Goal: Task Accomplishment & Management: Complete application form

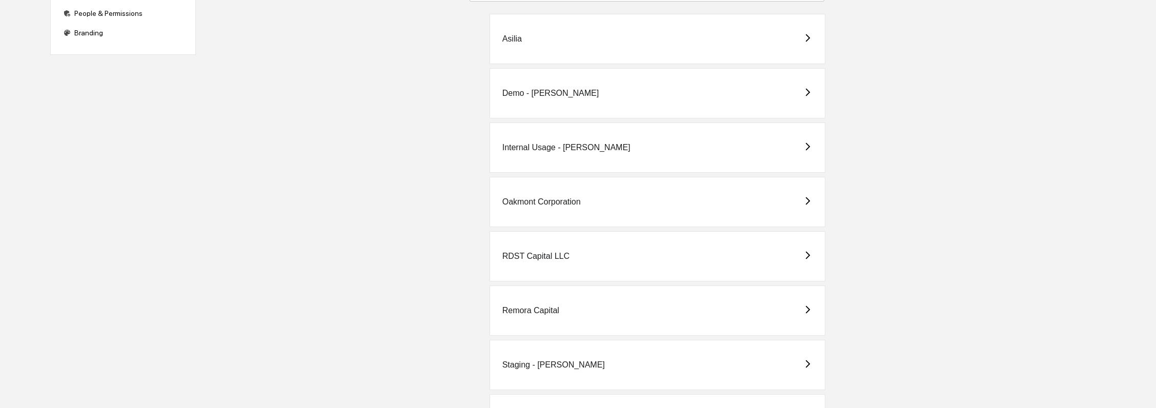
scroll to position [174, 0]
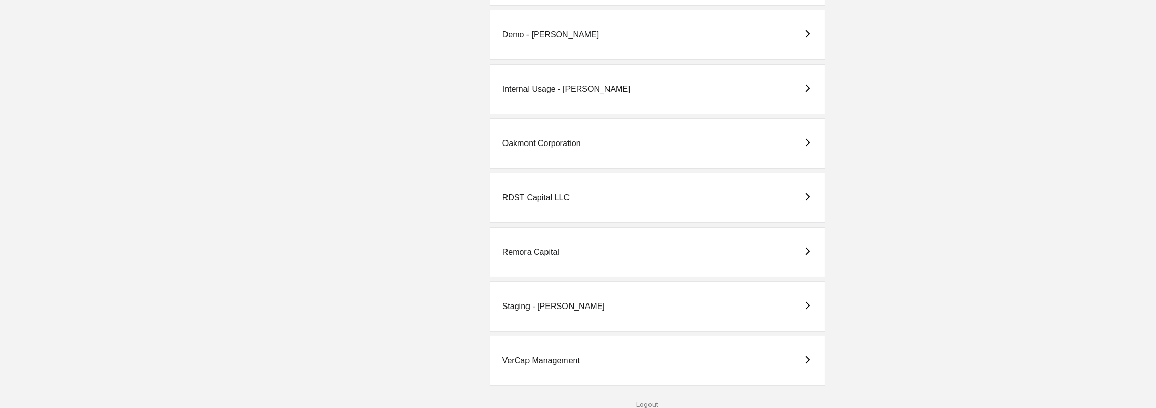
click at [652, 402] on div "Logout" at bounding box center [647, 404] width 886 height 8
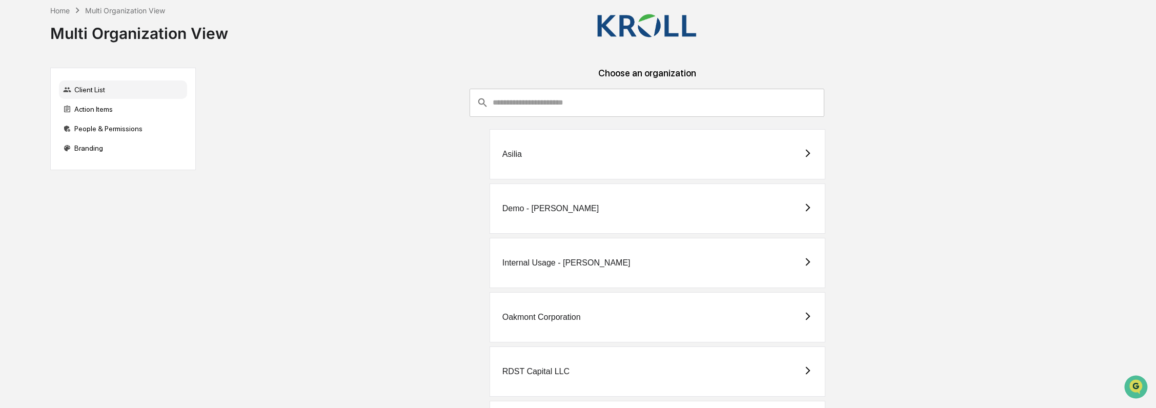
scroll to position [174, 0]
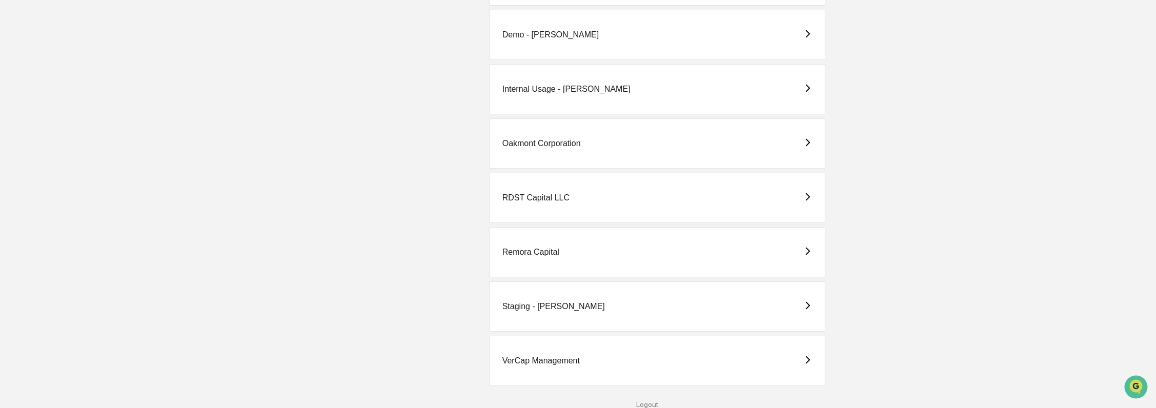
click at [652, 402] on div "Logout" at bounding box center [647, 404] width 886 height 8
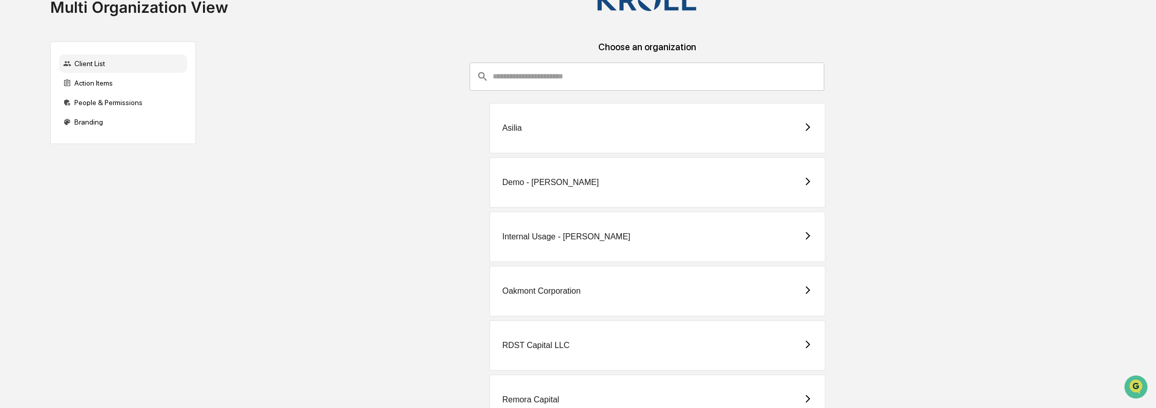
scroll to position [13, 0]
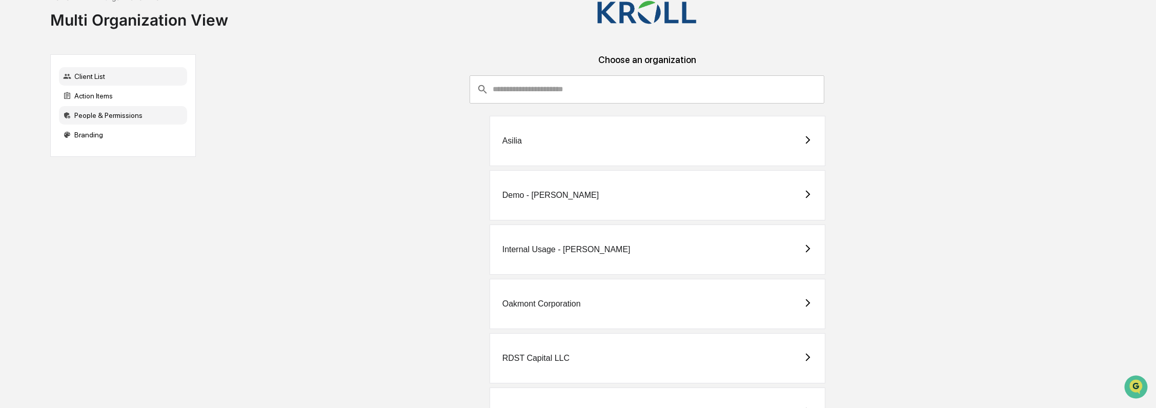
click at [105, 119] on div "People & Permissions" at bounding box center [123, 115] width 128 height 18
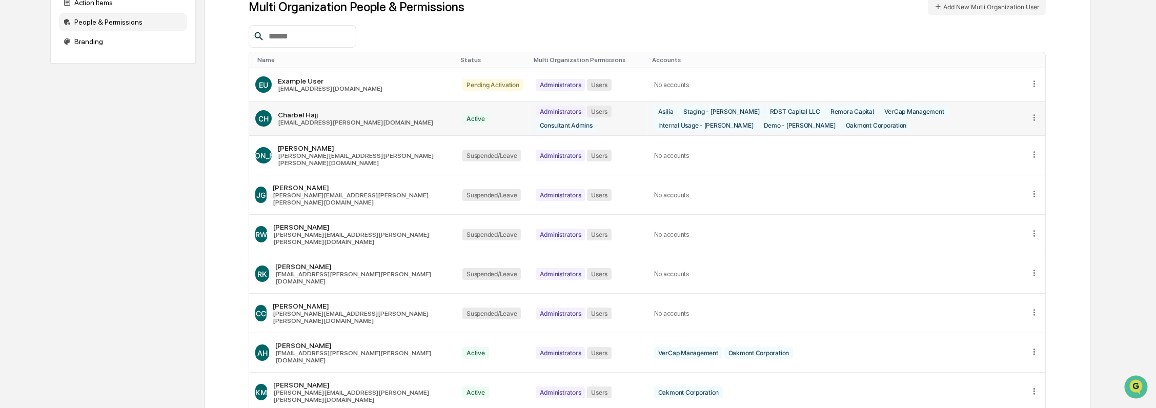
scroll to position [109, 0]
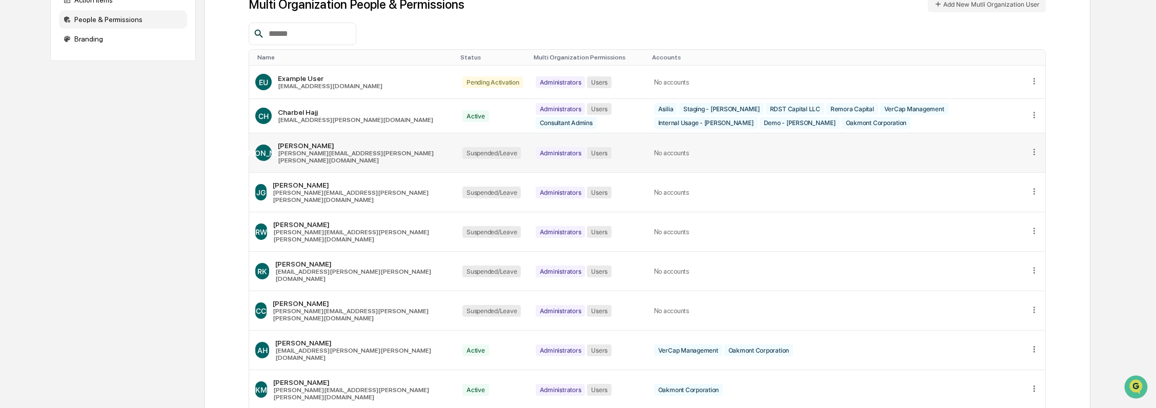
click at [1034, 149] on icon at bounding box center [1034, 152] width 2 height 6
click at [1021, 162] on div "Edit Accounts" at bounding box center [994, 167] width 72 height 10
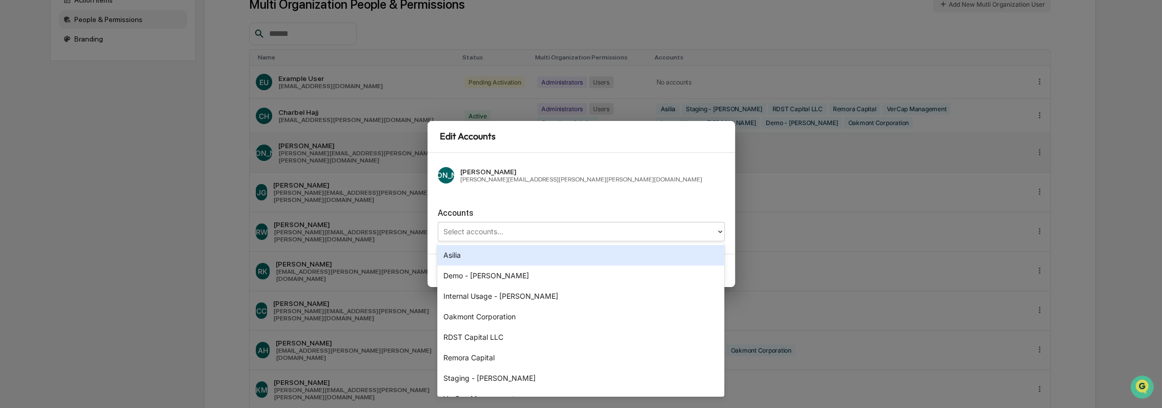
click at [557, 230] on div at bounding box center [576, 231] width 267 height 12
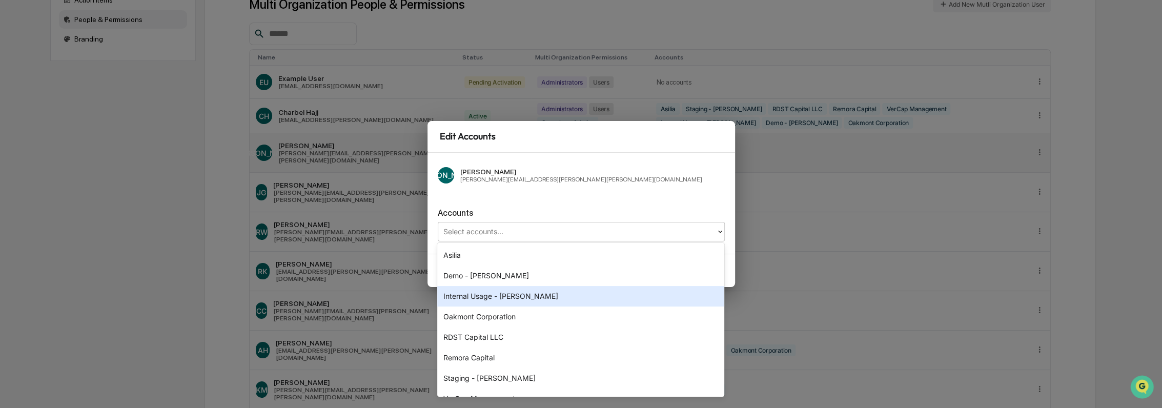
click at [542, 302] on div "Internal Usage - [PERSON_NAME]" at bounding box center [580, 296] width 287 height 20
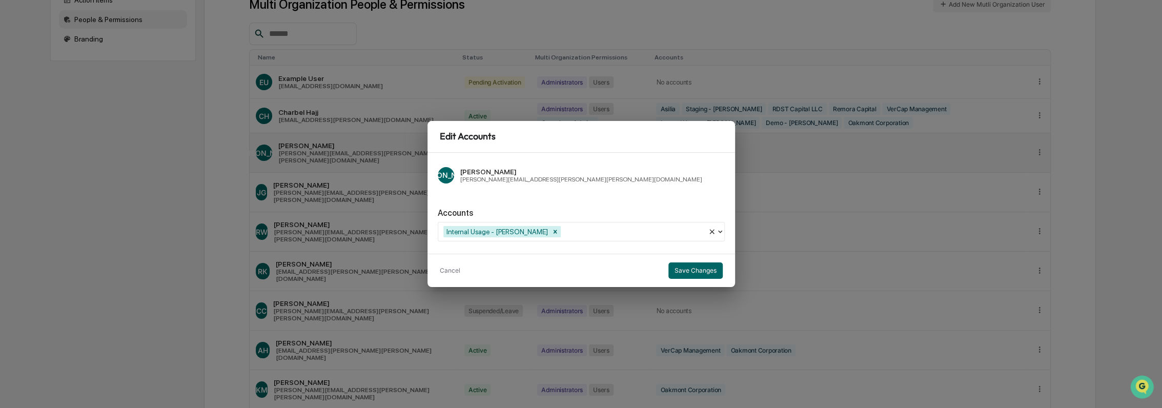
click at [566, 186] on div "JA Joshua Almeida joshua.almeida@kroll.com" at bounding box center [581, 175] width 287 height 25
click at [640, 232] on div at bounding box center [633, 231] width 140 height 12
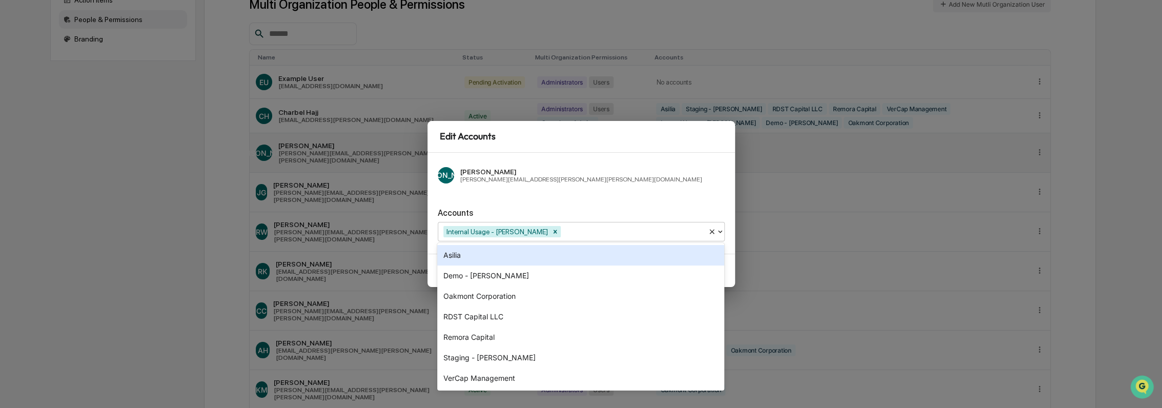
click at [623, 218] on div "Accounts 7 results available. Use Up and Down to choose options, press Enter to…" at bounding box center [581, 221] width 287 height 42
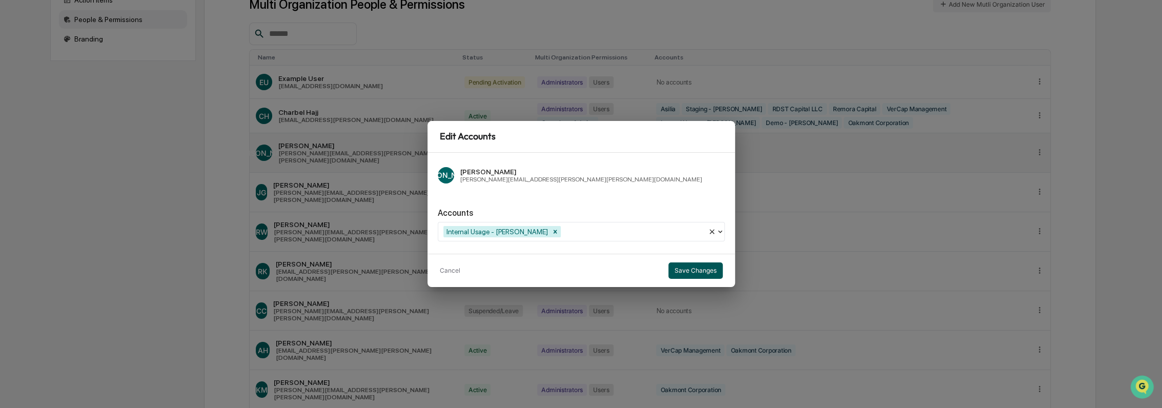
click at [706, 268] on button "Save Changes" at bounding box center [695, 270] width 54 height 16
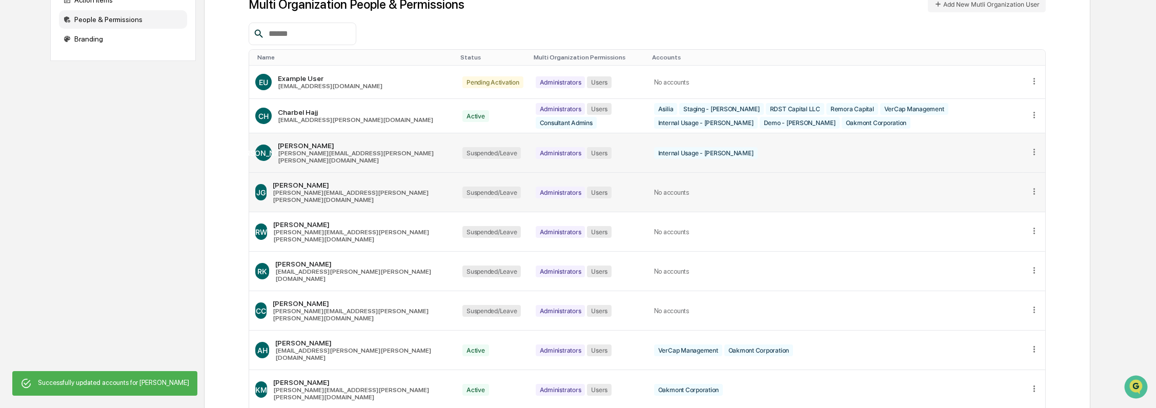
click at [1038, 187] on icon at bounding box center [1034, 192] width 10 height 10
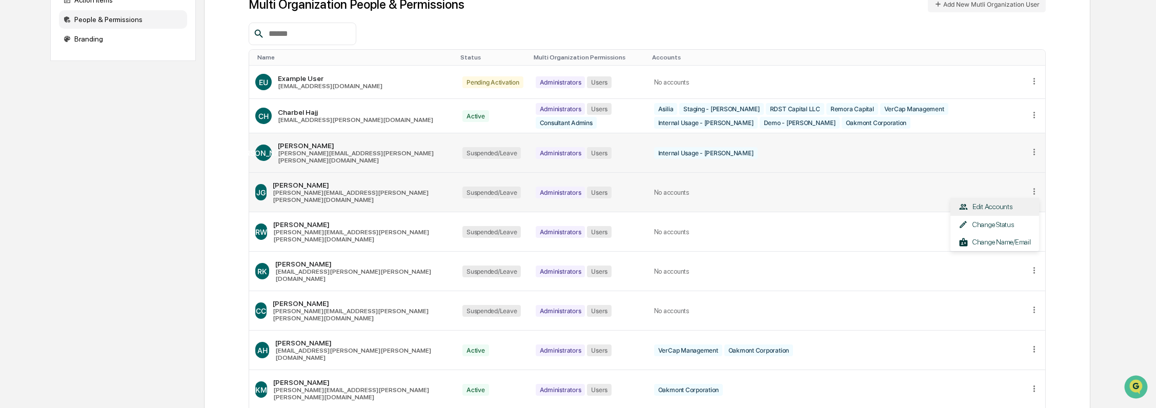
click at [1002, 202] on div "Edit Accounts" at bounding box center [994, 207] width 72 height 10
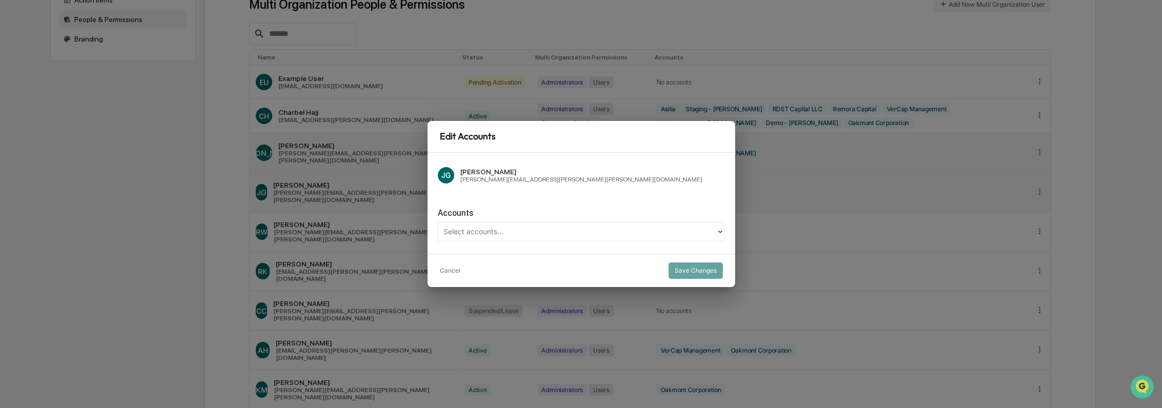
click at [577, 233] on div at bounding box center [576, 231] width 267 height 12
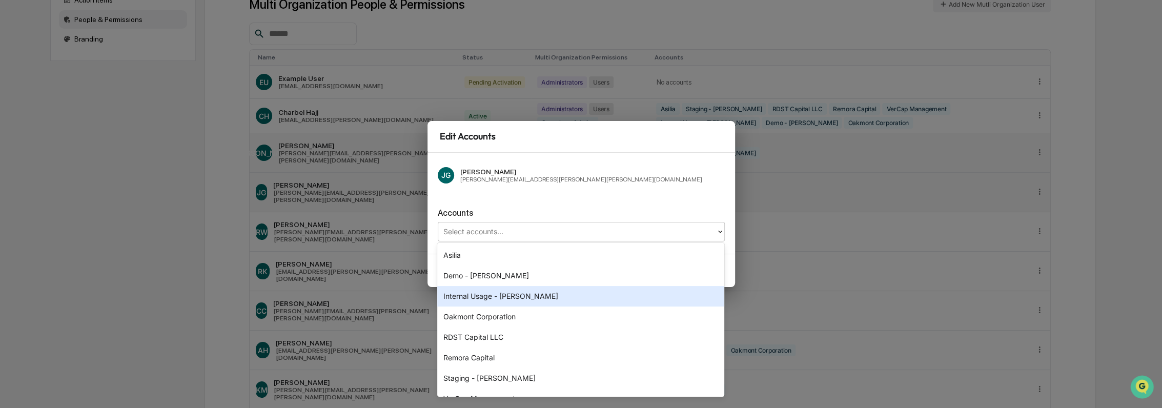
click at [542, 295] on div "Internal Usage - [PERSON_NAME]" at bounding box center [580, 296] width 287 height 20
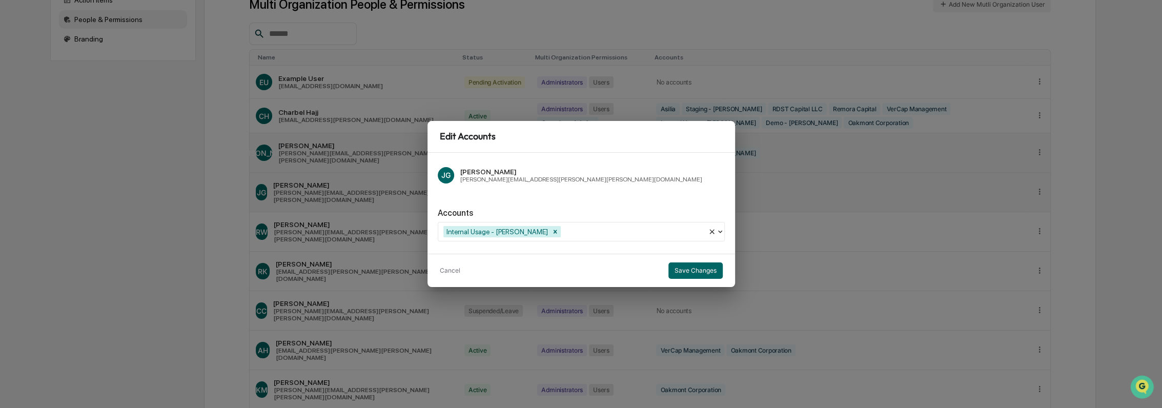
click at [628, 203] on div "Accounts Internal Usage - Kroll" at bounding box center [581, 221] width 287 height 42
click at [693, 264] on button "Save Changes" at bounding box center [695, 270] width 54 height 16
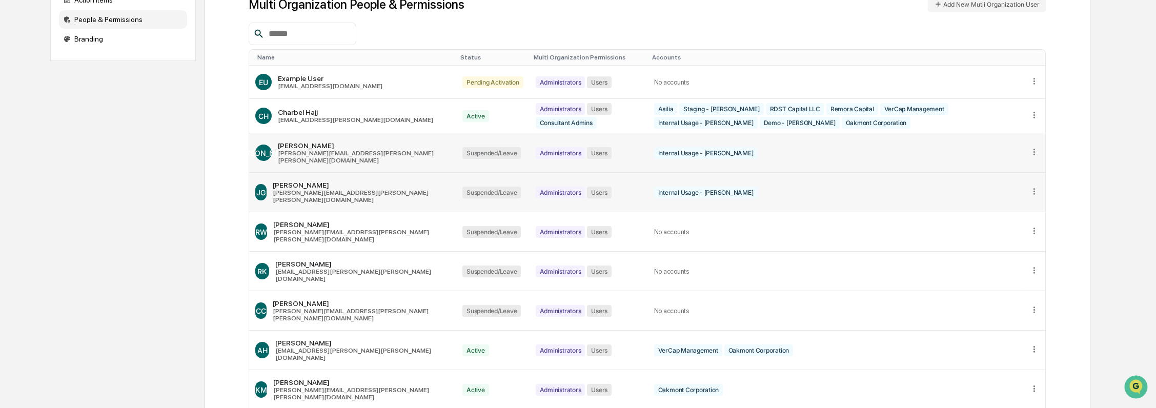
click at [1030, 147] on icon at bounding box center [1034, 152] width 10 height 10
click at [1012, 180] on div "Change Status" at bounding box center [994, 185] width 72 height 10
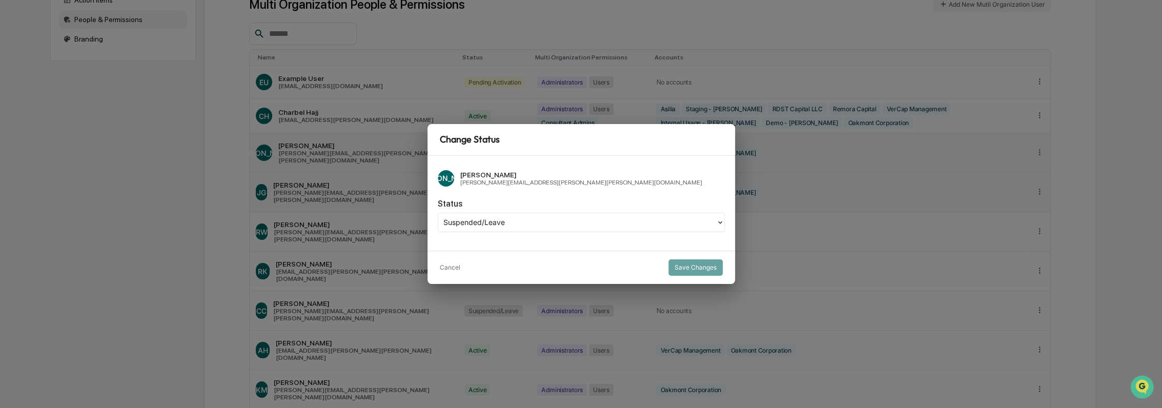
click at [542, 217] on div at bounding box center [576, 222] width 267 height 12
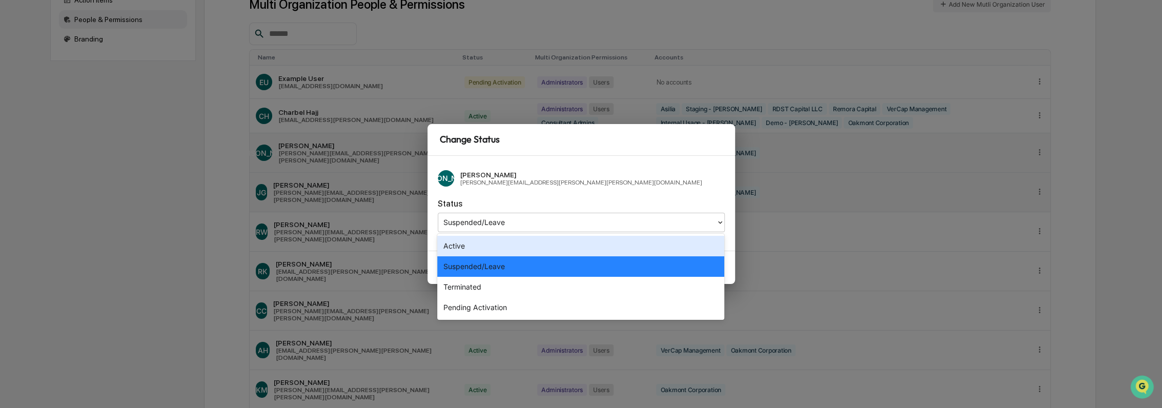
click at [523, 249] on div "Active" at bounding box center [580, 246] width 287 height 20
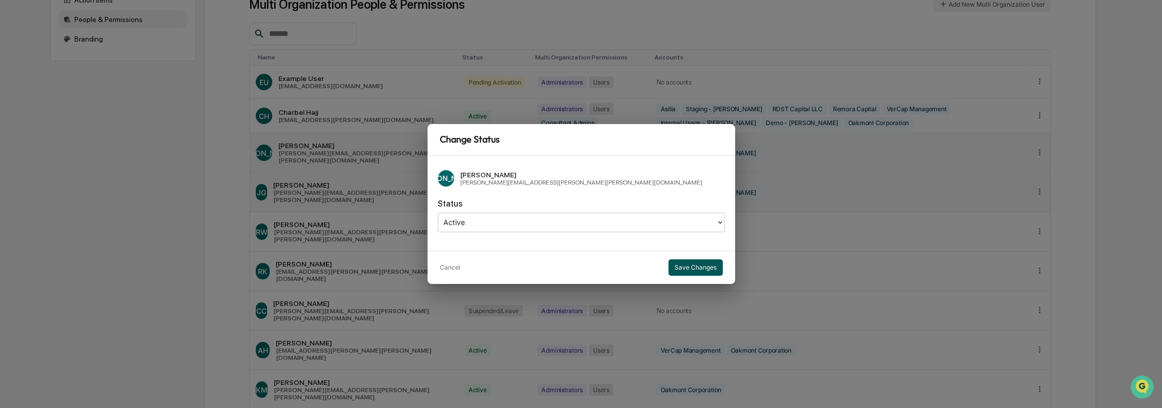
click at [688, 269] on button "Save Changes" at bounding box center [695, 267] width 54 height 16
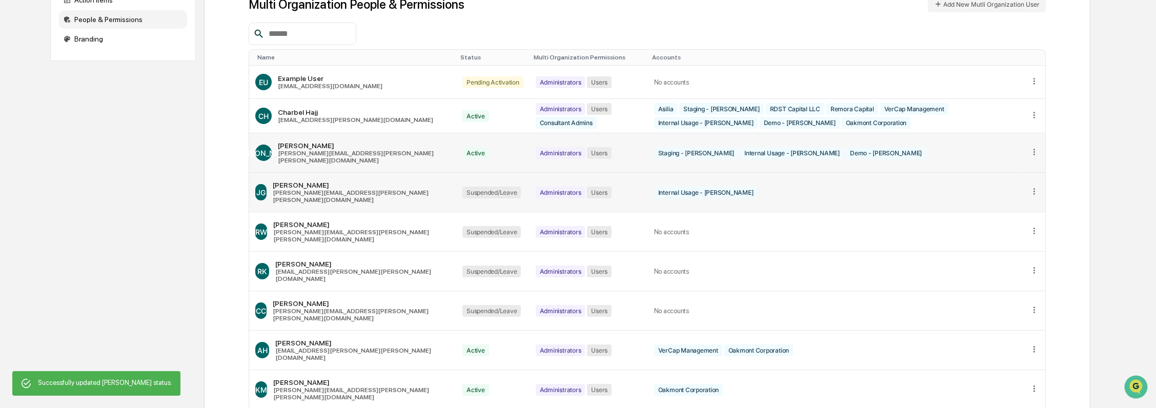
click at [1033, 187] on icon at bounding box center [1034, 192] width 10 height 10
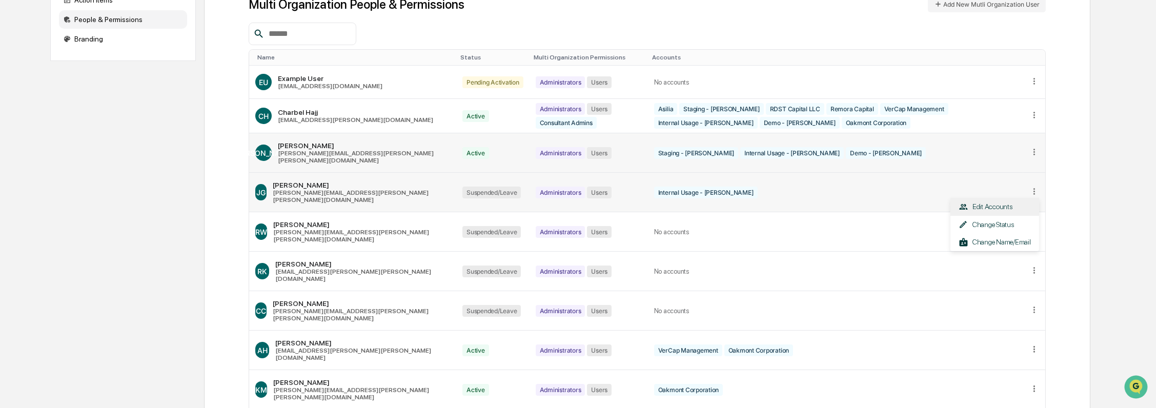
click at [981, 202] on div "Edit Accounts" at bounding box center [994, 207] width 72 height 10
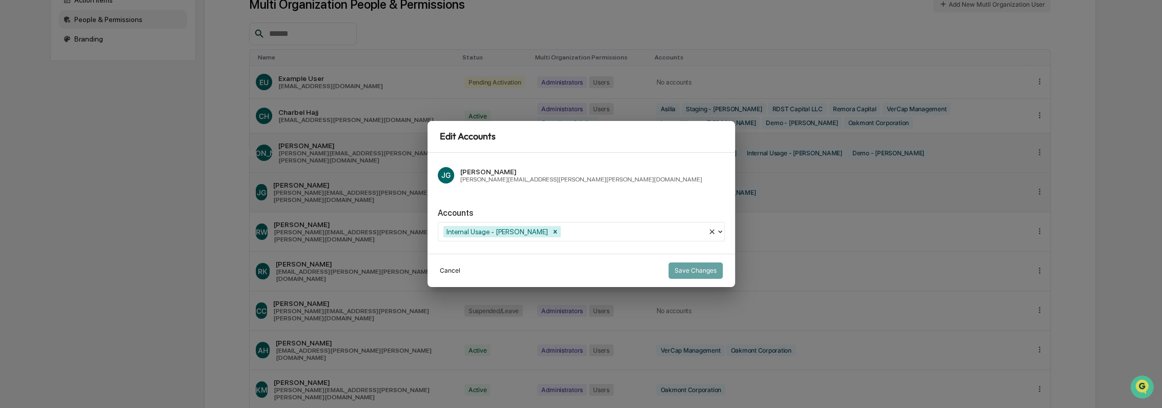
click at [443, 270] on button "Cancel" at bounding box center [450, 270] width 20 height 16
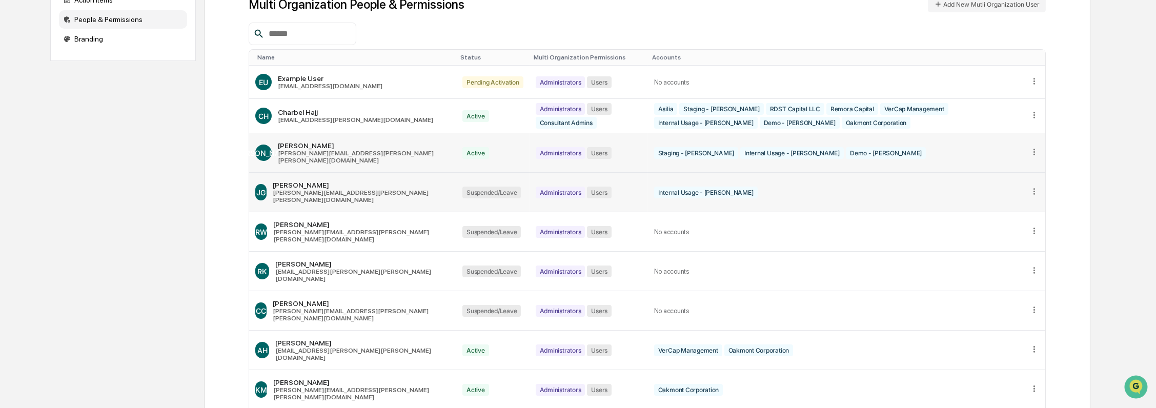
click at [1035, 187] on icon at bounding box center [1034, 192] width 10 height 10
click at [1006, 220] on div "Change Status" at bounding box center [994, 225] width 72 height 10
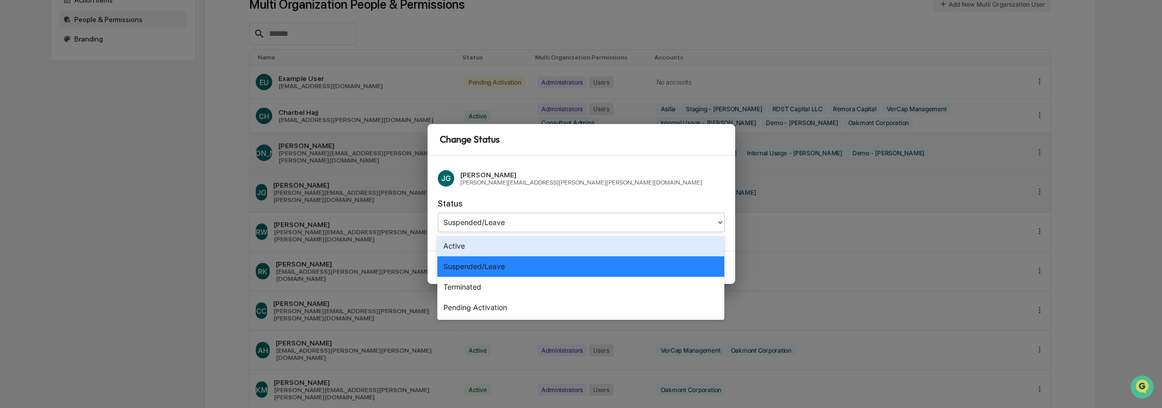
click at [561, 222] on div at bounding box center [576, 222] width 267 height 12
drag, startPoint x: 548, startPoint y: 246, endPoint x: 617, endPoint y: 251, distance: 69.4
click at [547, 246] on div "Active" at bounding box center [580, 246] width 287 height 20
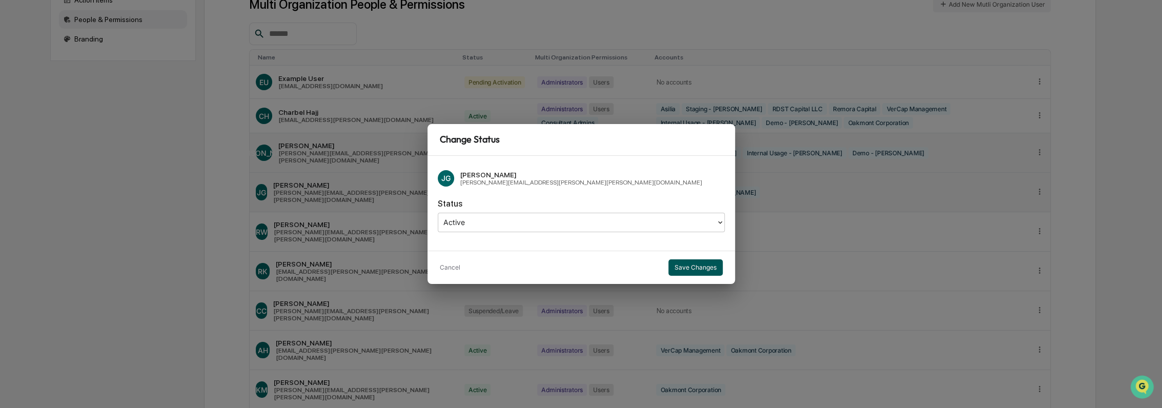
click at [706, 267] on button "Save Changes" at bounding box center [695, 267] width 54 height 16
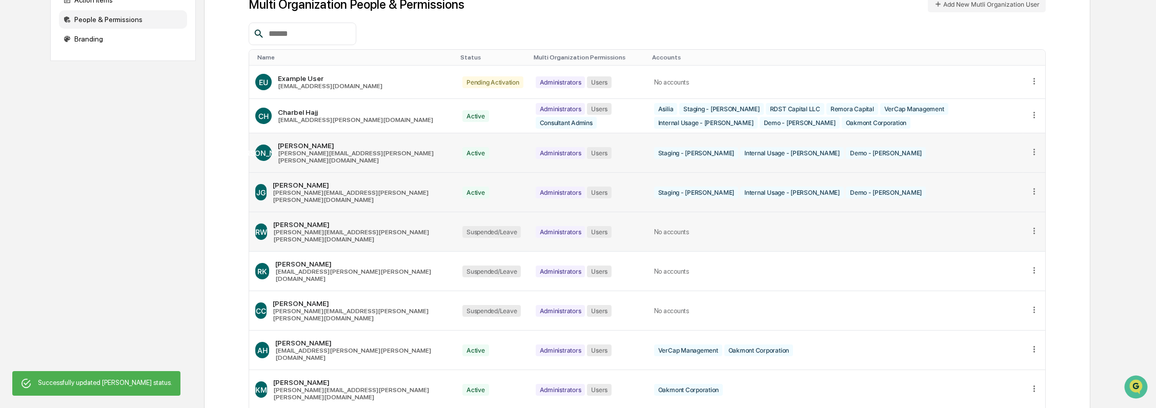
click at [1036, 226] on icon at bounding box center [1034, 231] width 10 height 10
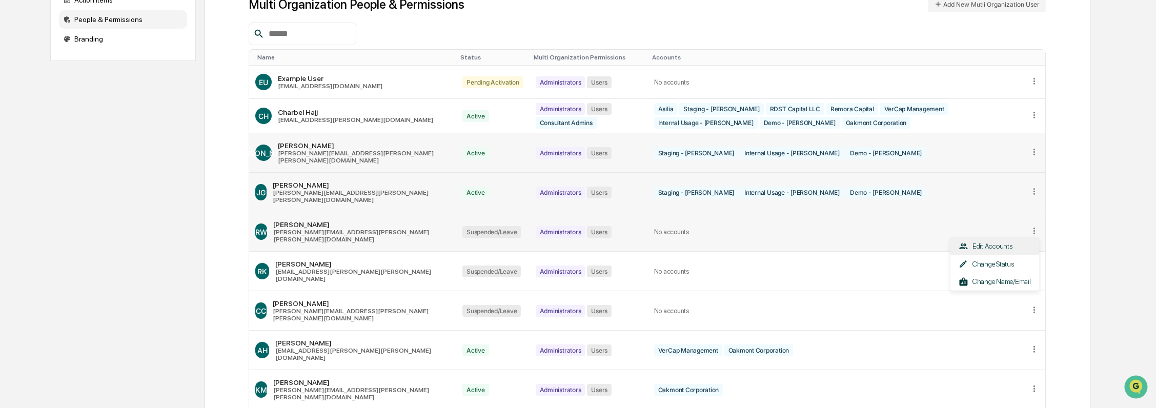
click at [1014, 241] on div "Edit Accounts" at bounding box center [994, 246] width 72 height 10
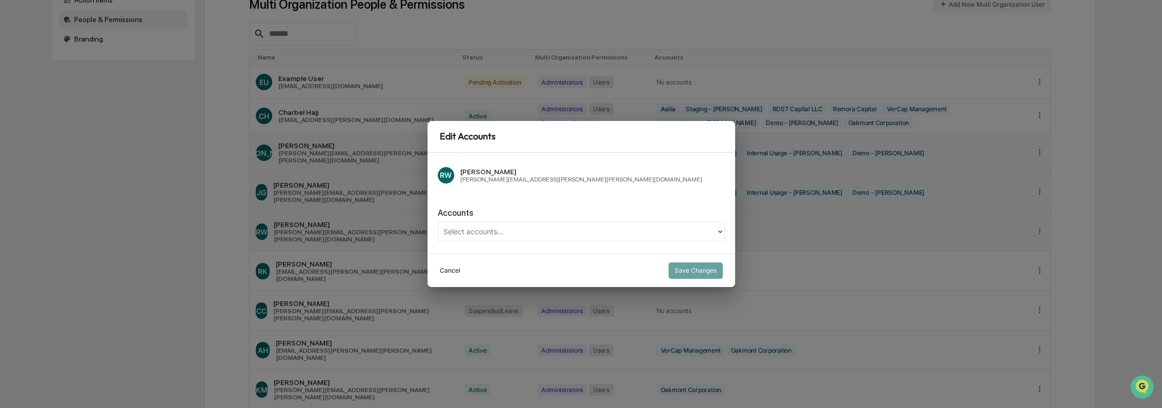
click at [451, 270] on button "Cancel" at bounding box center [450, 270] width 20 height 16
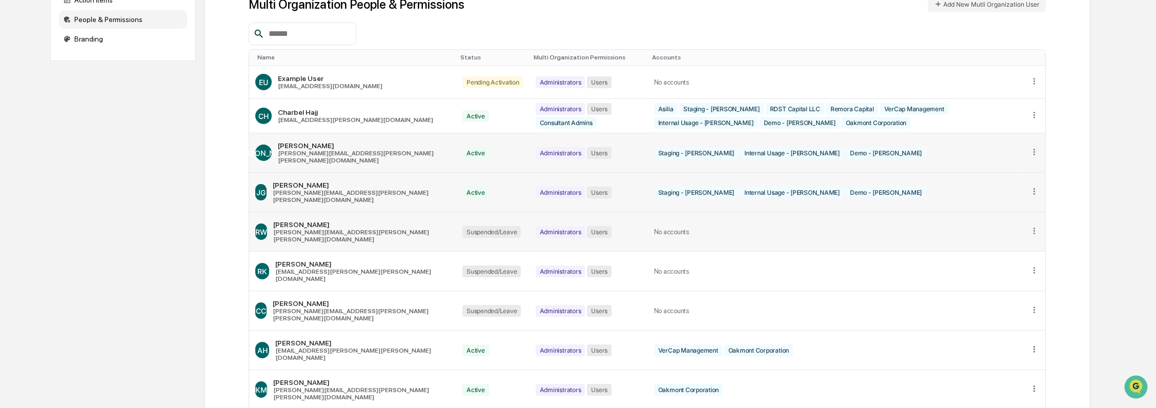
click at [1030, 226] on icon at bounding box center [1034, 231] width 10 height 10
click at [1070, 246] on div "Multi Organization People & Permissions Add New Mutli Organization User Name St…" at bounding box center [647, 239] width 886 height 563
click at [1034, 265] on icon at bounding box center [1034, 270] width 10 height 10
click at [1008, 299] on div "Change Status" at bounding box center [994, 304] width 72 height 10
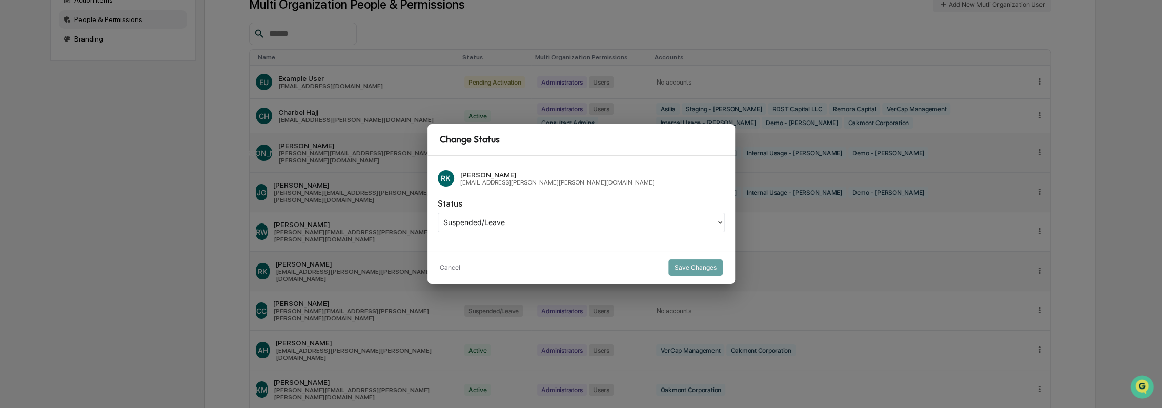
click at [619, 226] on div at bounding box center [576, 222] width 267 height 12
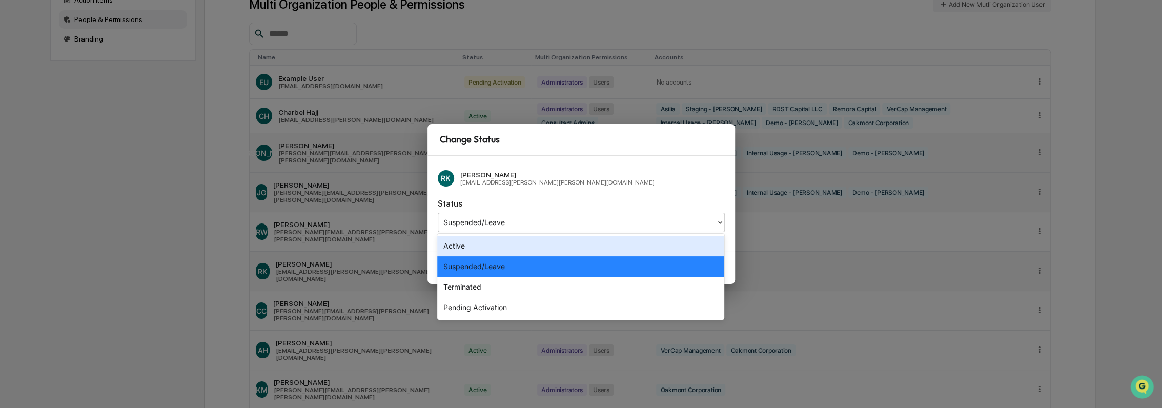
click at [612, 250] on div "Active" at bounding box center [580, 246] width 287 height 20
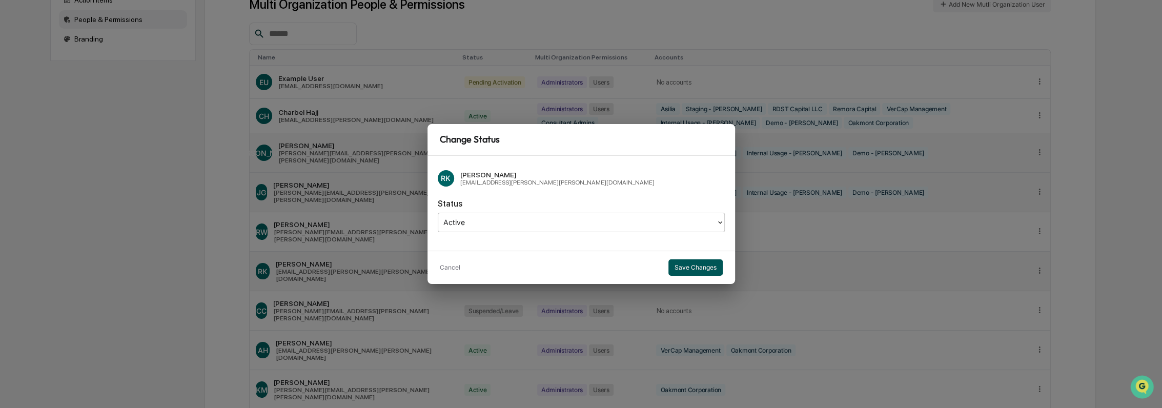
click at [713, 269] on button "Save Changes" at bounding box center [695, 267] width 54 height 16
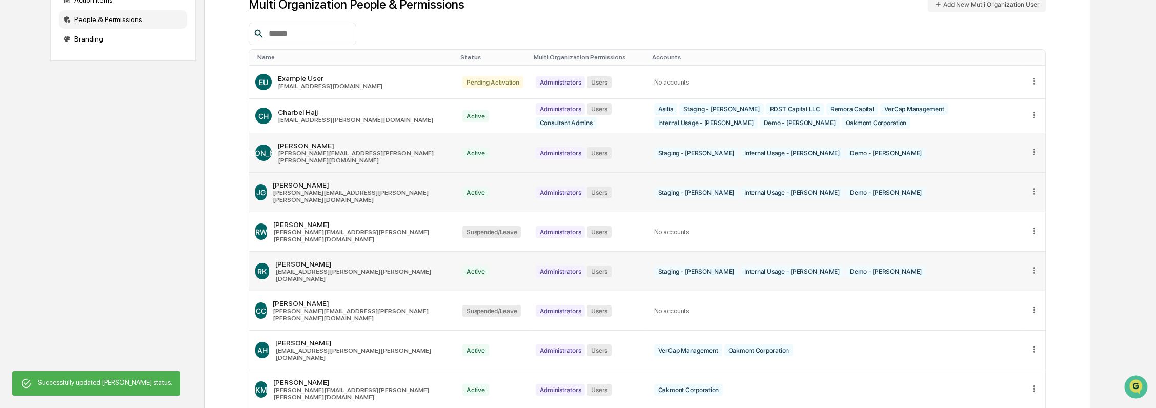
click at [1041, 252] on td at bounding box center [1034, 271] width 22 height 39
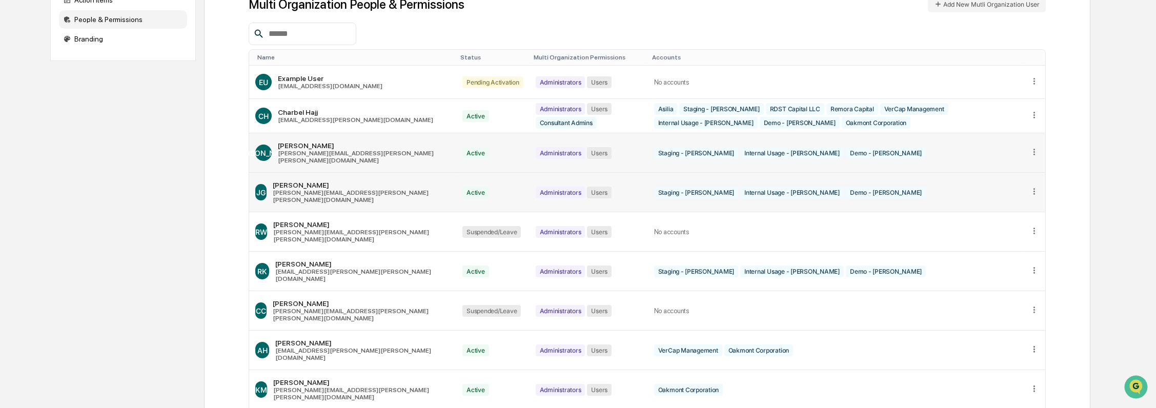
click at [1032, 265] on icon at bounding box center [1034, 270] width 10 height 10
click at [1015, 281] on div "Edit Accounts" at bounding box center [994, 286] width 72 height 10
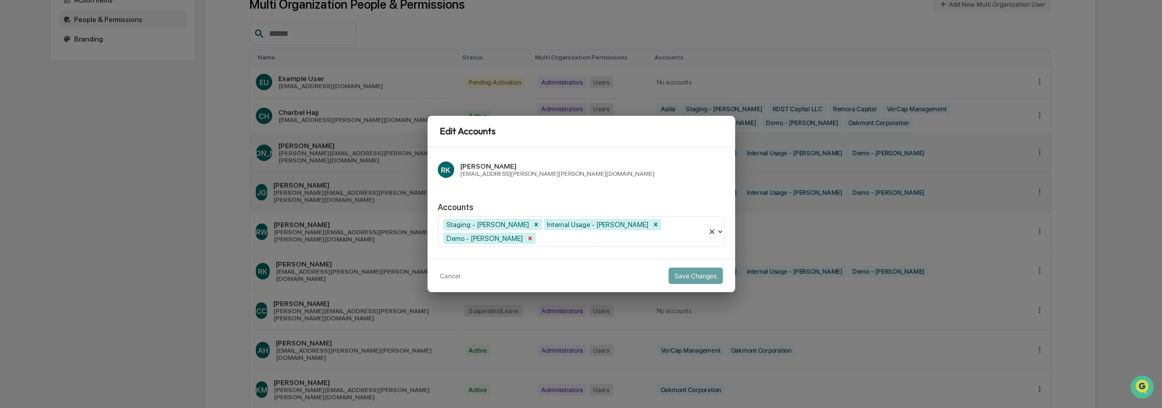
click at [533, 235] on icon "Remove Demo - Kroll" at bounding box center [529, 238] width 7 height 7
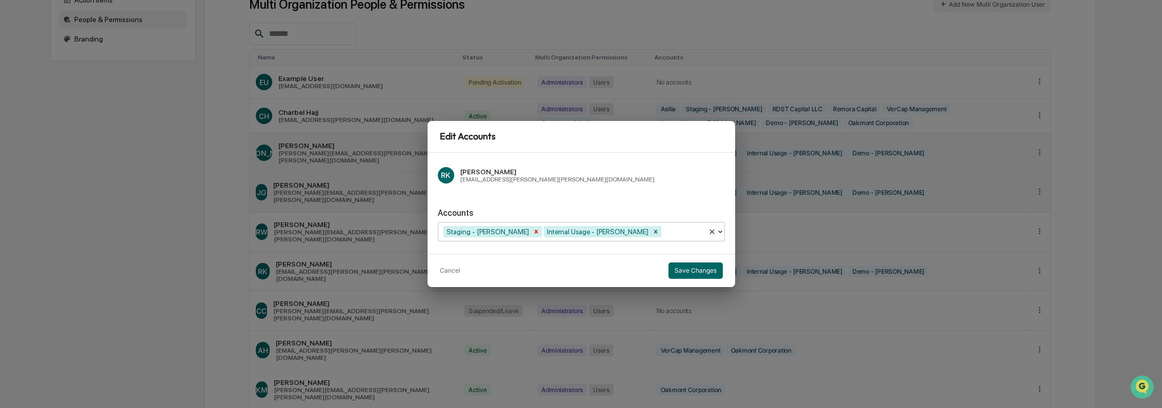
click at [532, 231] on icon "Remove Staging - Kroll" at bounding box center [535, 231] width 7 height 7
click at [683, 273] on button "Save Changes" at bounding box center [695, 270] width 54 height 16
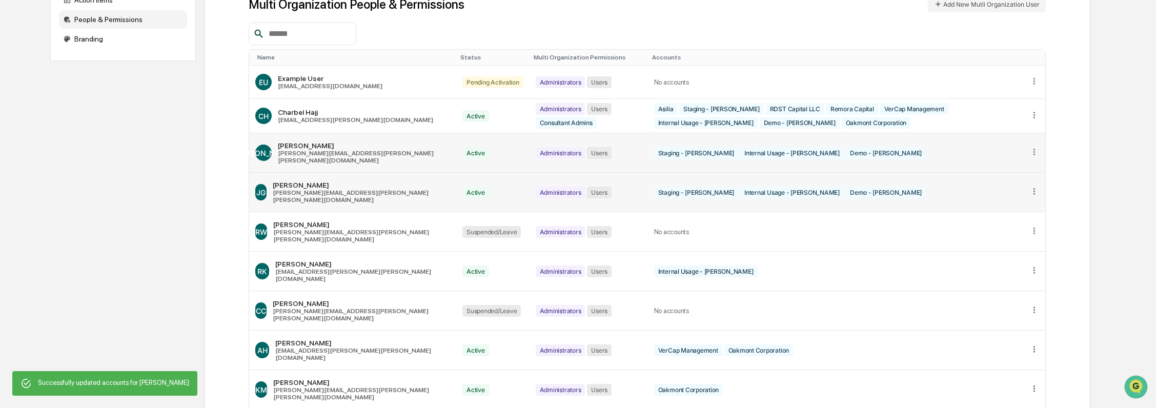
click at [1037, 187] on icon at bounding box center [1034, 192] width 10 height 10
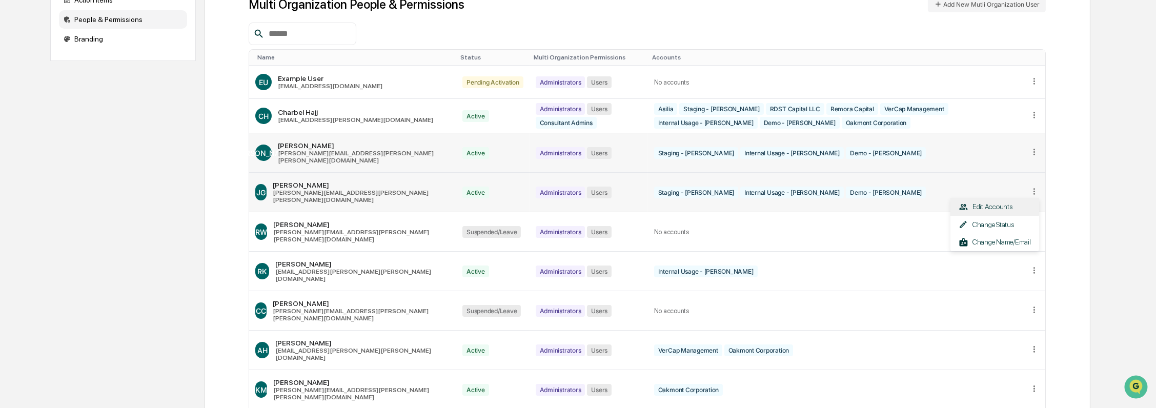
click at [1020, 202] on div "Edit Accounts" at bounding box center [994, 207] width 72 height 10
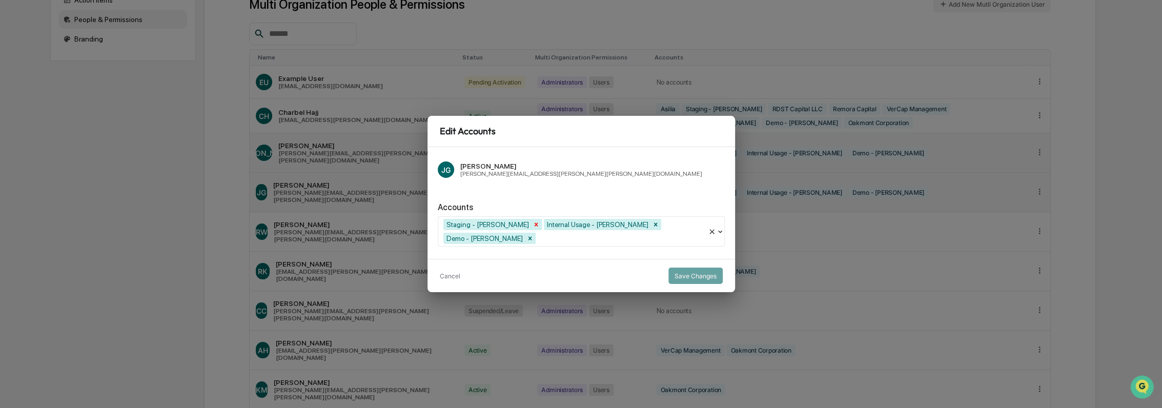
click at [532, 228] on icon "Remove Staging - Kroll" at bounding box center [535, 224] width 7 height 7
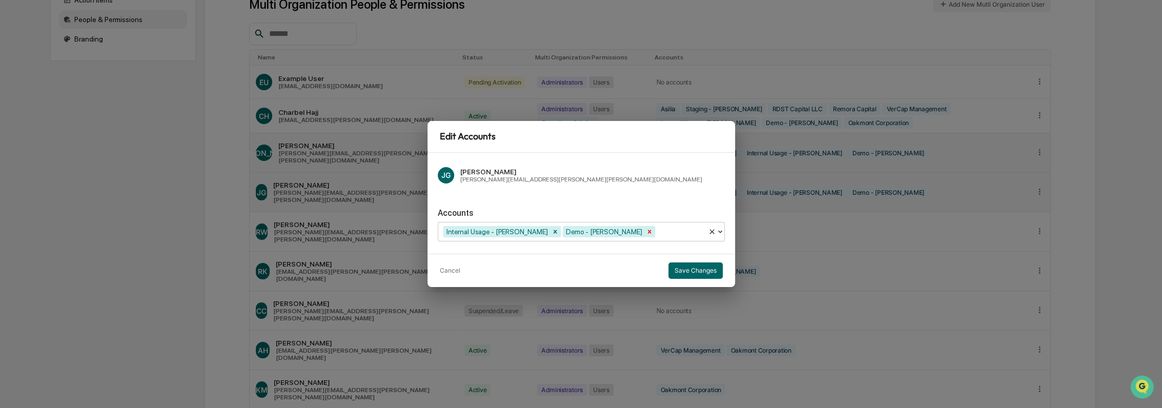
click at [646, 230] on icon "Remove Demo - Kroll" at bounding box center [649, 231] width 7 height 7
click at [693, 266] on button "Save Changes" at bounding box center [695, 270] width 54 height 16
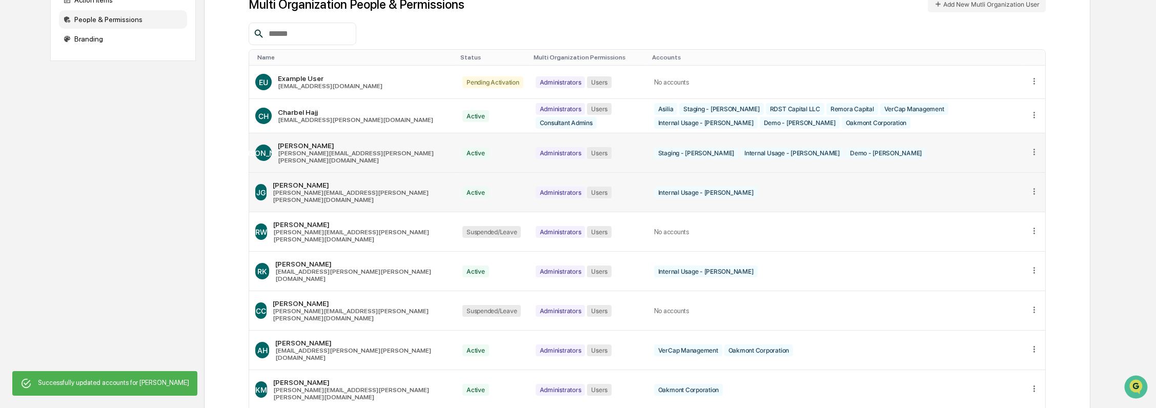
click at [1032, 147] on icon at bounding box center [1034, 152] width 10 height 10
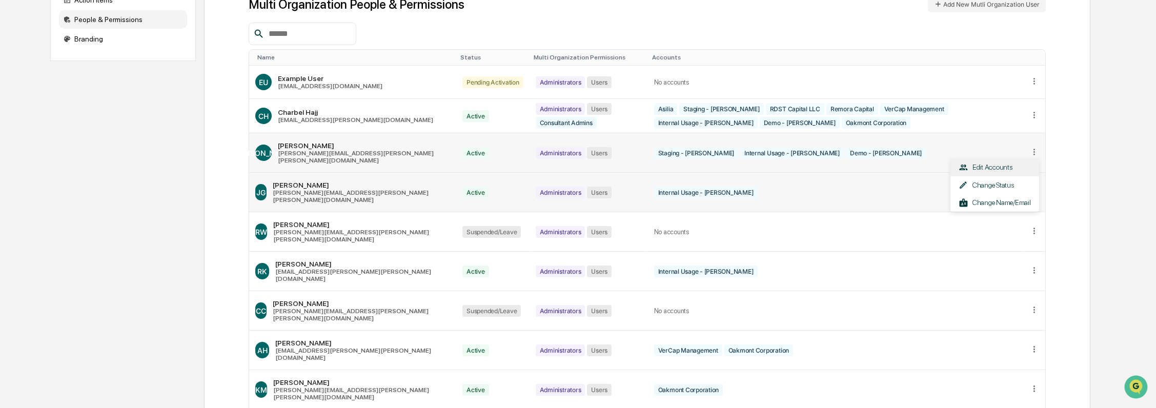
click at [1009, 165] on div "Edit Accounts" at bounding box center [994, 167] width 72 height 10
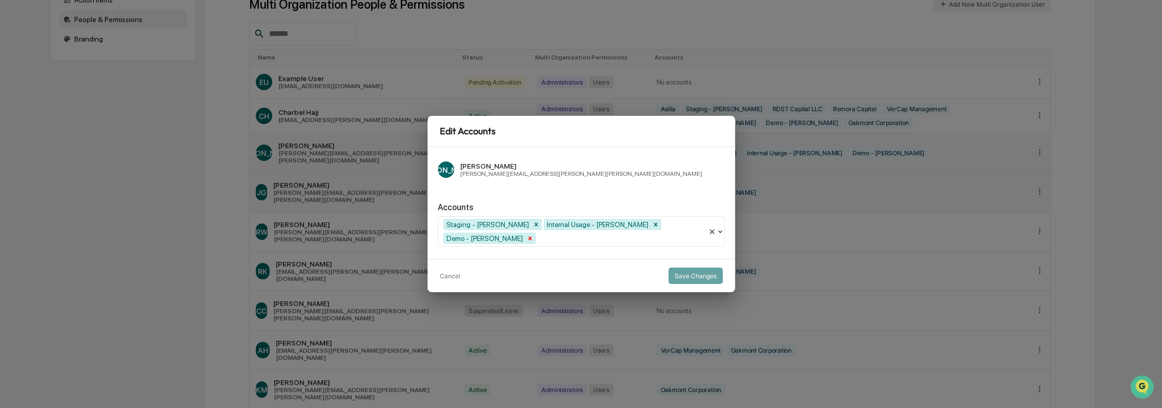
click at [533, 235] on icon "Remove Demo - Kroll" at bounding box center [529, 238] width 7 height 7
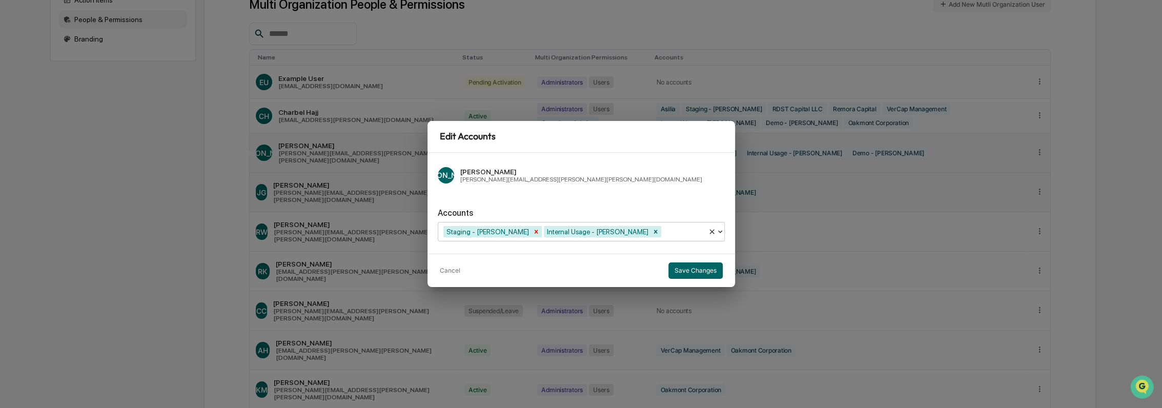
click at [532, 230] on icon "Remove Staging - Kroll" at bounding box center [535, 231] width 7 height 7
click at [706, 270] on button "Save Changes" at bounding box center [695, 270] width 54 height 16
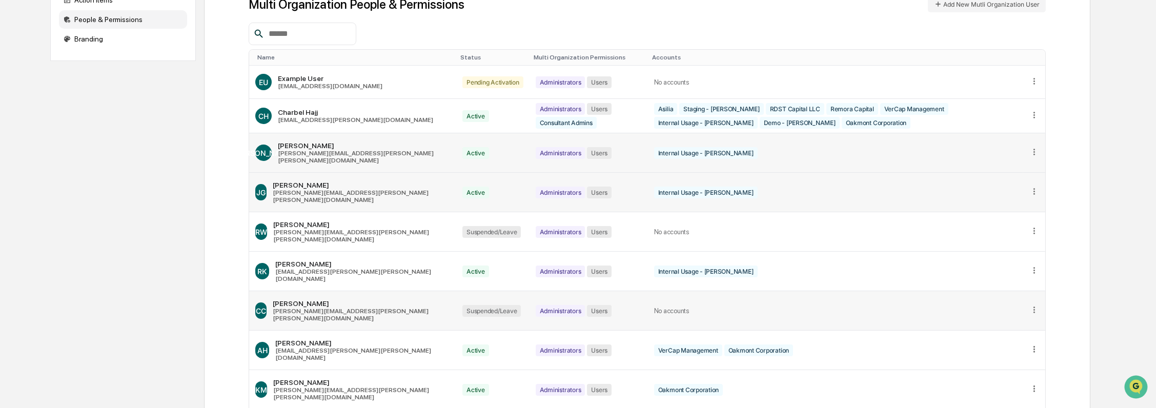
click at [1029, 305] on icon at bounding box center [1034, 310] width 10 height 10
click at [1016, 338] on div "Change Status" at bounding box center [994, 343] width 72 height 10
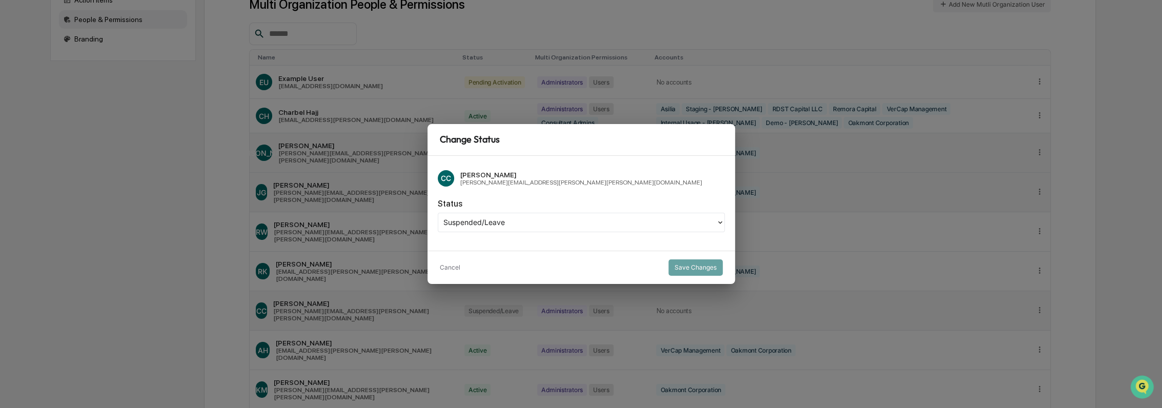
click at [544, 225] on div at bounding box center [576, 222] width 267 height 12
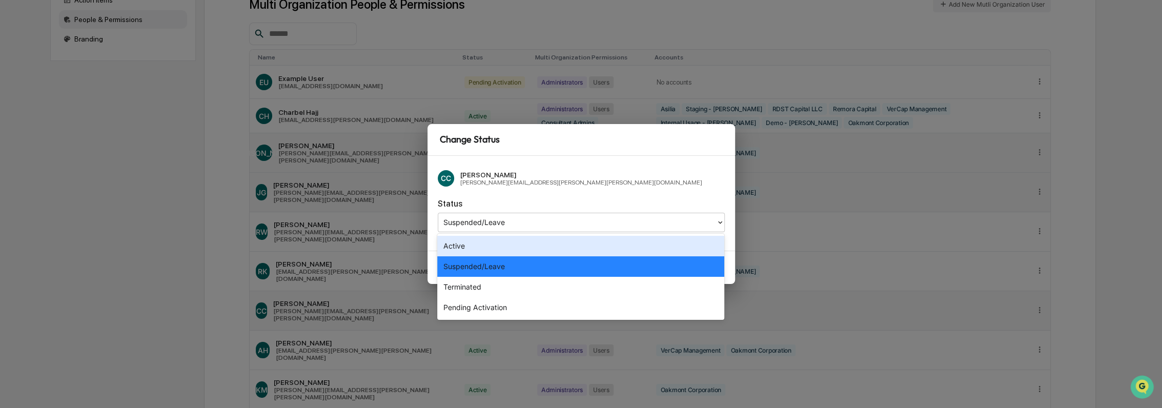
click at [534, 242] on div "Active" at bounding box center [580, 246] width 287 height 20
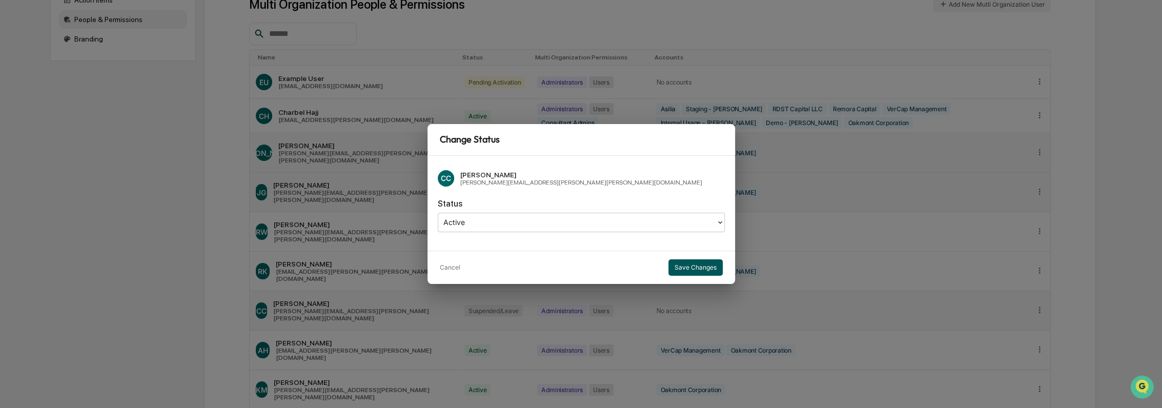
click at [682, 270] on button "Save Changes" at bounding box center [695, 267] width 54 height 16
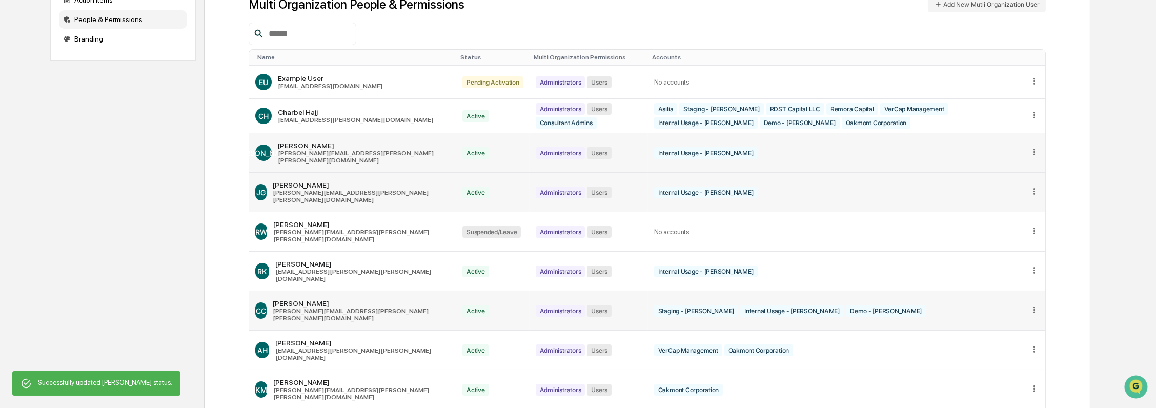
click at [1038, 305] on icon at bounding box center [1034, 310] width 10 height 10
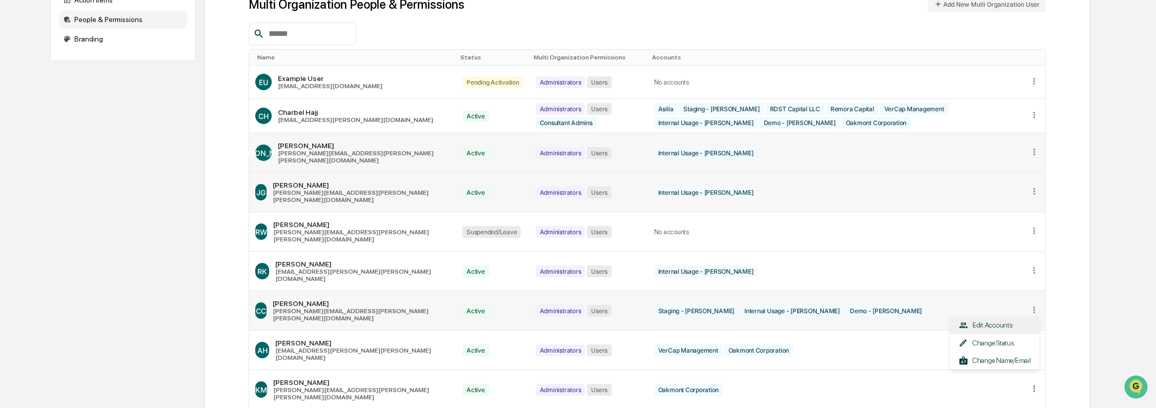
click at [1007, 320] on div "Edit Accounts" at bounding box center [994, 325] width 72 height 10
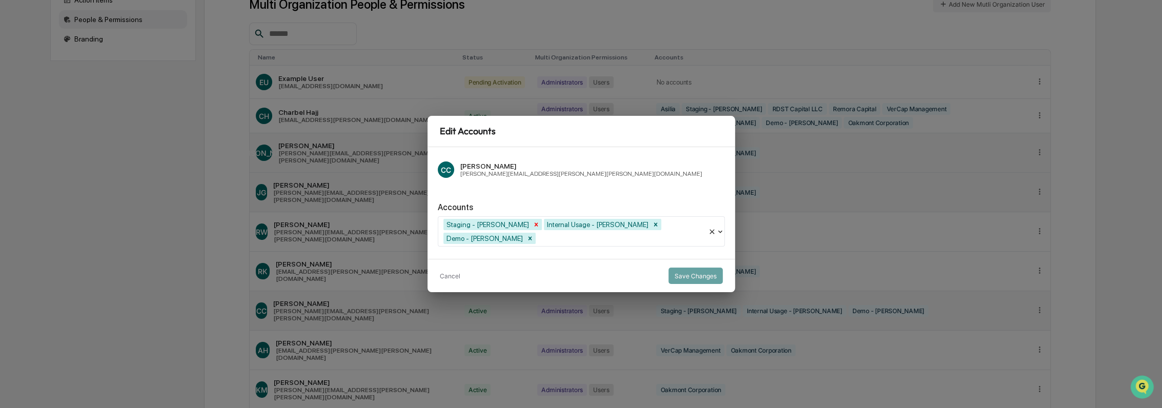
click at [530, 230] on div "Remove Staging - Kroll" at bounding box center [535, 224] width 11 height 11
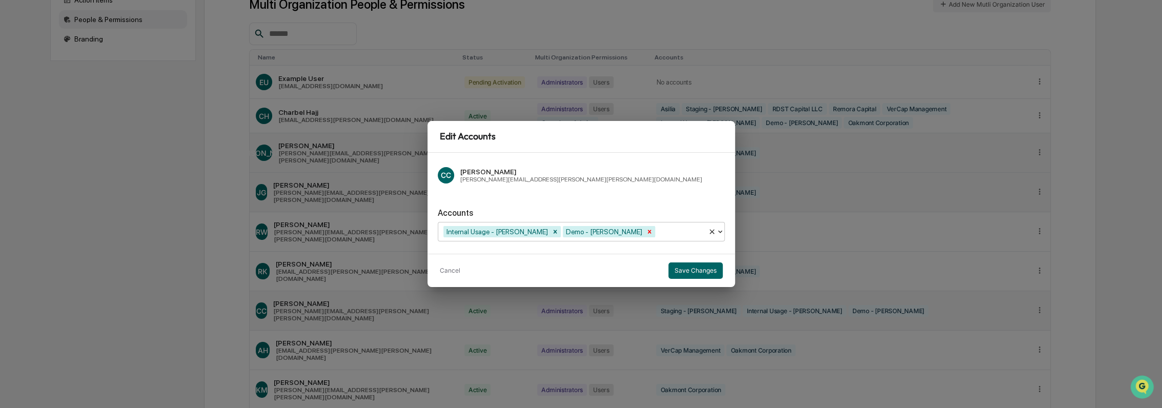
click at [646, 231] on icon "Remove Demo - Kroll" at bounding box center [649, 231] width 7 height 7
click at [685, 264] on button "Save Changes" at bounding box center [695, 270] width 54 height 16
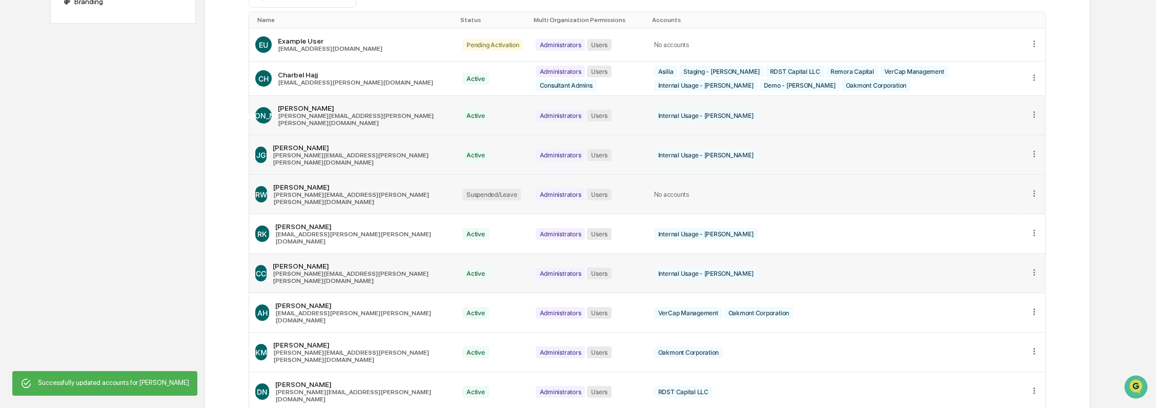
scroll to position [166, 0]
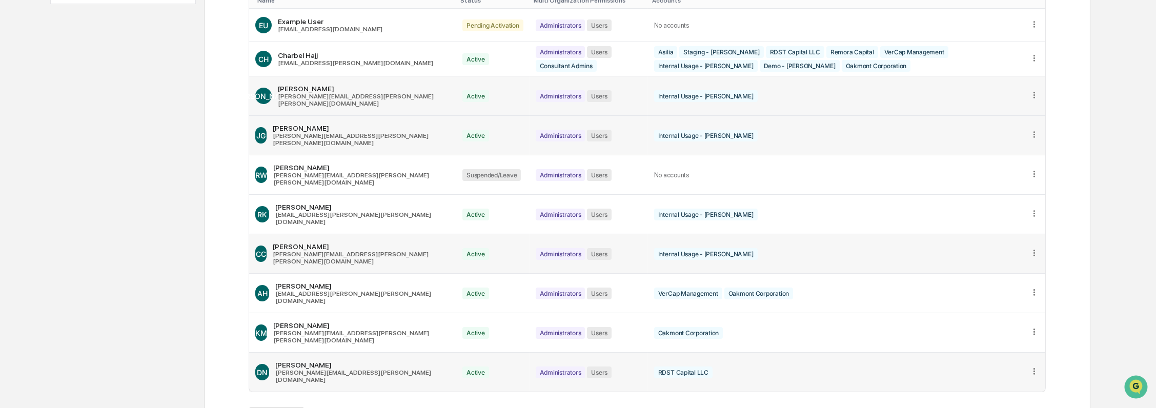
click at [1033, 366] on icon at bounding box center [1034, 371] width 10 height 10
click at [1015, 382] on div "Edit Accounts" at bounding box center [994, 387] width 72 height 10
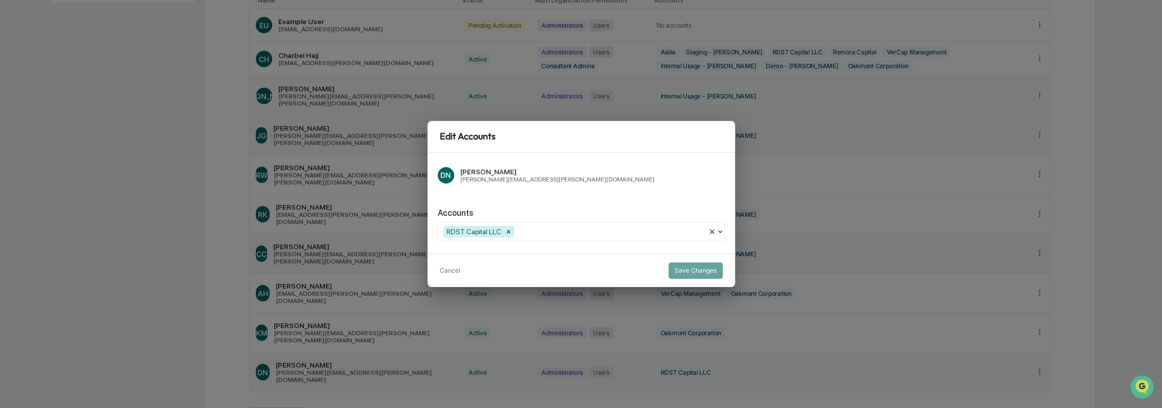
click at [555, 230] on div at bounding box center [609, 231] width 187 height 12
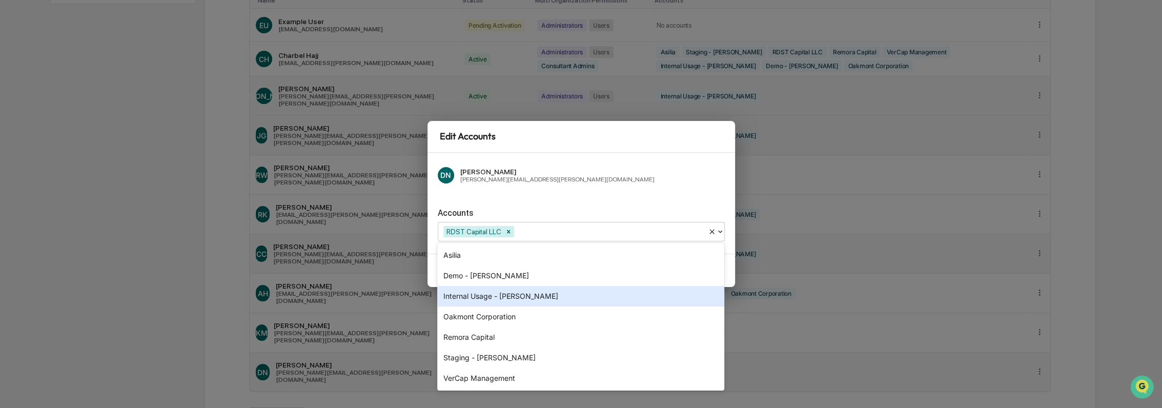
click at [551, 295] on div "Internal Usage - [PERSON_NAME]" at bounding box center [580, 296] width 287 height 20
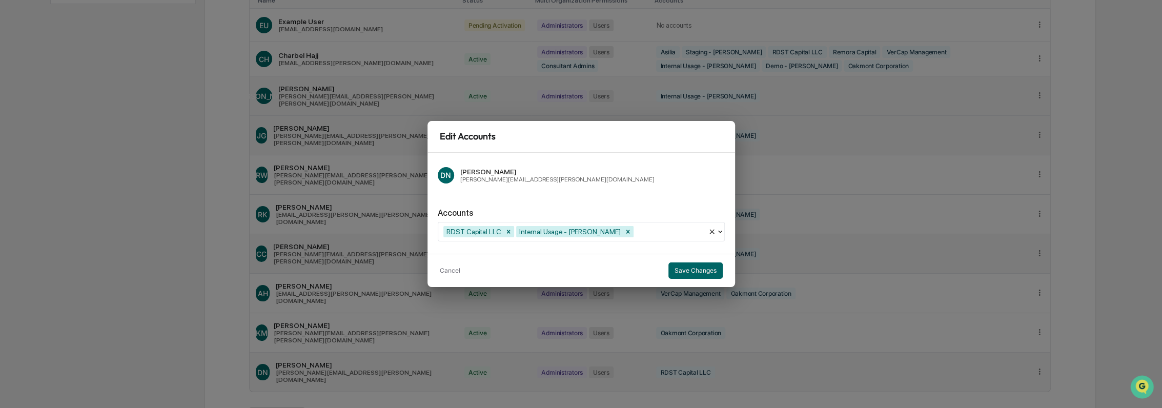
click at [649, 200] on div "Accounts RDST Capital LLC Internal Usage - Kroll" at bounding box center [581, 221] width 287 height 42
click at [709, 268] on button "Save Changes" at bounding box center [695, 270] width 54 height 16
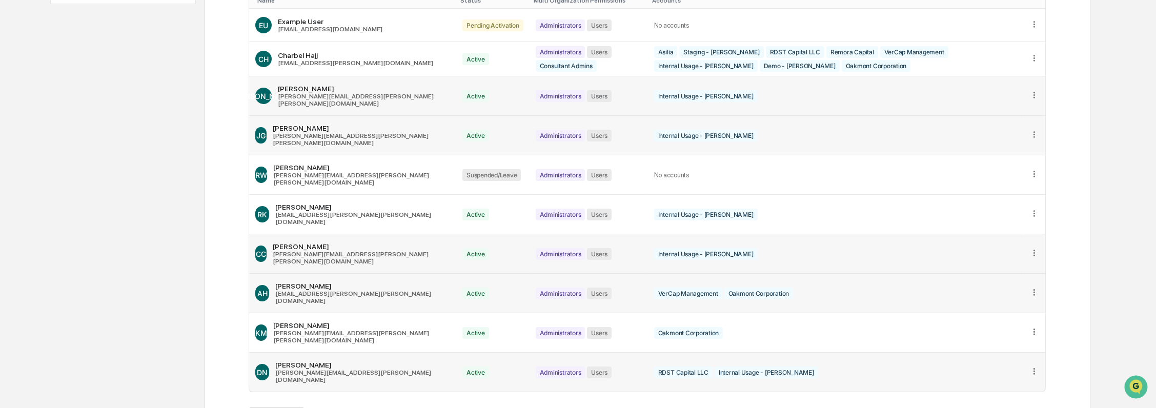
click at [1034, 287] on icon at bounding box center [1034, 292] width 10 height 10
click at [1020, 303] on div "Edit Accounts" at bounding box center [994, 308] width 72 height 10
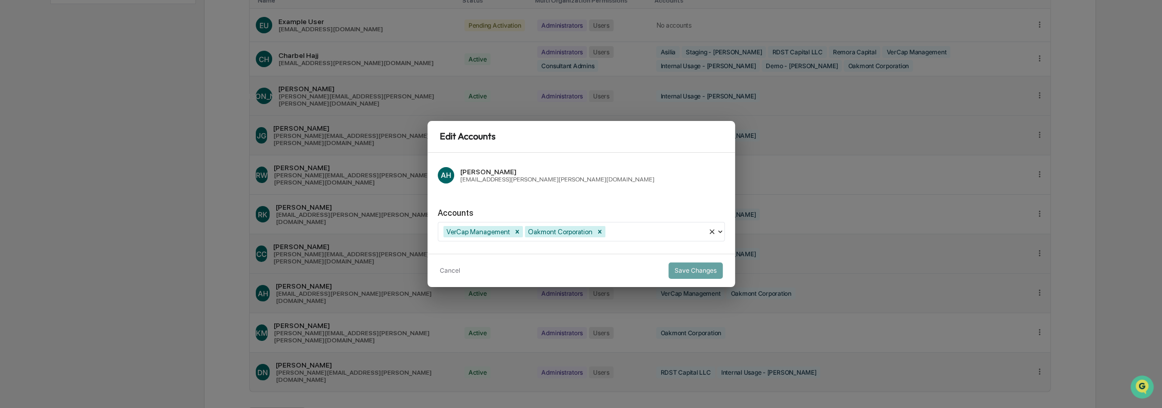
click at [639, 229] on div at bounding box center [654, 231] width 95 height 12
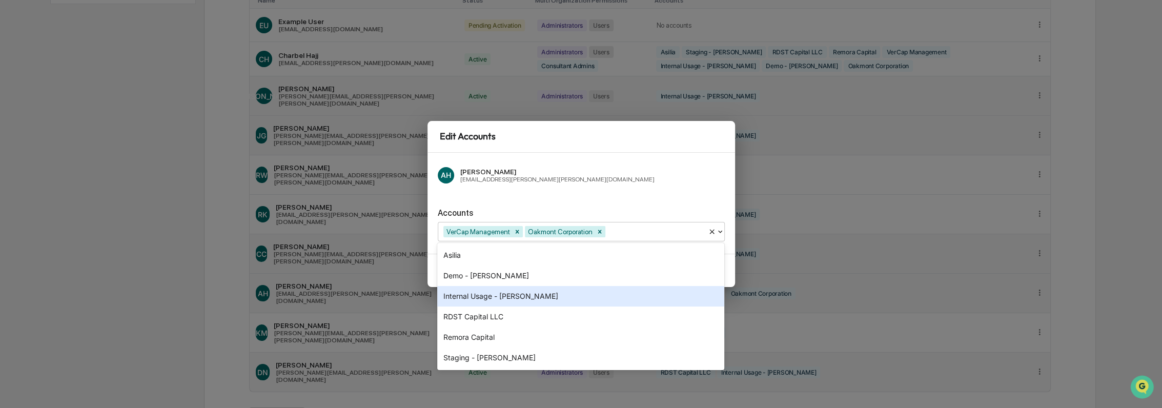
click at [607, 295] on div "Internal Usage - [PERSON_NAME]" at bounding box center [580, 296] width 287 height 20
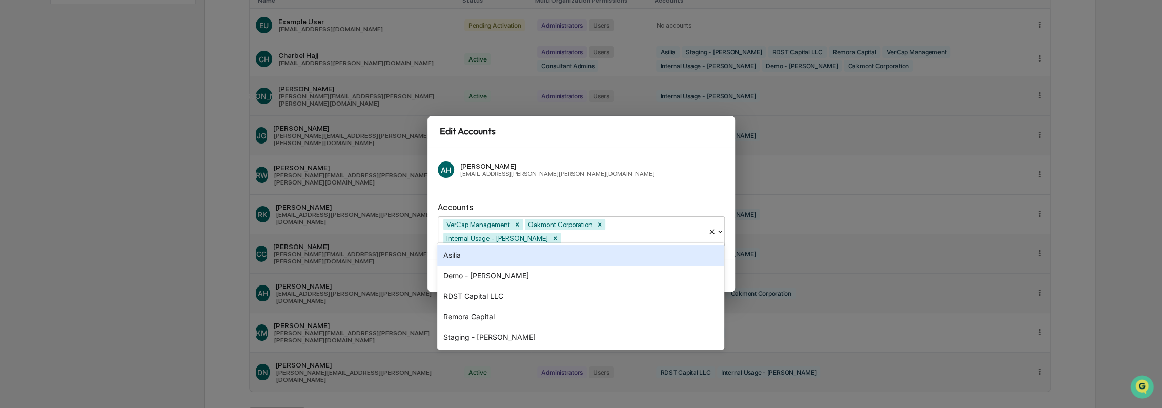
click at [686, 190] on div "AH Alyssa Heim Alyssa.Heim@kroll.com Accounts option Internal Usage - Kroll, se…" at bounding box center [580, 203] width 307 height 112
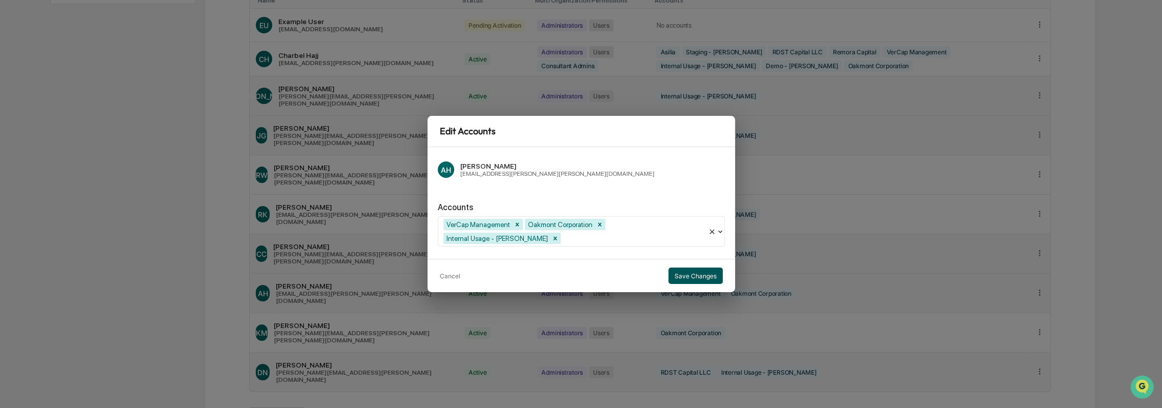
click at [702, 272] on button "Save Changes" at bounding box center [695, 275] width 54 height 16
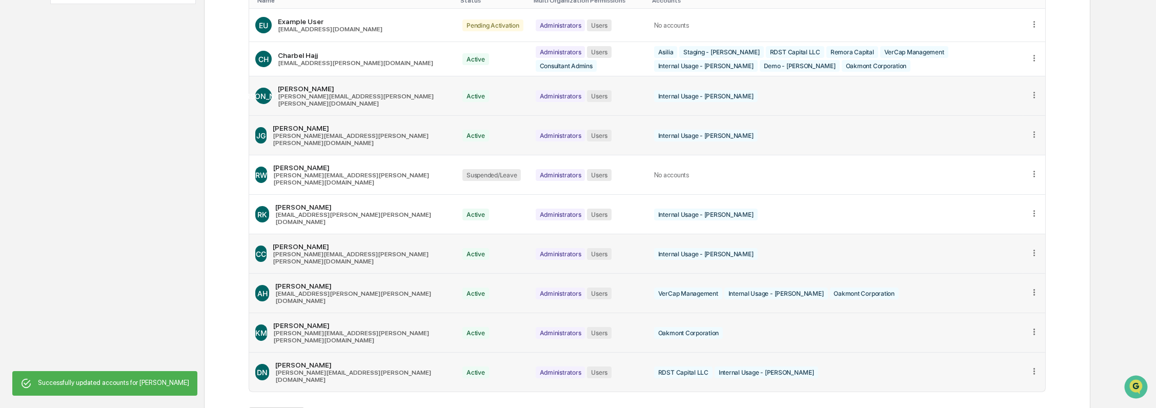
click at [1031, 327] on icon at bounding box center [1034, 332] width 10 height 10
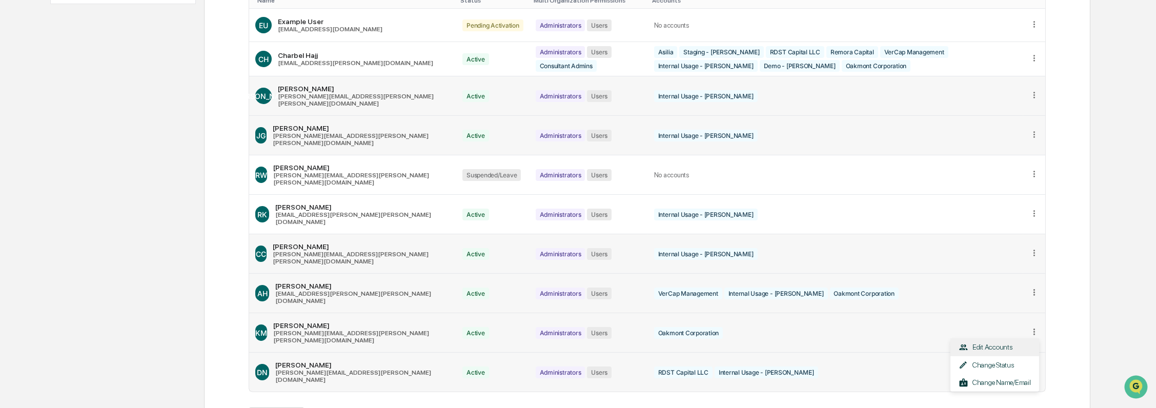
click at [1019, 342] on div "Edit Accounts" at bounding box center [994, 347] width 72 height 10
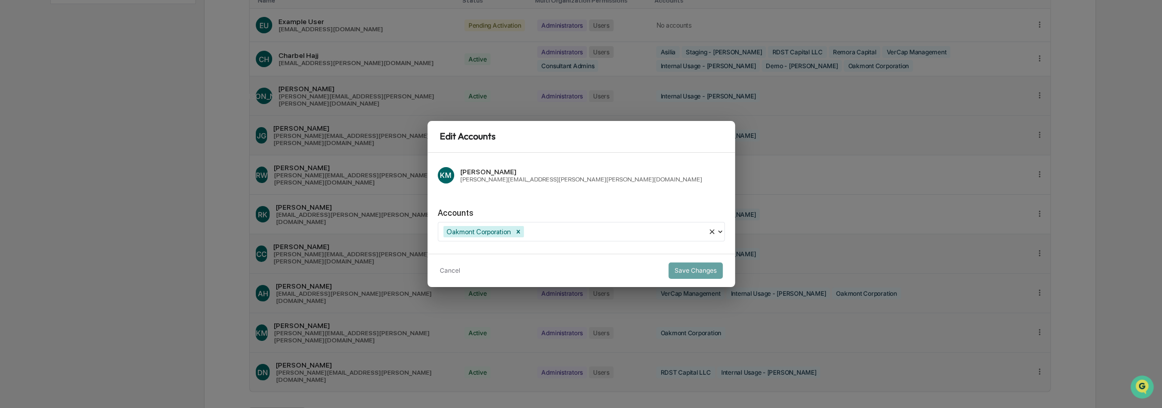
click at [617, 239] on div "Oakmont Corporation" at bounding box center [573, 231] width 270 height 16
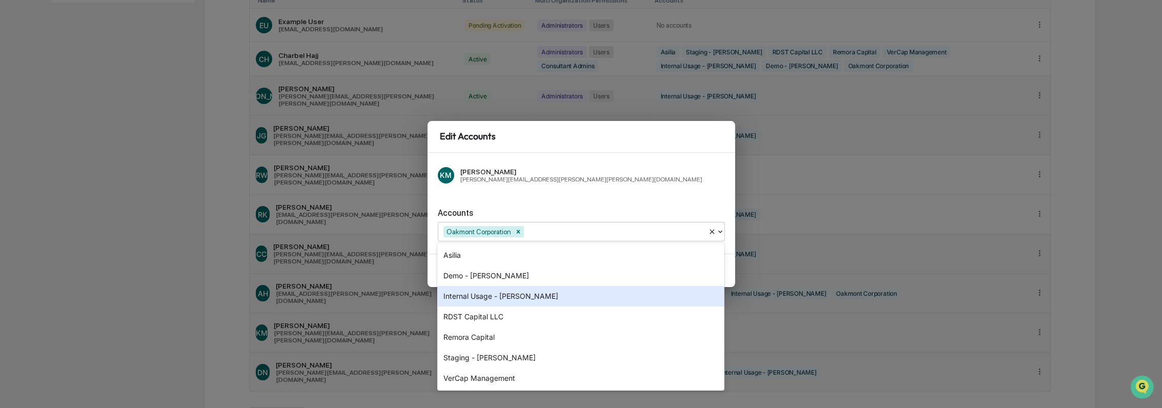
click at [604, 298] on div "Internal Usage - [PERSON_NAME]" at bounding box center [580, 296] width 287 height 20
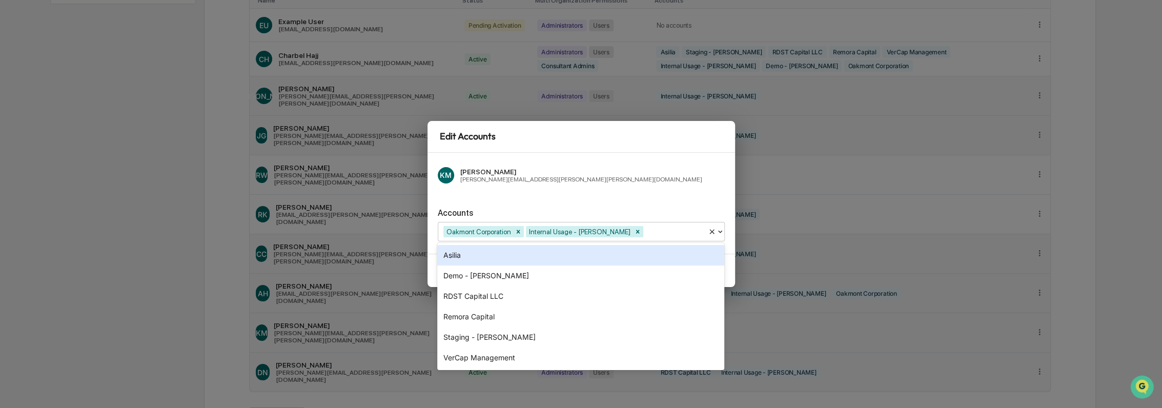
click at [635, 202] on div "Accounts option Internal Usage - Kroll, selected. 6 results available. Use Up a…" at bounding box center [581, 221] width 287 height 42
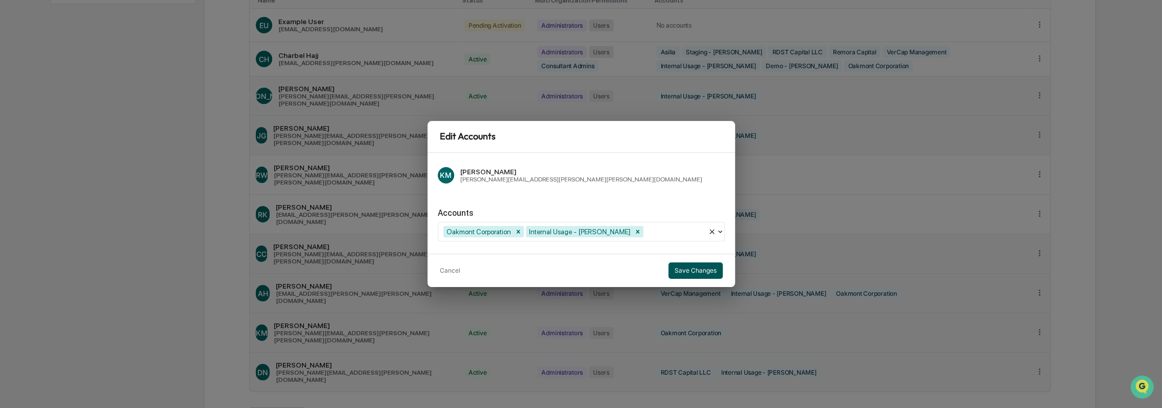
click at [719, 275] on button "Save Changes" at bounding box center [695, 270] width 54 height 16
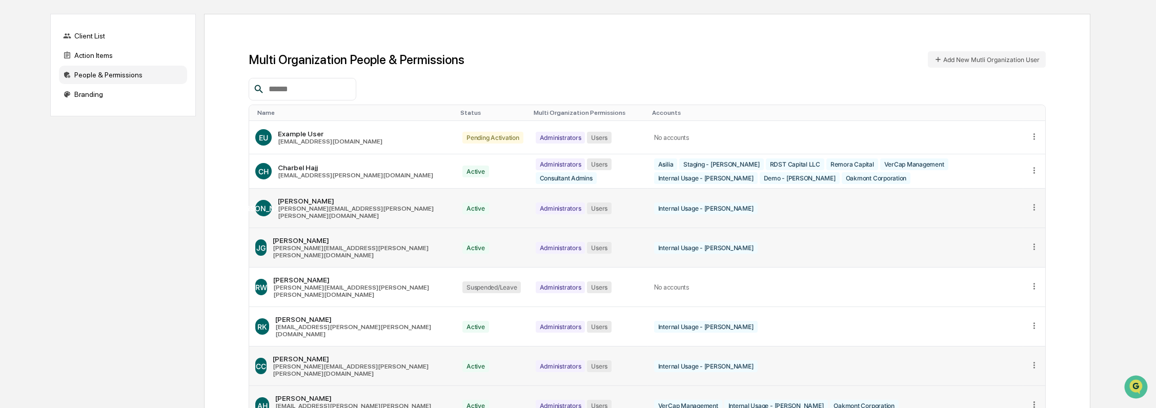
scroll to position [52, 0]
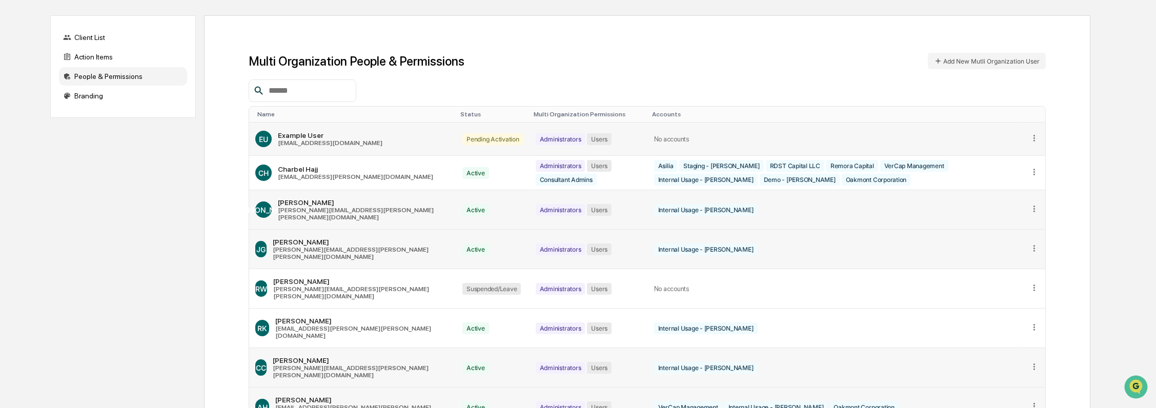
click at [1035, 139] on icon at bounding box center [1034, 138] width 10 height 10
click at [1011, 164] on div "Change Status" at bounding box center [994, 171] width 88 height 18
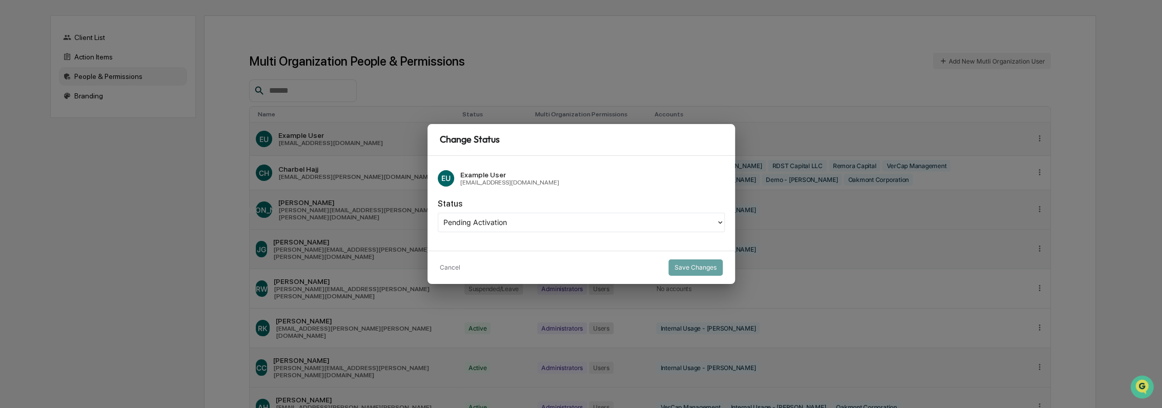
click at [533, 223] on div at bounding box center [576, 222] width 267 height 12
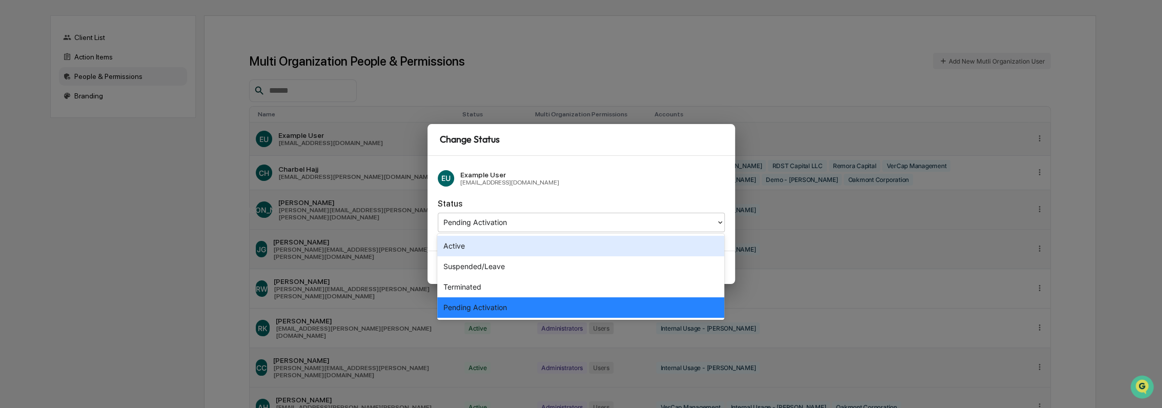
click at [587, 181] on div "EU Example User ed+krolldemo@greenboard.com" at bounding box center [581, 178] width 287 height 25
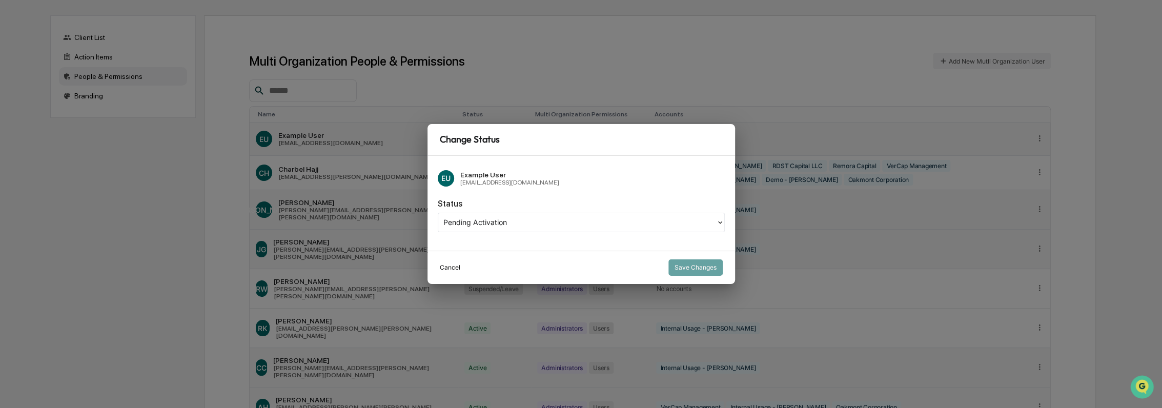
click at [457, 269] on button "Cancel" at bounding box center [450, 267] width 20 height 16
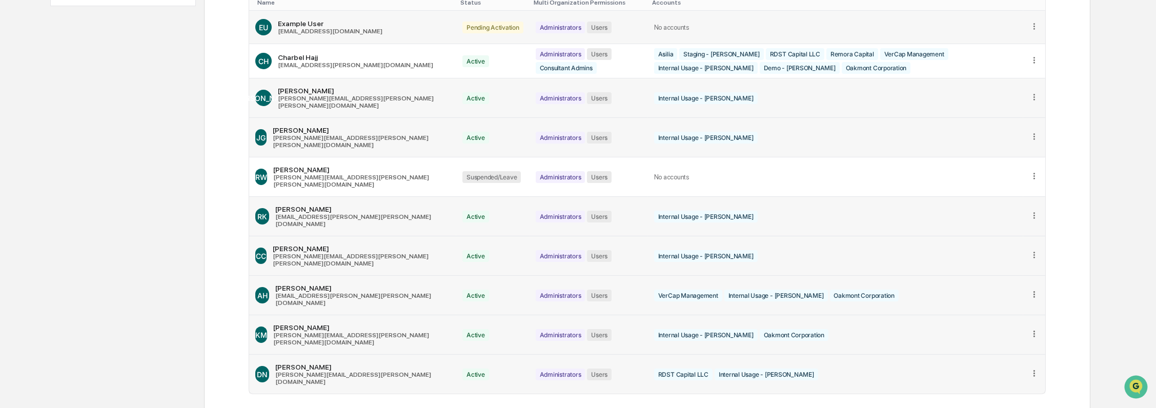
scroll to position [166, 0]
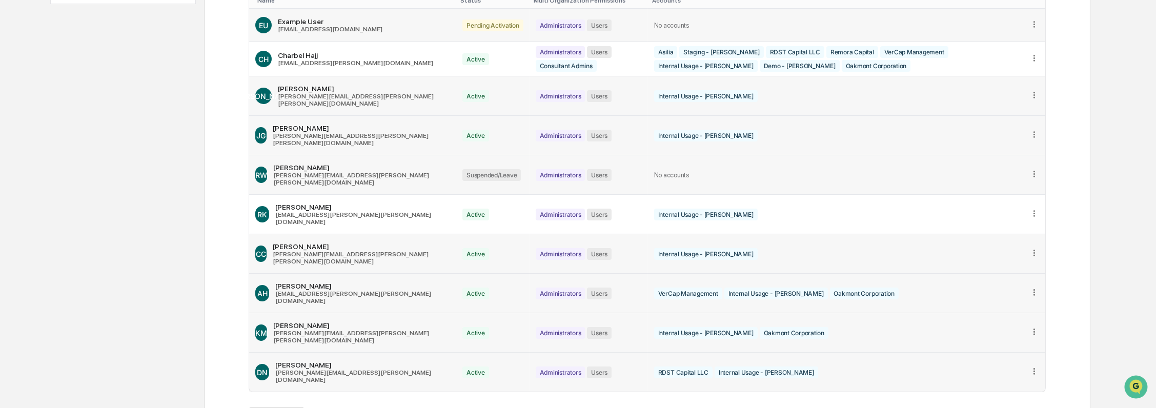
click at [1036, 169] on icon at bounding box center [1034, 174] width 10 height 10
click at [1006, 184] on div "Edit Accounts" at bounding box center [994, 189] width 72 height 10
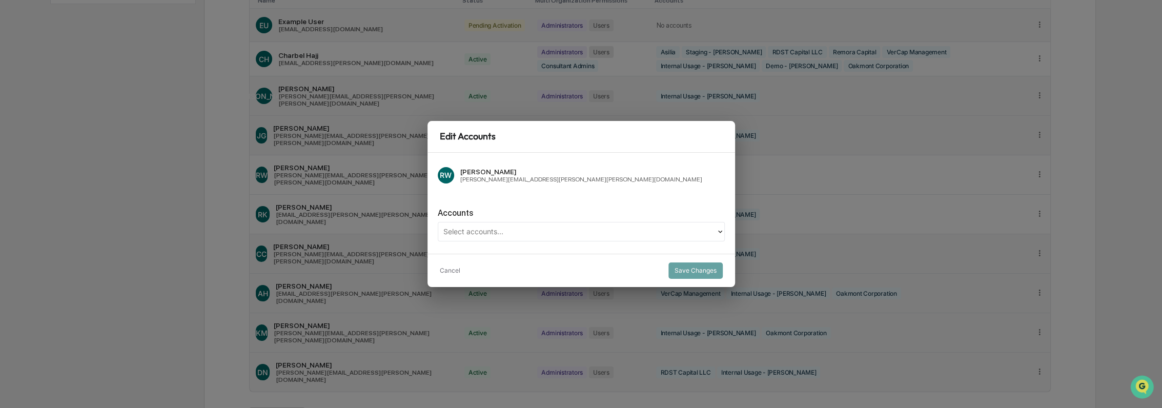
click at [553, 227] on div at bounding box center [576, 231] width 267 height 12
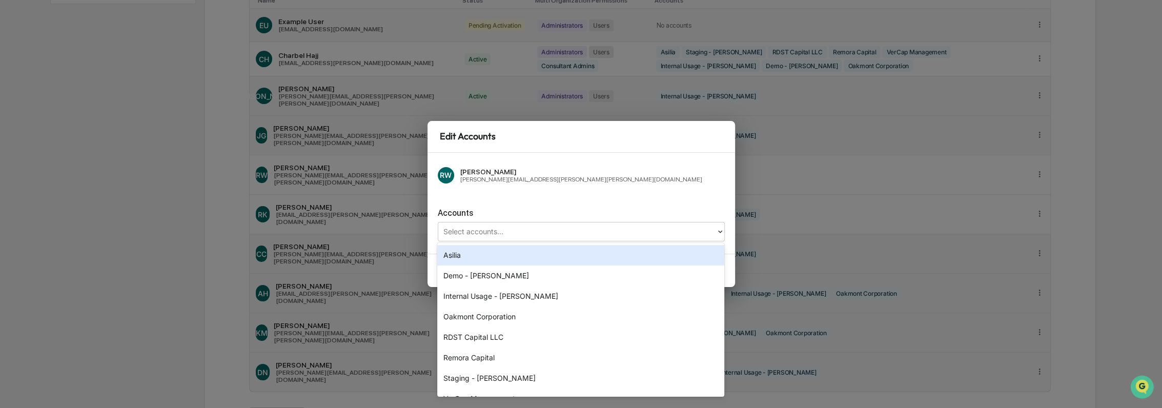
drag, startPoint x: 532, startPoint y: 201, endPoint x: 576, endPoint y: 241, distance: 59.5
click at [532, 201] on div "Accounts 8 results available. Use Up and Down to choose options, press Enter to…" at bounding box center [581, 221] width 287 height 42
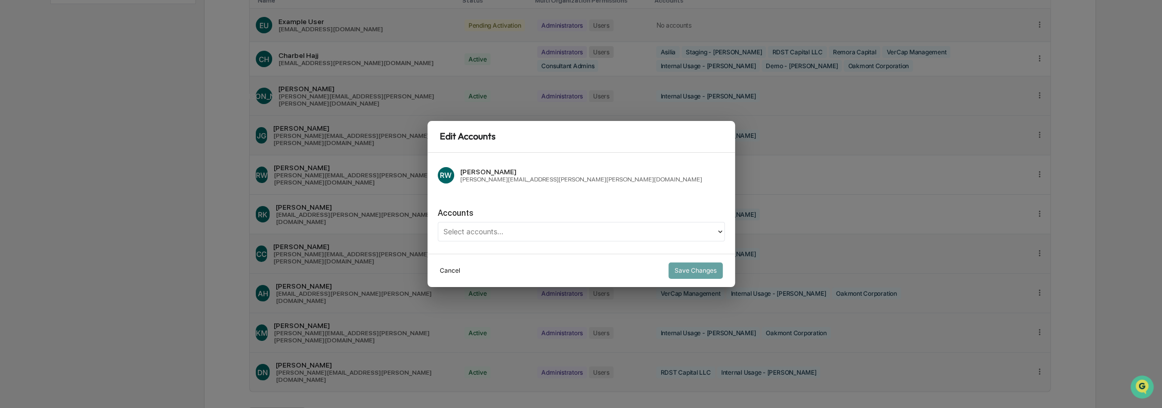
click at [451, 266] on button "Cancel" at bounding box center [450, 270] width 20 height 16
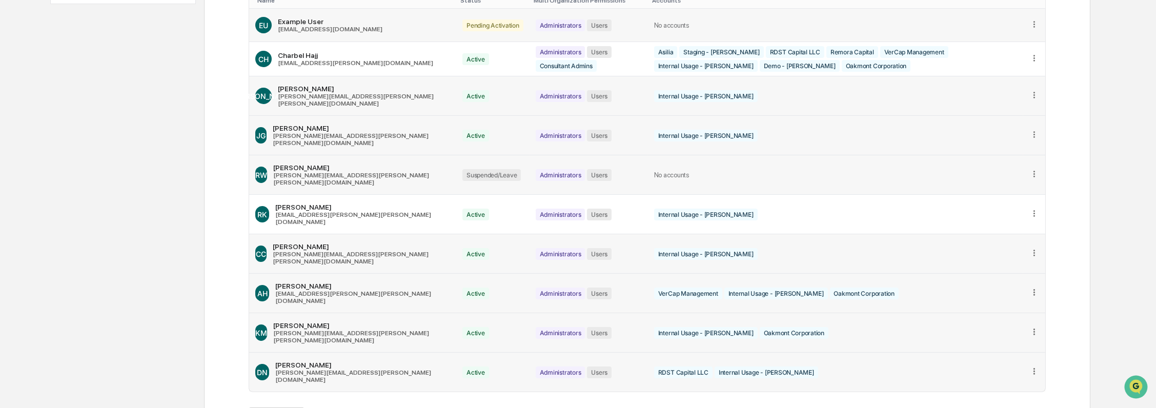
click at [1033, 169] on icon at bounding box center [1034, 174] width 10 height 10
click at [1015, 202] on div "Change Status" at bounding box center [994, 207] width 72 height 10
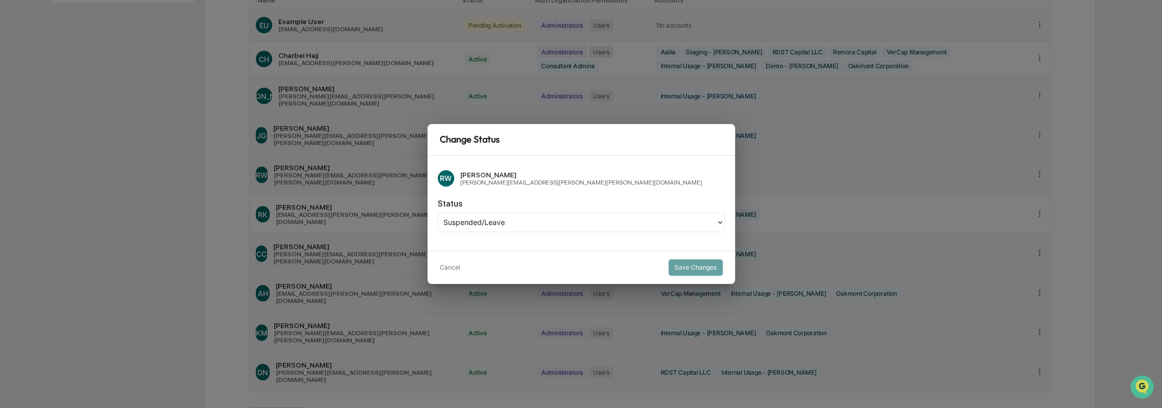
click at [552, 218] on div at bounding box center [576, 222] width 267 height 12
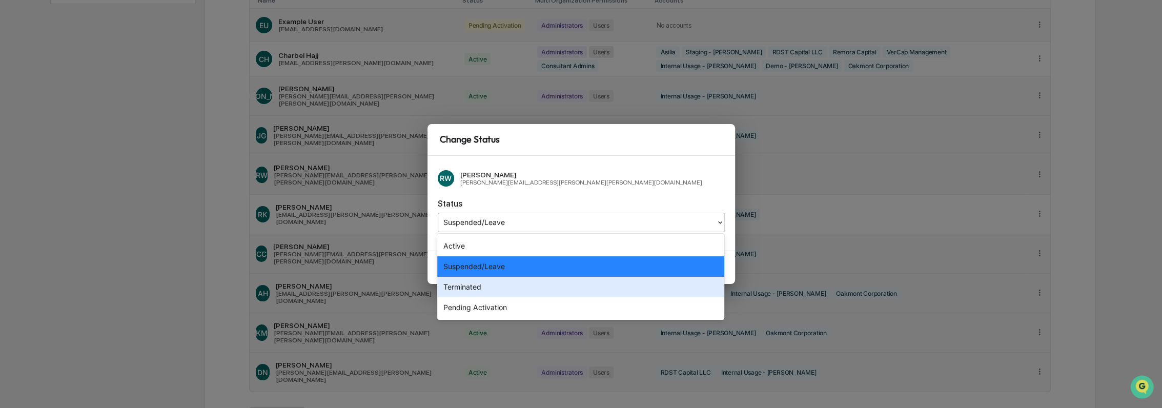
click at [541, 281] on div "Terminated" at bounding box center [580, 287] width 287 height 20
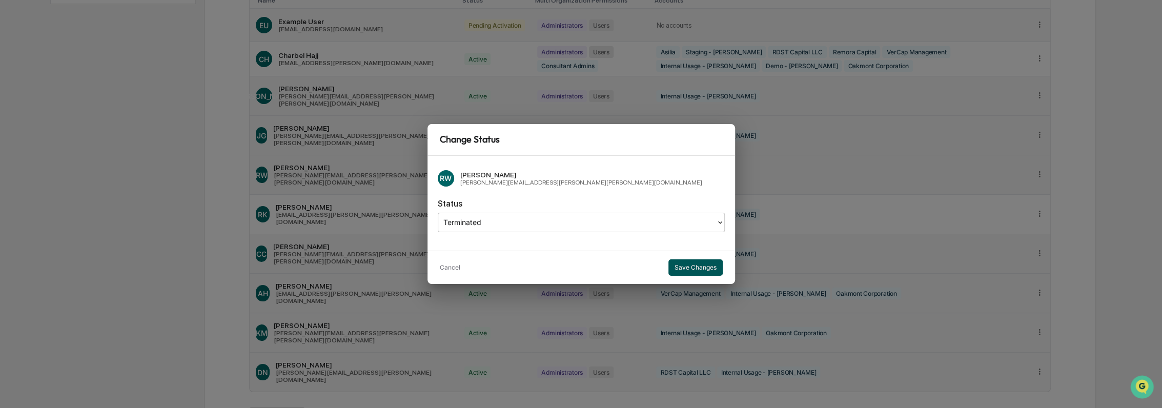
click at [690, 266] on button "Save Changes" at bounding box center [695, 267] width 54 height 16
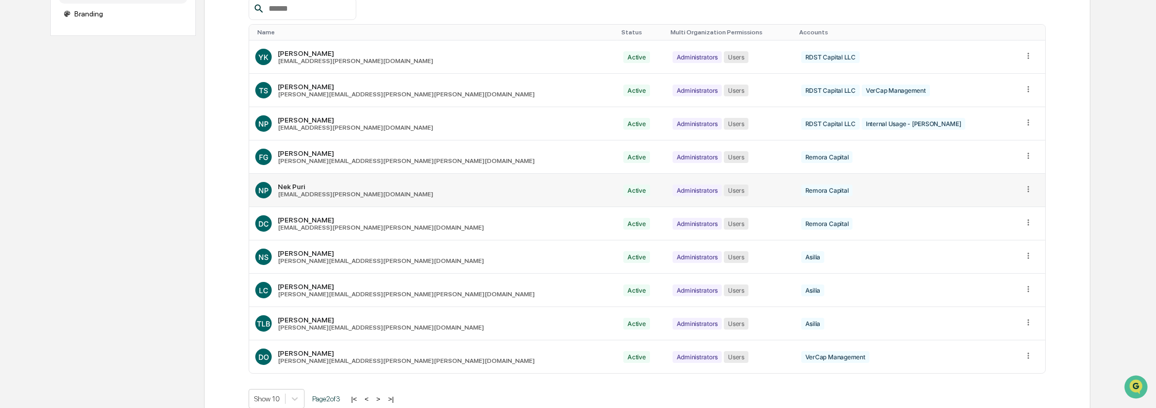
scroll to position [109, 0]
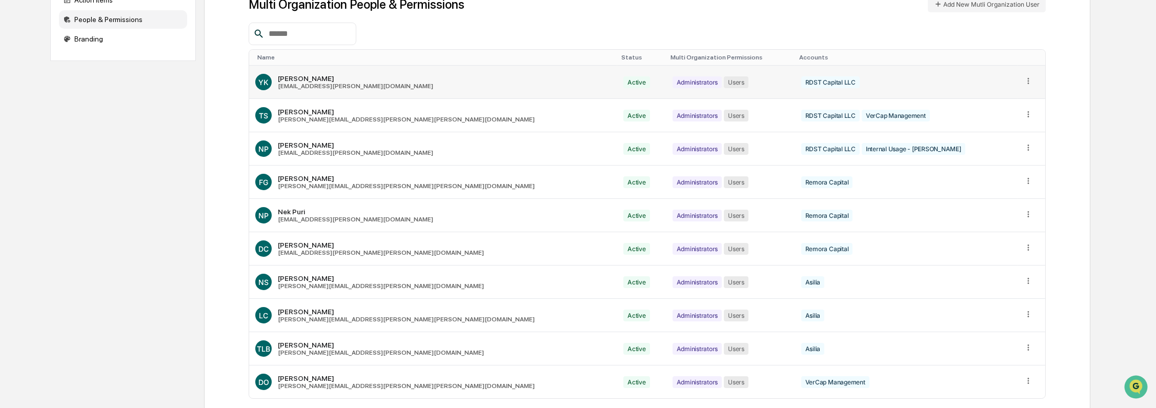
click at [1023, 79] on icon at bounding box center [1028, 81] width 10 height 10
click at [997, 102] on div "Edit Accounts" at bounding box center [988, 97] width 88 height 18
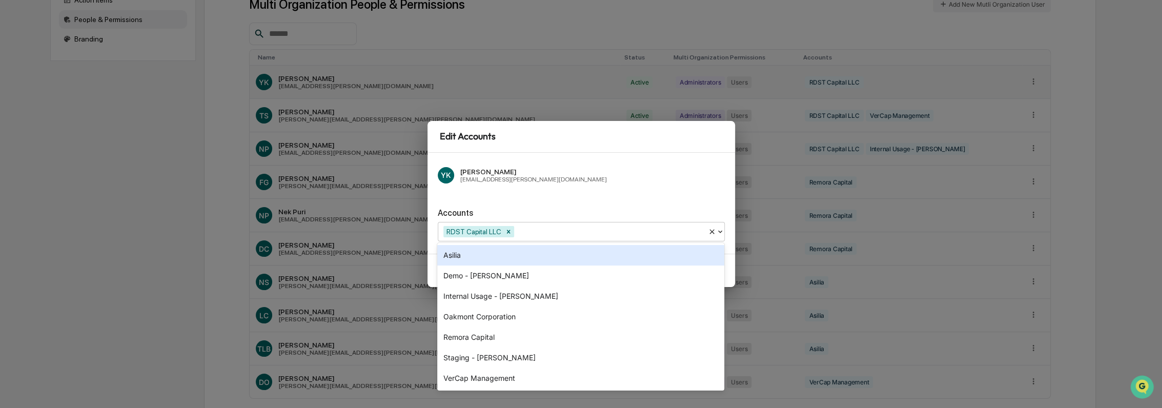
click at [590, 234] on div at bounding box center [609, 231] width 187 height 12
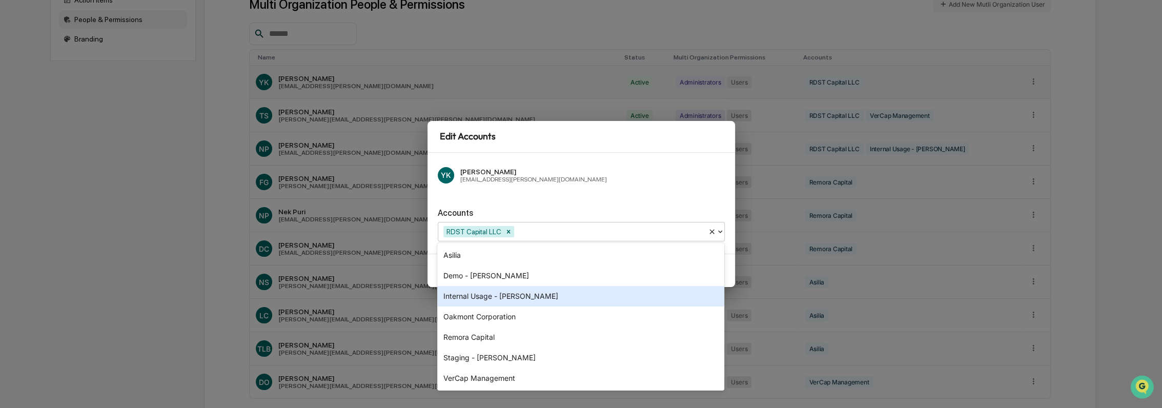
click at [576, 297] on div "Internal Usage - [PERSON_NAME]" at bounding box center [580, 296] width 287 height 20
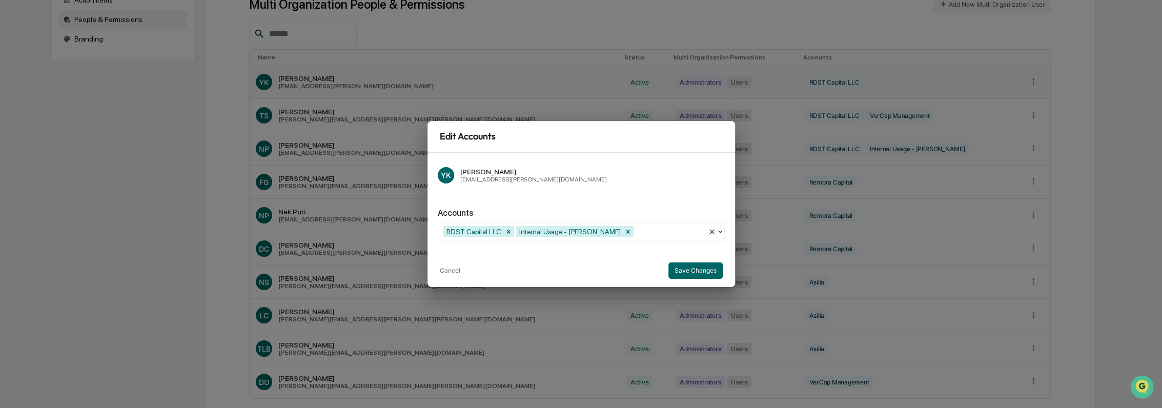
click at [663, 178] on div "YK Yulia Kalk Yulia.Kalk@kroll.com" at bounding box center [581, 175] width 287 height 25
click at [711, 271] on button "Save Changes" at bounding box center [695, 270] width 54 height 16
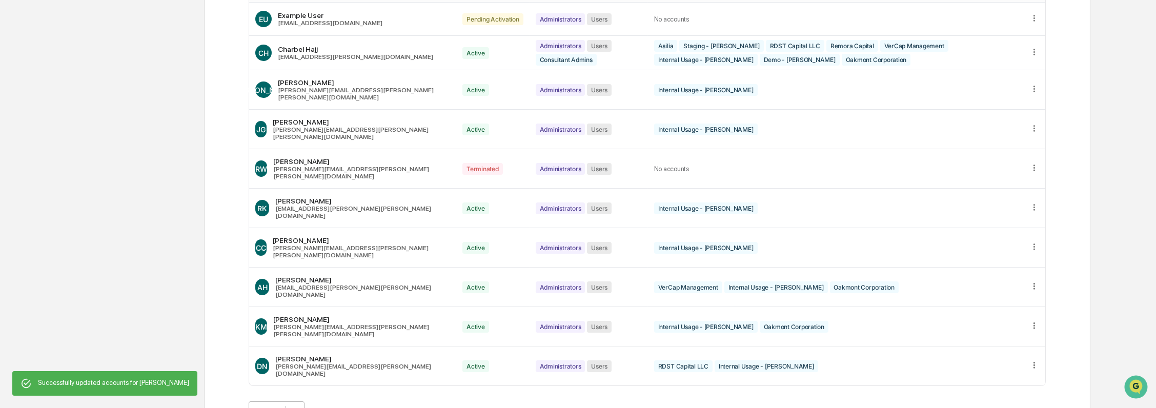
click at [295, 364] on body "Home Multi Organization View Multi Organization View Client List Action Items P…" at bounding box center [578, 143] width 1156 height 630
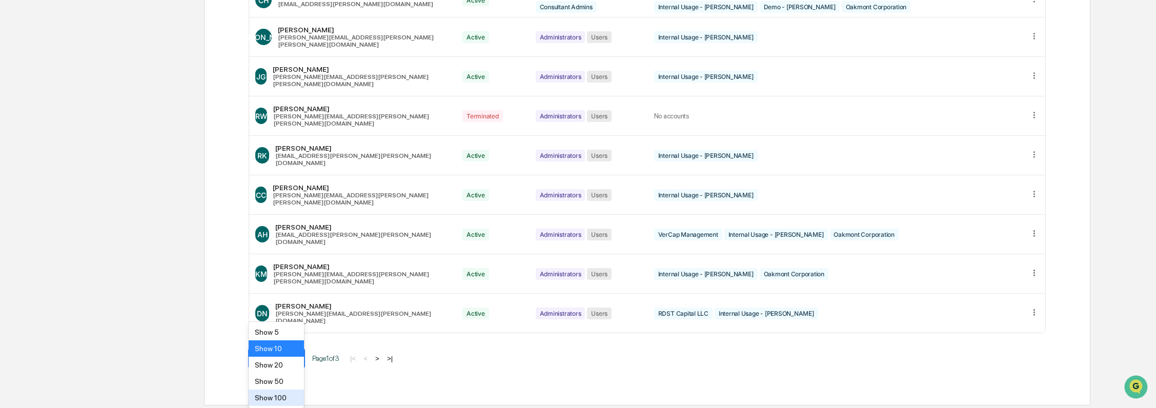
click at [287, 398] on div "Show 100" at bounding box center [276, 397] width 55 height 16
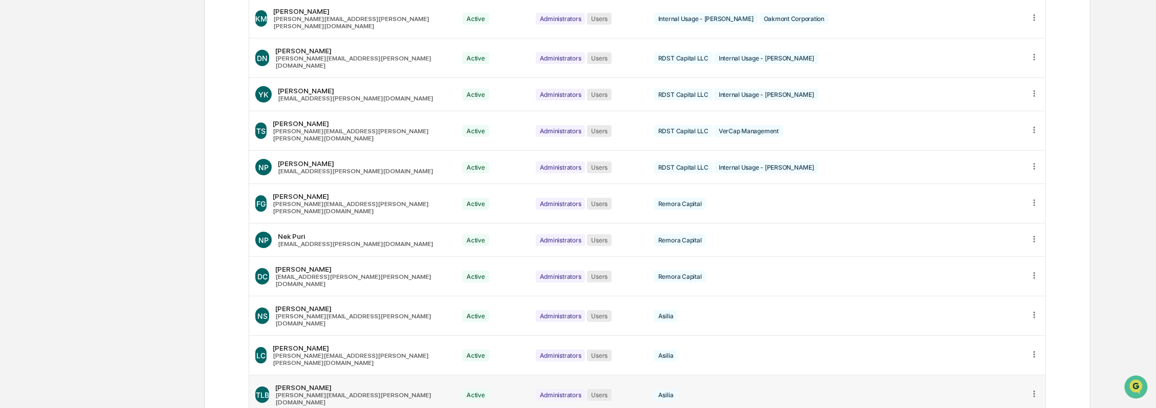
scroll to position [512, 0]
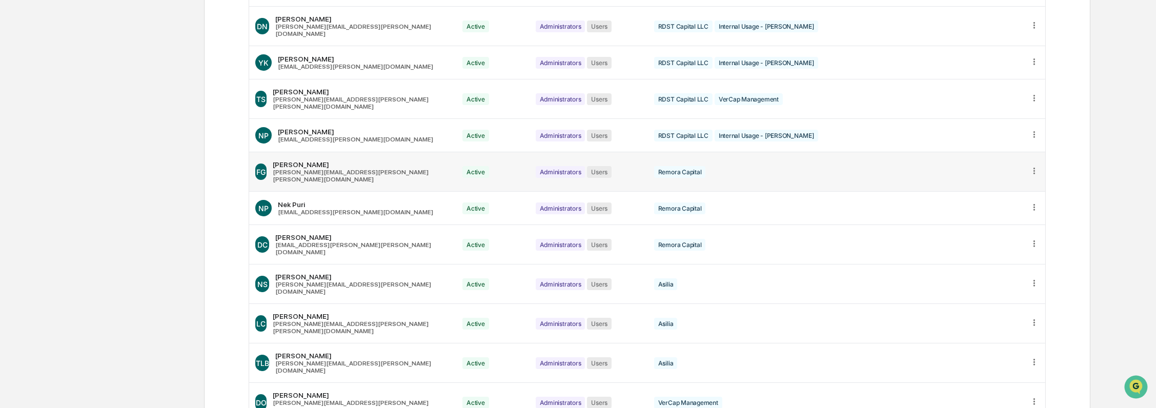
click at [1033, 166] on icon at bounding box center [1034, 171] width 10 height 10
click at [1013, 177] on div "Edit Accounts" at bounding box center [994, 186] width 88 height 18
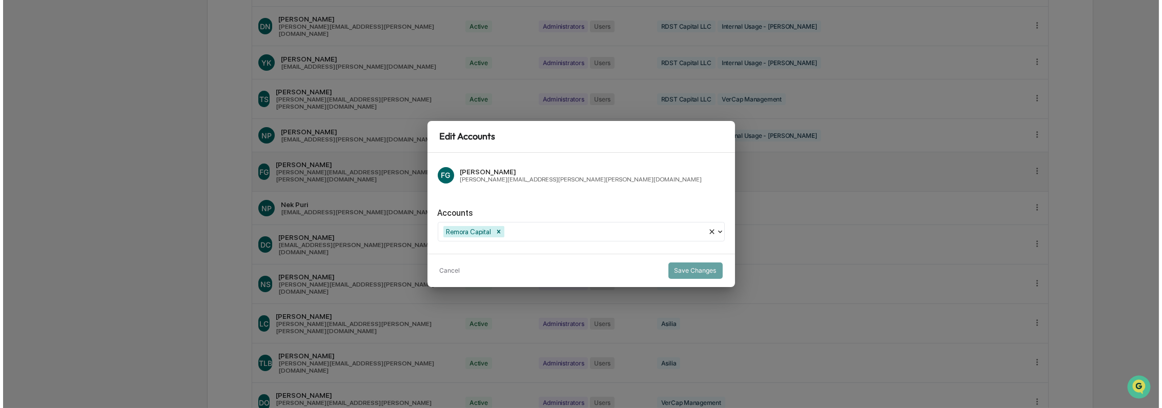
scroll to position [512, 0]
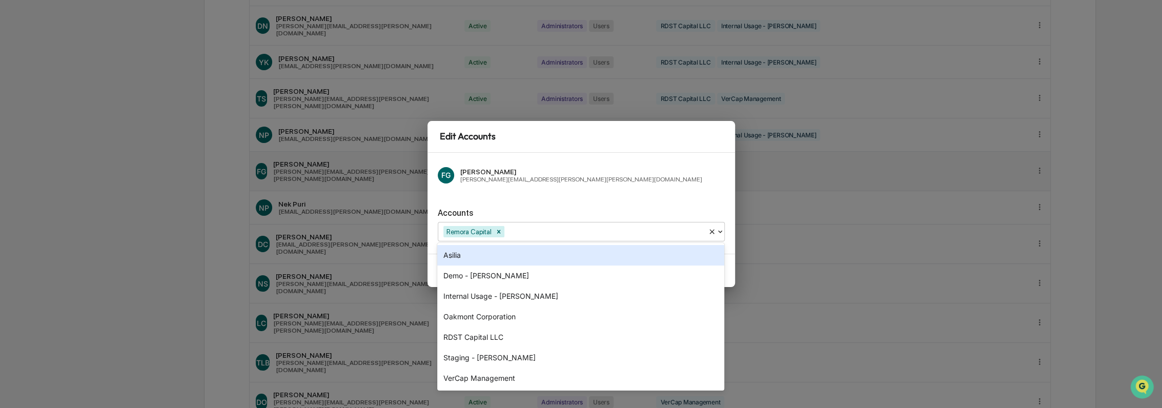
click at [582, 231] on div at bounding box center [604, 231] width 196 height 12
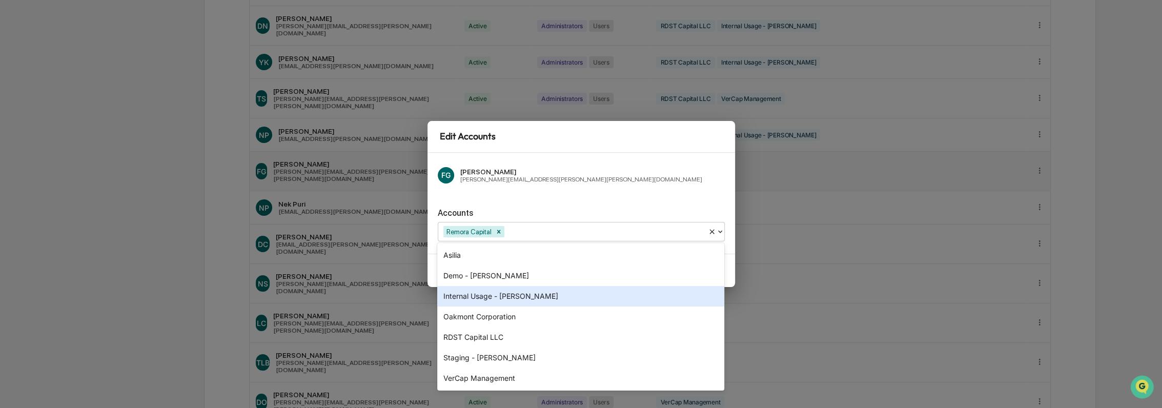
click at [562, 294] on div "Internal Usage - [PERSON_NAME]" at bounding box center [580, 296] width 287 height 20
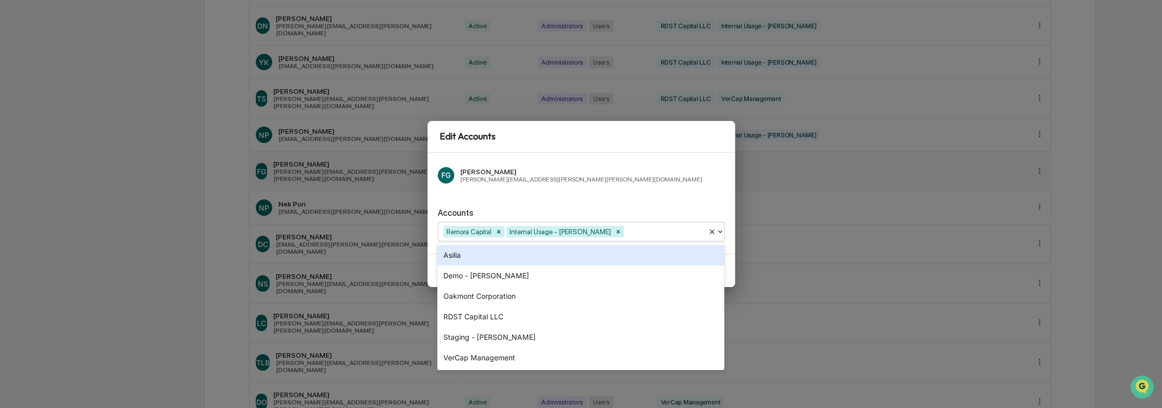
click at [670, 209] on div "Accounts" at bounding box center [581, 213] width 287 height 10
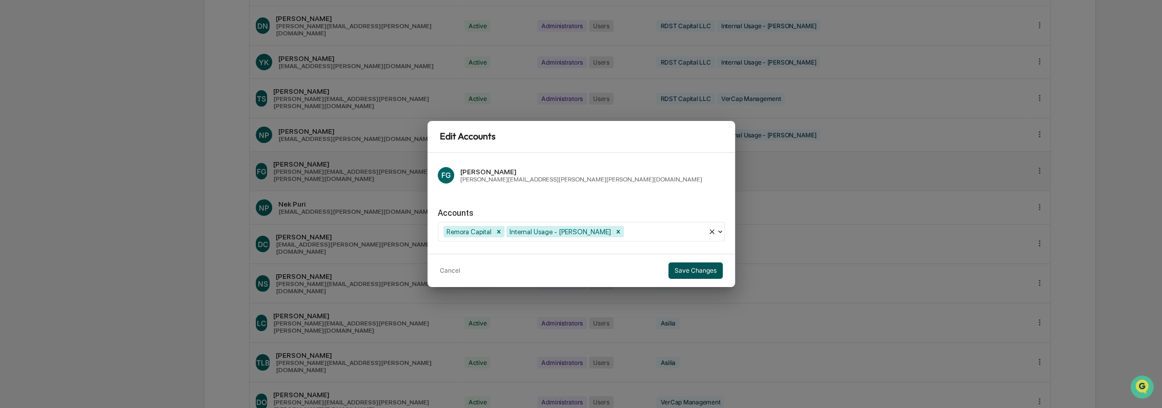
click at [709, 272] on button "Save Changes" at bounding box center [695, 270] width 54 height 16
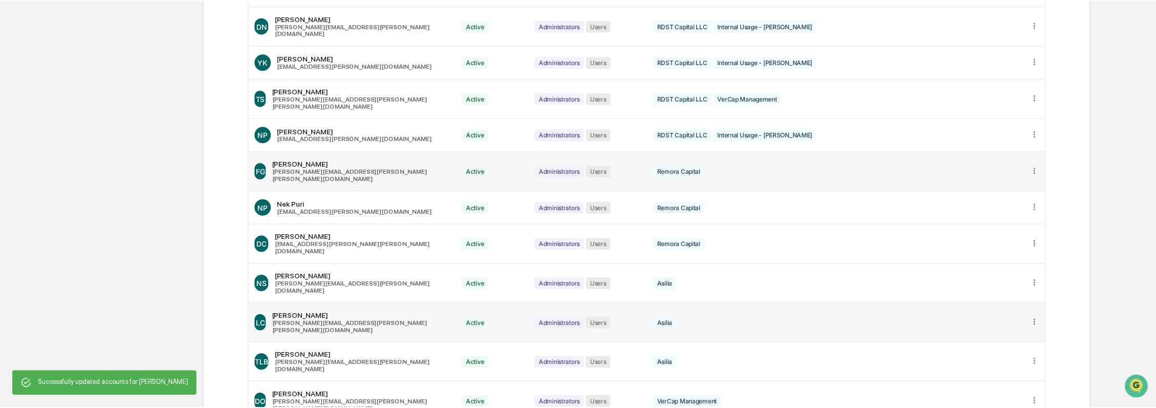
scroll to position [512, 0]
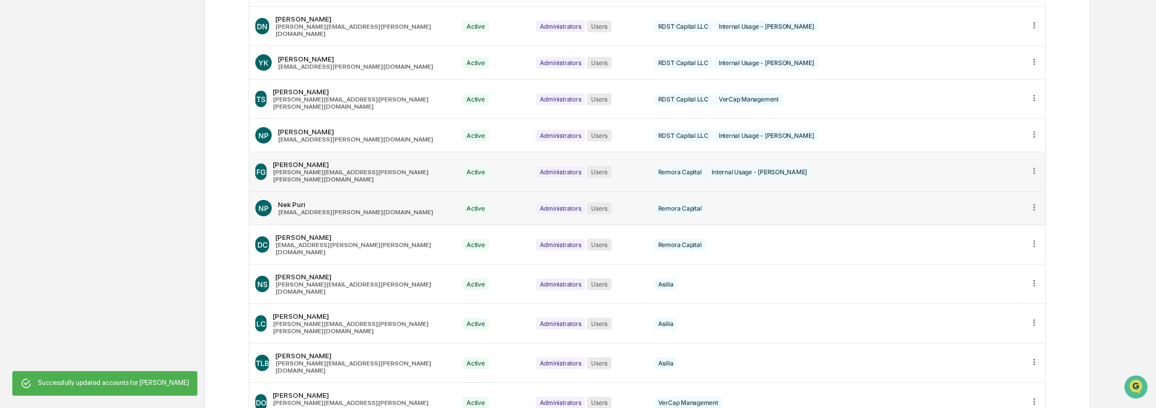
click at [1034, 202] on icon at bounding box center [1034, 207] width 10 height 10
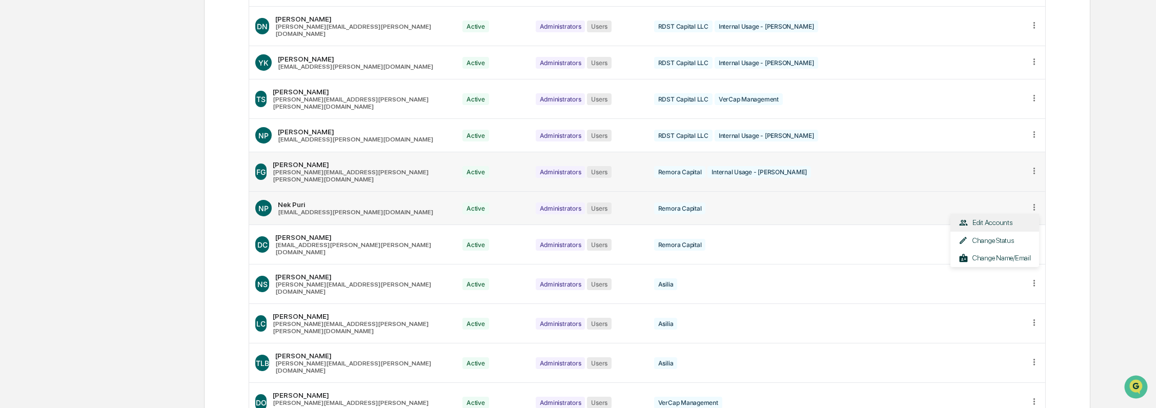
click at [995, 214] on div "Edit Accounts" at bounding box center [994, 223] width 88 height 18
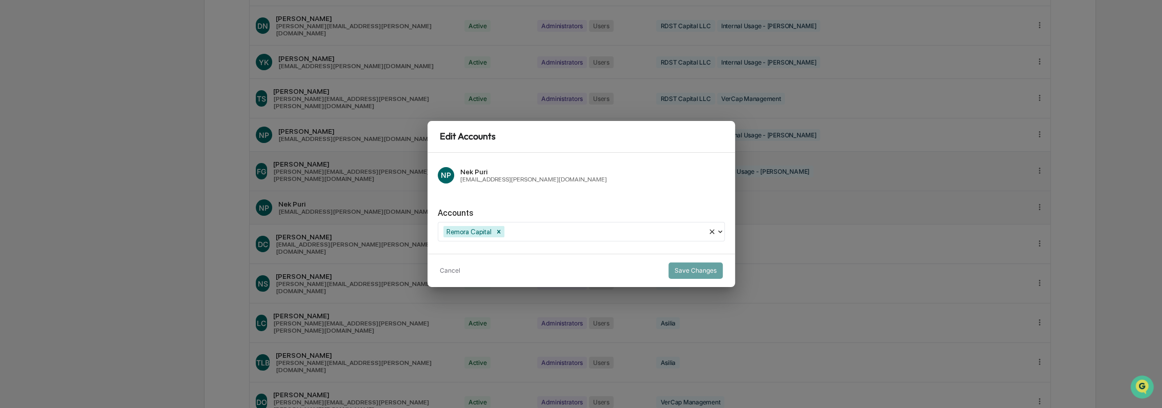
click at [582, 237] on div at bounding box center [604, 231] width 196 height 12
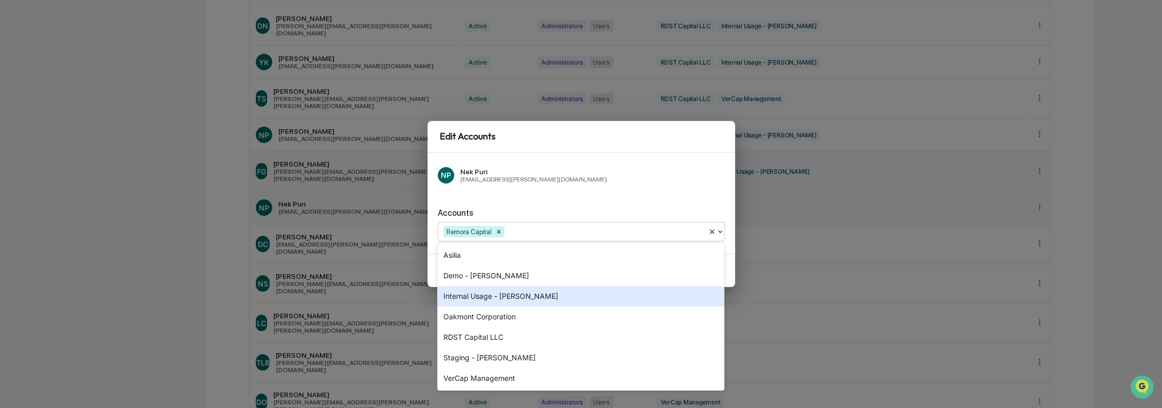
click at [563, 292] on div "Internal Usage - [PERSON_NAME]" at bounding box center [580, 296] width 287 height 20
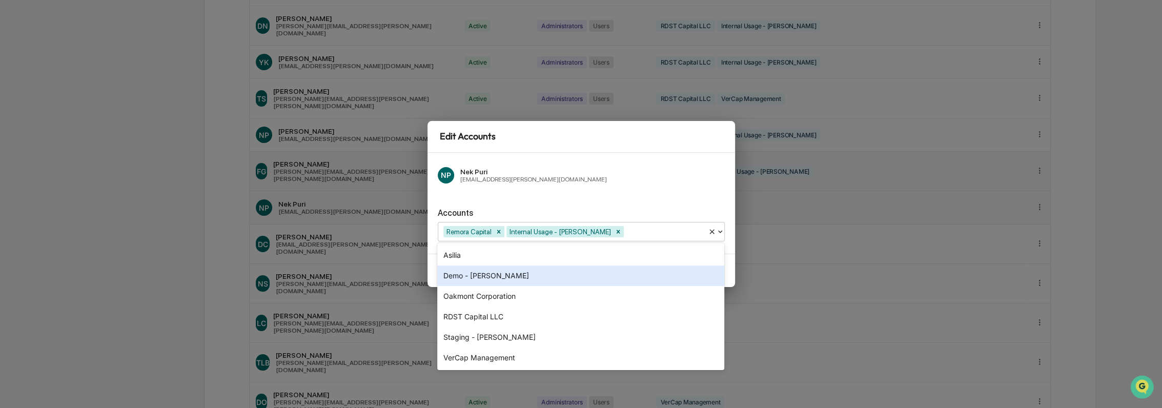
drag, startPoint x: 578, startPoint y: 204, endPoint x: 610, endPoint y: 215, distance: 34.0
click at [578, 204] on div "Accounts option Internal Usage - Kroll, selected. 6 results available. Use Up a…" at bounding box center [581, 221] width 287 height 42
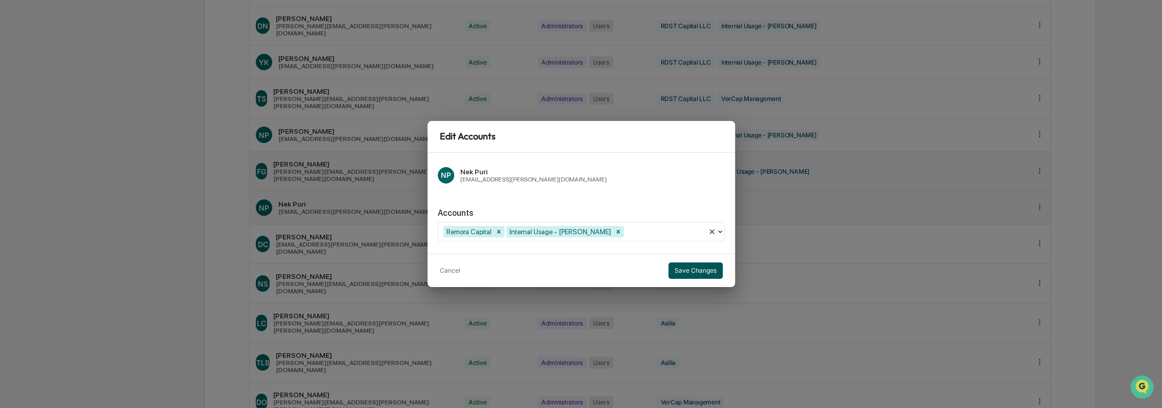
click at [693, 271] on button "Save Changes" at bounding box center [695, 270] width 54 height 16
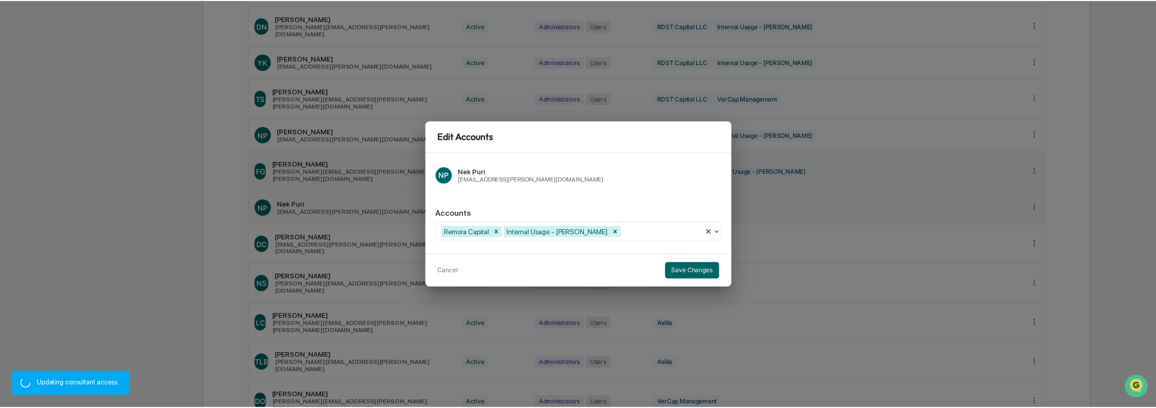
scroll to position [512, 0]
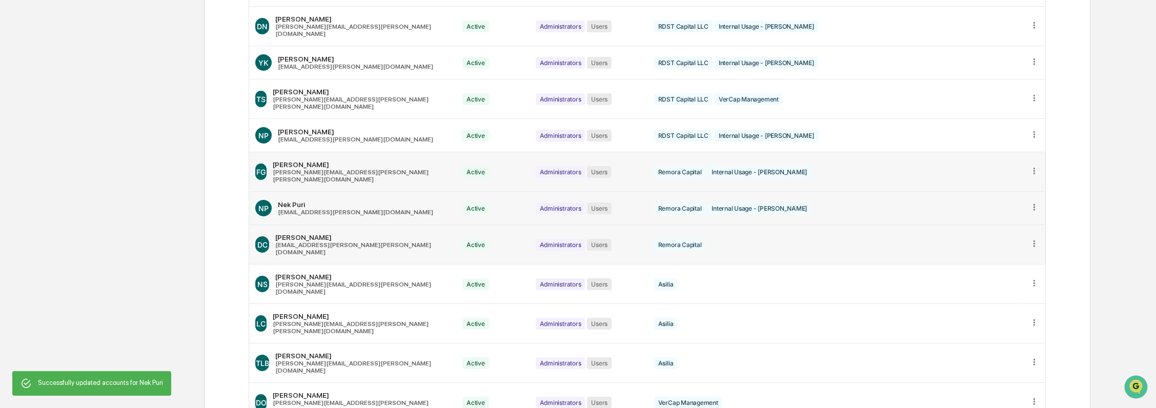
click at [1033, 239] on icon at bounding box center [1034, 244] width 10 height 10
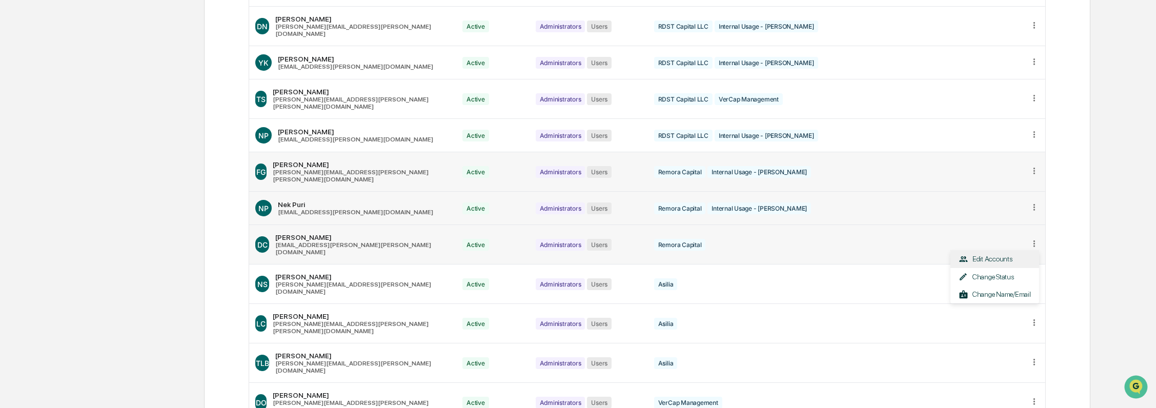
click at [976, 250] on div "Edit Accounts" at bounding box center [994, 259] width 88 height 18
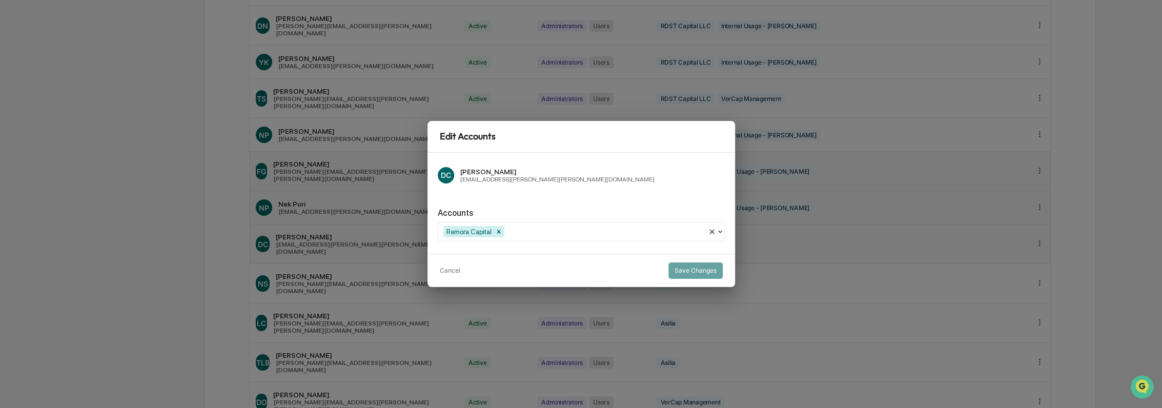
click at [593, 229] on div at bounding box center [604, 231] width 196 height 12
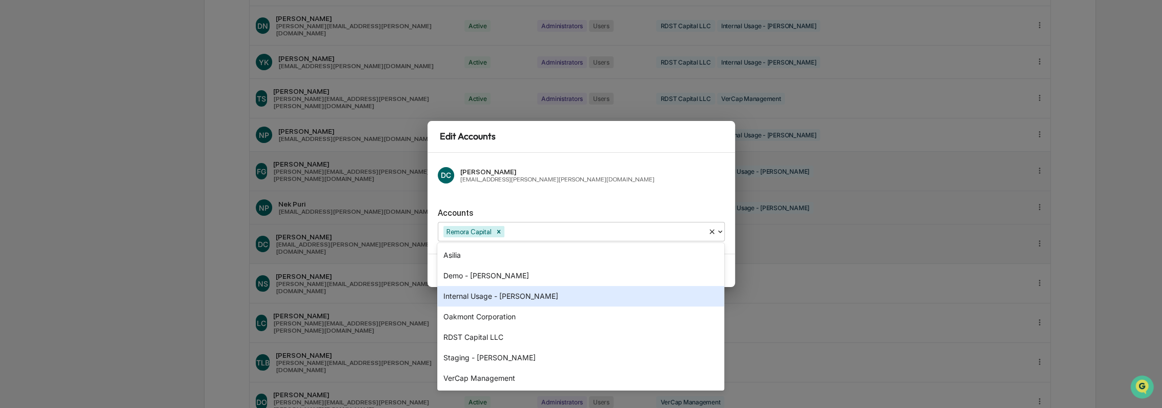
click at [572, 288] on div "Internal Usage - [PERSON_NAME]" at bounding box center [580, 296] width 287 height 20
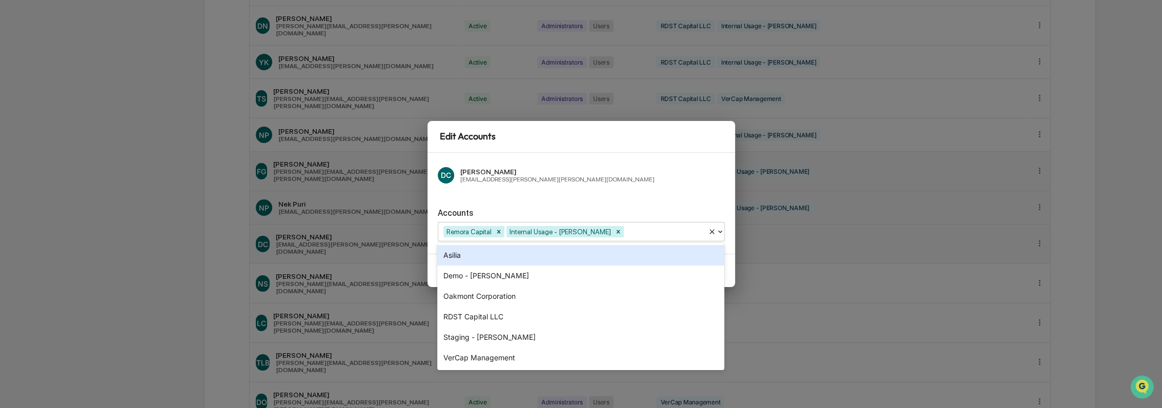
click at [608, 201] on div "Accounts option Internal Usage - Kroll, selected. 6 results available. Use Up a…" at bounding box center [581, 221] width 287 height 42
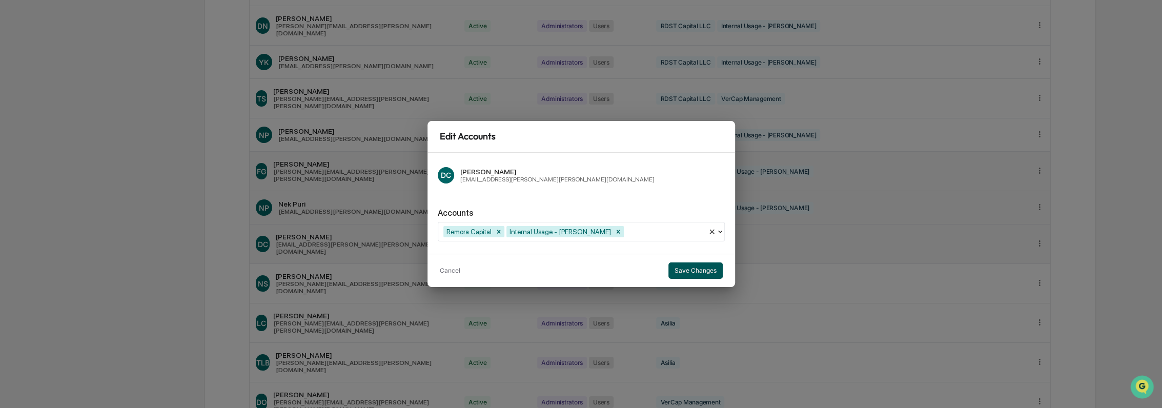
click at [696, 274] on button "Save Changes" at bounding box center [695, 270] width 54 height 16
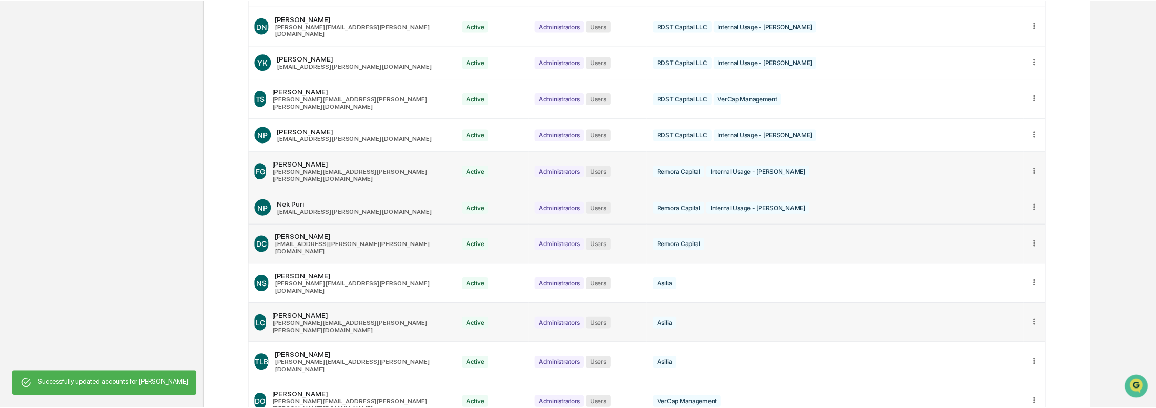
scroll to position [512, 0]
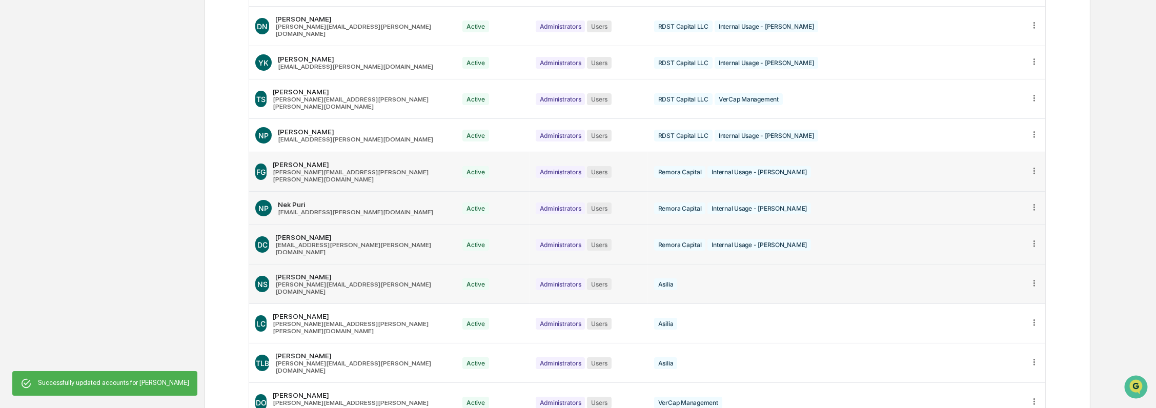
click at [1032, 278] on icon at bounding box center [1034, 283] width 10 height 10
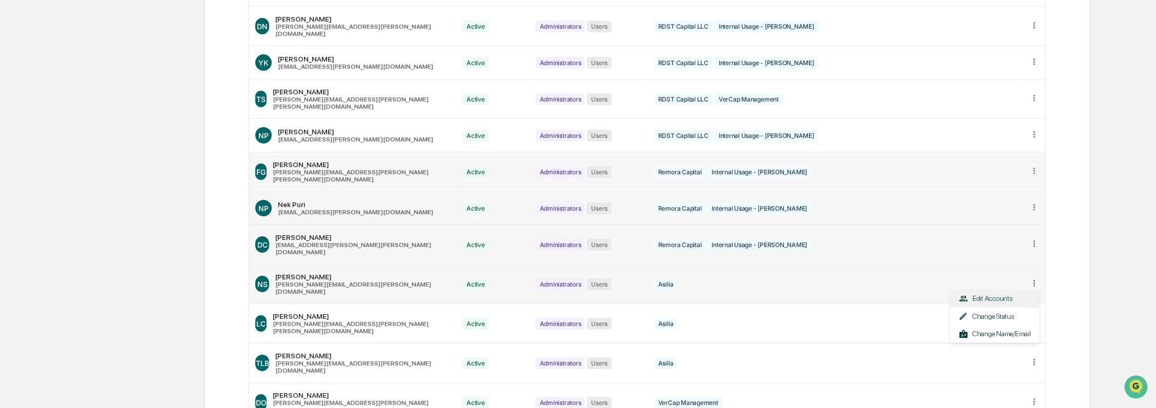
click at [987, 290] on div "Edit Accounts" at bounding box center [994, 299] width 88 height 18
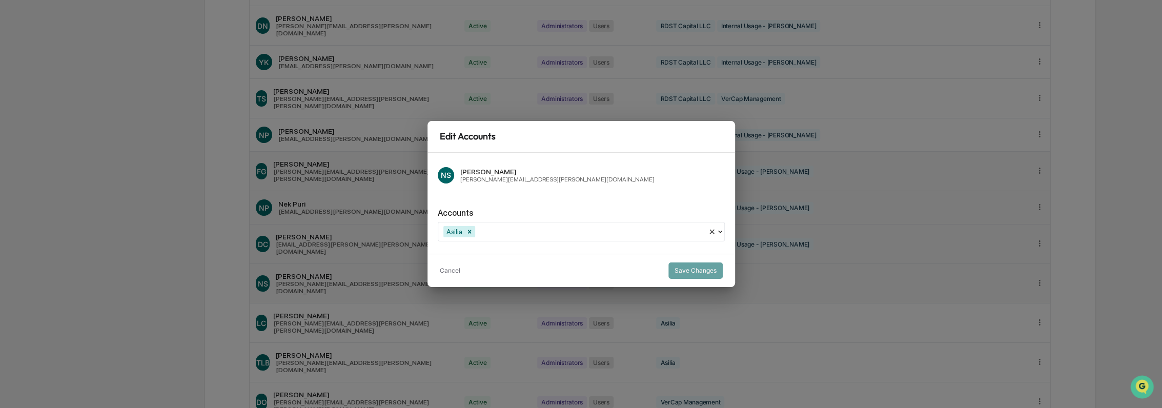
click at [578, 231] on div at bounding box center [589, 231] width 225 height 12
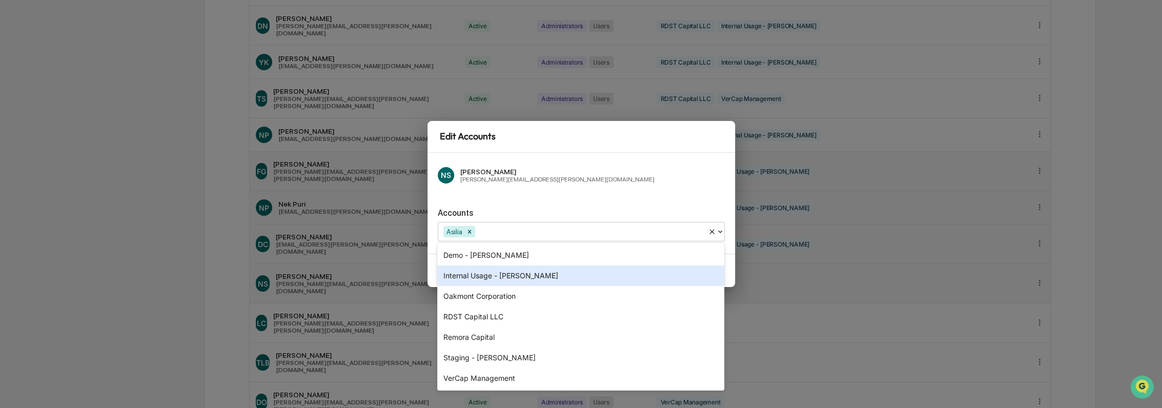
click at [545, 277] on div "Internal Usage - [PERSON_NAME]" at bounding box center [580, 275] width 287 height 20
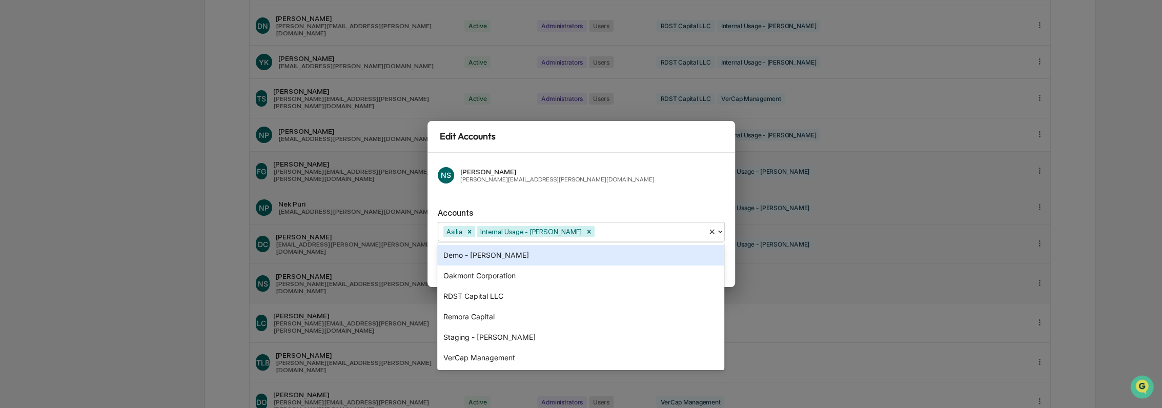
click at [608, 213] on div "Accounts" at bounding box center [581, 213] width 287 height 10
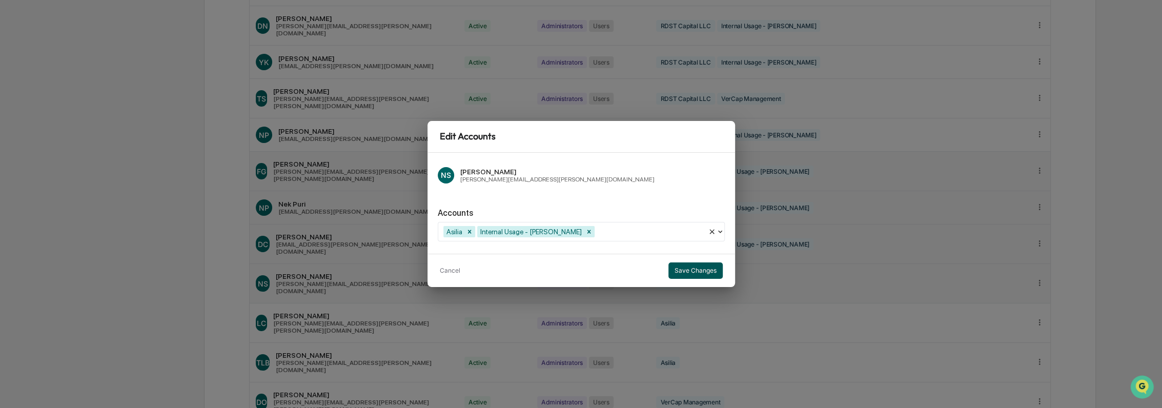
click at [698, 271] on button "Save Changes" at bounding box center [695, 270] width 54 height 16
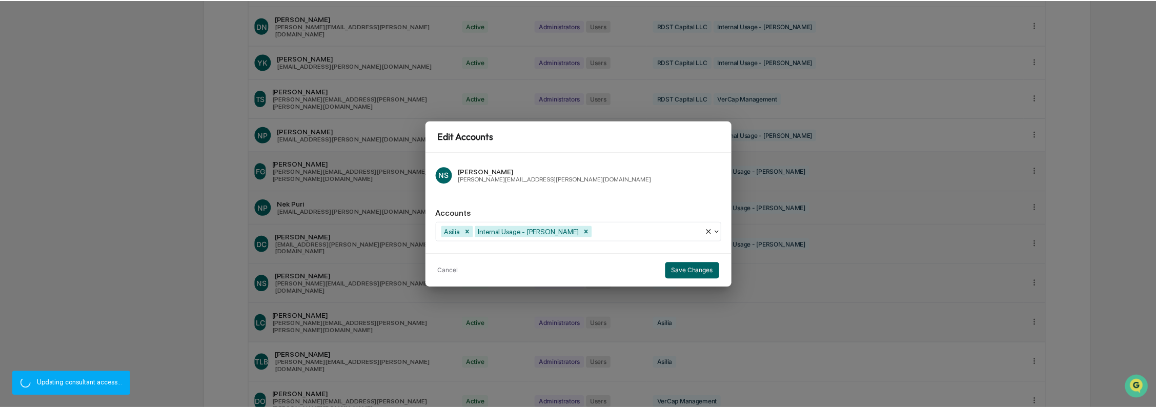
scroll to position [512, 0]
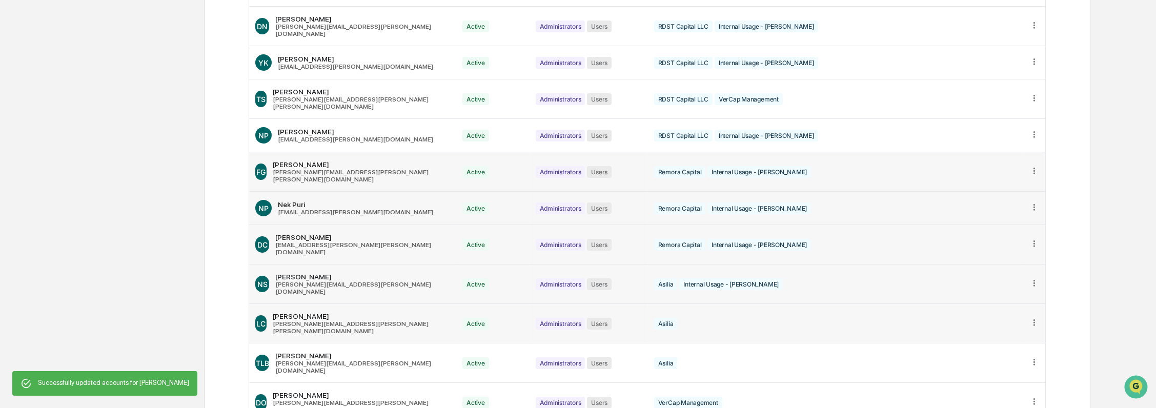
click at [1034, 319] on icon at bounding box center [1034, 322] width 2 height 6
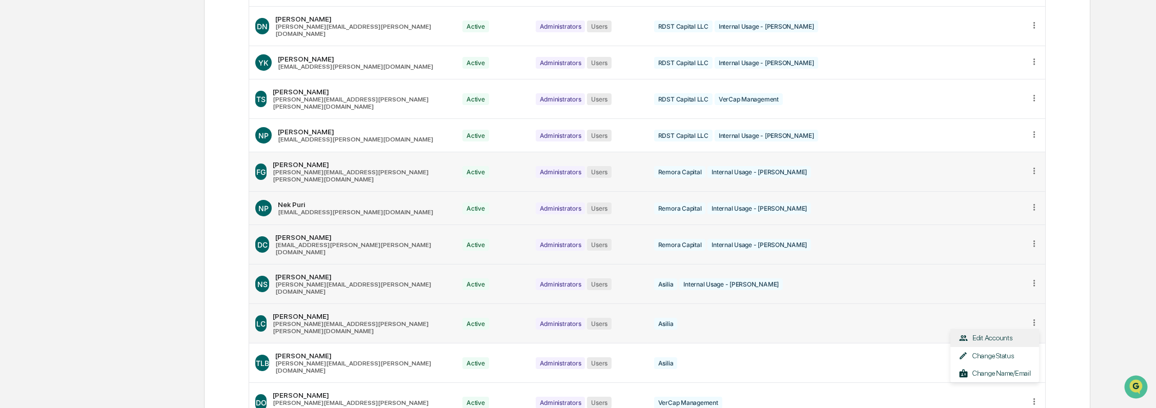
click at [1007, 333] on div "Edit Accounts" at bounding box center [994, 338] width 72 height 10
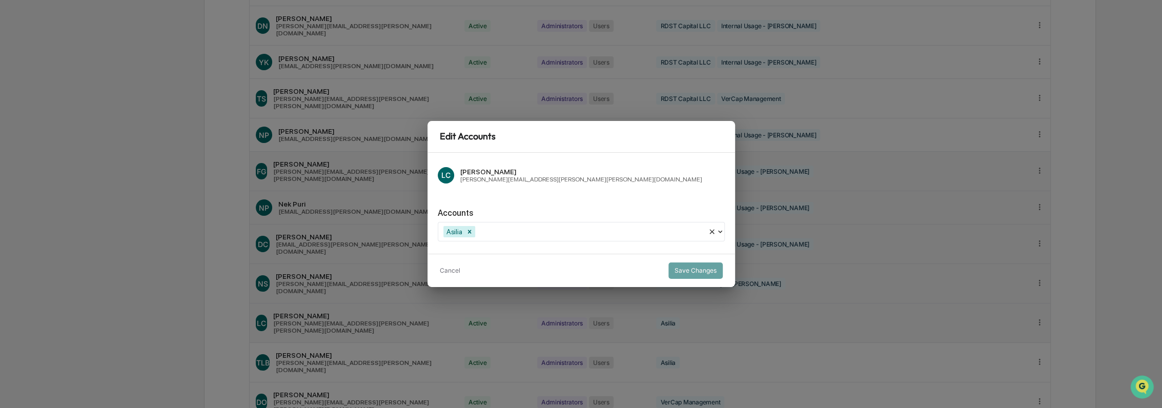
click at [576, 234] on div at bounding box center [589, 231] width 225 height 12
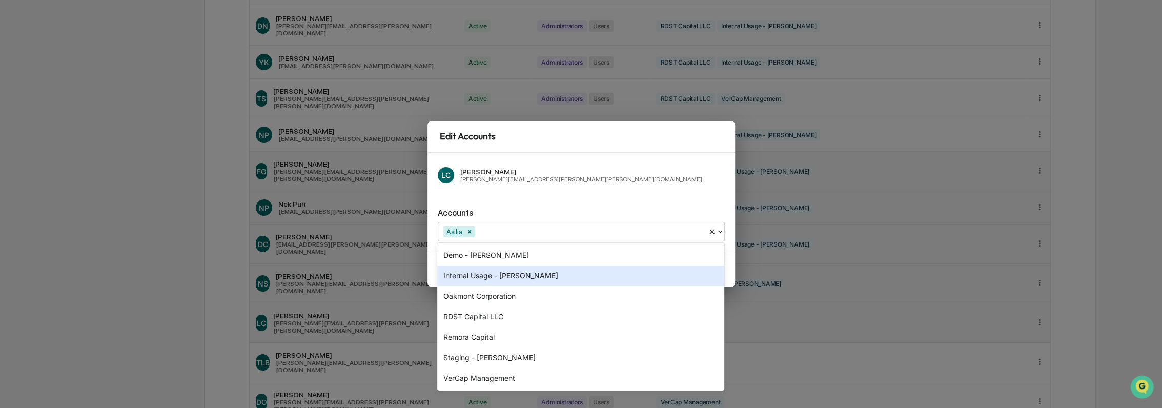
click at [567, 278] on div "Internal Usage - [PERSON_NAME]" at bounding box center [580, 275] width 287 height 20
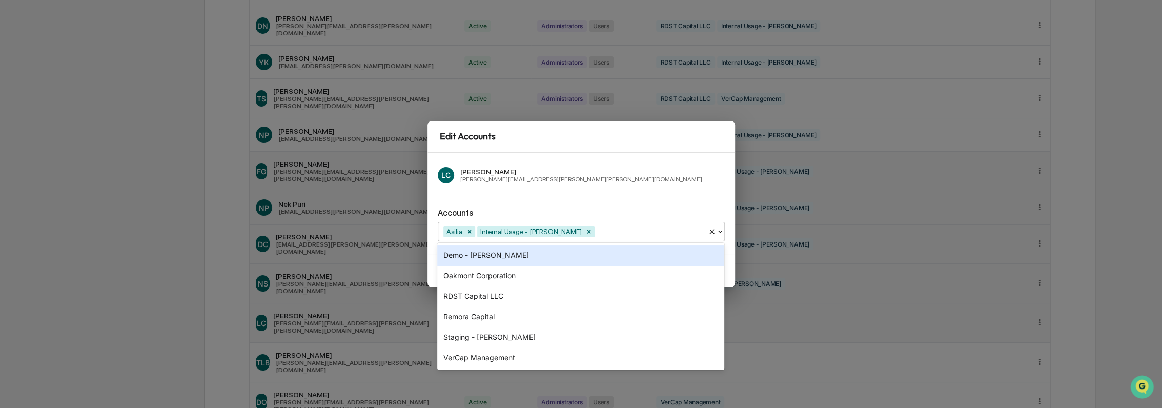
click at [610, 199] on div "LC Lynne Carreiro Lynne.Carreiro@Kroll.com Accounts option Internal Usage - Kro…" at bounding box center [580, 203] width 307 height 101
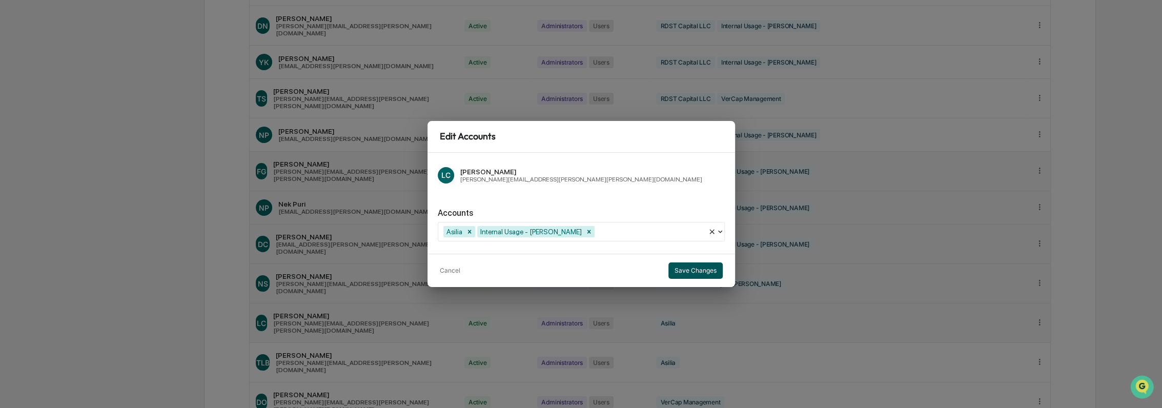
click at [699, 264] on button "Save Changes" at bounding box center [695, 270] width 54 height 16
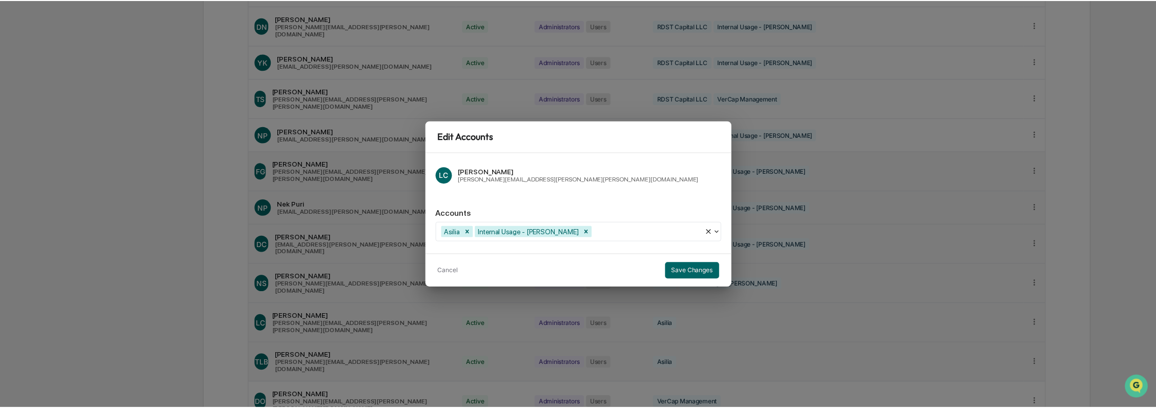
scroll to position [512, 0]
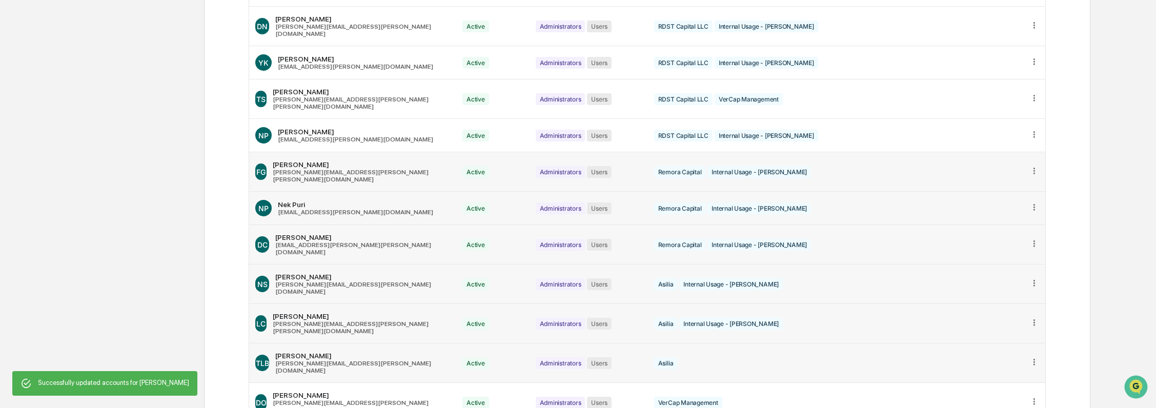
click at [1032, 357] on icon at bounding box center [1034, 362] width 10 height 10
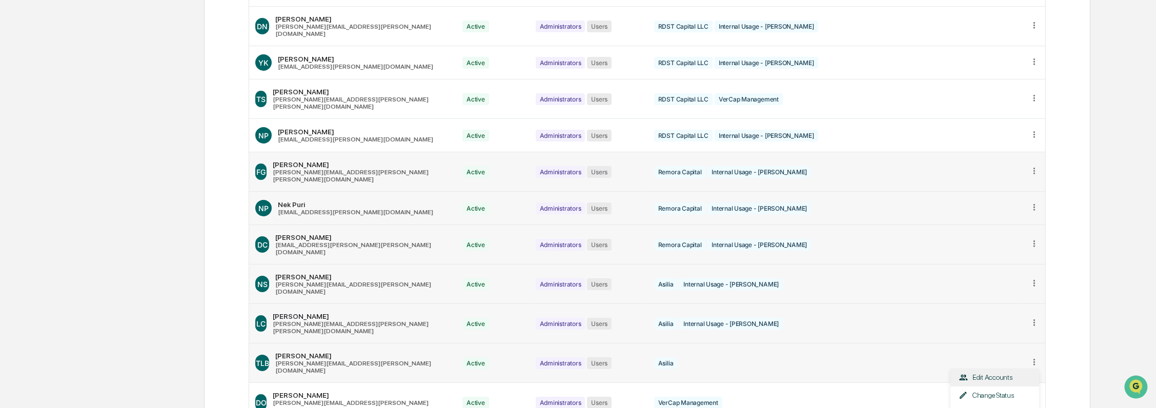
click at [971, 368] on div "Edit Accounts" at bounding box center [994, 377] width 88 height 18
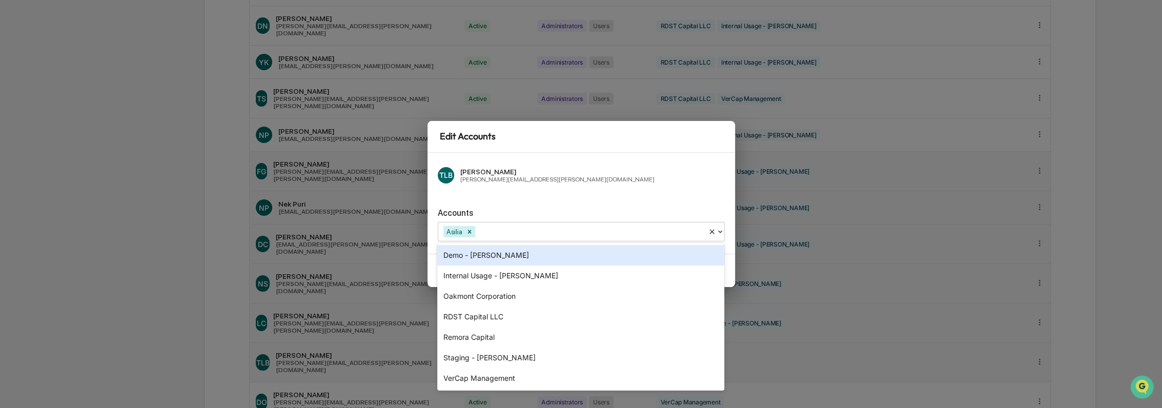
click at [617, 230] on div at bounding box center [589, 231] width 225 height 12
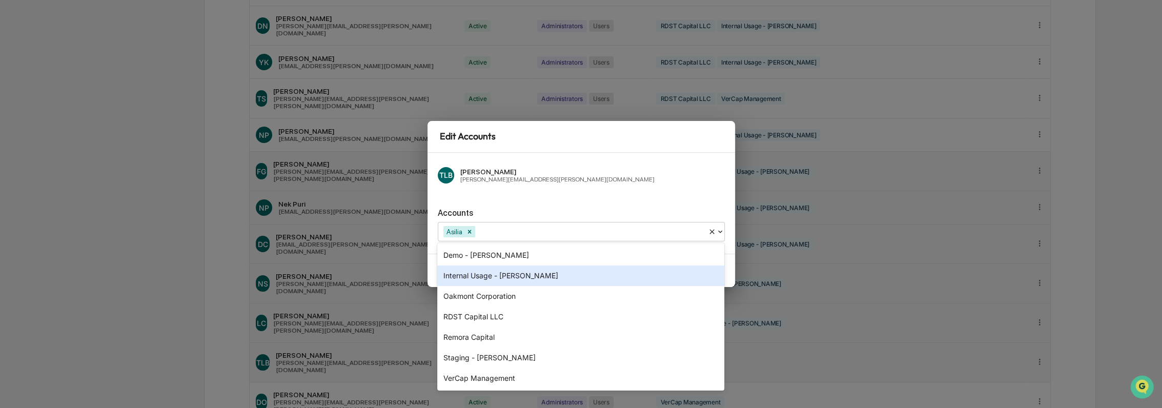
drag, startPoint x: 608, startPoint y: 272, endPoint x: 608, endPoint y: 208, distance: 64.1
click at [608, 270] on div "Internal Usage - [PERSON_NAME]" at bounding box center [580, 275] width 287 height 20
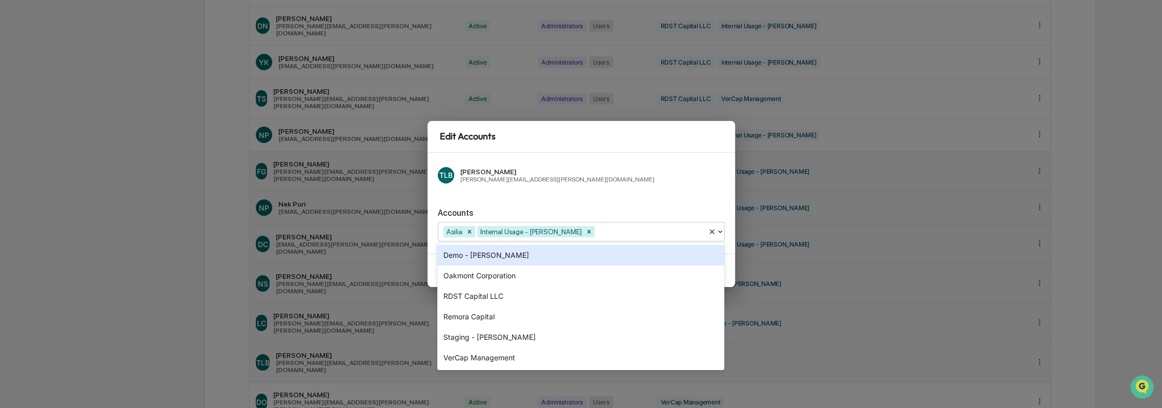
drag, startPoint x: 610, startPoint y: 197, endPoint x: 626, endPoint y: 208, distance: 19.2
click at [610, 197] on div "TLB Tiffany Le Bote Tiffany.LeBote@kroll.com Accounts option Internal Usage - K…" at bounding box center [580, 203] width 307 height 101
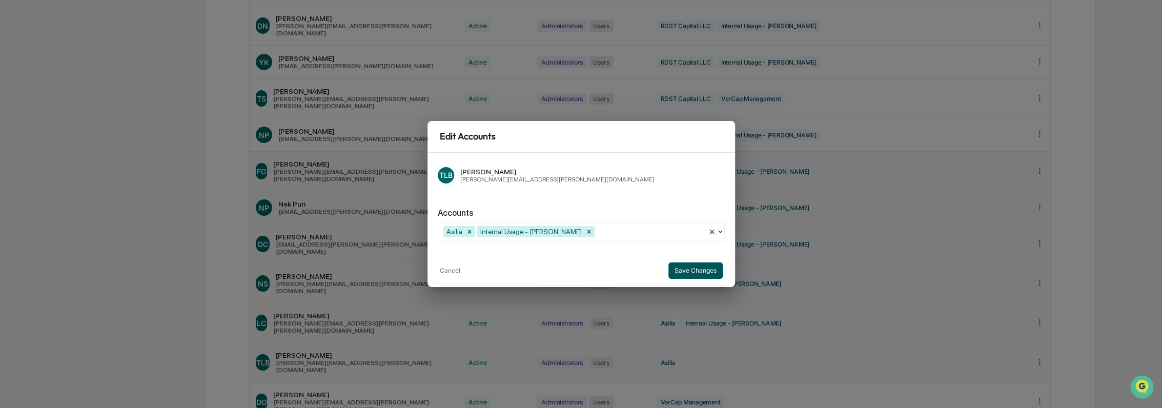
drag, startPoint x: 703, startPoint y: 267, endPoint x: 710, endPoint y: 267, distance: 6.7
click at [703, 267] on button "Save Changes" at bounding box center [695, 270] width 54 height 16
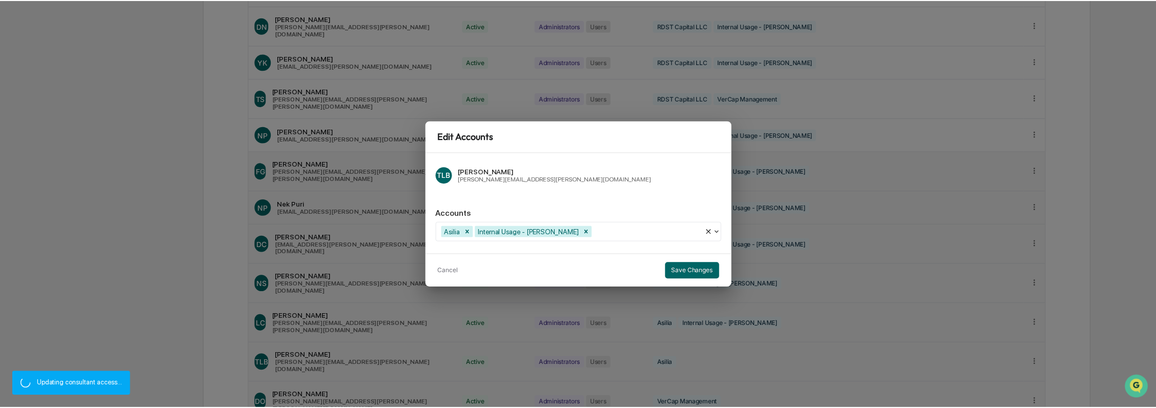
scroll to position [512, 0]
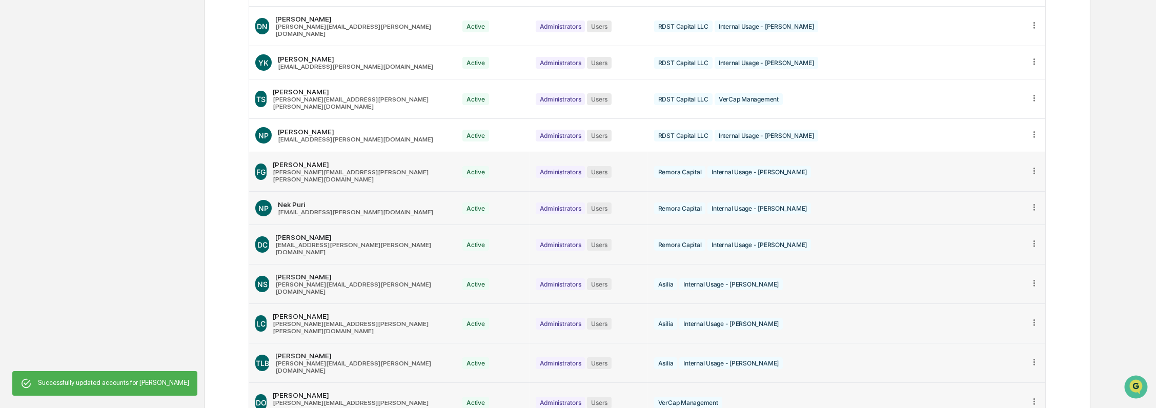
click at [1035, 397] on icon at bounding box center [1034, 402] width 10 height 10
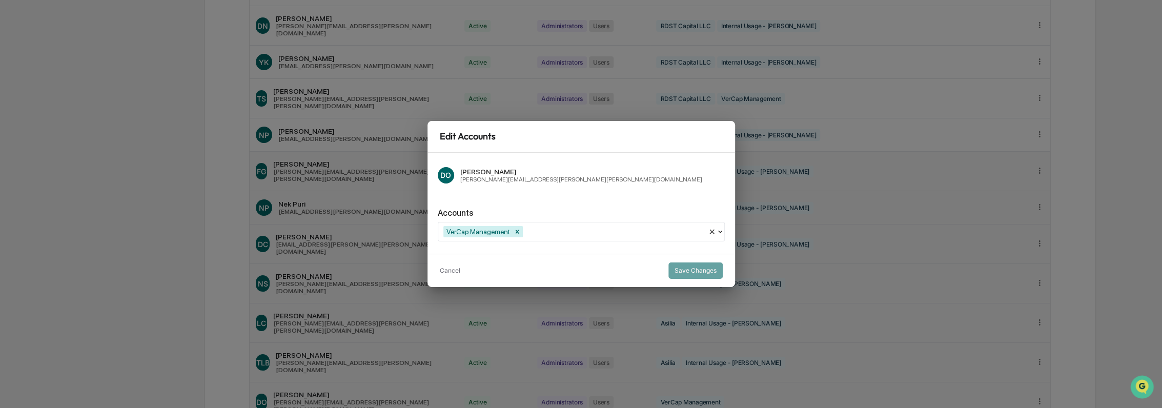
click at [563, 229] on div at bounding box center [614, 231] width 178 height 12
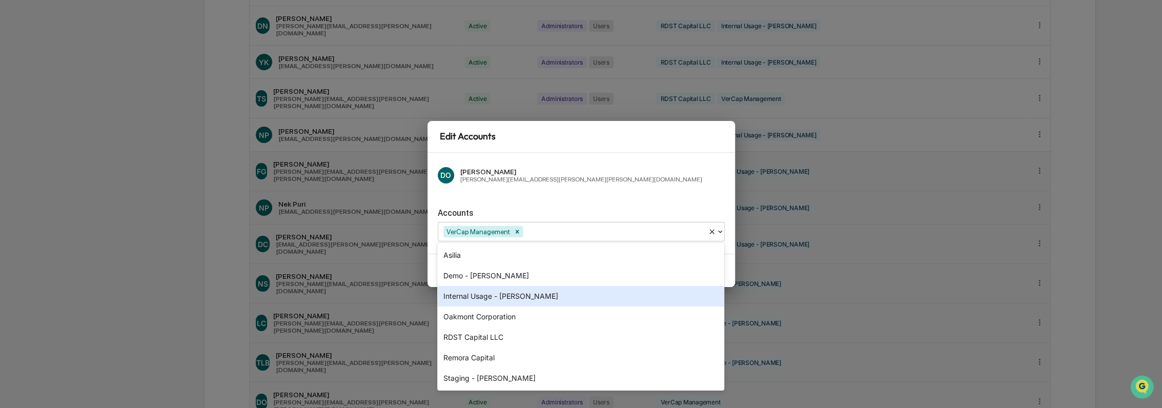
click at [566, 293] on div "Internal Usage - [PERSON_NAME]" at bounding box center [580, 296] width 287 height 20
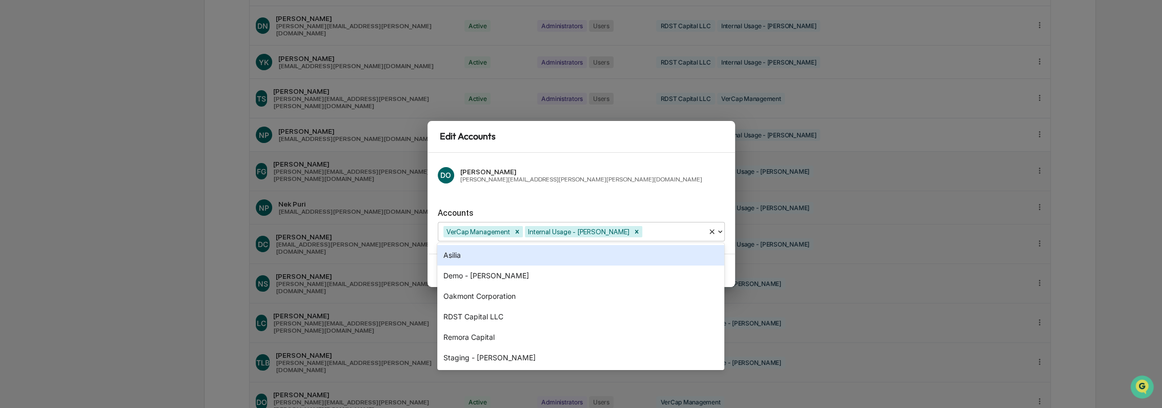
drag, startPoint x: 642, startPoint y: 195, endPoint x: 669, endPoint y: 221, distance: 37.3
click at [642, 196] on div "DO Daniel O'Brien Daniel.O'Brien@kroll.com Accounts option Internal Usage - Kro…" at bounding box center [580, 203] width 307 height 101
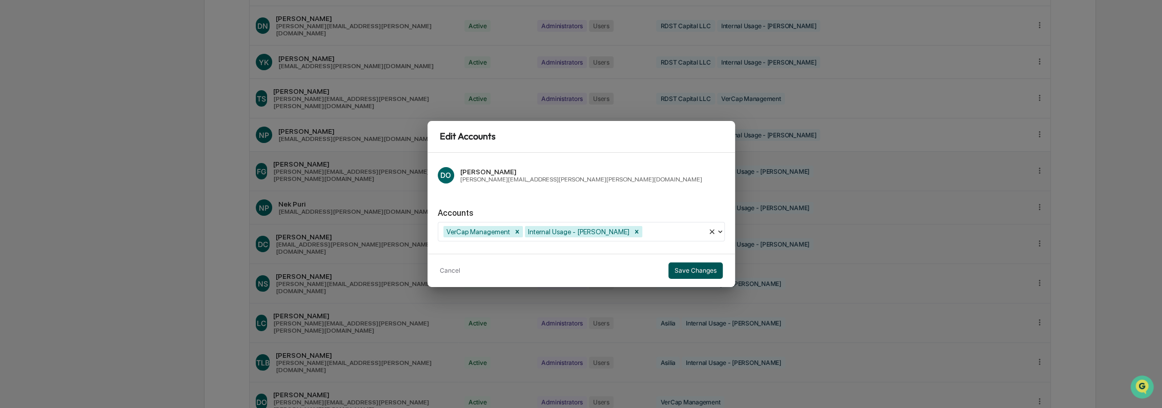
click at [689, 273] on button "Save Changes" at bounding box center [695, 270] width 54 height 16
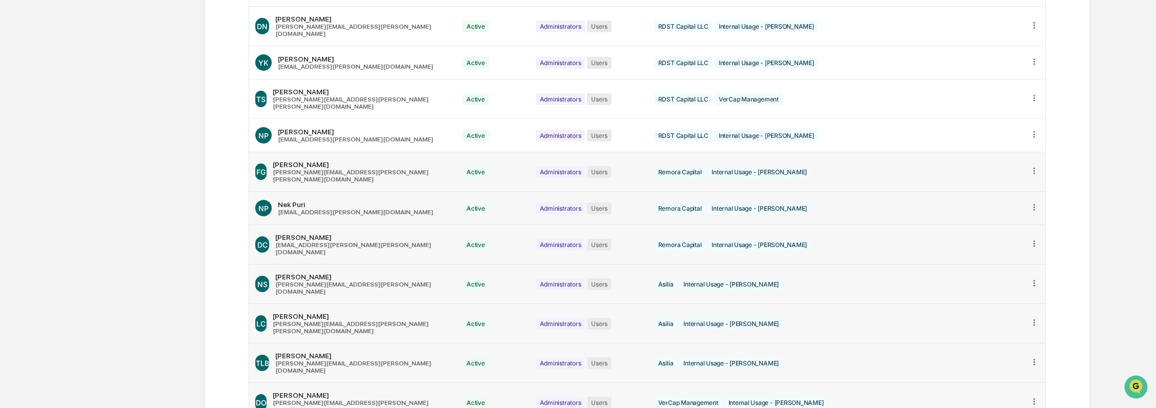
scroll to position [538, 0]
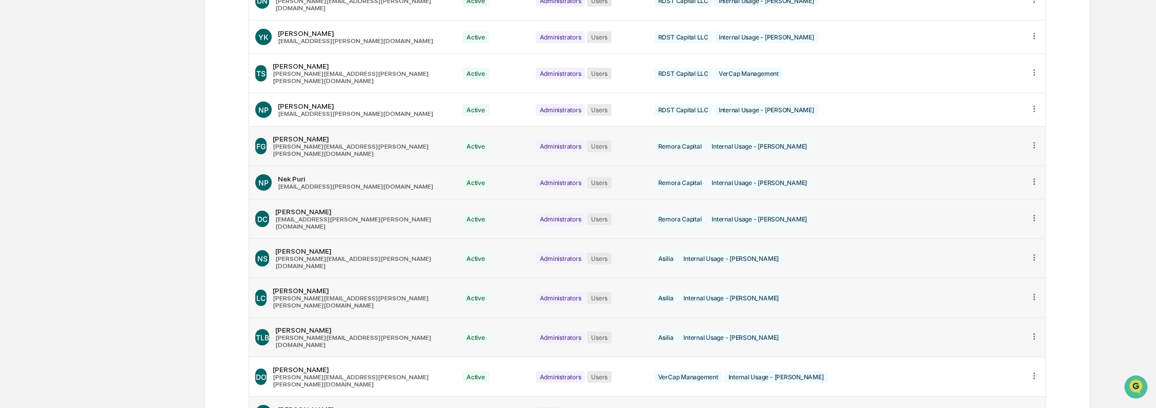
click at [1033, 407] on icon at bounding box center [1034, 412] width 10 height 10
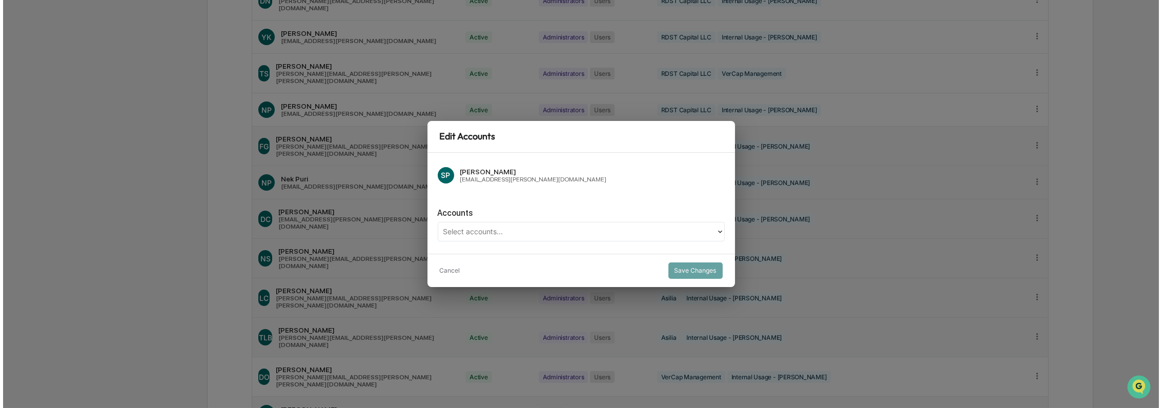
scroll to position [538, 0]
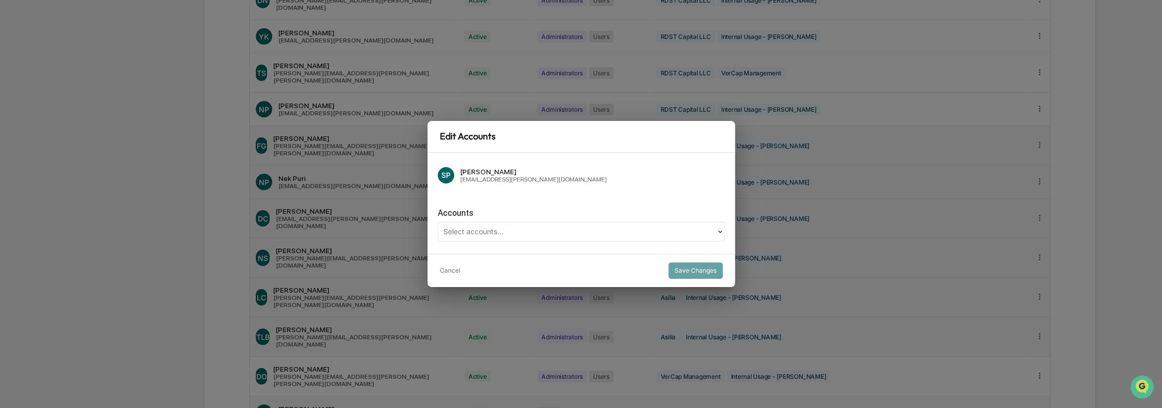
click at [602, 223] on div "Select accounts..." at bounding box center [577, 231] width 278 height 16
click at [601, 212] on div "Accounts" at bounding box center [581, 213] width 287 height 10
click at [440, 268] on button "Cancel" at bounding box center [450, 270] width 20 height 16
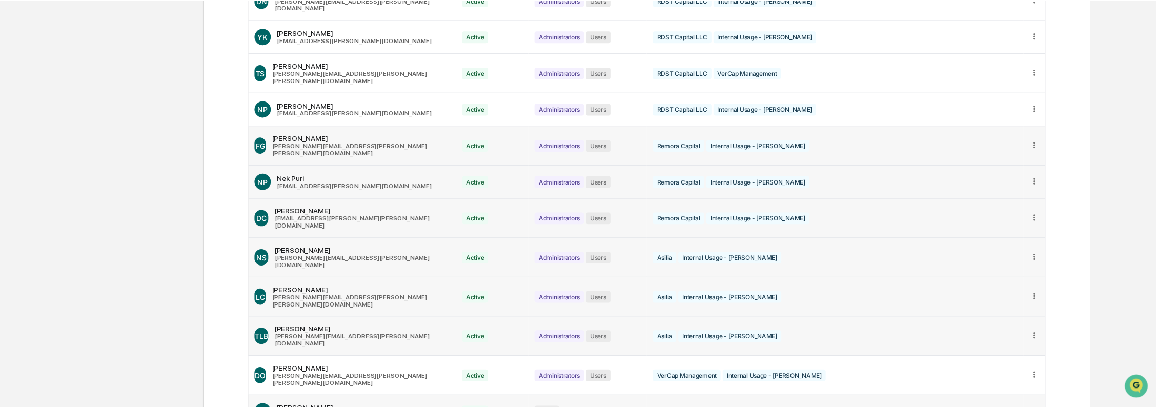
scroll to position [538, 0]
click at [1031, 407] on icon at bounding box center [1034, 412] width 10 height 10
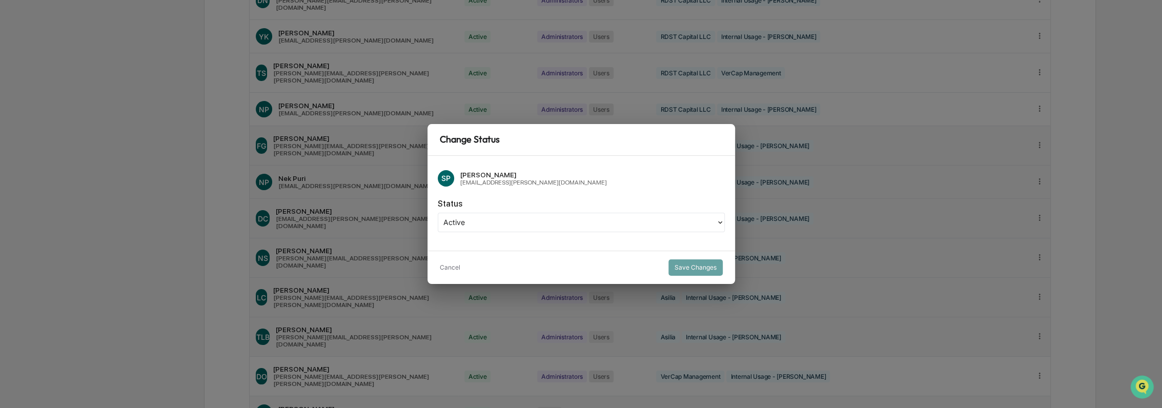
click at [565, 221] on div at bounding box center [576, 222] width 267 height 12
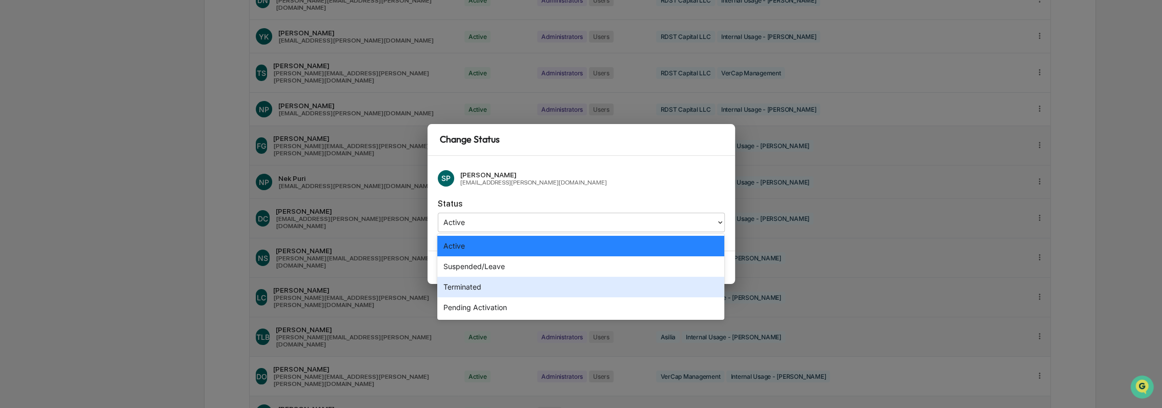
click at [562, 293] on div "Terminated" at bounding box center [580, 287] width 287 height 20
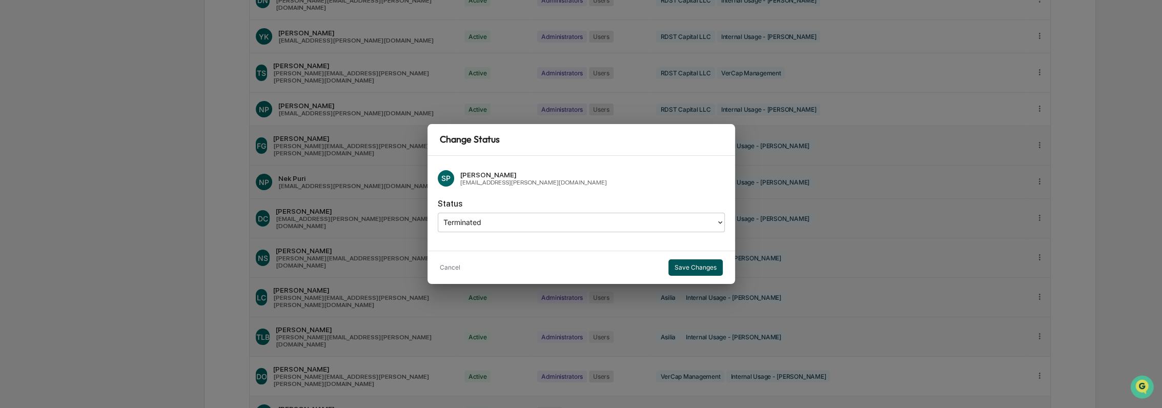
click at [687, 263] on button "Save Changes" at bounding box center [695, 267] width 54 height 16
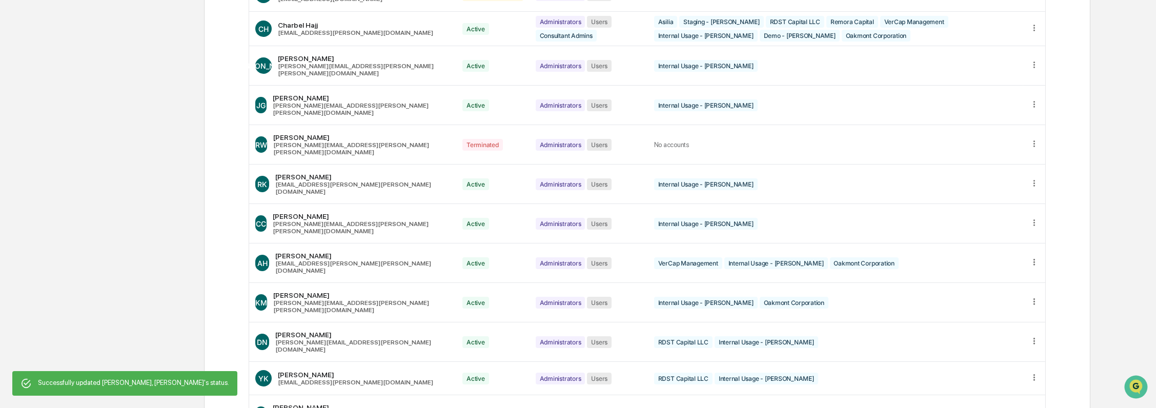
scroll to position [0, 0]
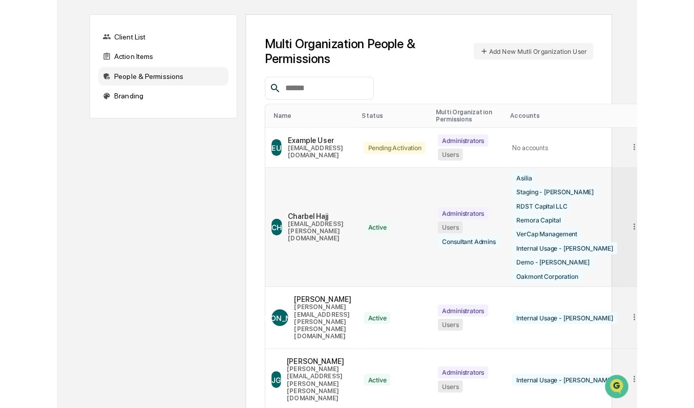
scroll to position [114, 0]
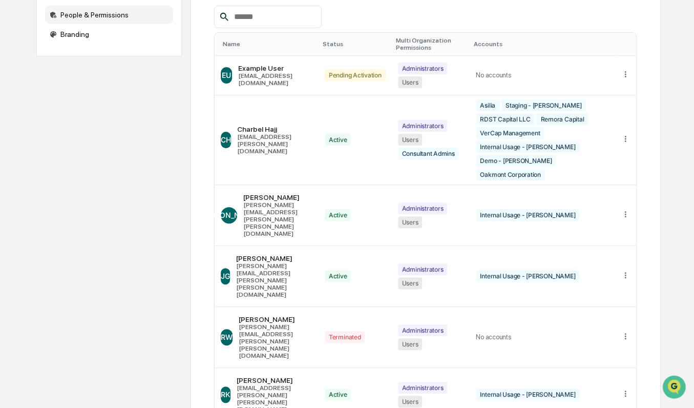
click at [252, 39] on th "Name" at bounding box center [267, 44] width 104 height 23
click at [232, 43] on div "Name" at bounding box center [269, 43] width 92 height 7
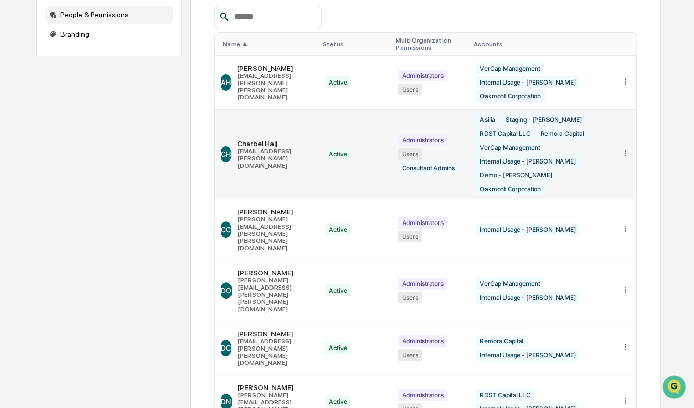
scroll to position [0, 0]
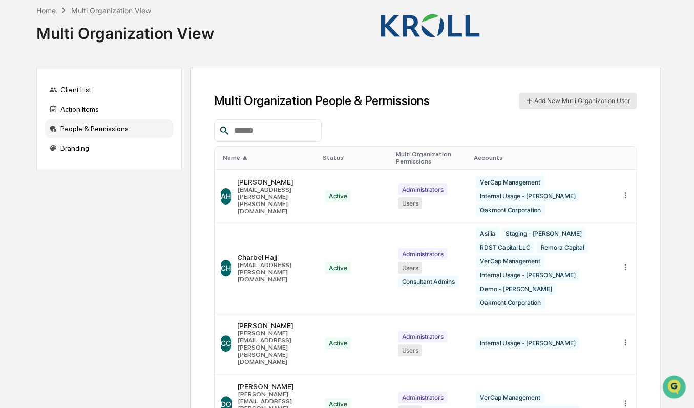
click at [554, 100] on button "Add New Mutli Organization User" at bounding box center [578, 101] width 118 height 16
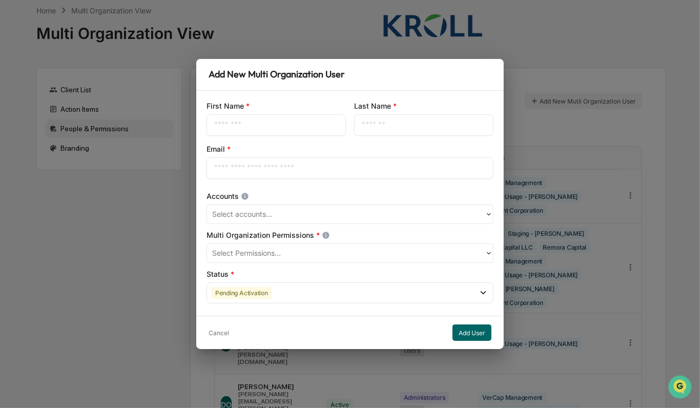
click at [265, 127] on input "text" at bounding box center [276, 125] width 124 height 10
click at [232, 120] on input "text" at bounding box center [276, 125] width 124 height 10
paste input "*****"
type input "*****"
click at [381, 131] on div "​" at bounding box center [423, 125] width 139 height 22
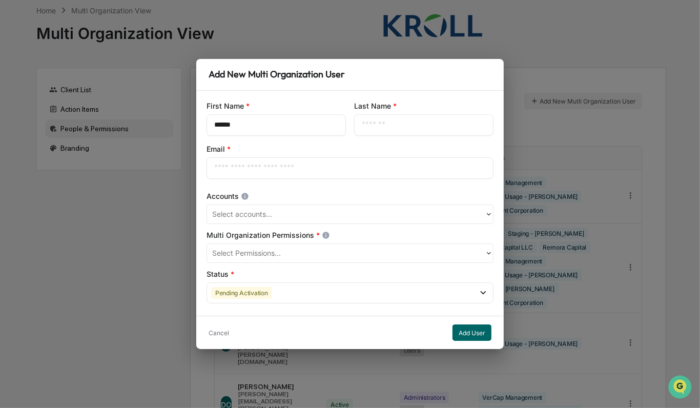
click at [422, 126] on input "text" at bounding box center [424, 125] width 124 height 10
paste input "*******"
type input "*******"
click at [253, 162] on div "​" at bounding box center [350, 168] width 287 height 22
click at [253, 171] on input "text" at bounding box center [350, 168] width 272 height 10
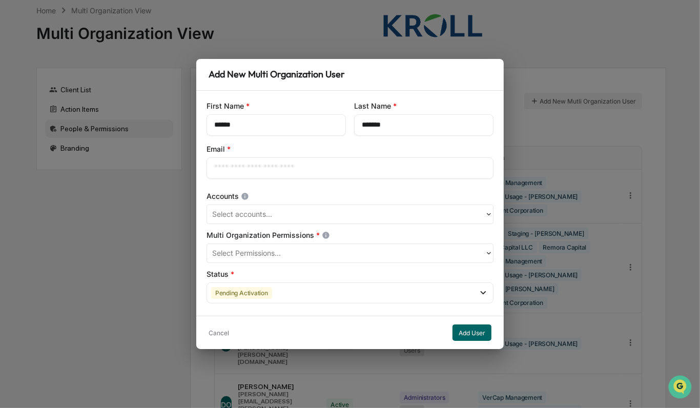
paste input "**********"
type input "**********"
click at [260, 217] on div at bounding box center [345, 215] width 267 height 12
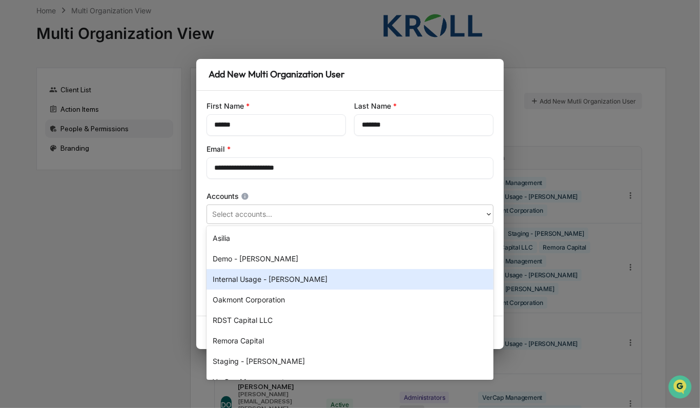
drag, startPoint x: 260, startPoint y: 278, endPoint x: 290, endPoint y: 194, distance: 89.5
click at [260, 278] on div "Internal Usage - [PERSON_NAME]" at bounding box center [350, 279] width 287 height 20
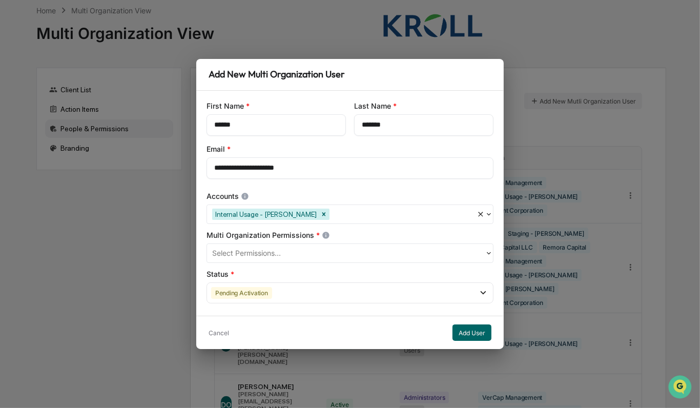
drag, startPoint x: 293, startPoint y: 188, endPoint x: 322, endPoint y: 217, distance: 41.7
click at [293, 188] on div "**********" at bounding box center [349, 203] width 307 height 225
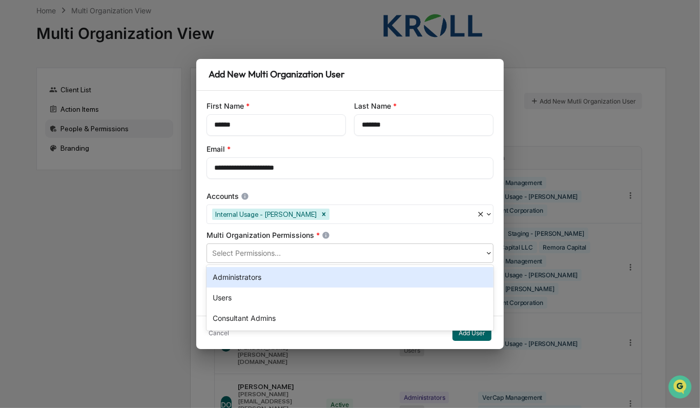
click at [300, 256] on div at bounding box center [345, 254] width 267 height 12
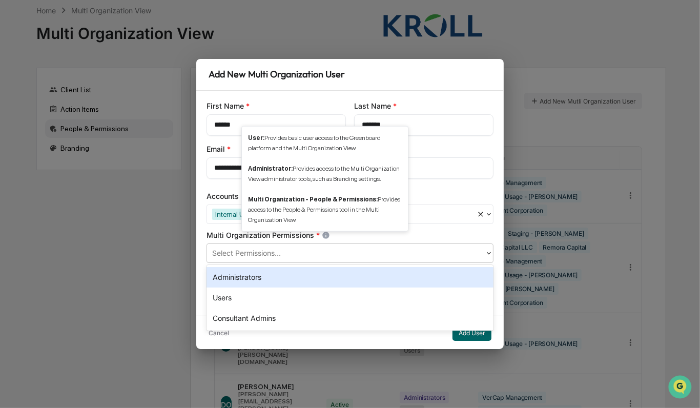
click at [325, 235] on icon at bounding box center [325, 235] width 7 height 7
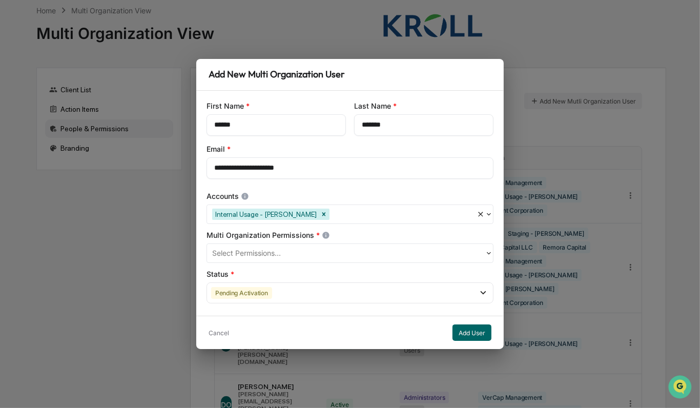
click at [325, 235] on icon at bounding box center [325, 235] width 7 height 7
click at [296, 259] on div "Select Permissions..." at bounding box center [345, 253] width 267 height 12
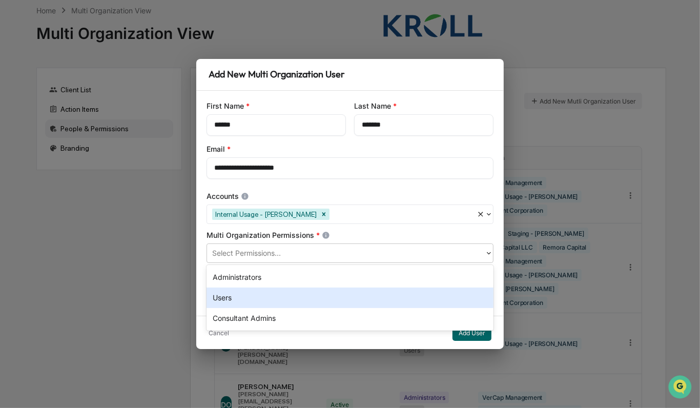
drag, startPoint x: 266, startPoint y: 299, endPoint x: 287, endPoint y: 253, distance: 51.1
click at [266, 299] on div "Users" at bounding box center [350, 297] width 287 height 20
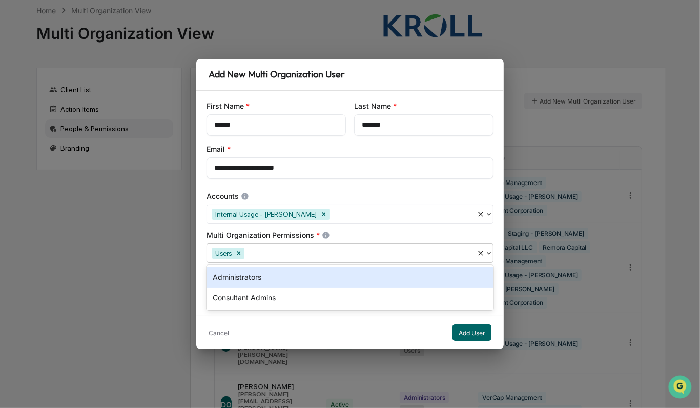
click at [327, 229] on div "**********" at bounding box center [349, 203] width 307 height 225
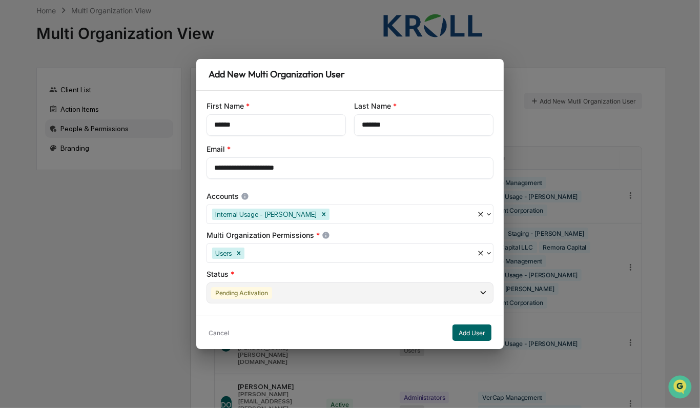
click at [260, 293] on div "Pending Activation" at bounding box center [241, 293] width 61 height 12
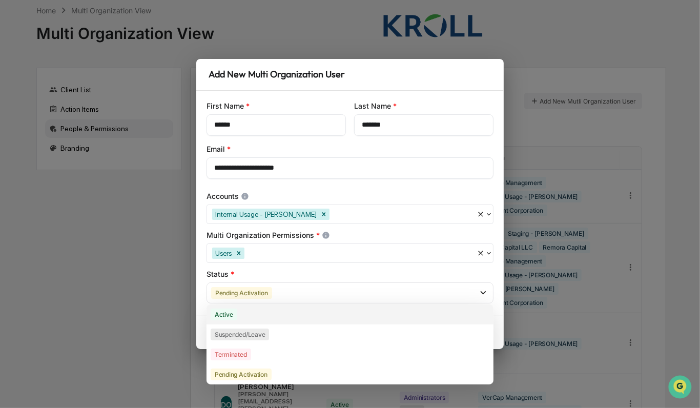
click at [262, 314] on div "Active" at bounding box center [350, 314] width 287 height 20
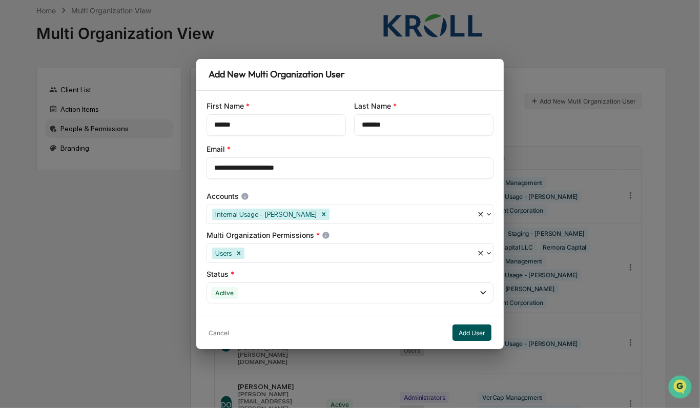
click at [469, 329] on button "Add User" at bounding box center [471, 332] width 39 height 16
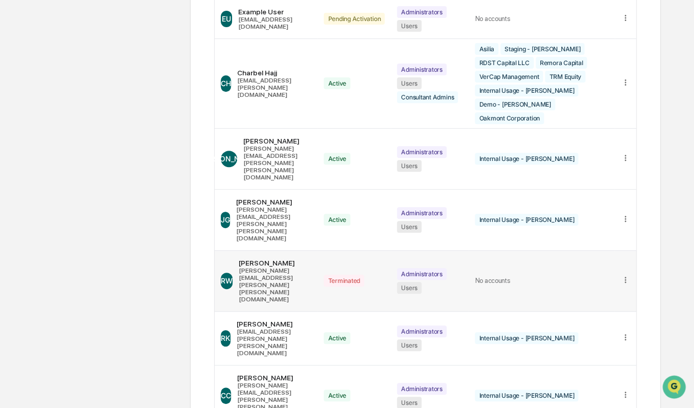
scroll to position [171, 0]
click at [626, 161] on icon at bounding box center [626, 158] width 10 height 10
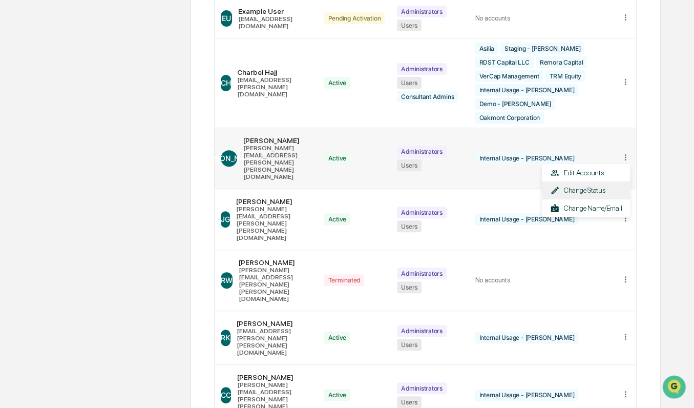
click at [606, 191] on div "Change Status" at bounding box center [586, 190] width 72 height 10
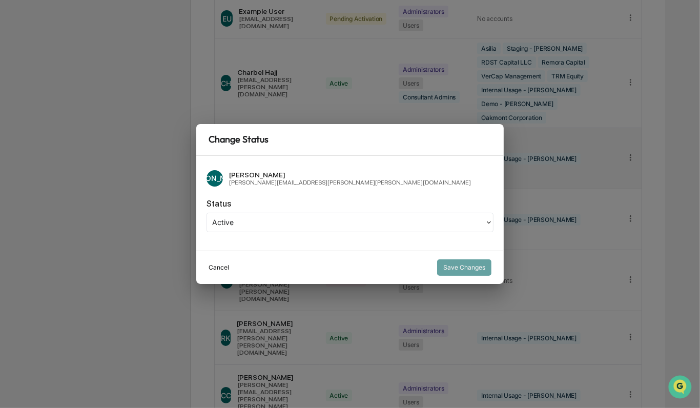
click at [224, 269] on button "Cancel" at bounding box center [219, 267] width 20 height 16
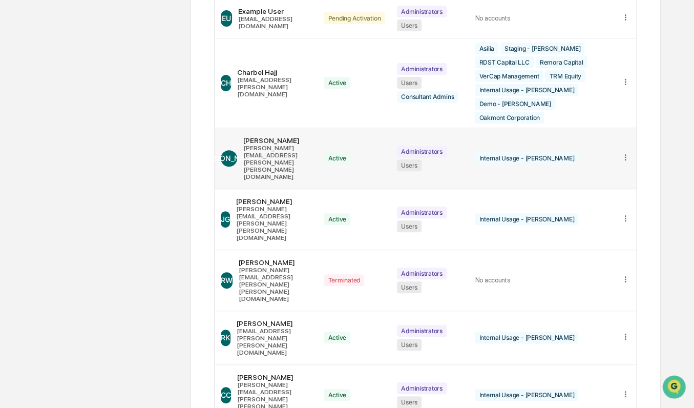
click at [628, 160] on icon at bounding box center [626, 158] width 10 height 10
click at [601, 178] on div "Edit Accounts" at bounding box center [586, 173] width 72 height 10
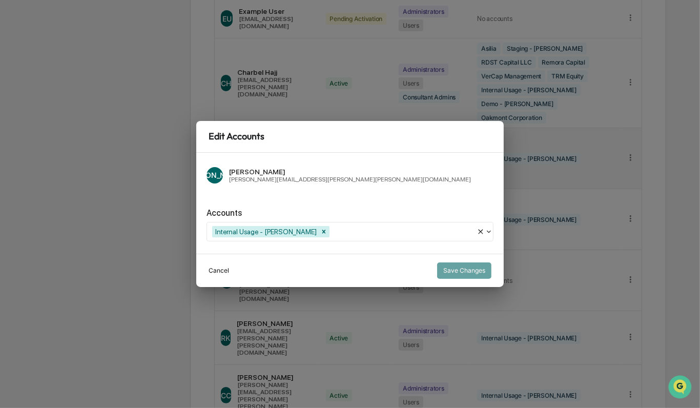
click at [221, 270] on button "Cancel" at bounding box center [219, 270] width 20 height 16
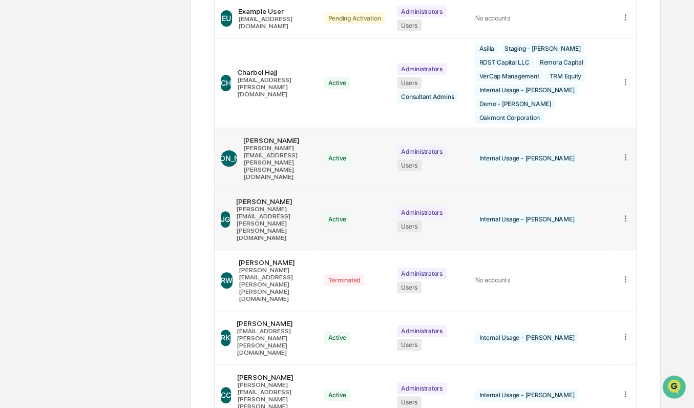
click at [434, 207] on div "Administrators" at bounding box center [422, 213] width 50 height 12
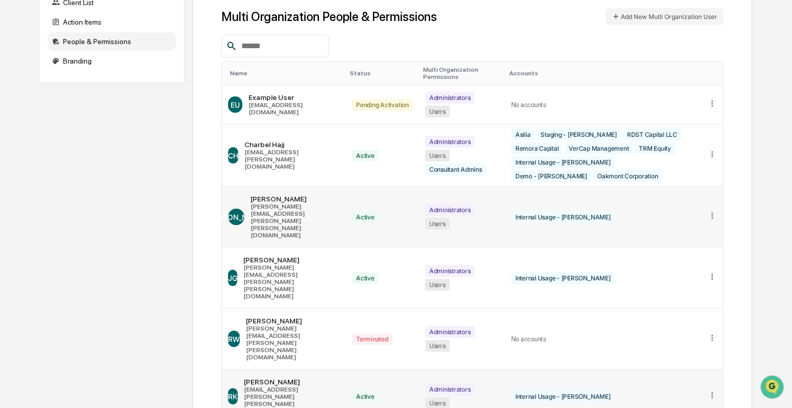
scroll to position [114, 0]
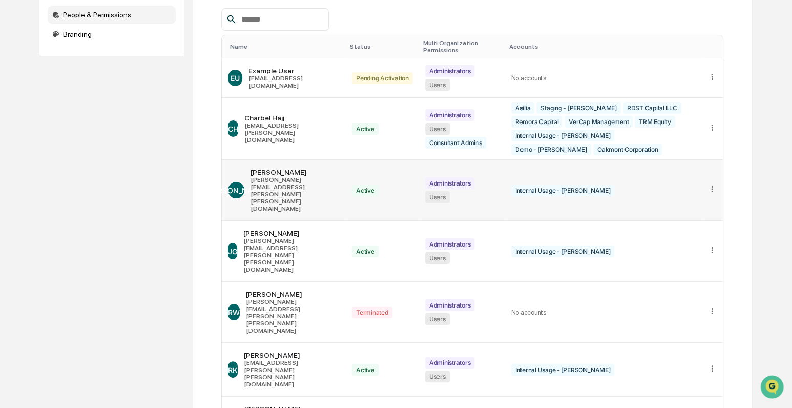
click at [258, 43] on div "Name" at bounding box center [286, 46] width 112 height 7
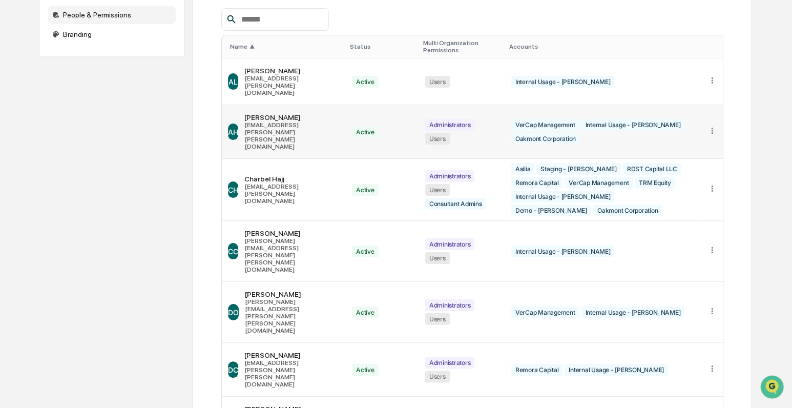
click at [712, 126] on icon at bounding box center [713, 131] width 10 height 10
click at [697, 177] on div "Change Name/Email" at bounding box center [673, 182] width 72 height 10
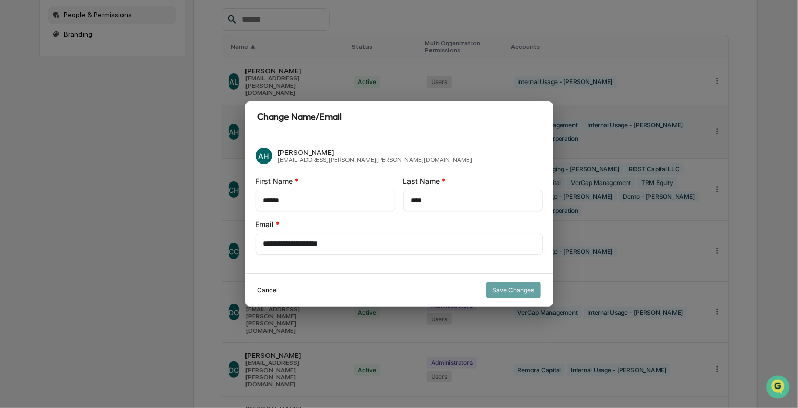
click at [266, 291] on button "Cancel" at bounding box center [268, 290] width 20 height 16
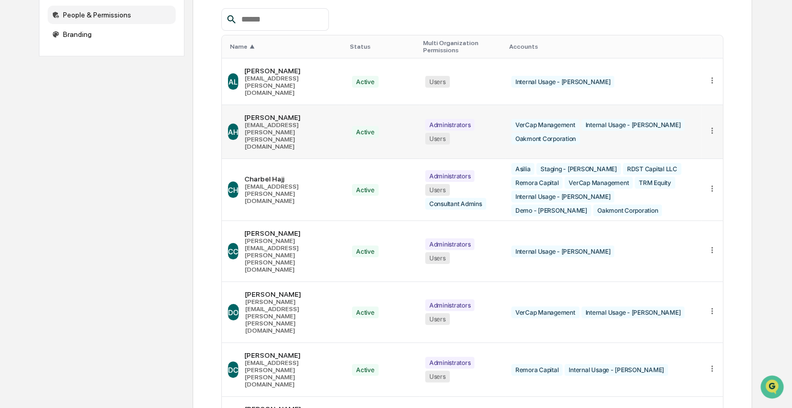
click at [715, 126] on icon at bounding box center [713, 131] width 10 height 10
click at [703, 137] on div "Edit Accounts" at bounding box center [673, 146] width 88 height 18
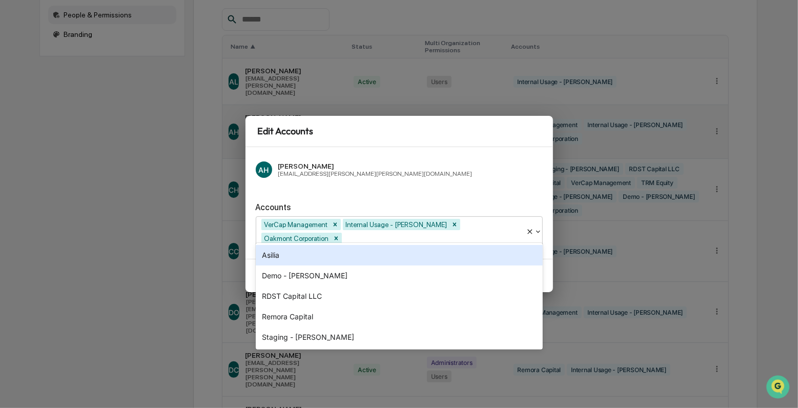
click at [538, 233] on icon at bounding box center [538, 232] width 8 height 8
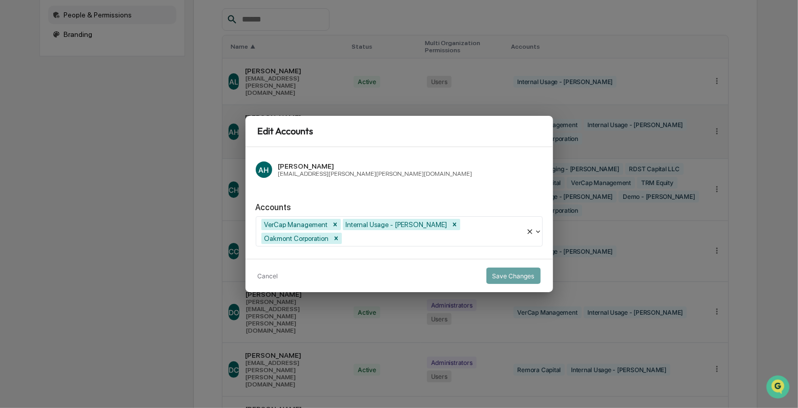
click at [266, 269] on button "Cancel" at bounding box center [268, 275] width 20 height 16
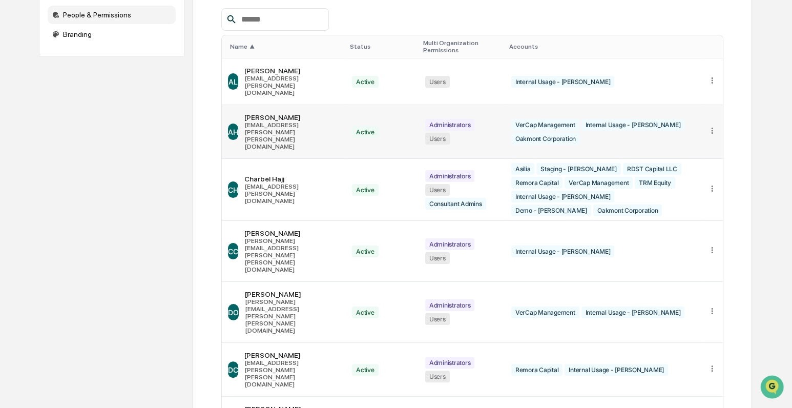
click at [706, 105] on td at bounding box center [713, 132] width 22 height 54
click at [708, 126] on icon at bounding box center [713, 131] width 10 height 10
click at [704, 159] on div "Change Status" at bounding box center [673, 164] width 72 height 10
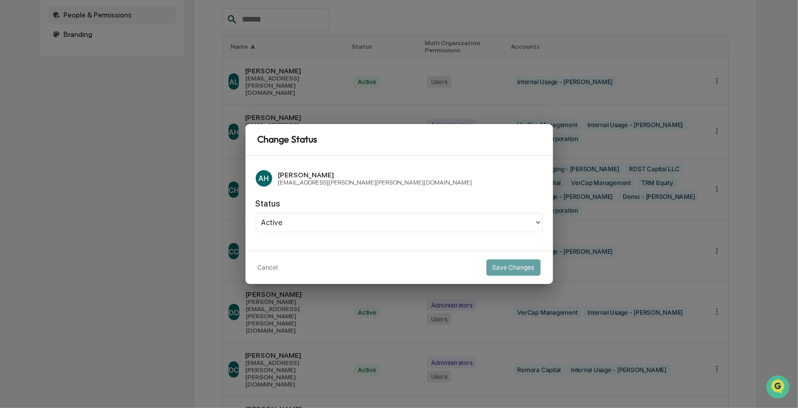
click at [438, 222] on div at bounding box center [394, 222] width 267 height 12
drag, startPoint x: 446, startPoint y: 200, endPoint x: 468, endPoint y: 211, distance: 23.8
click at [447, 200] on div "Status" at bounding box center [399, 204] width 287 height 10
click at [265, 271] on button "Cancel" at bounding box center [268, 267] width 20 height 16
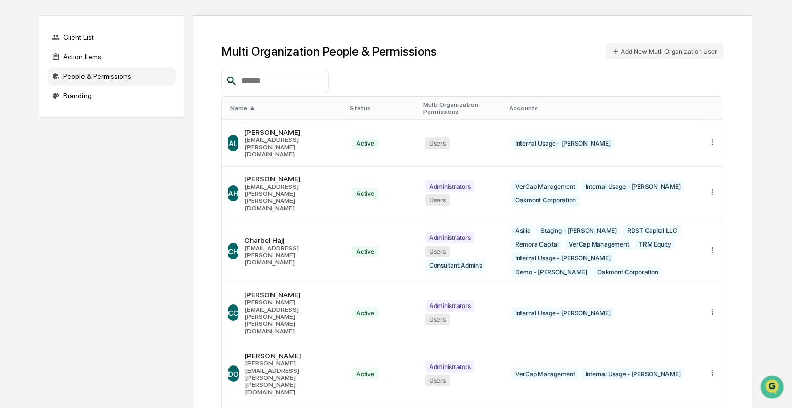
scroll to position [57, 0]
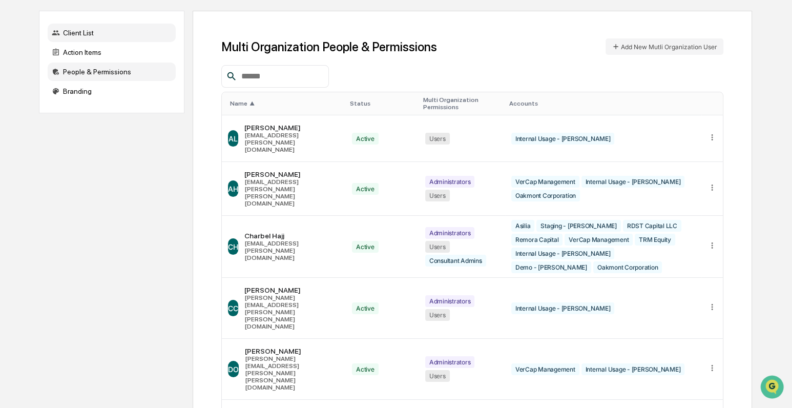
click at [113, 31] on div "Client List" at bounding box center [112, 33] width 128 height 18
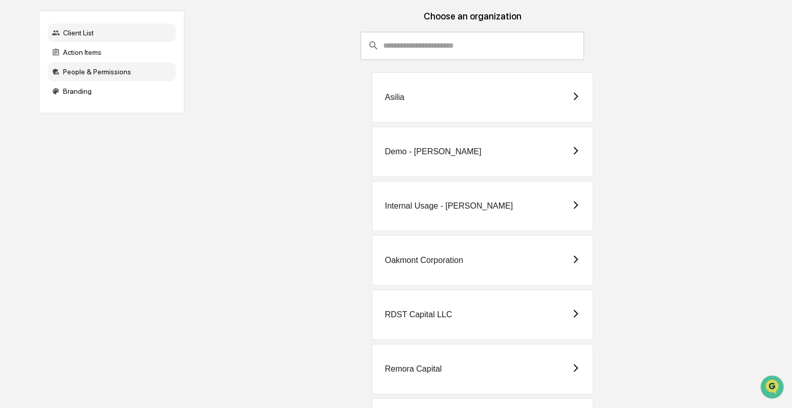
click at [118, 73] on div "People & Permissions" at bounding box center [112, 72] width 128 height 18
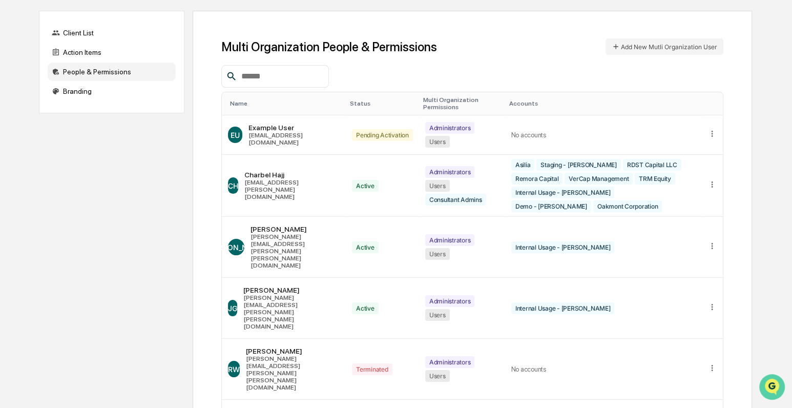
click at [773, 385] on img "Open customer support" at bounding box center [772, 387] width 26 height 20
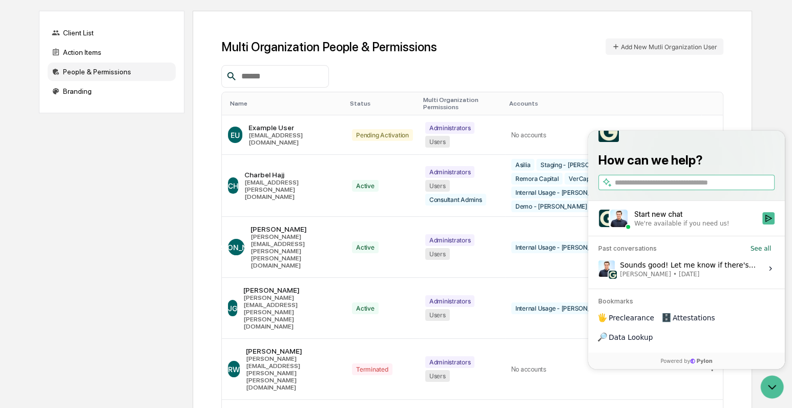
drag, startPoint x: 684, startPoint y: 234, endPoint x: 704, endPoint y: 260, distance: 32.9
click at [684, 219] on div "Start new chat" at bounding box center [695, 214] width 122 height 10
click at [762, 224] on button "Start new chat We're available if you need us!" at bounding box center [768, 218] width 12 height 12
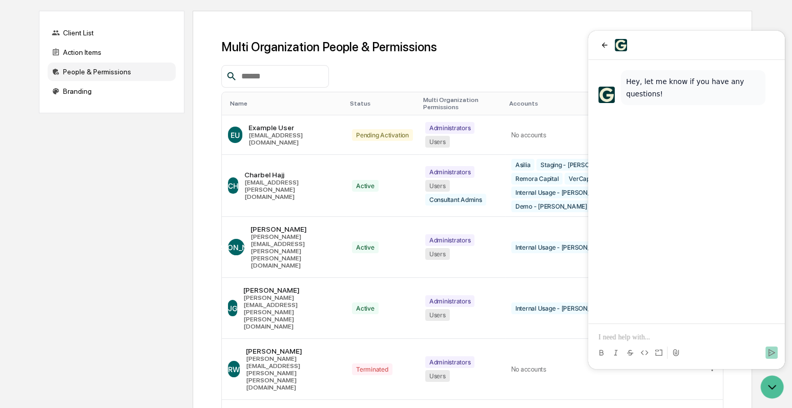
click at [649, 338] on p at bounding box center [687, 337] width 176 height 10
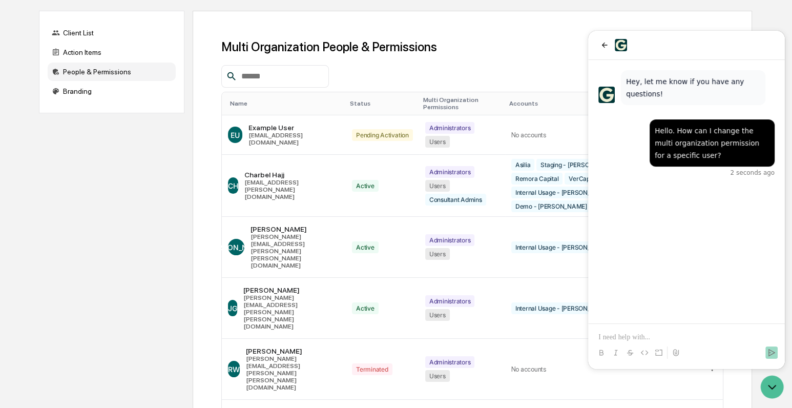
click at [524, 64] on div "Multi Organization People & Permissions Add New Mutli Organization User Name St…" at bounding box center [472, 377] width 502 height 679
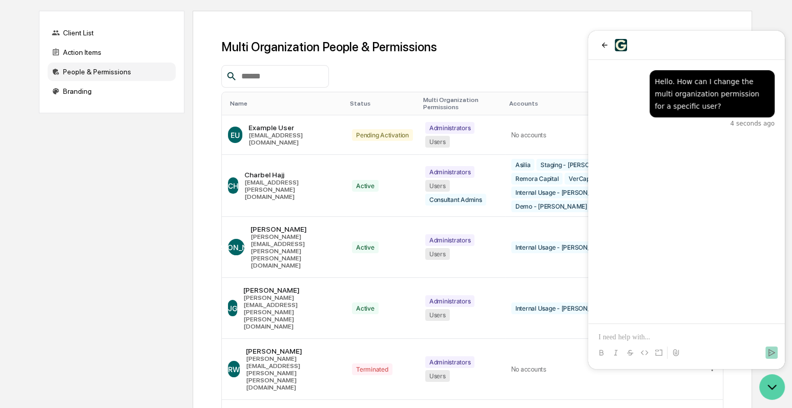
click at [779, 387] on icon "Open customer support" at bounding box center [772, 387] width 26 height 26
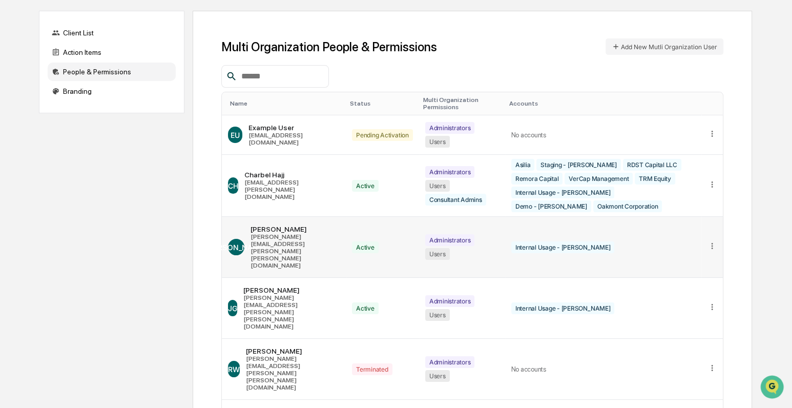
scroll to position [117, 0]
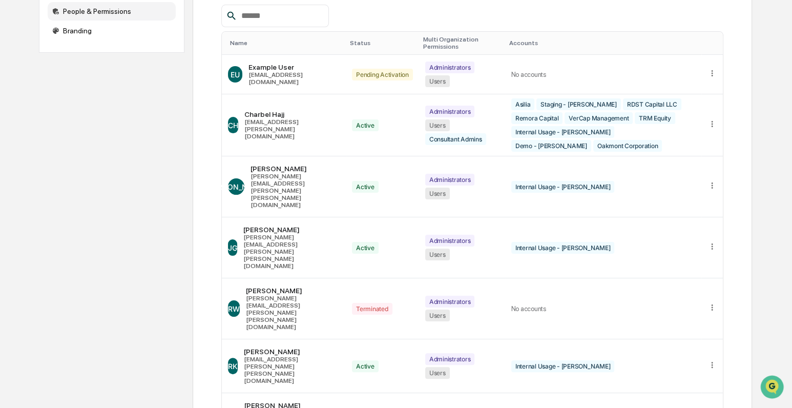
click at [243, 39] on div "Name" at bounding box center [286, 42] width 112 height 7
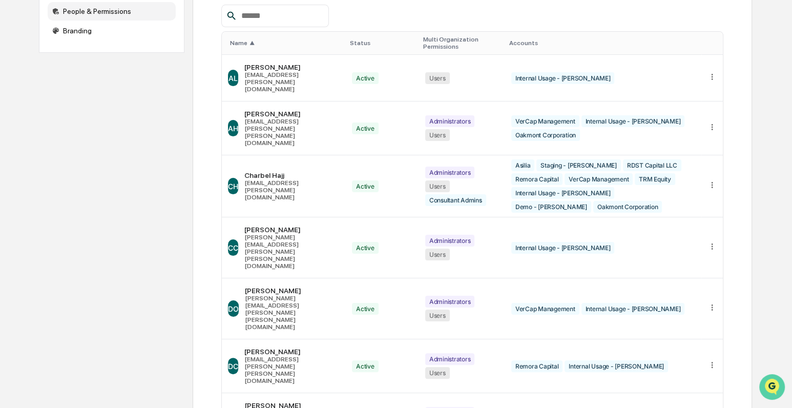
click at [772, 393] on icon "Open customer support" at bounding box center [772, 400] width 26 height 26
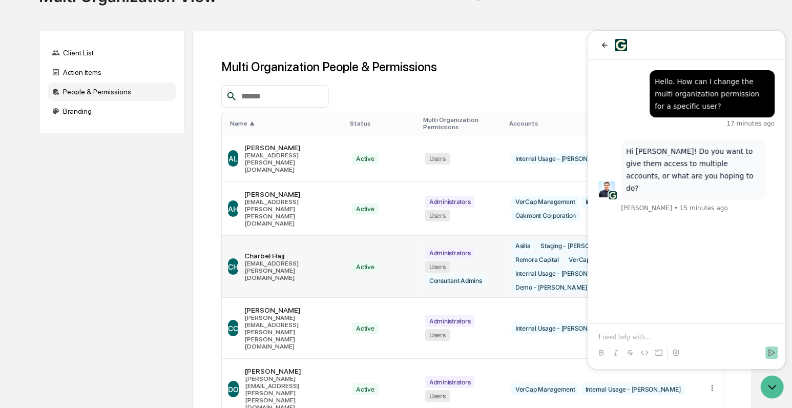
scroll to position [57, 0]
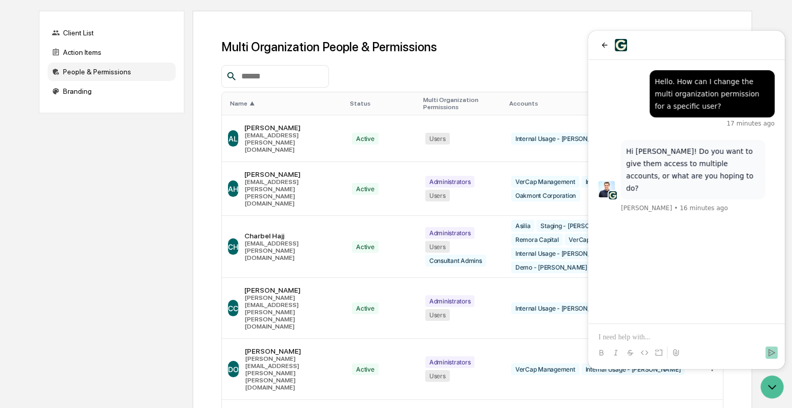
click at [641, 334] on p at bounding box center [687, 337] width 176 height 10
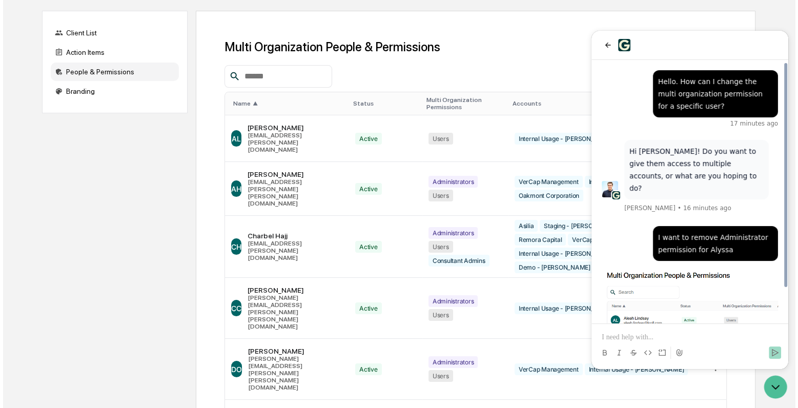
scroll to position [38, 0]
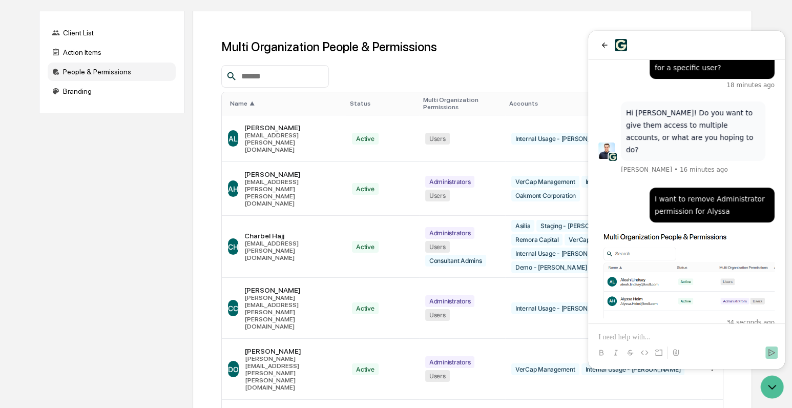
drag, startPoint x: 605, startPoint y: 46, endPoint x: 633, endPoint y: 47, distance: 28.7
click at [605, 46] on icon "back" at bounding box center [605, 45] width 8 height 8
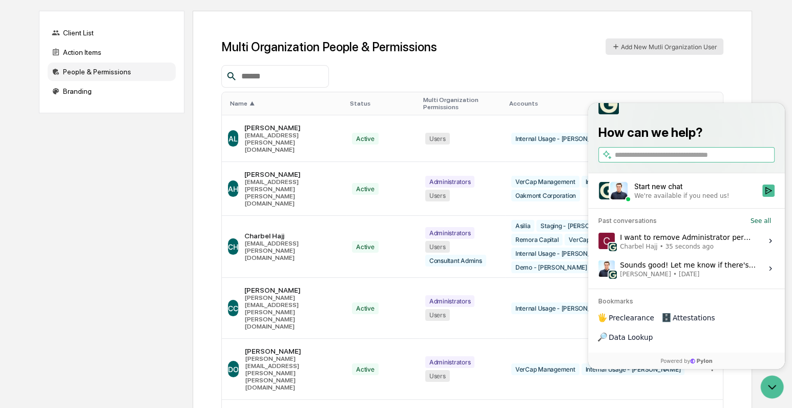
click at [694, 42] on button "Add New Mutli Organization User" at bounding box center [665, 46] width 118 height 16
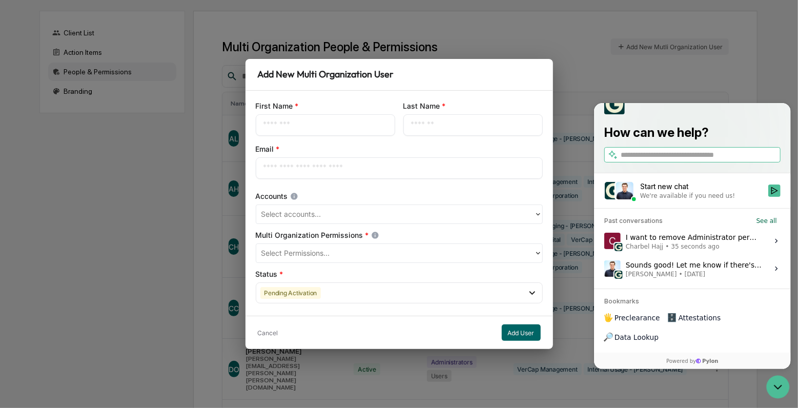
click at [335, 125] on input "text" at bounding box center [325, 125] width 124 height 10
paste input "*********"
type input "*********"
click at [447, 120] on input "text" at bounding box center [473, 125] width 124 height 10
paste input "*******"
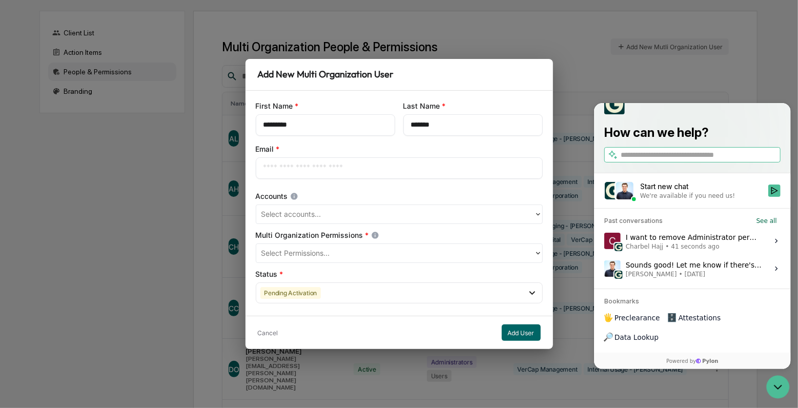
type input "*******"
click at [338, 164] on input "text" at bounding box center [399, 168] width 272 height 10
paste input "**********"
type input "**********"
click at [323, 212] on div at bounding box center [394, 215] width 267 height 12
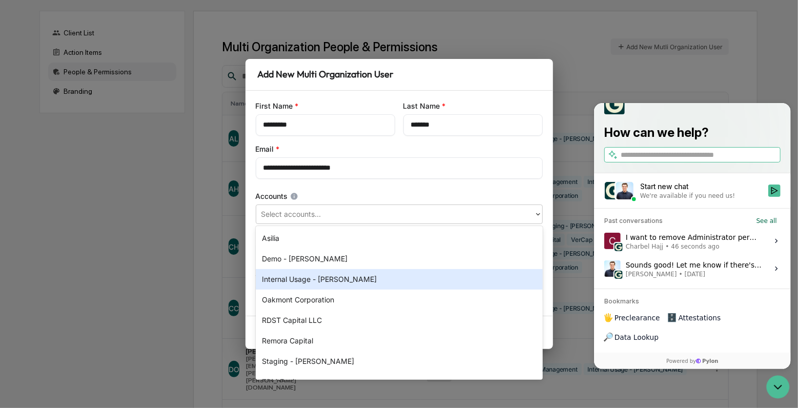
click at [336, 277] on div "Internal Usage - [PERSON_NAME]" at bounding box center [399, 279] width 287 height 20
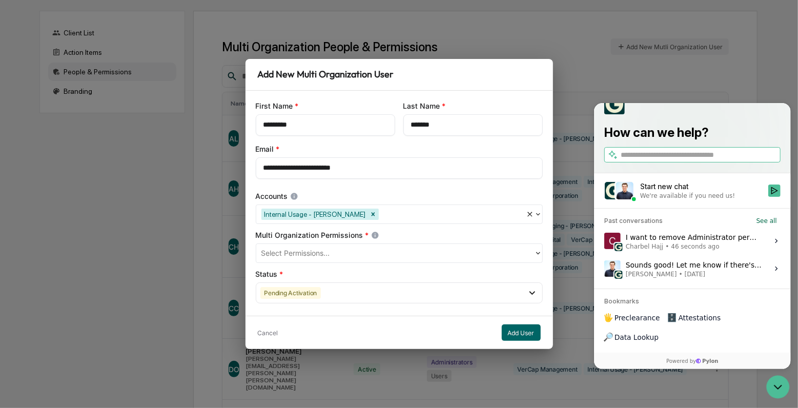
click at [352, 195] on div "Accounts" at bounding box center [399, 196] width 287 height 10
click at [348, 249] on div at bounding box center [394, 254] width 267 height 12
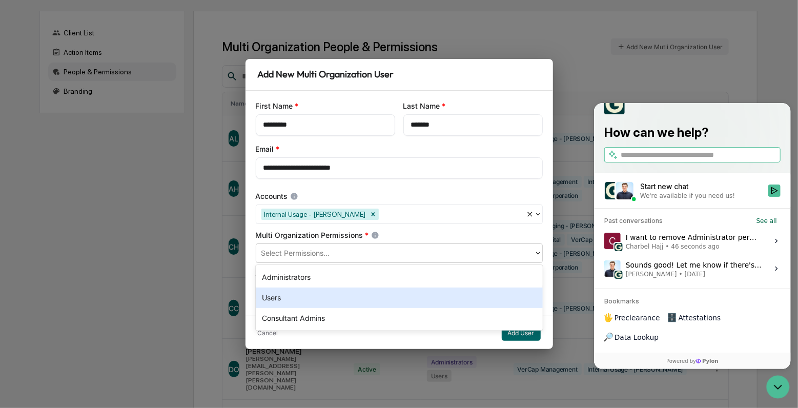
click at [331, 296] on div "Users" at bounding box center [399, 297] width 287 height 20
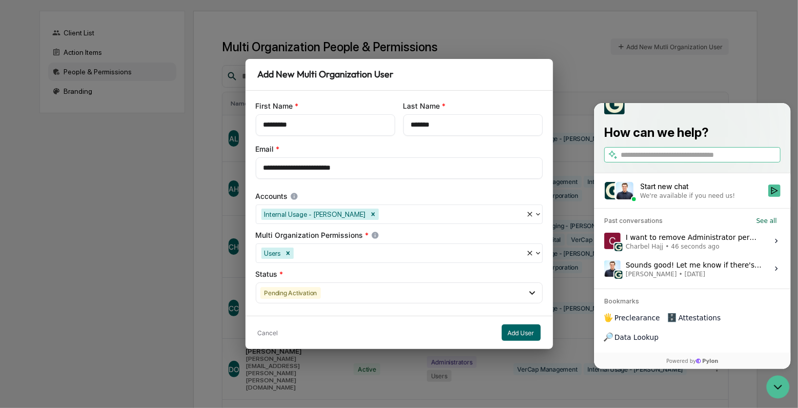
click at [384, 228] on div "**********" at bounding box center [398, 203] width 307 height 225
click at [673, 251] on span "46 seconds ago" at bounding box center [695, 246] width 48 height 8
click at [604, 241] on button "View issue" at bounding box center [603, 241] width 1 height 1
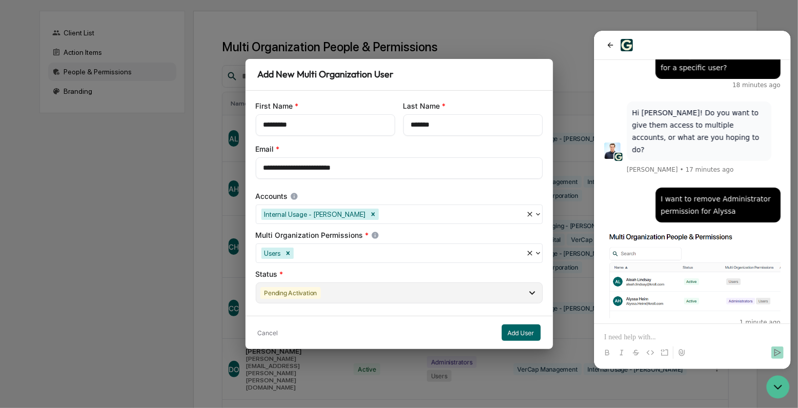
click at [350, 289] on div "Pending Activation" at bounding box center [399, 292] width 287 height 21
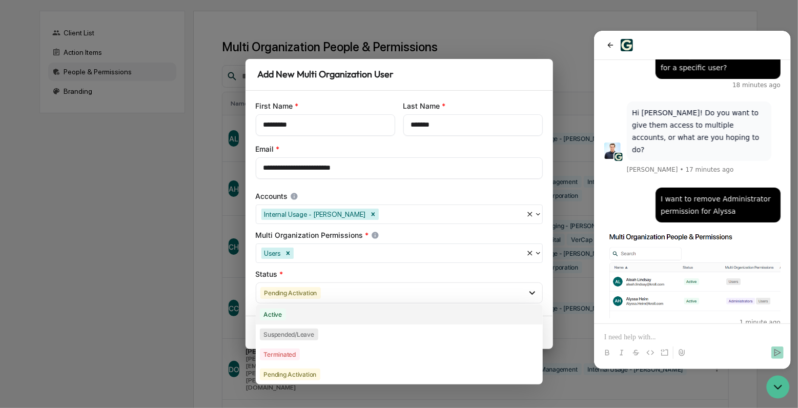
click at [330, 314] on div "Active" at bounding box center [399, 314] width 287 height 20
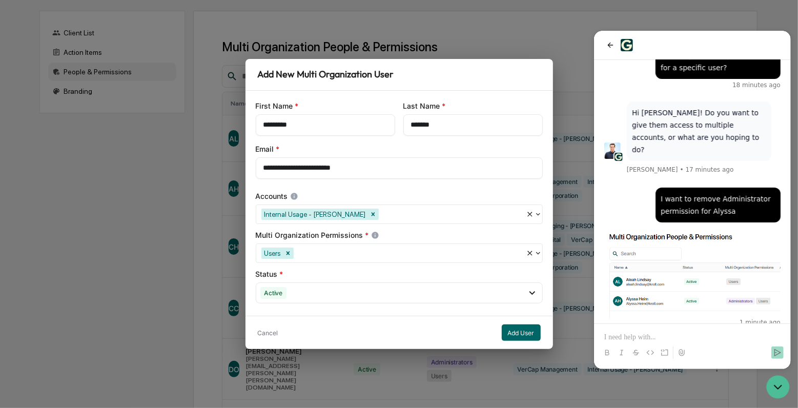
click at [354, 272] on div "Status *" at bounding box center [399, 274] width 287 height 10
click at [523, 332] on button "Add User" at bounding box center [521, 332] width 39 height 16
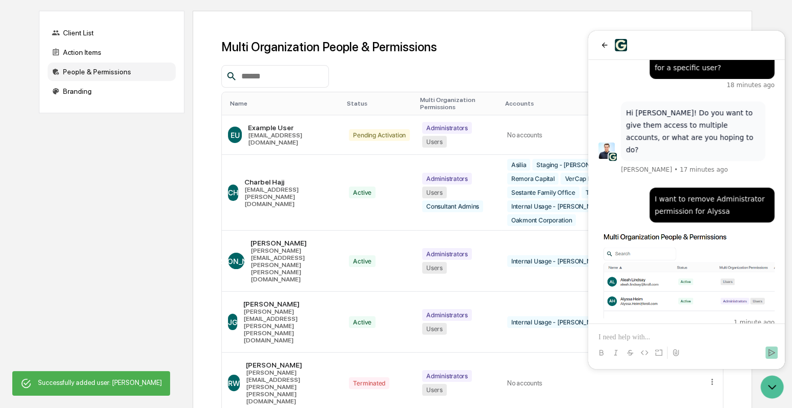
click at [247, 101] on div "Name" at bounding box center [284, 103] width 109 height 7
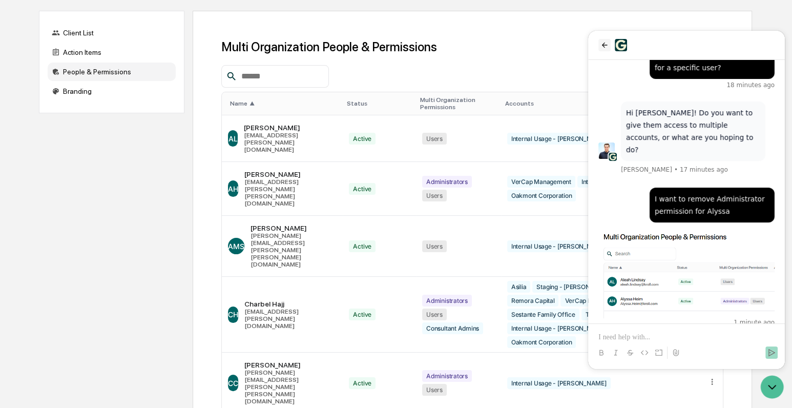
click at [601, 44] on icon "back" at bounding box center [605, 45] width 8 height 8
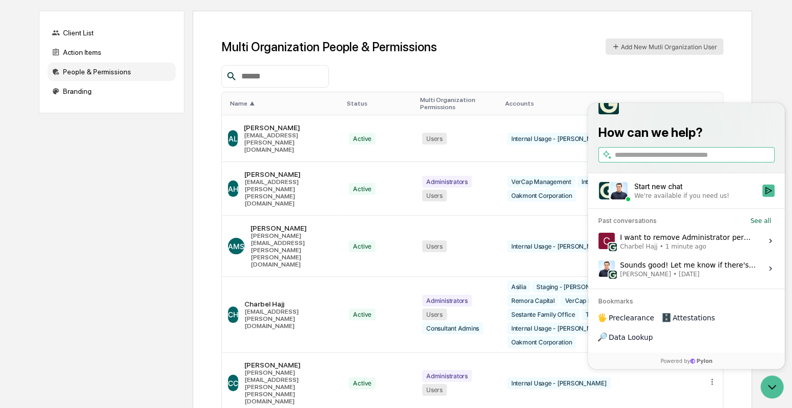
click at [686, 47] on button "Add New Mutli Organization User" at bounding box center [665, 46] width 118 height 16
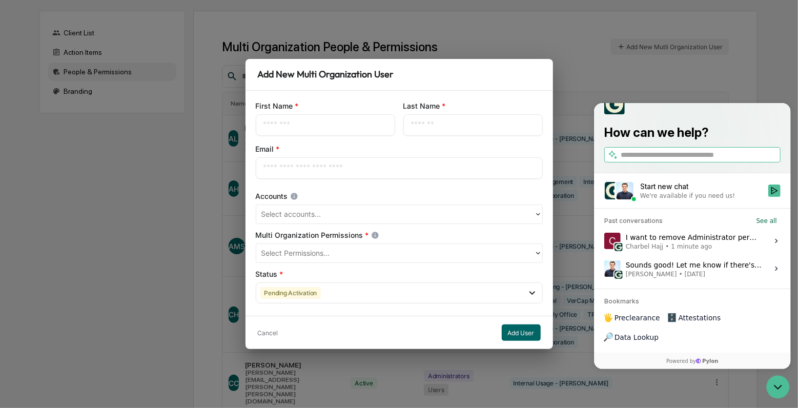
click at [291, 129] on input "text" at bounding box center [325, 125] width 124 height 10
paste input "**********"
click at [294, 126] on input "**********" at bounding box center [325, 125] width 124 height 10
type input "*******"
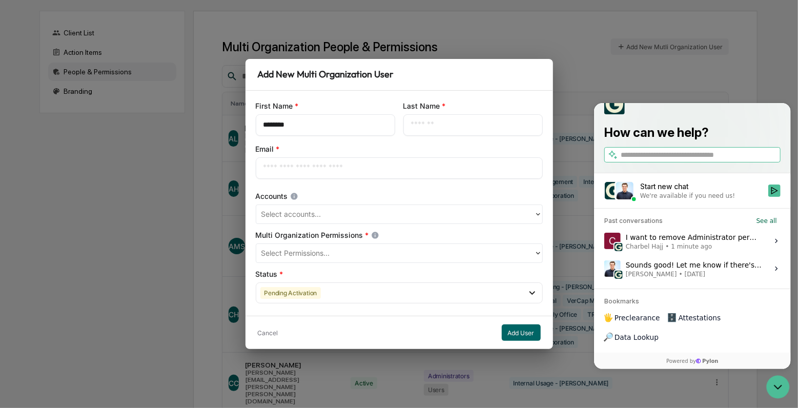
click at [469, 126] on input "text" at bounding box center [473, 125] width 124 height 10
paste input "*****"
type input "*****"
click at [282, 172] on input "text" at bounding box center [399, 168] width 272 height 10
paste input "**********"
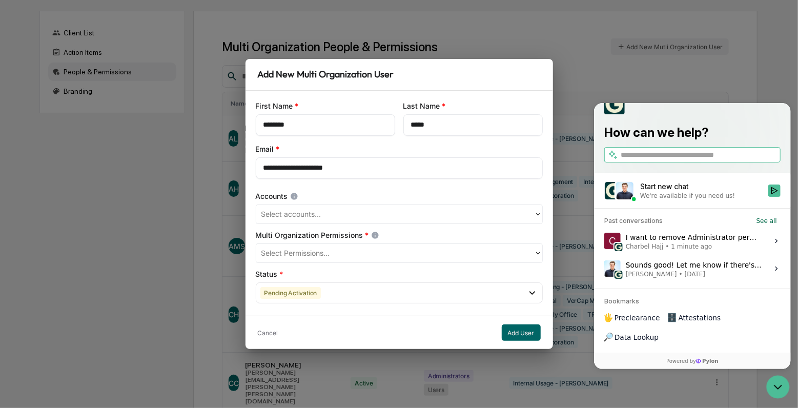
type input "**********"
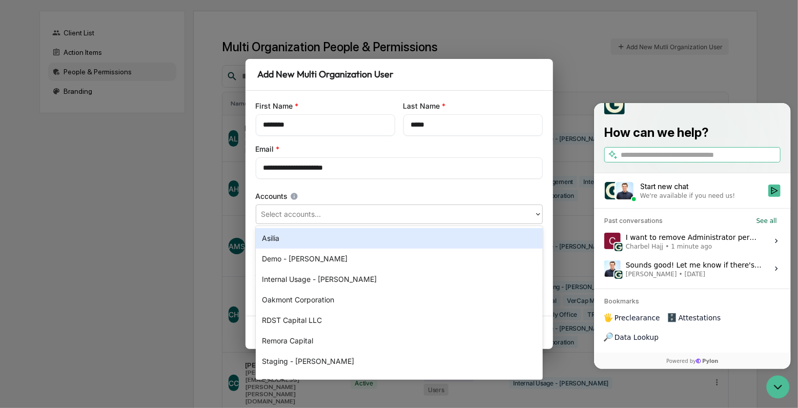
click at [306, 217] on div at bounding box center [394, 215] width 267 height 12
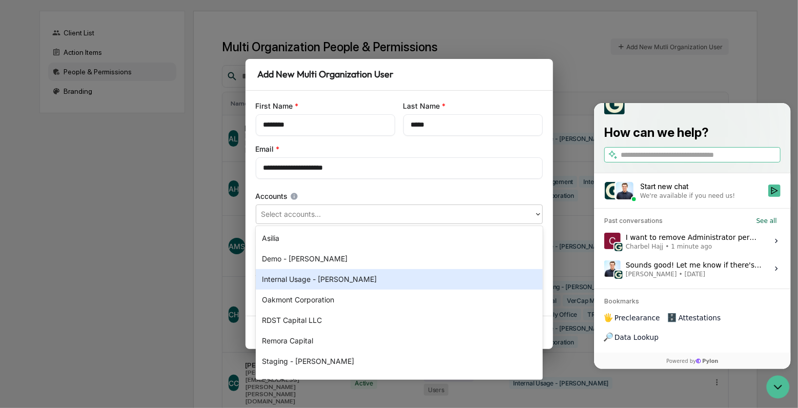
click at [304, 279] on div "Internal Usage - [PERSON_NAME]" at bounding box center [399, 279] width 287 height 20
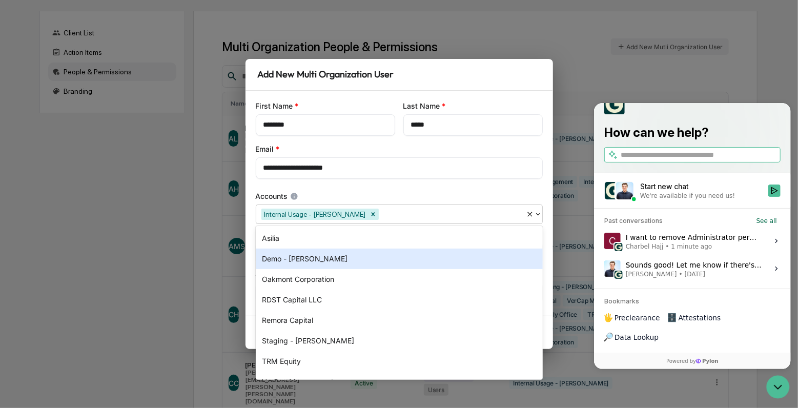
click at [254, 250] on div "**********" at bounding box center [398, 203] width 307 height 225
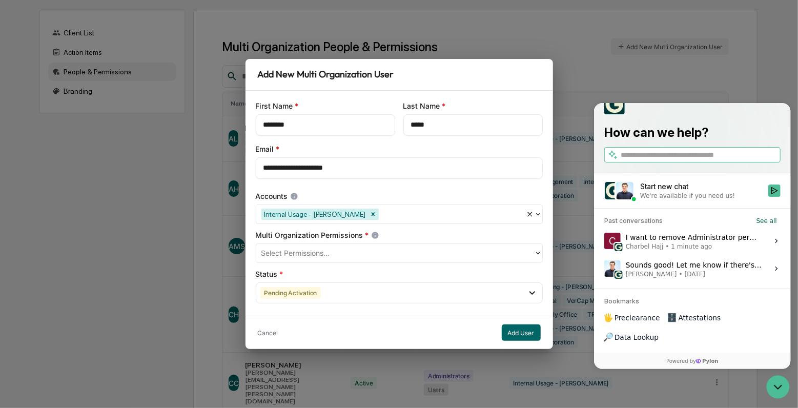
click at [284, 253] on div at bounding box center [394, 254] width 267 height 12
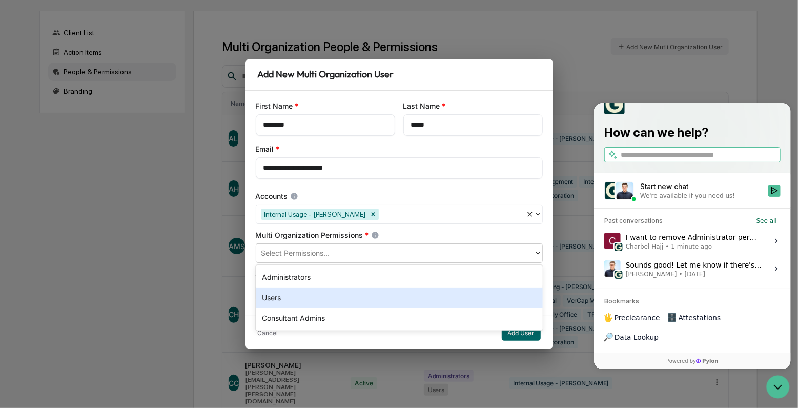
click at [291, 295] on div "Users" at bounding box center [399, 297] width 287 height 20
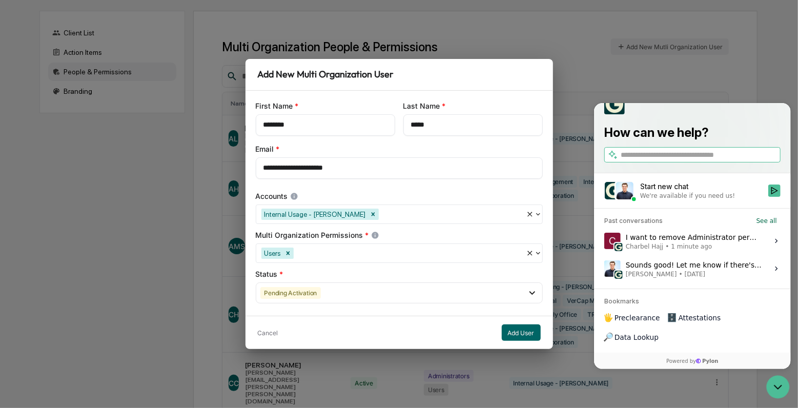
click at [246, 277] on div "**********" at bounding box center [398, 203] width 307 height 225
click at [302, 293] on div "Pending Activation" at bounding box center [290, 293] width 61 height 12
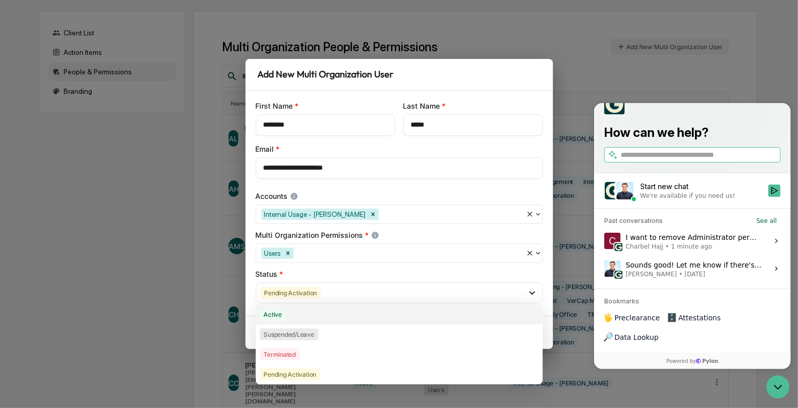
click at [303, 315] on div "Active" at bounding box center [399, 314] width 287 height 20
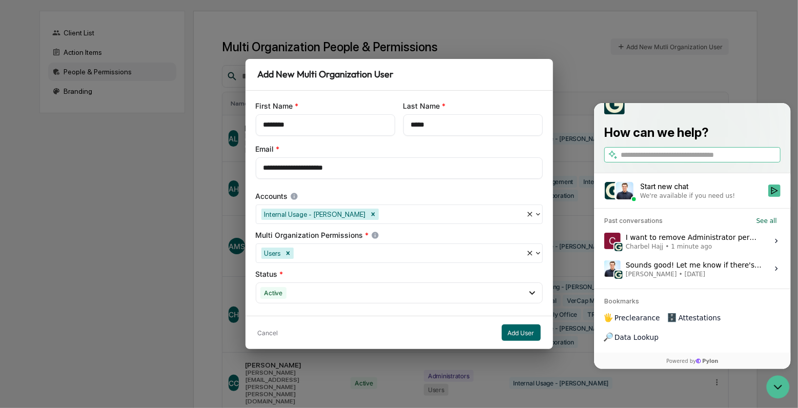
click at [293, 274] on div "Status *" at bounding box center [399, 274] width 287 height 10
click at [521, 339] on button "Add User" at bounding box center [521, 332] width 39 height 16
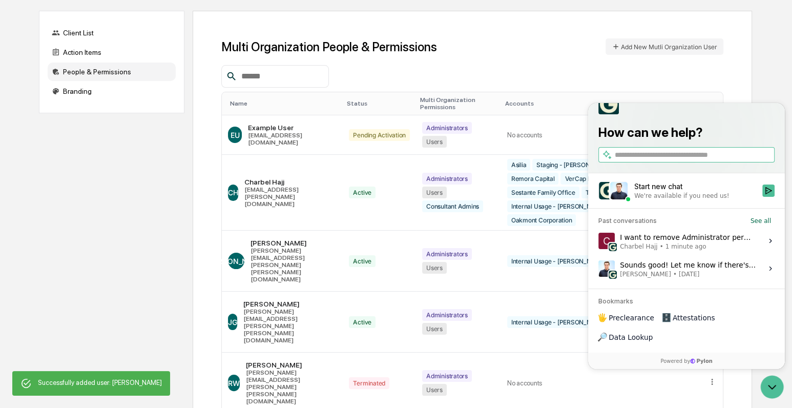
click at [252, 100] on div "Name" at bounding box center [284, 103] width 109 height 7
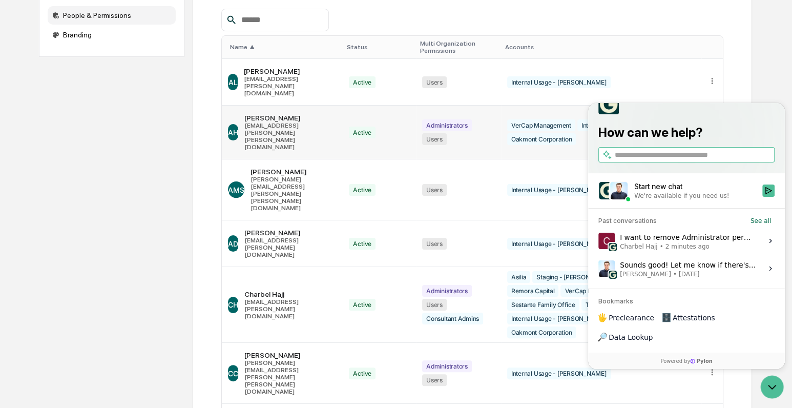
scroll to position [57, 0]
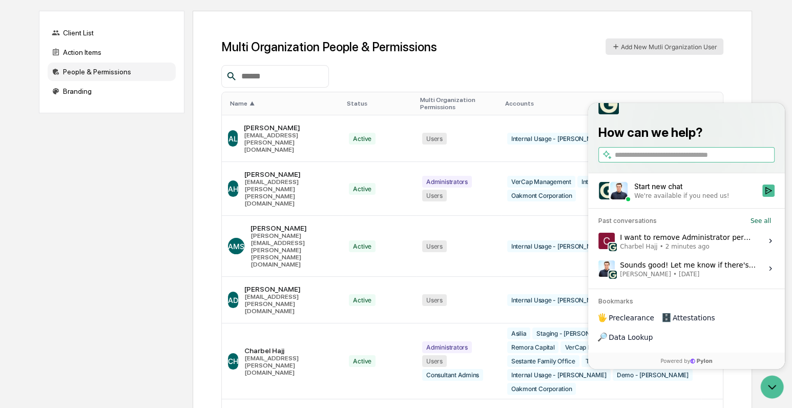
click at [693, 48] on button "Add New Mutli Organization User" at bounding box center [665, 46] width 118 height 16
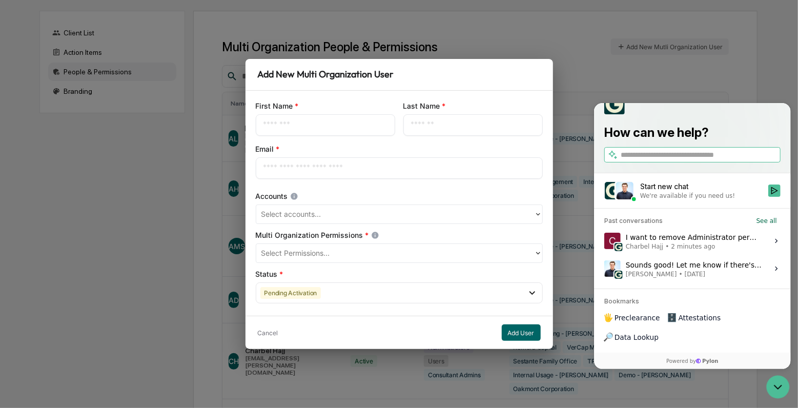
click at [344, 121] on input "text" at bounding box center [325, 125] width 124 height 10
paste input "**********"
drag, startPoint x: 279, startPoint y: 123, endPoint x: 335, endPoint y: 122, distance: 56.4
click at [335, 122] on input "**********" at bounding box center [325, 125] width 124 height 10
type input "*****"
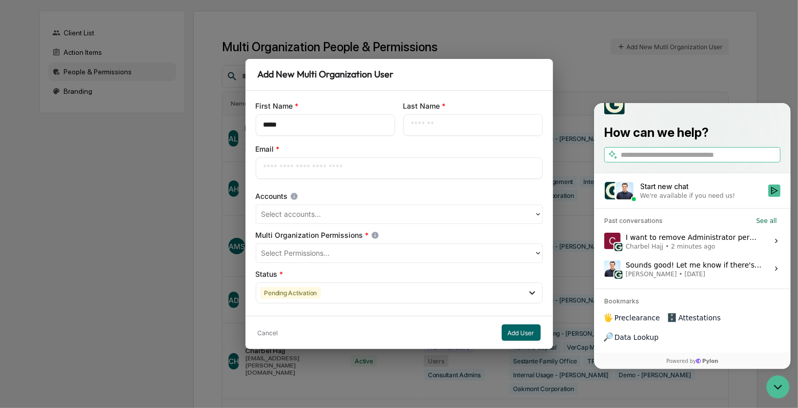
click at [426, 121] on input "text" at bounding box center [473, 125] width 124 height 10
paste input "*******"
click at [412, 123] on input "*******" at bounding box center [473, 125] width 124 height 10
type input "*******"
click at [343, 162] on div "​" at bounding box center [399, 168] width 287 height 22
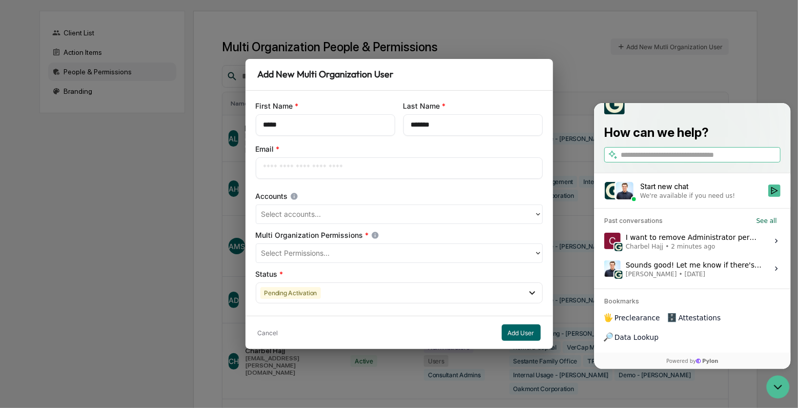
click at [340, 167] on input "text" at bounding box center [399, 168] width 272 height 10
paste input "**********"
type input "**********"
click at [350, 155] on div "**********" at bounding box center [399, 161] width 287 height 35
click at [328, 215] on div at bounding box center [394, 215] width 267 height 12
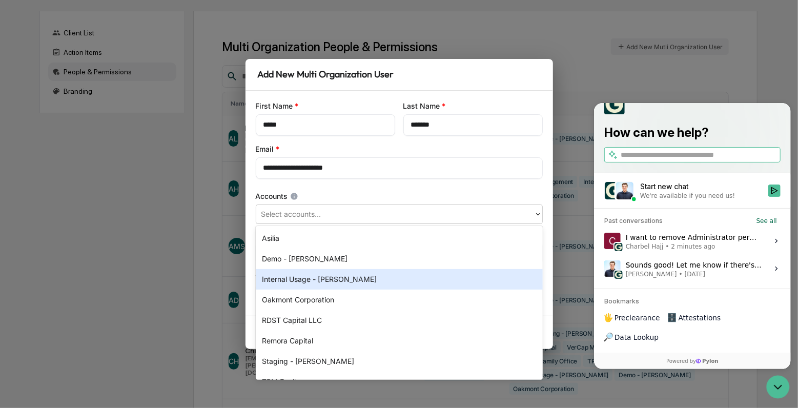
drag, startPoint x: 337, startPoint y: 284, endPoint x: 336, endPoint y: 274, distance: 10.3
click at [337, 284] on div "Internal Usage - [PERSON_NAME]" at bounding box center [399, 279] width 287 height 20
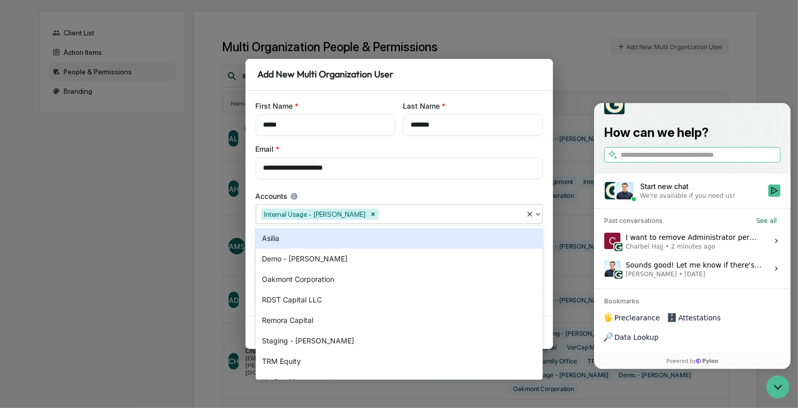
click at [347, 188] on div "**********" at bounding box center [398, 203] width 307 height 225
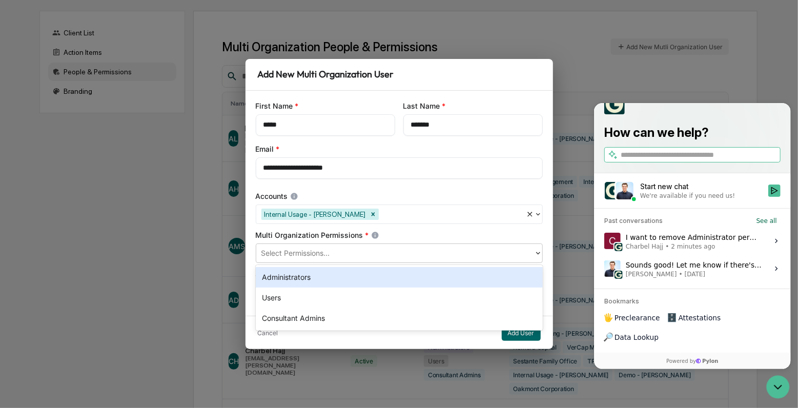
click at [327, 256] on div at bounding box center [394, 254] width 267 height 12
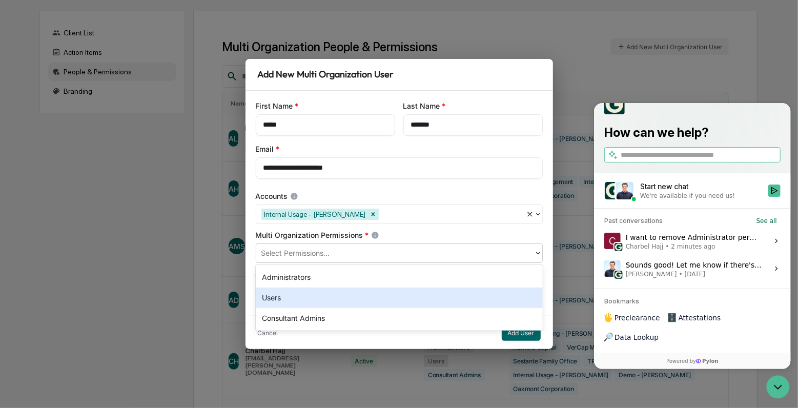
click at [316, 297] on div "Users" at bounding box center [399, 297] width 287 height 20
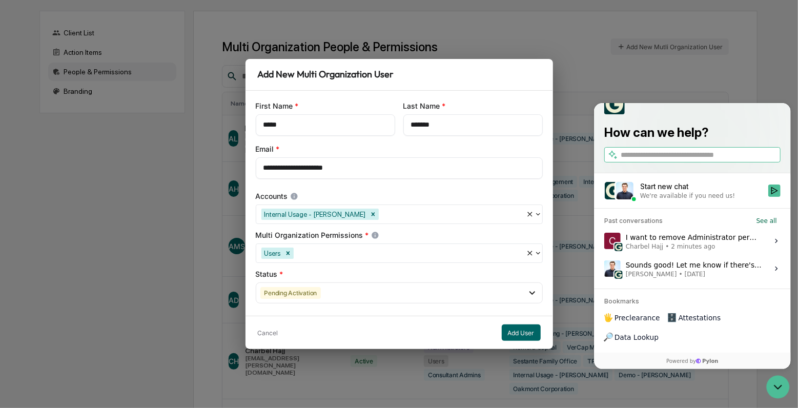
click at [321, 229] on div "**********" at bounding box center [398, 203] width 307 height 225
click at [317, 299] on div "Pending Activation" at bounding box center [399, 292] width 287 height 21
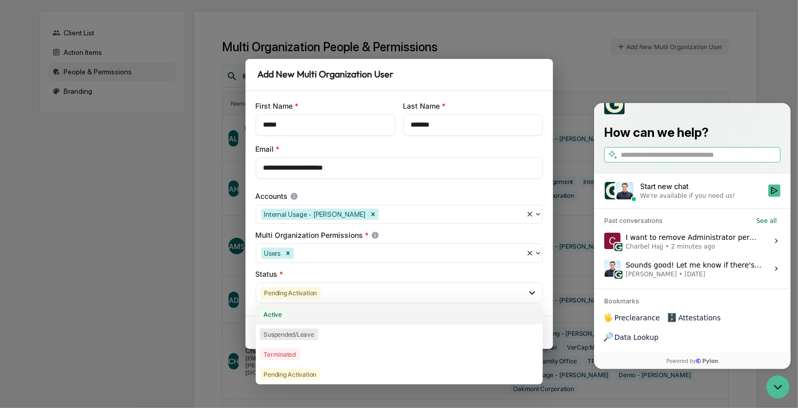
drag, startPoint x: 300, startPoint y: 313, endPoint x: 312, endPoint y: 291, distance: 24.5
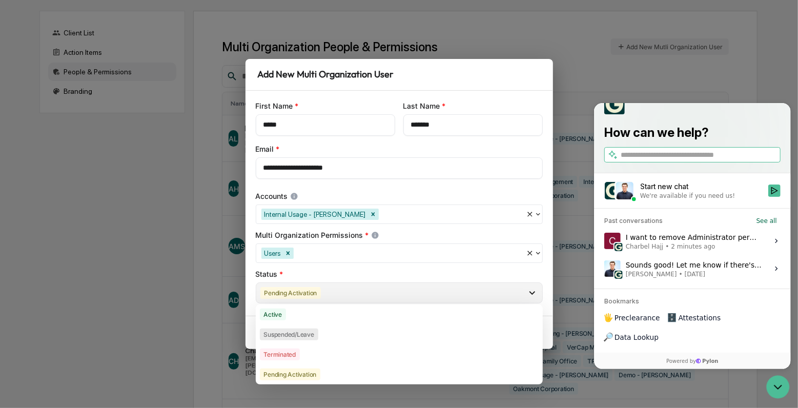
click at [299, 313] on div "Active" at bounding box center [399, 314] width 287 height 20
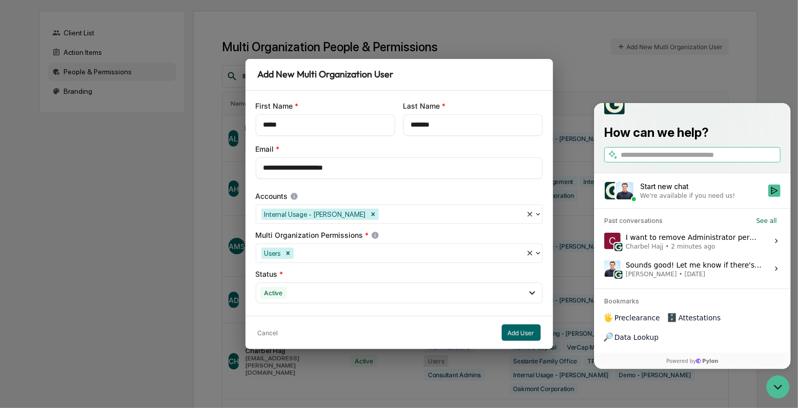
click at [322, 273] on div "Status *" at bounding box center [399, 274] width 287 height 10
click at [515, 335] on button "Add User" at bounding box center [521, 332] width 39 height 16
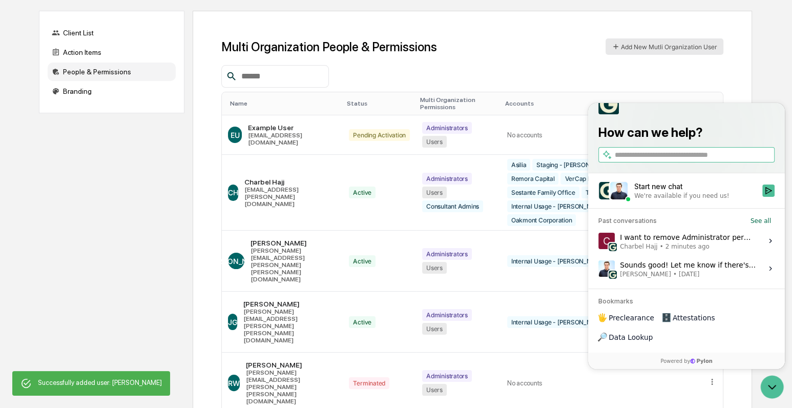
click at [683, 45] on button "Add New Mutli Organization User" at bounding box center [665, 46] width 118 height 16
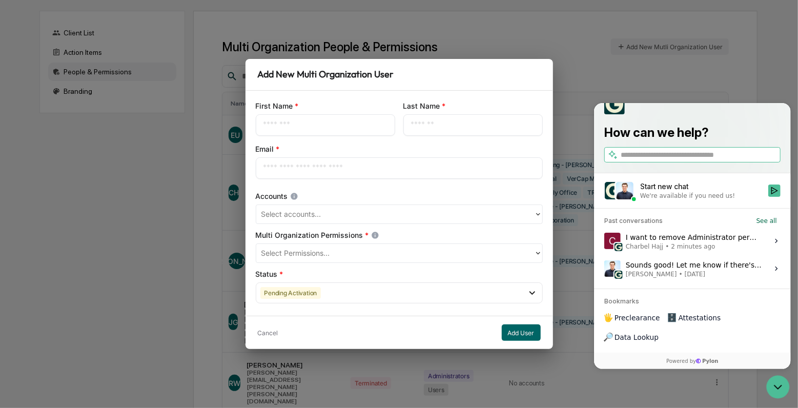
click at [325, 130] on input "text" at bounding box center [325, 125] width 124 height 10
type input "******"
type input "*****"
paste input "**********"
type input "**********"
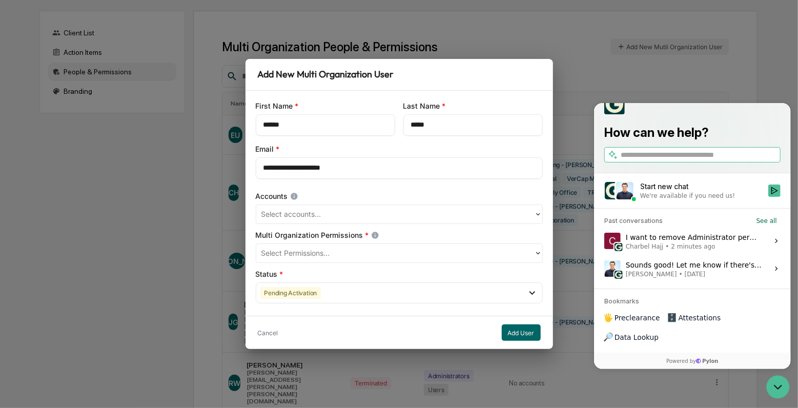
click at [333, 210] on div at bounding box center [394, 215] width 267 height 12
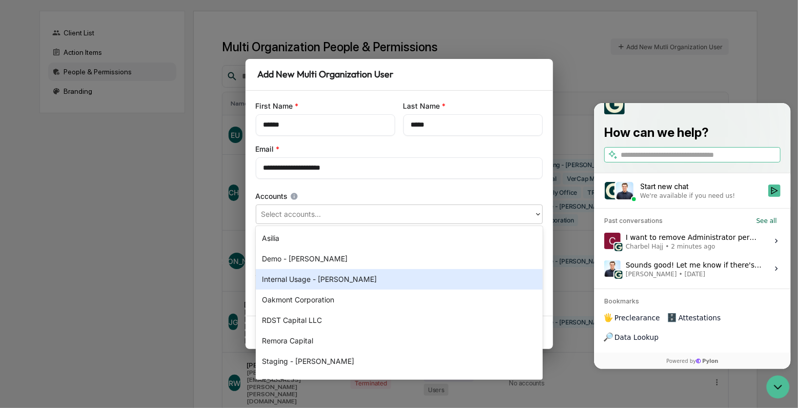
click at [334, 278] on div "Internal Usage - [PERSON_NAME]" at bounding box center [399, 279] width 287 height 20
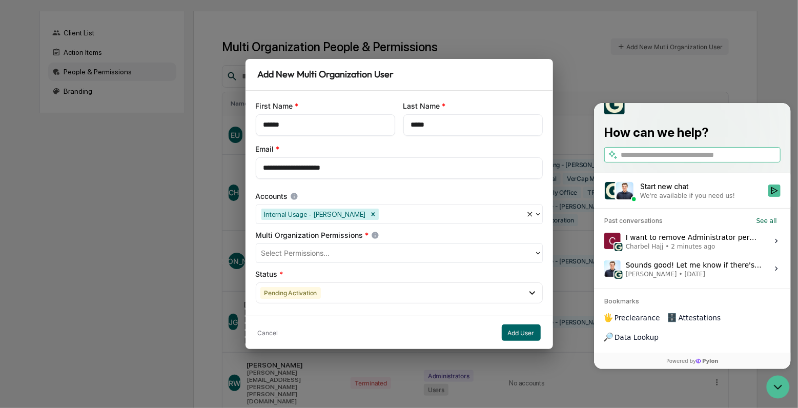
click at [344, 191] on div "Accounts" at bounding box center [399, 196] width 287 height 10
drag, startPoint x: 336, startPoint y: 255, endPoint x: 334, endPoint y: 261, distance: 6.5
click at [336, 255] on div at bounding box center [394, 254] width 267 height 12
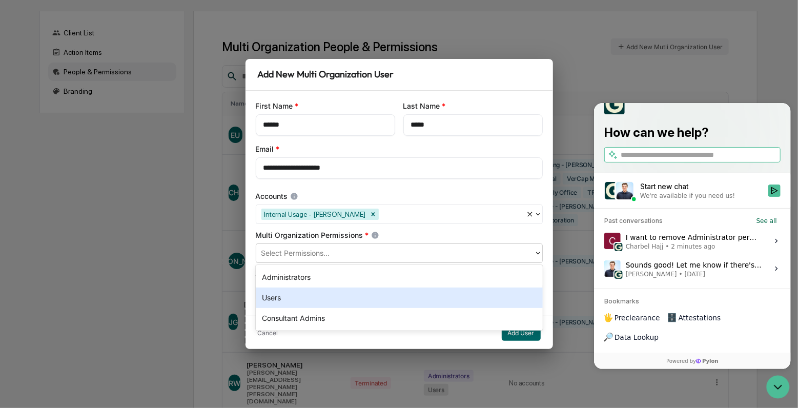
click at [322, 295] on div "Users" at bounding box center [399, 297] width 287 height 20
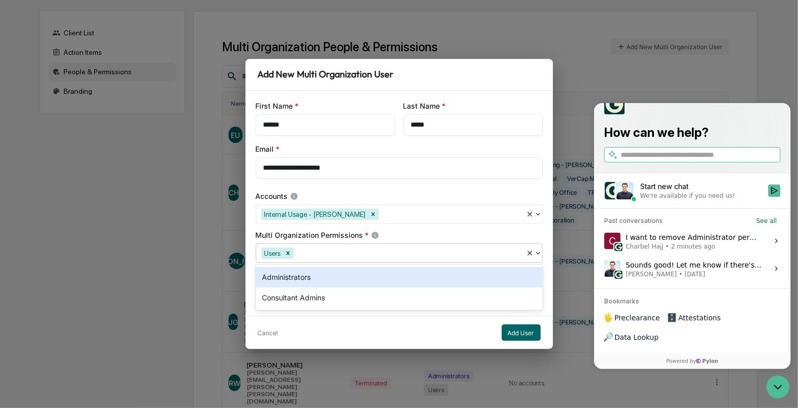
click at [353, 234] on div "Multi Organization Permissions *" at bounding box center [399, 235] width 287 height 10
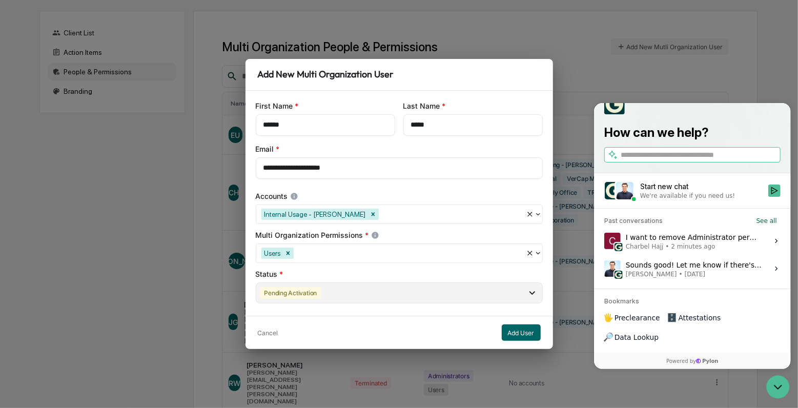
click at [336, 289] on div "Pending Activation" at bounding box center [399, 292] width 287 height 21
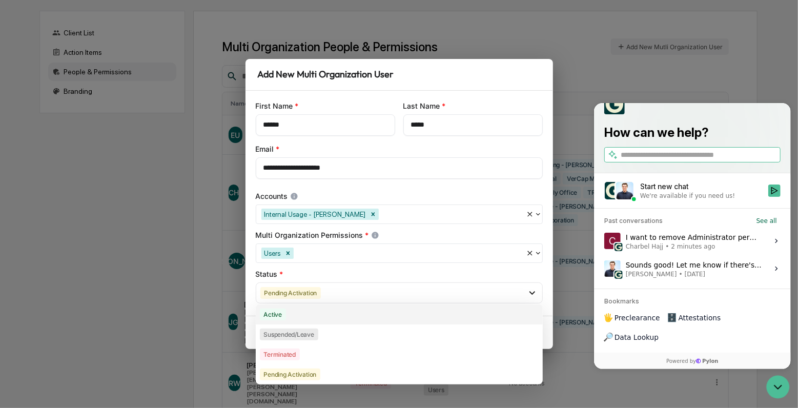
drag, startPoint x: 316, startPoint y: 314, endPoint x: 390, endPoint y: 312, distance: 74.3
click at [316, 314] on div "Active" at bounding box center [399, 314] width 287 height 20
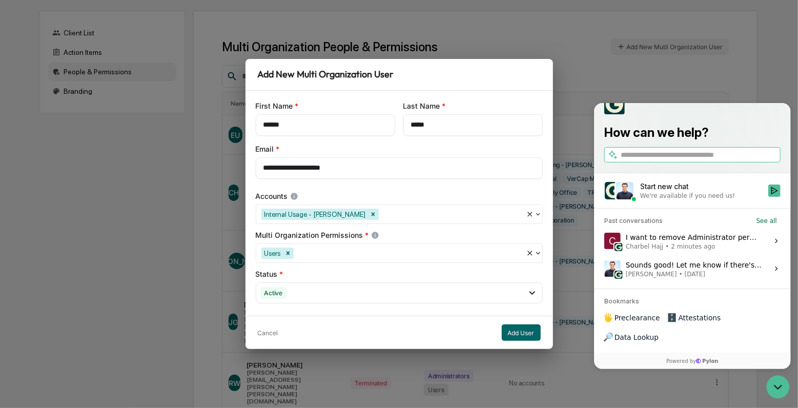
click at [397, 274] on div "Status *" at bounding box center [399, 274] width 287 height 10
click at [523, 335] on button "Add User" at bounding box center [521, 332] width 39 height 16
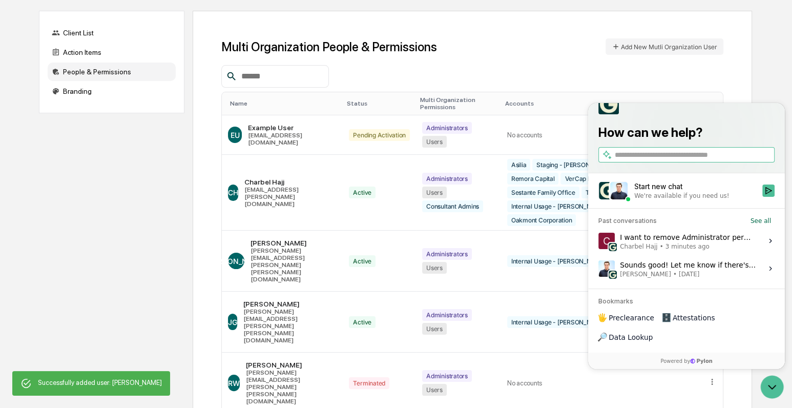
click at [242, 101] on div "Name" at bounding box center [284, 103] width 109 height 7
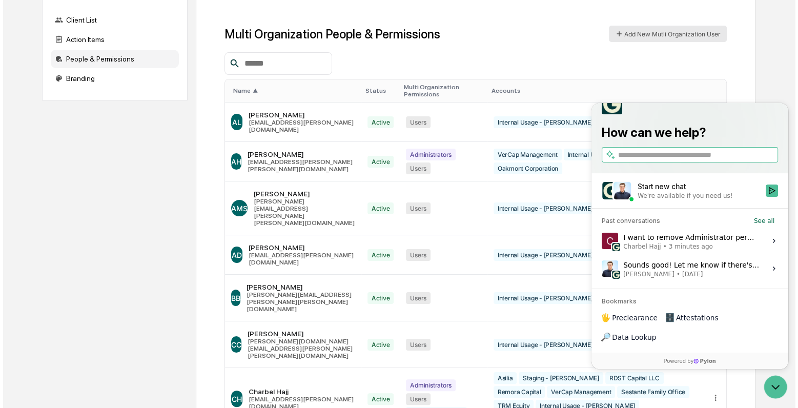
scroll to position [52, 0]
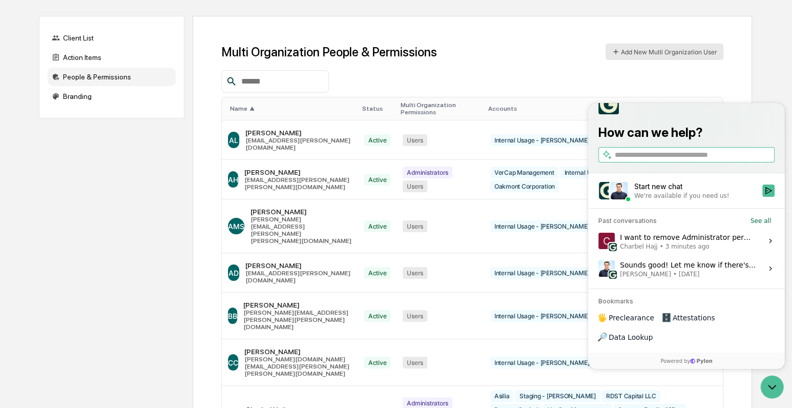
click at [693, 52] on button "Add New Mutli Organization User" at bounding box center [665, 52] width 118 height 16
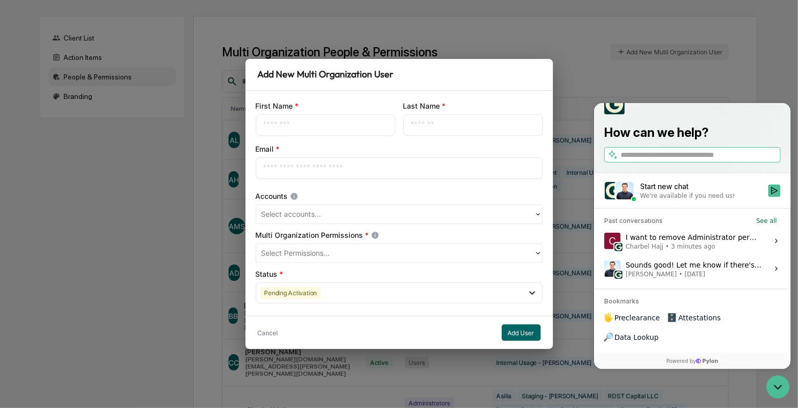
click at [305, 124] on input "text" at bounding box center [325, 125] width 124 height 10
paste input "**********"
drag, startPoint x: 286, startPoint y: 123, endPoint x: 300, endPoint y: 123, distance: 13.8
click at [300, 123] on input "**********" at bounding box center [325, 125] width 124 height 10
click at [296, 125] on input "**********" at bounding box center [325, 125] width 124 height 10
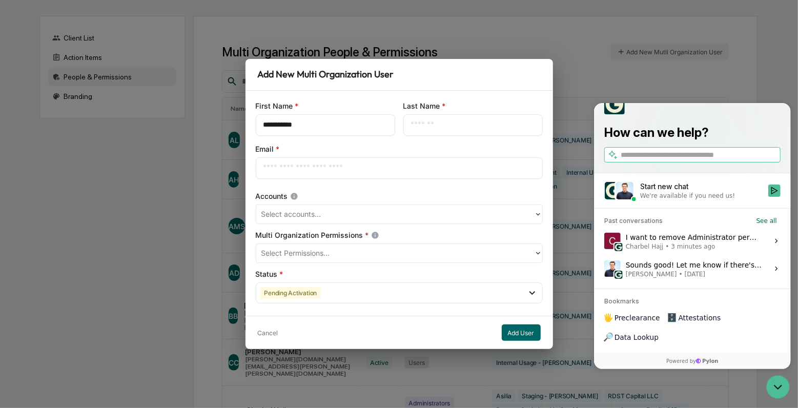
click at [296, 125] on input "**********" at bounding box center [325, 125] width 124 height 10
type input "*****"
click at [434, 128] on input "text" at bounding box center [473, 125] width 124 height 10
paste input "*****"
type input "*****"
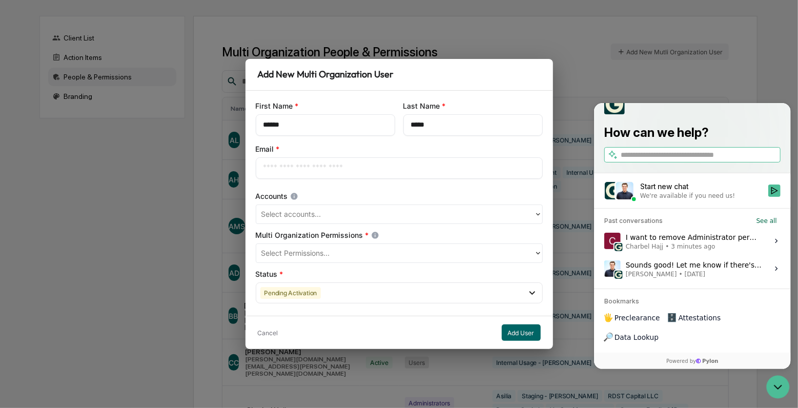
click at [293, 159] on div "​" at bounding box center [399, 168] width 287 height 22
click at [295, 169] on input "text" at bounding box center [399, 168] width 272 height 10
paste input "**********"
type input "**********"
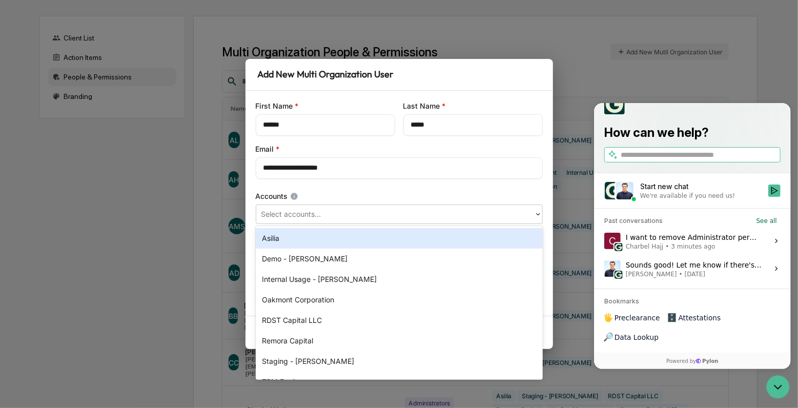
click at [307, 214] on div at bounding box center [394, 215] width 267 height 12
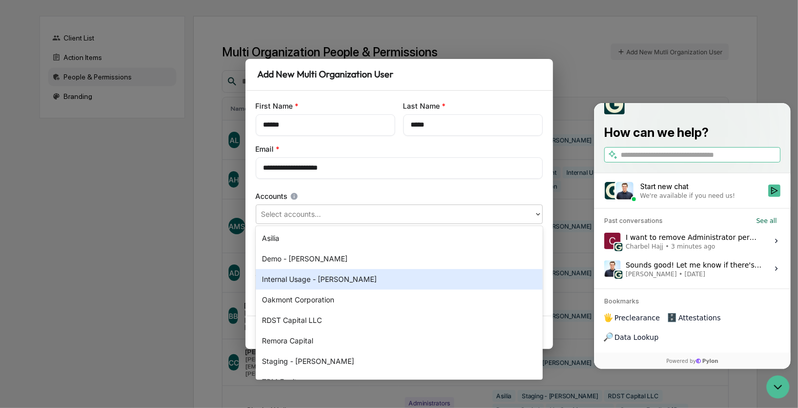
click at [299, 284] on div "Internal Usage - [PERSON_NAME]" at bounding box center [399, 279] width 287 height 20
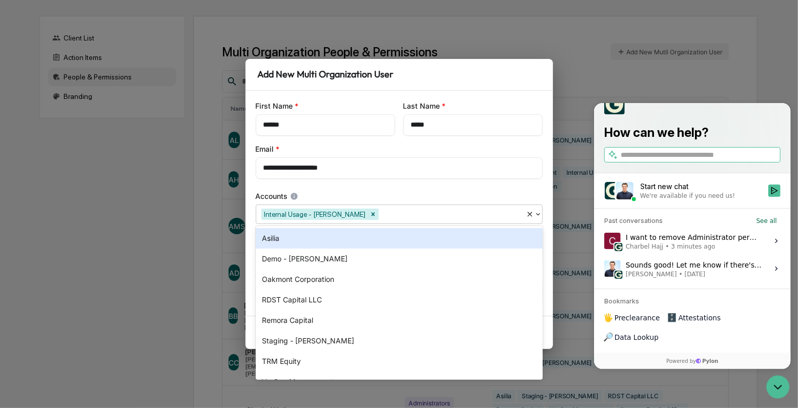
click at [341, 193] on div "Accounts" at bounding box center [399, 196] width 287 height 10
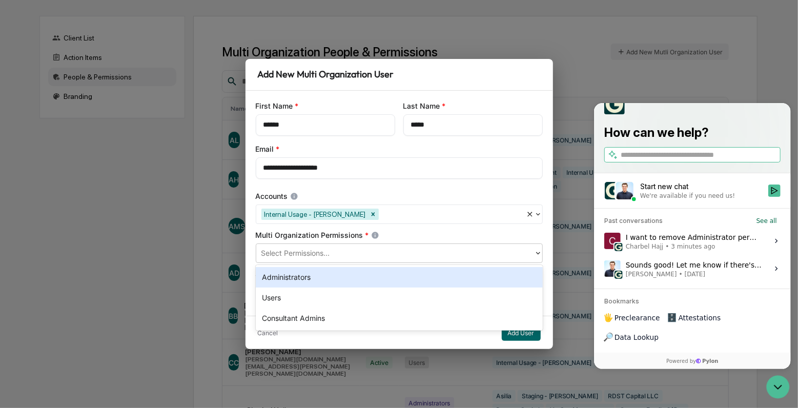
click at [321, 250] on div at bounding box center [394, 254] width 267 height 12
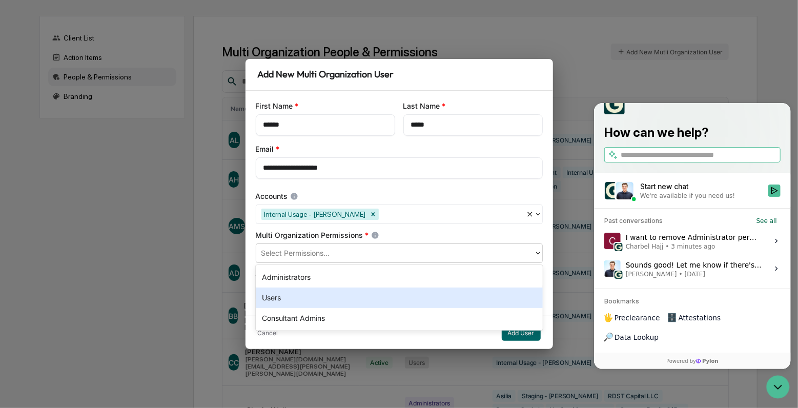
click at [297, 297] on div "Users" at bounding box center [399, 297] width 287 height 20
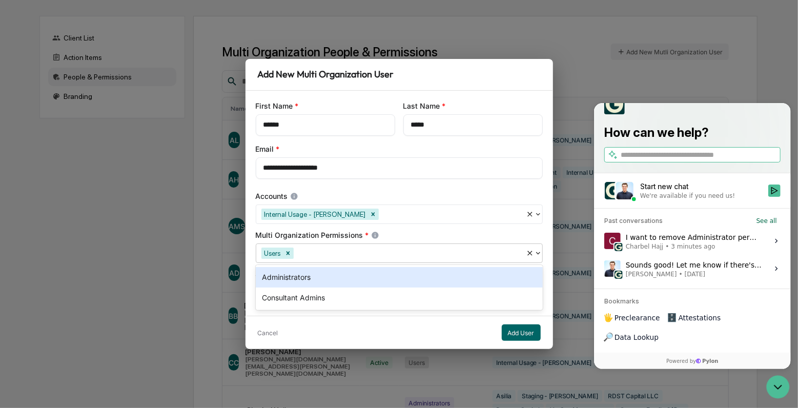
click at [323, 235] on div "Multi Organization Permissions *" at bounding box center [399, 235] width 287 height 10
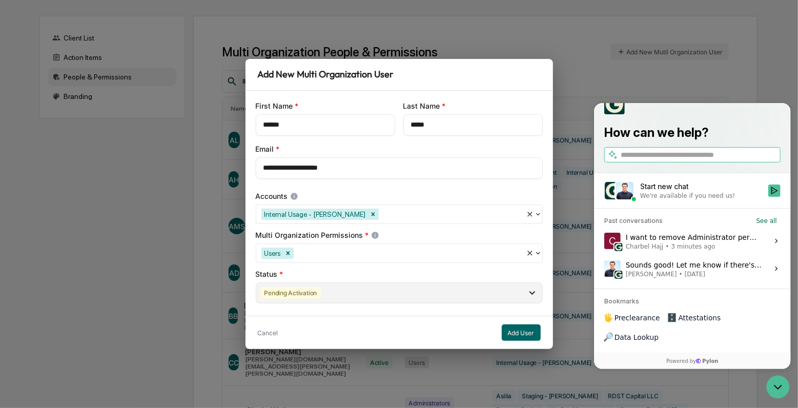
click at [348, 292] on div "Pending Activation" at bounding box center [399, 292] width 287 height 21
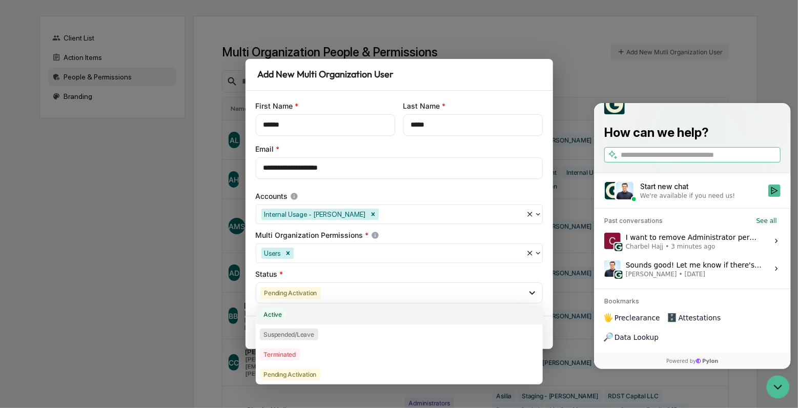
click at [320, 317] on div "Active" at bounding box center [399, 314] width 287 height 20
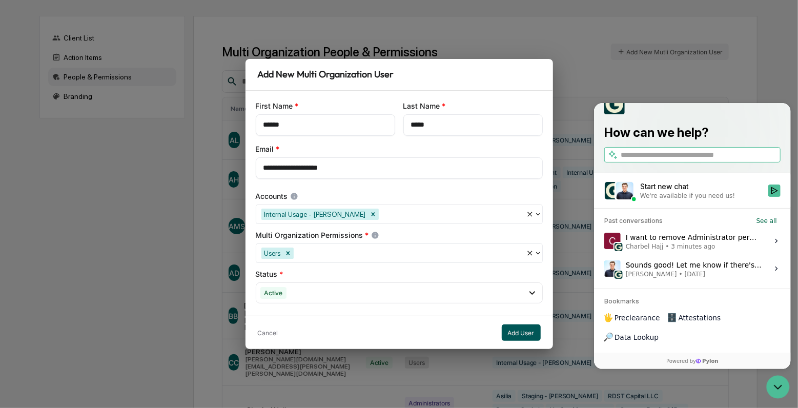
click at [519, 331] on button "Add User" at bounding box center [521, 332] width 39 height 16
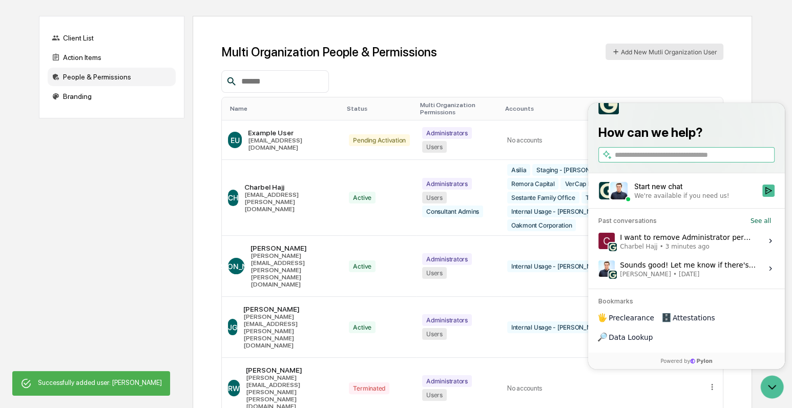
click at [675, 54] on button "Add New Mutli Organization User" at bounding box center [665, 52] width 118 height 16
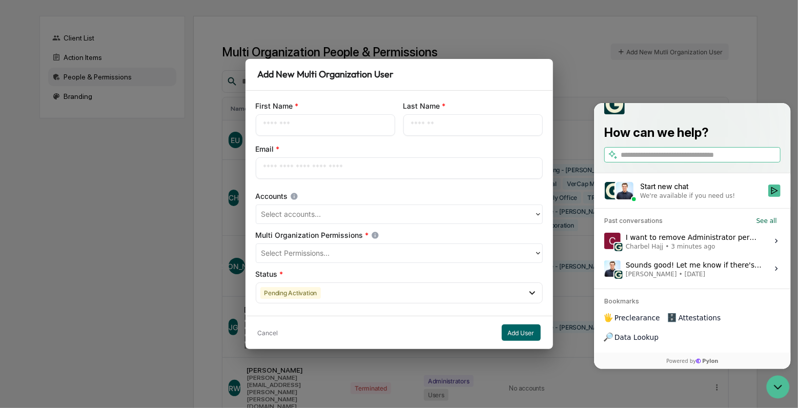
click at [327, 126] on input "text" at bounding box center [325, 125] width 124 height 10
type input "*****"
type input "******"
type input "**********"
click at [298, 214] on div at bounding box center [394, 215] width 267 height 12
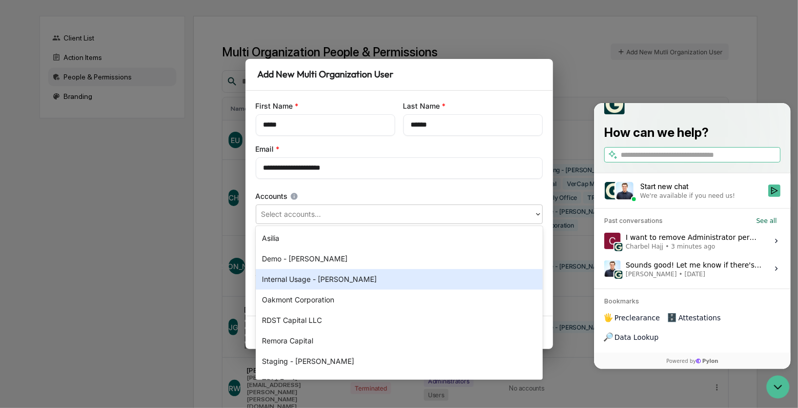
drag, startPoint x: 299, startPoint y: 276, endPoint x: 334, endPoint y: 221, distance: 65.1
click at [299, 276] on div "Internal Usage - [PERSON_NAME]" at bounding box center [399, 279] width 287 height 20
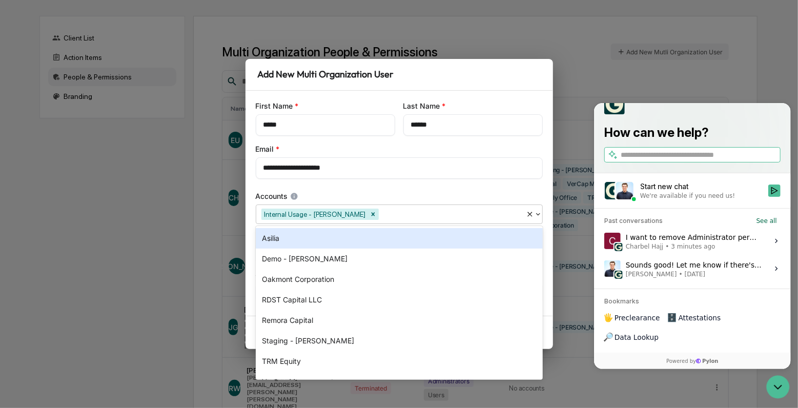
drag, startPoint x: 329, startPoint y: 197, endPoint x: 336, endPoint y: 235, distance: 38.4
click at [329, 198] on div "Accounts" at bounding box center [399, 196] width 287 height 10
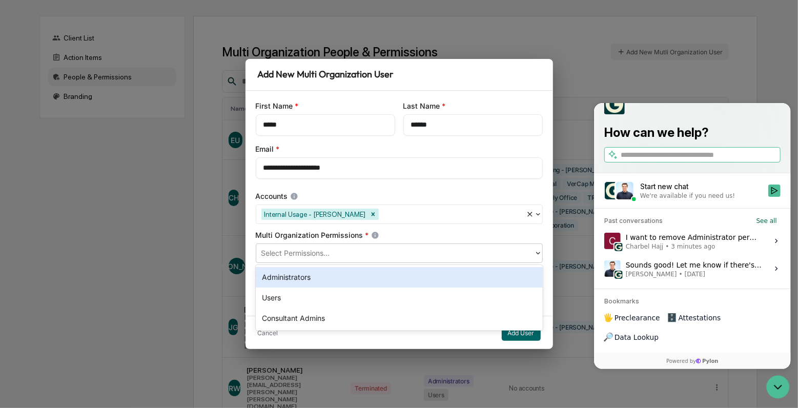
click at [309, 259] on div "Select Permissions..." at bounding box center [394, 253] width 267 height 12
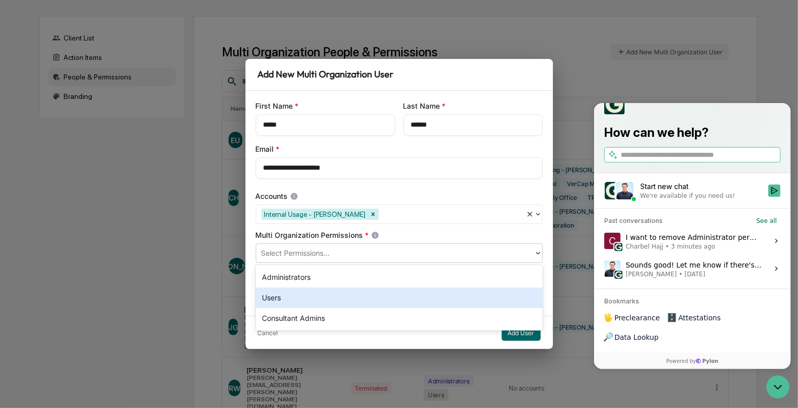
click at [301, 298] on div "Users" at bounding box center [399, 297] width 287 height 20
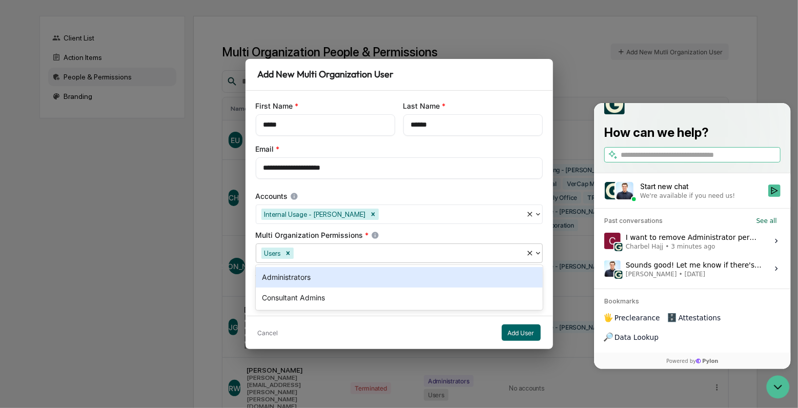
click at [350, 235] on div "Multi Organization Permissions *" at bounding box center [399, 235] width 287 height 10
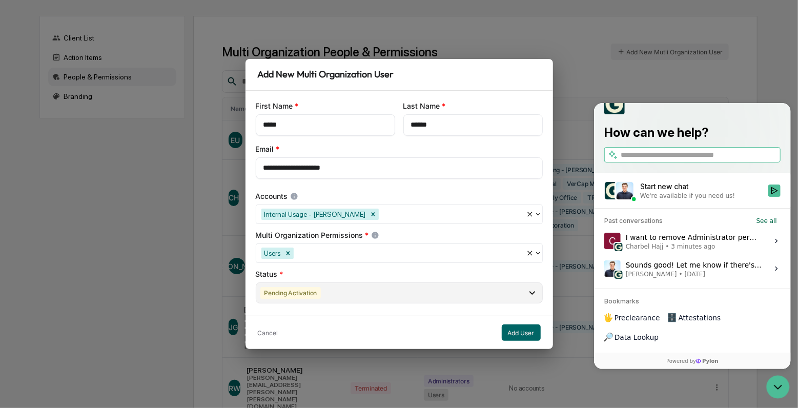
click at [324, 298] on div "Pending Activation" at bounding box center [399, 292] width 287 height 21
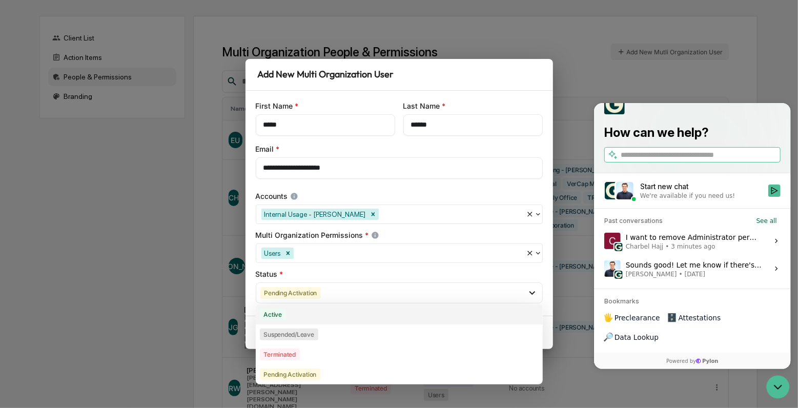
click at [303, 317] on div "Active" at bounding box center [399, 314] width 287 height 20
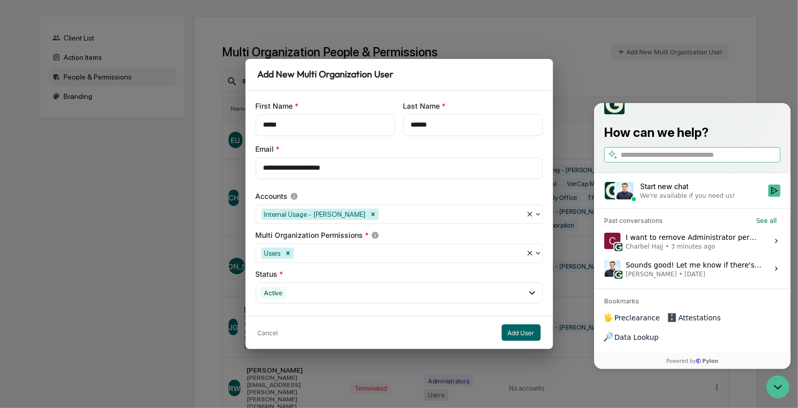
click at [337, 268] on div "**********" at bounding box center [398, 203] width 307 height 225
click at [517, 331] on button "Add User" at bounding box center [521, 332] width 39 height 16
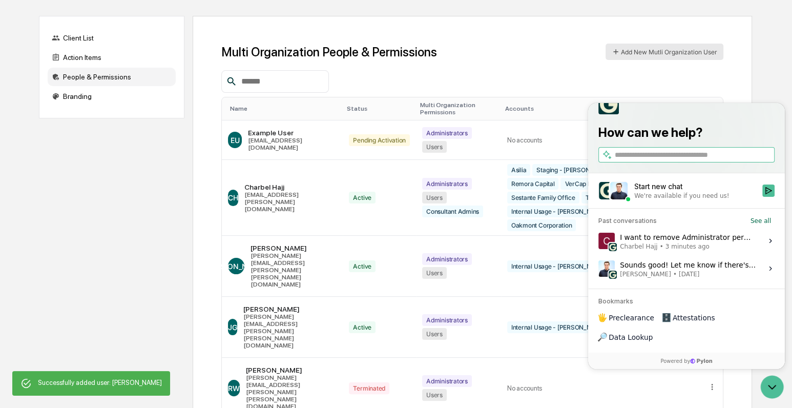
click at [649, 44] on button "Add New Mutli Organization User" at bounding box center [665, 52] width 118 height 16
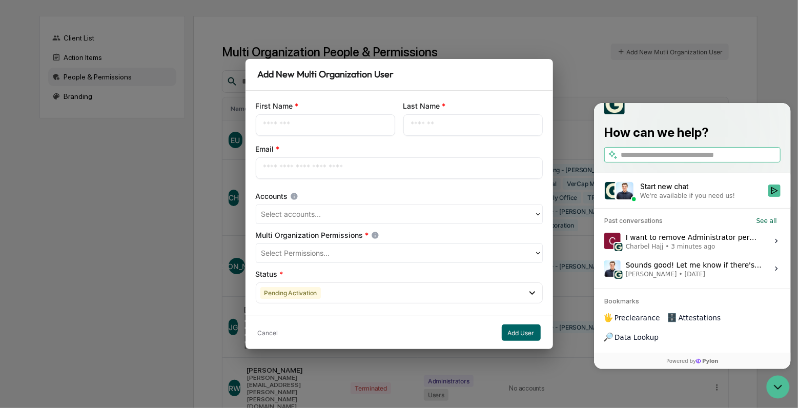
click at [311, 131] on div "​" at bounding box center [325, 125] width 139 height 22
click at [292, 125] on input "text" at bounding box center [325, 125] width 124 height 10
click at [304, 127] on input "**********" at bounding box center [325, 125] width 124 height 10
type input "**********"
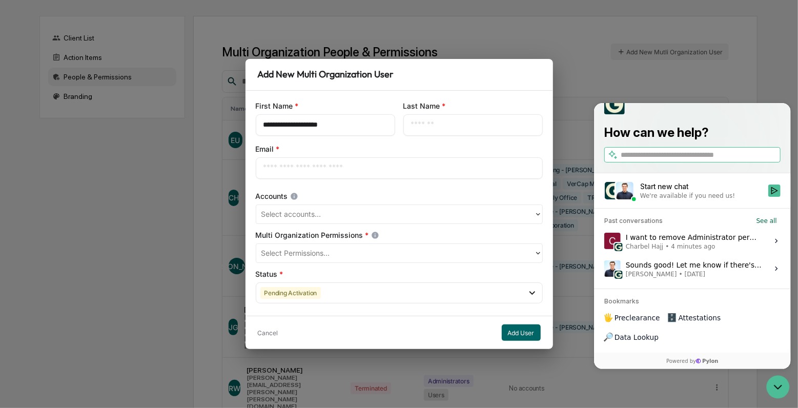
click at [319, 168] on input "text" at bounding box center [399, 168] width 272 height 10
paste input "**********"
type input "**********"
click at [321, 128] on input "**********" at bounding box center [325, 125] width 124 height 10
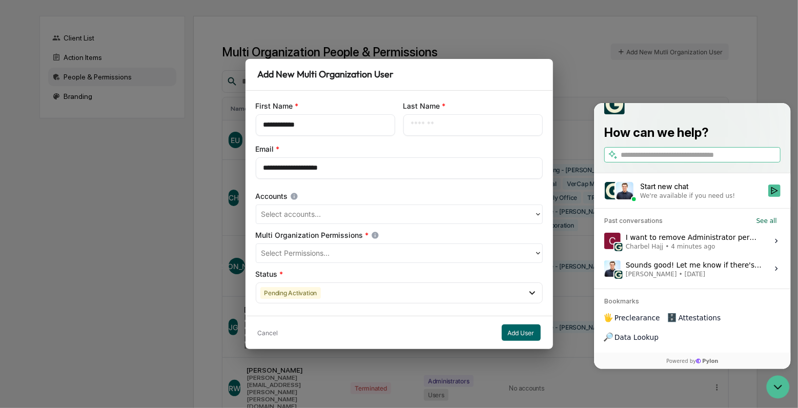
type input "**********"
click at [422, 117] on div "​" at bounding box center [472, 125] width 139 height 22
click at [424, 118] on div "​" at bounding box center [472, 125] width 139 height 22
click at [426, 123] on input "text" at bounding box center [473, 125] width 124 height 10
paste input "*********"
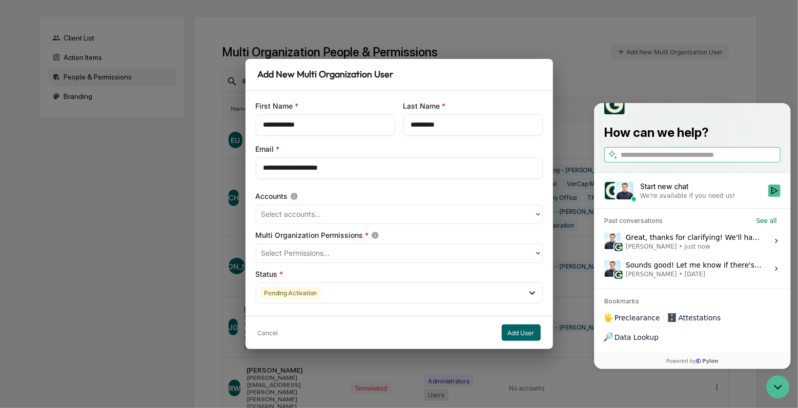
type input "*********"
click at [304, 165] on input "**********" at bounding box center [399, 168] width 272 height 10
type input "**********"
click at [685, 251] on div "Great, thanks for clarifying! We'll have to do this on our side but I'll get it…" at bounding box center [693, 240] width 136 height 19
click at [604, 241] on button "View issue" at bounding box center [603, 241] width 1 height 1
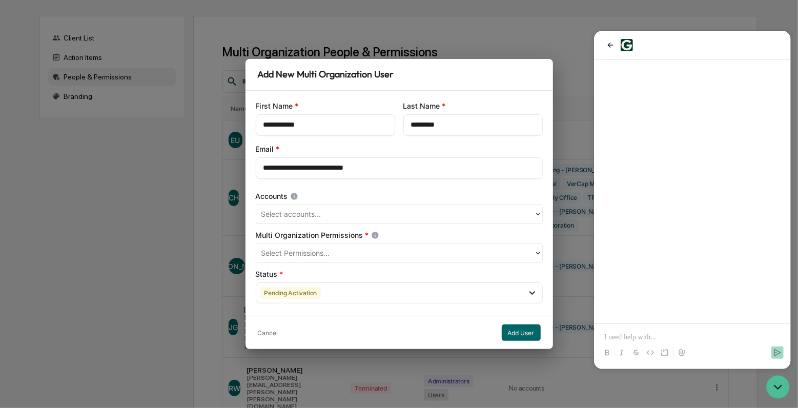
scroll to position [125, 0]
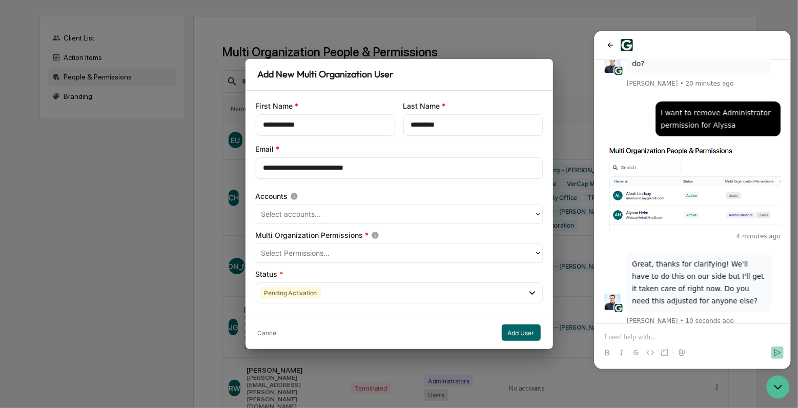
click at [693, 338] on p at bounding box center [692, 337] width 176 height 10
click at [773, 352] on icon "Send" at bounding box center [777, 352] width 8 height 8
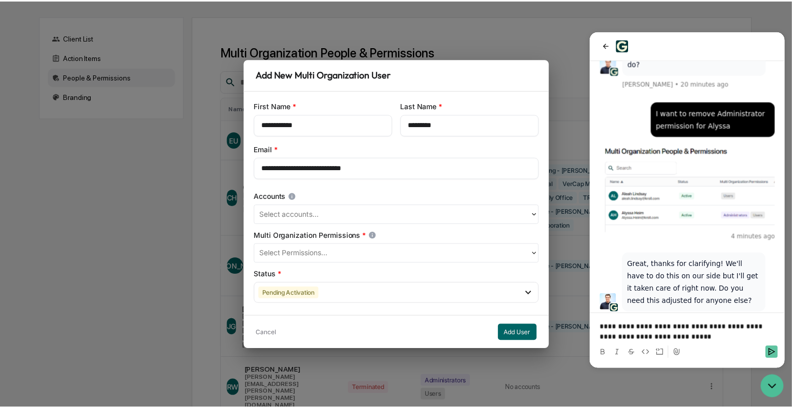
scroll to position [194, 0]
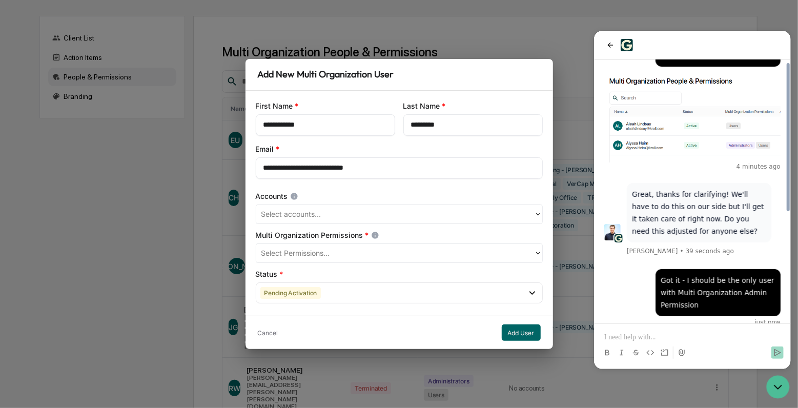
click at [321, 210] on div at bounding box center [394, 215] width 267 height 12
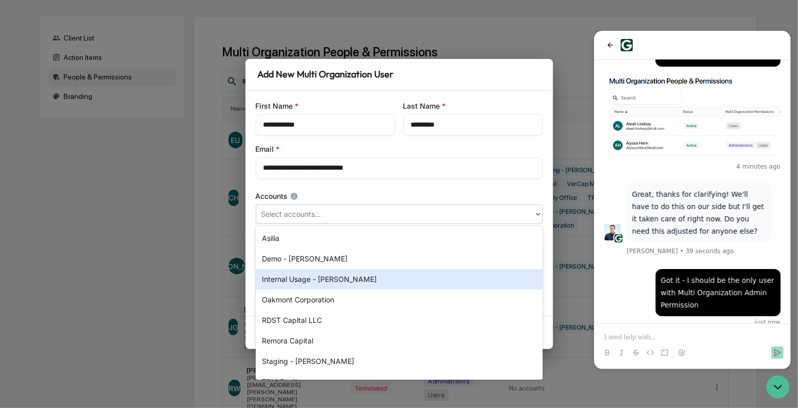
click at [316, 279] on div "Internal Usage - [PERSON_NAME]" at bounding box center [399, 279] width 287 height 20
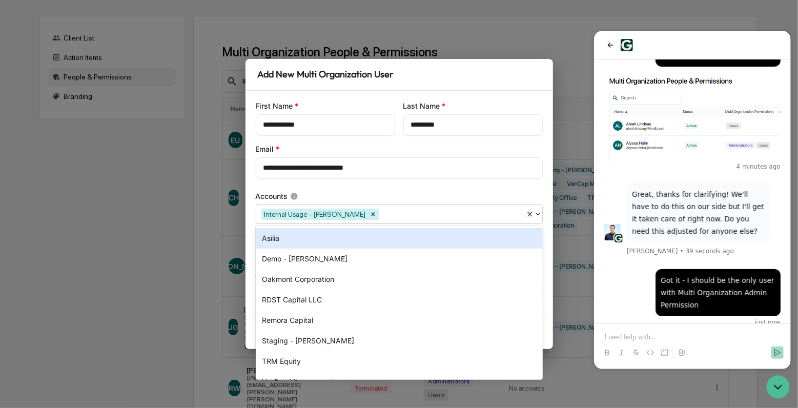
drag, startPoint x: 328, startPoint y: 188, endPoint x: 342, endPoint y: 203, distance: 20.7
click at [328, 188] on div "**********" at bounding box center [398, 203] width 307 height 225
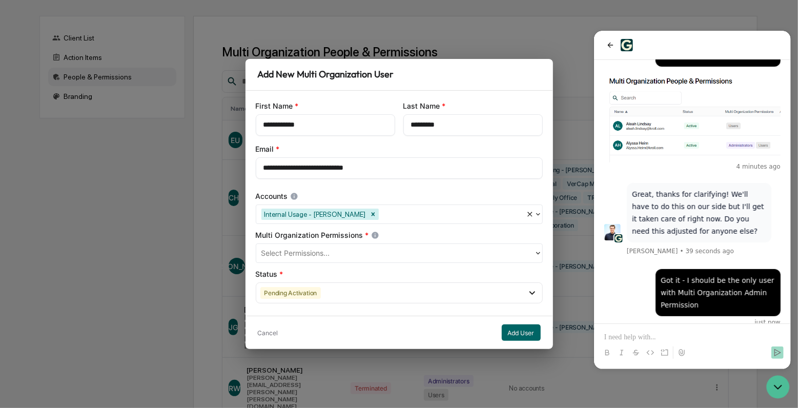
click at [343, 244] on div "Select Permissions..." at bounding box center [399, 252] width 287 height 19
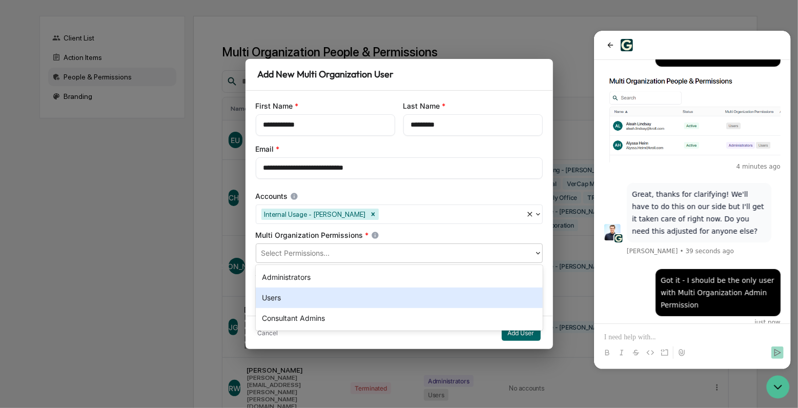
drag, startPoint x: 311, startPoint y: 294, endPoint x: 328, endPoint y: 251, distance: 46.4
click at [312, 294] on div "Users" at bounding box center [399, 297] width 287 height 20
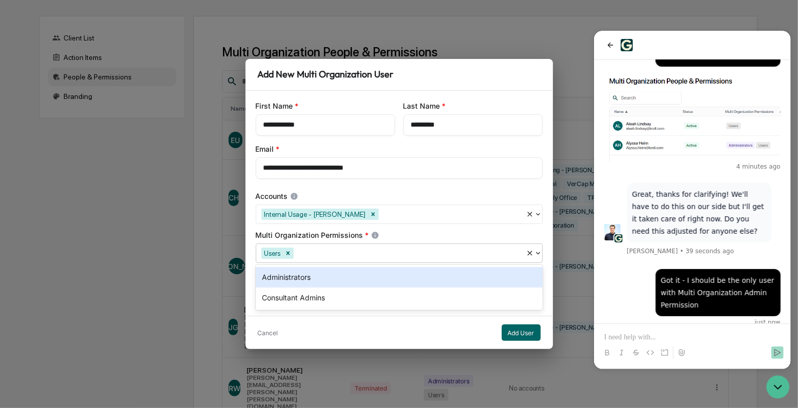
click at [328, 230] on div "**********" at bounding box center [398, 203] width 307 height 225
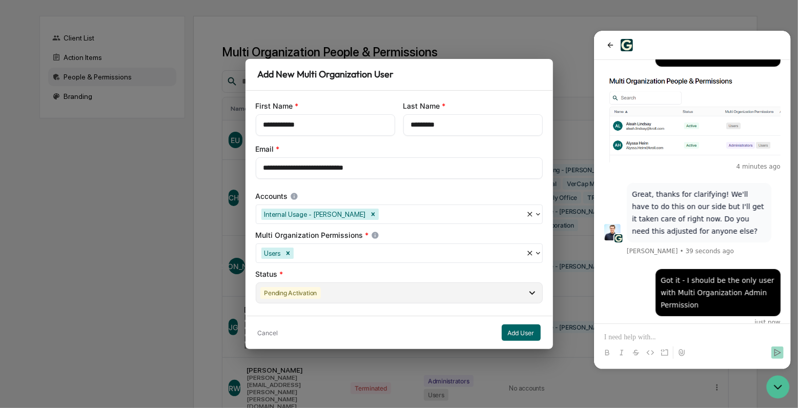
click at [309, 297] on div "Pending Activation" at bounding box center [290, 293] width 61 height 12
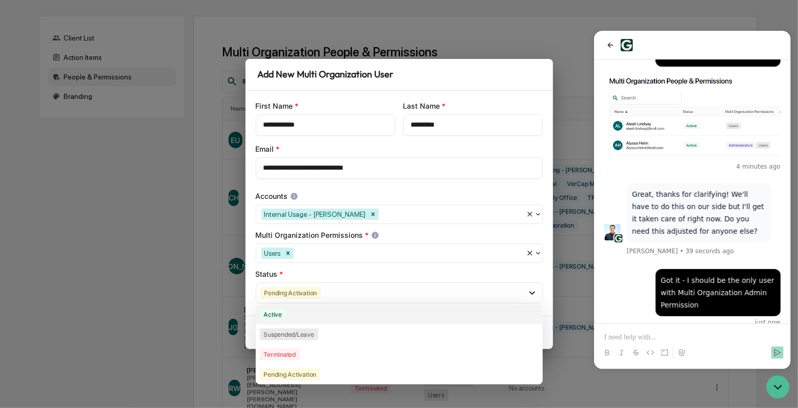
drag, startPoint x: 308, startPoint y: 297, endPoint x: 303, endPoint y: 312, distance: 16.0
click at [303, 317] on div "Active" at bounding box center [399, 314] width 287 height 20
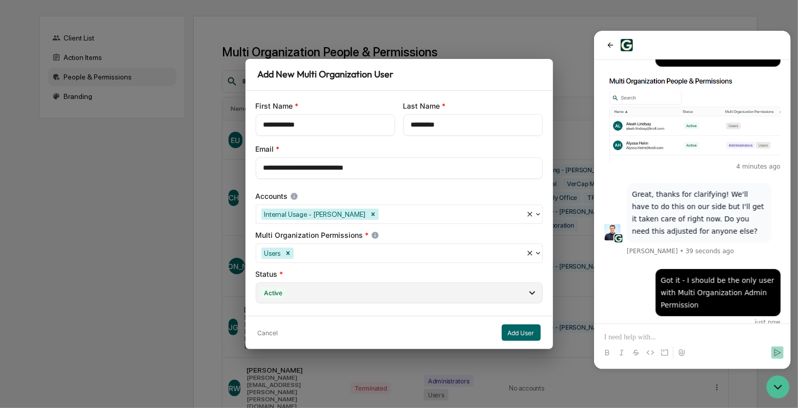
click at [306, 275] on div "Status *" at bounding box center [399, 274] width 287 height 10
click at [520, 329] on button "Add User" at bounding box center [521, 332] width 39 height 16
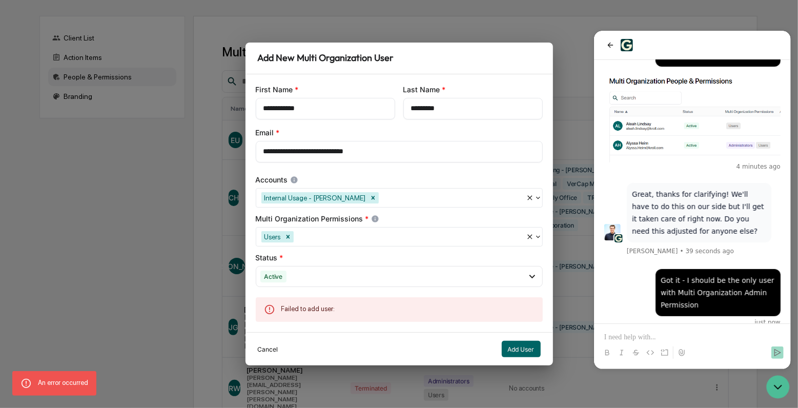
drag, startPoint x: 266, startPoint y: 349, endPoint x: 261, endPoint y: 348, distance: 5.1
click at [266, 349] on button "Cancel" at bounding box center [268, 349] width 20 height 16
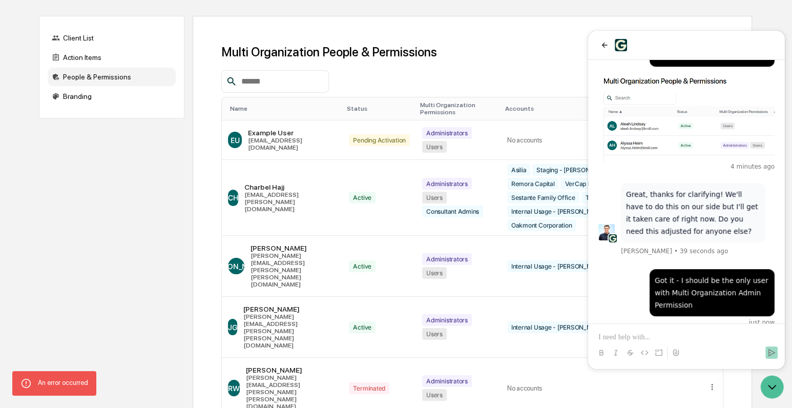
click at [252, 102] on th "Name" at bounding box center [282, 108] width 121 height 23
click at [235, 102] on th "Name" at bounding box center [282, 108] width 121 height 23
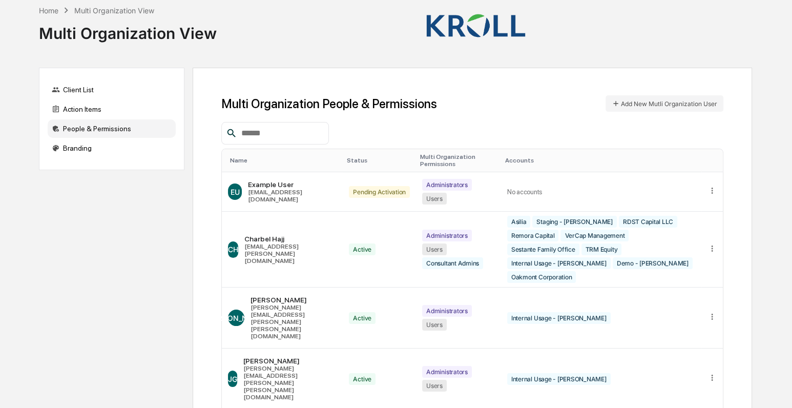
click at [244, 164] on div "Name" at bounding box center [284, 160] width 109 height 7
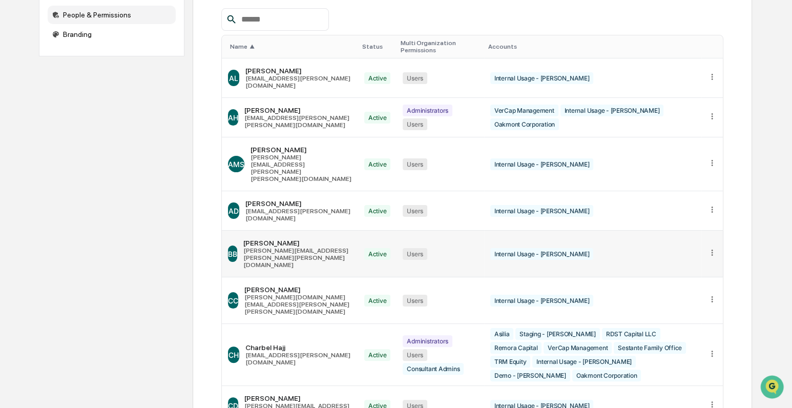
scroll to position [166, 0]
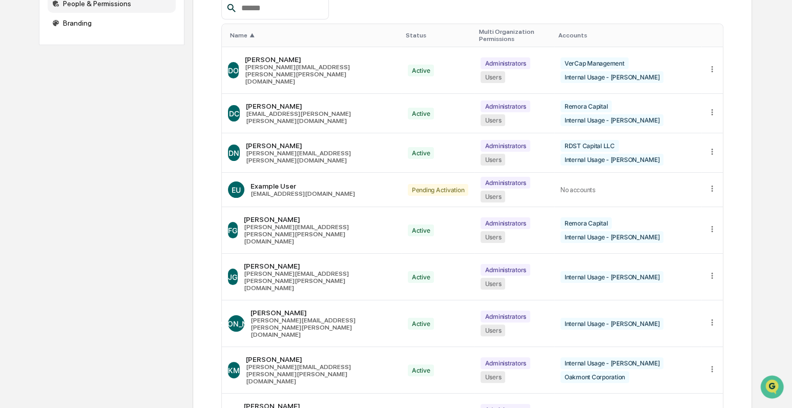
scroll to position [152, 0]
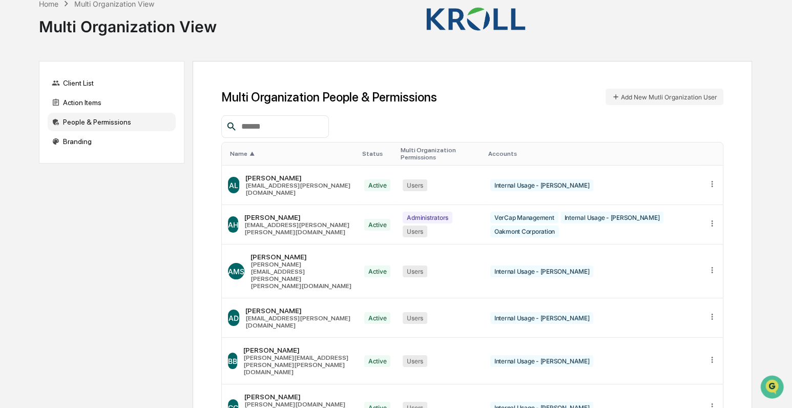
scroll to position [0, 0]
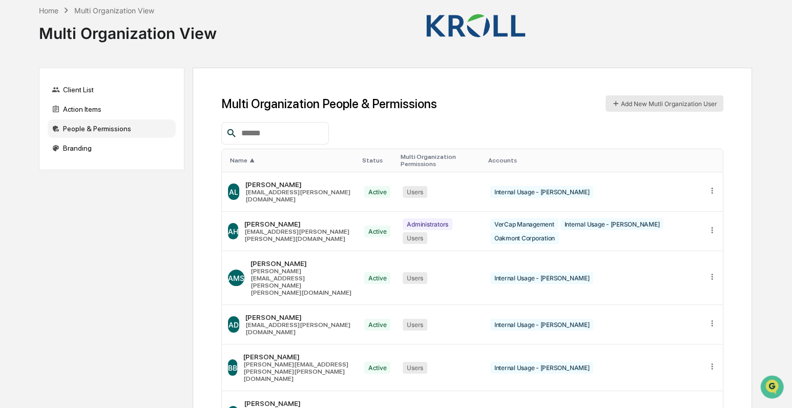
click at [662, 102] on button "Add New Mutli Organization User" at bounding box center [665, 103] width 118 height 16
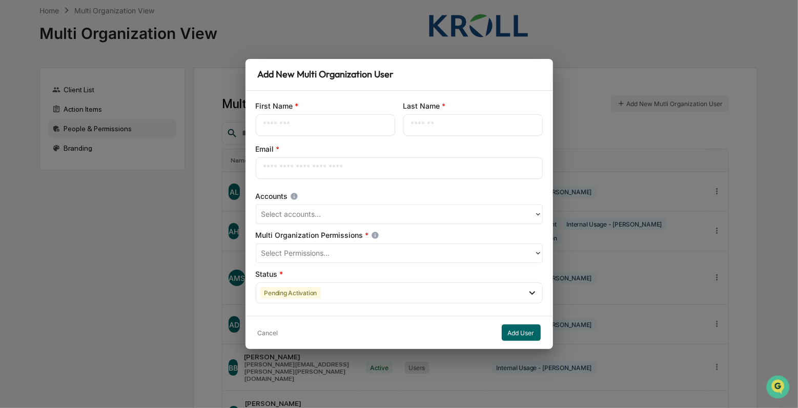
click at [337, 113] on div "First Name * ​" at bounding box center [325, 118] width 139 height 35
click at [340, 123] on input "text" at bounding box center [325, 125] width 124 height 10
paste input "**********"
type input "**********"
click at [443, 123] on input "text" at bounding box center [473, 125] width 124 height 10
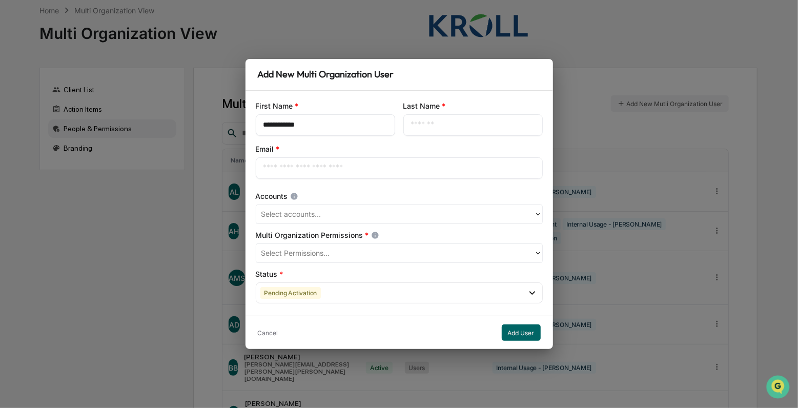
paste input "*********"
type input "*********"
click at [279, 175] on div "​" at bounding box center [399, 168] width 287 height 22
click at [321, 173] on input "text" at bounding box center [399, 168] width 272 height 10
paste input "**********"
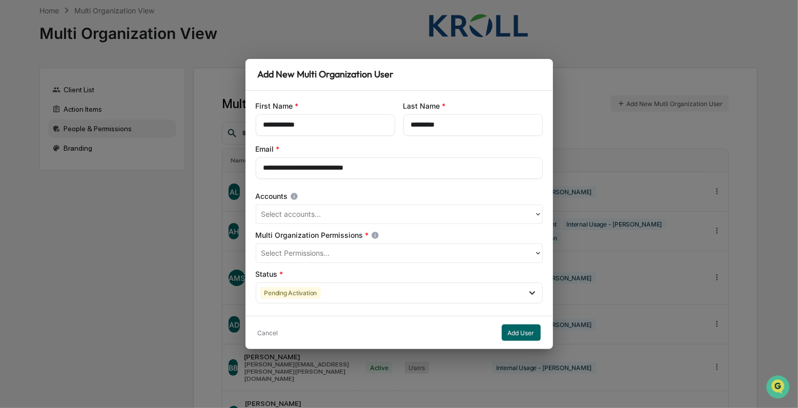
type input "**********"
click at [315, 212] on div at bounding box center [394, 215] width 267 height 12
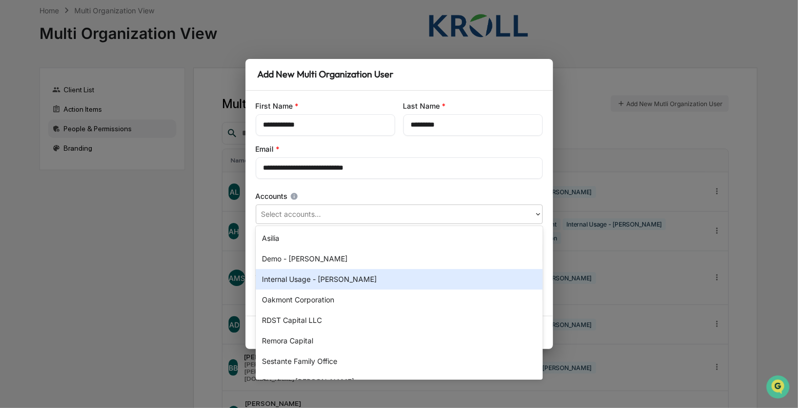
click at [309, 274] on div "Internal Usage - [PERSON_NAME]" at bounding box center [399, 279] width 287 height 20
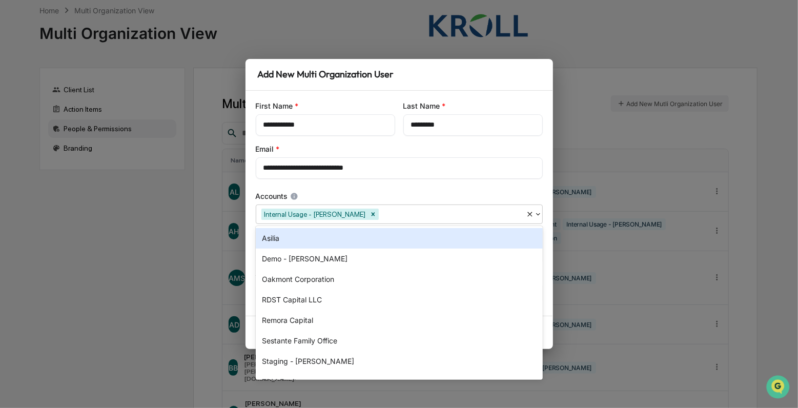
click at [336, 186] on div "**********" at bounding box center [398, 203] width 307 height 225
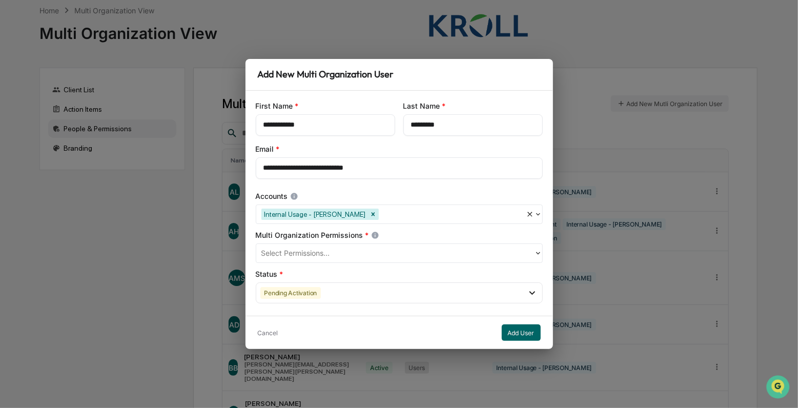
click at [334, 254] on div at bounding box center [394, 254] width 267 height 12
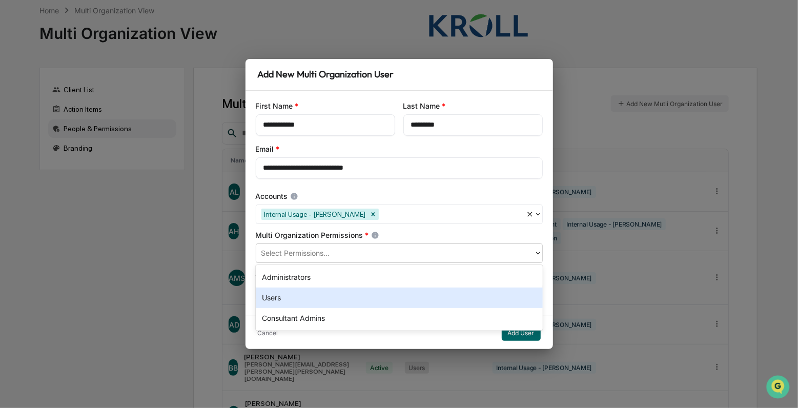
click at [316, 295] on div "Users" at bounding box center [399, 297] width 287 height 20
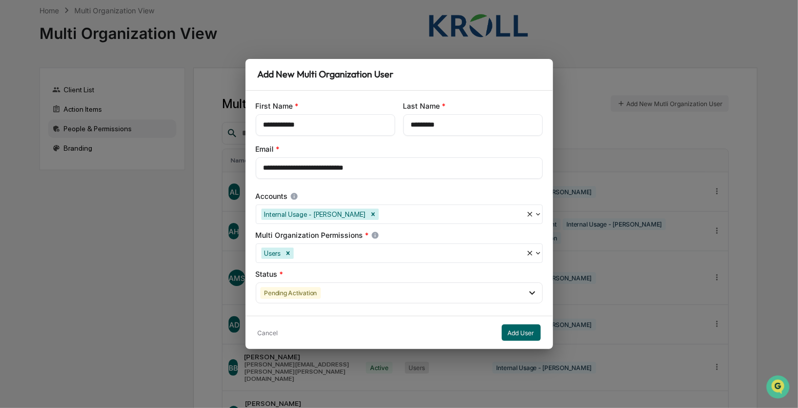
click at [336, 236] on div "Multi Organization Permissions *" at bounding box center [399, 235] width 287 height 10
click at [322, 295] on div "Pending Activation" at bounding box center [399, 292] width 287 height 21
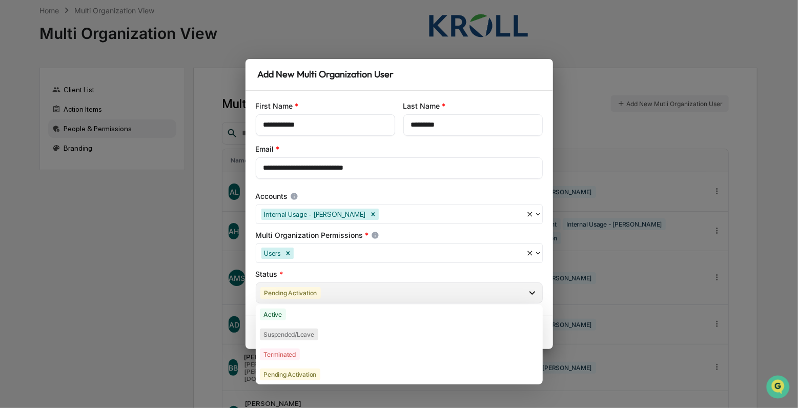
drag, startPoint x: 308, startPoint y: 319, endPoint x: 312, endPoint y: 294, distance: 25.4
click at [307, 319] on div "Active" at bounding box center [399, 314] width 287 height 20
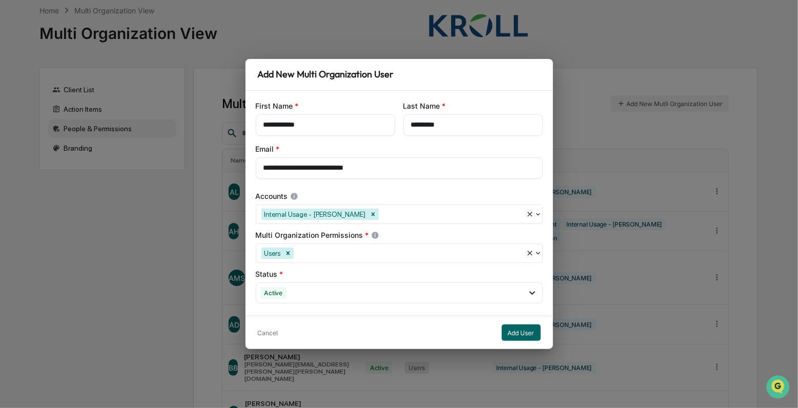
drag, startPoint x: 316, startPoint y: 271, endPoint x: 443, endPoint y: 320, distance: 136.1
click at [316, 271] on div "Status *" at bounding box center [399, 274] width 287 height 10
click at [519, 331] on button "Add User" at bounding box center [521, 332] width 39 height 16
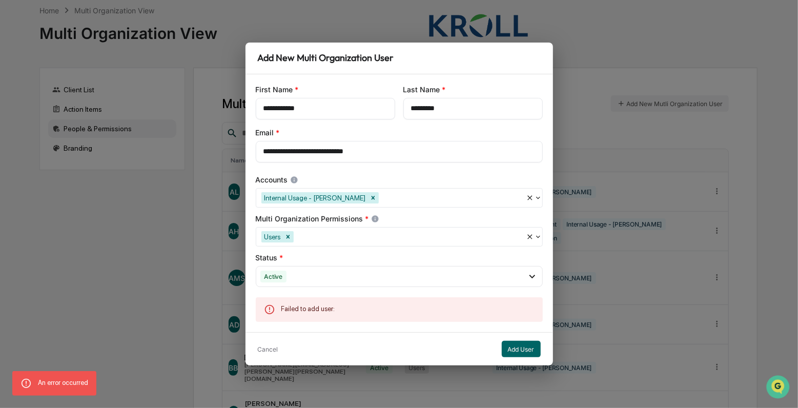
click at [368, 155] on input "**********" at bounding box center [399, 152] width 272 height 10
click at [273, 348] on button "Cancel" at bounding box center [268, 349] width 20 height 16
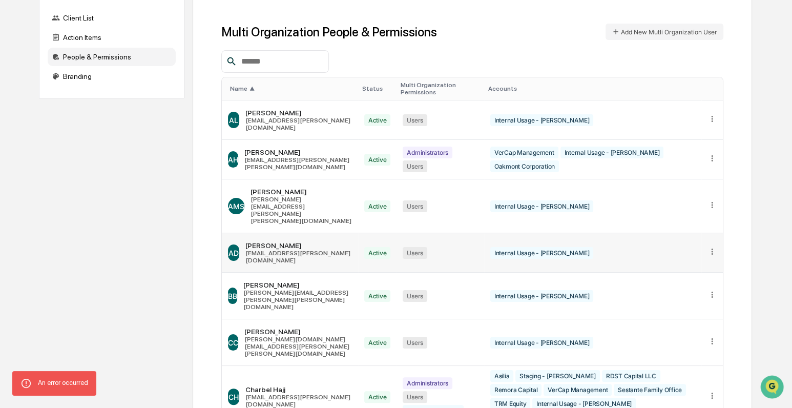
scroll to position [166, 0]
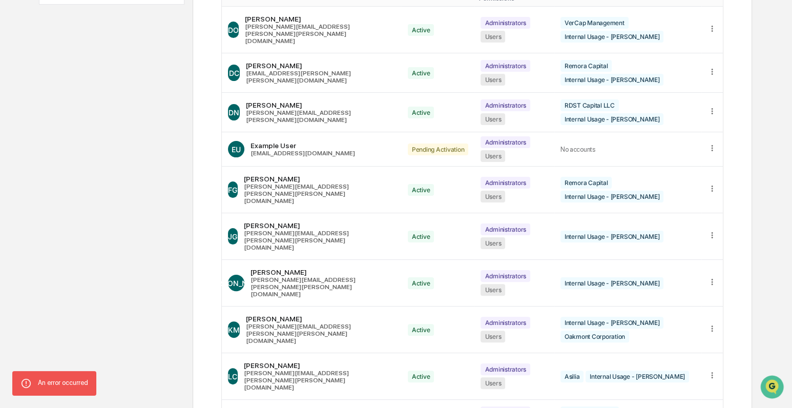
scroll to position [152, 0]
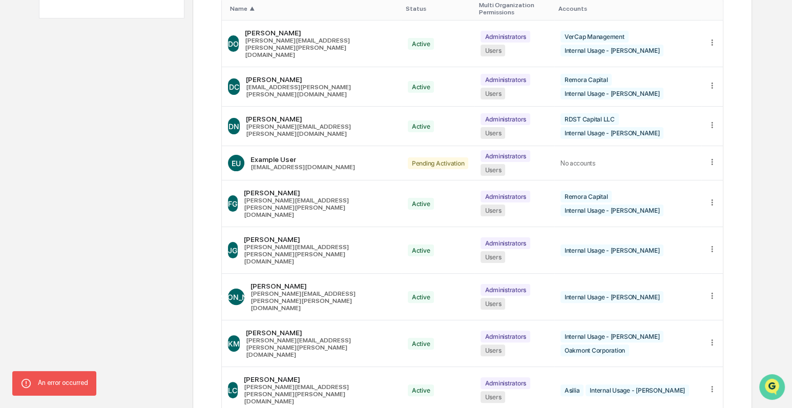
click at [771, 383] on img "Open customer support" at bounding box center [772, 387] width 26 height 20
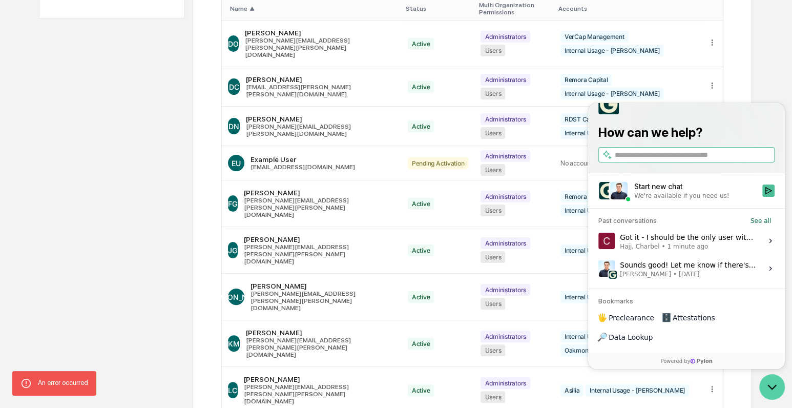
drag, startPoint x: 773, startPoint y: 387, endPoint x: 776, endPoint y: 377, distance: 10.7
click at [773, 387] on icon "Open customer support" at bounding box center [773, 387] width 8 height 4
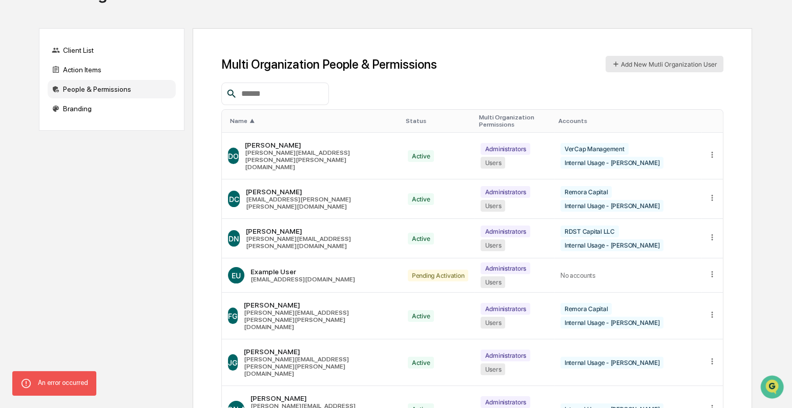
scroll to position [38, 0]
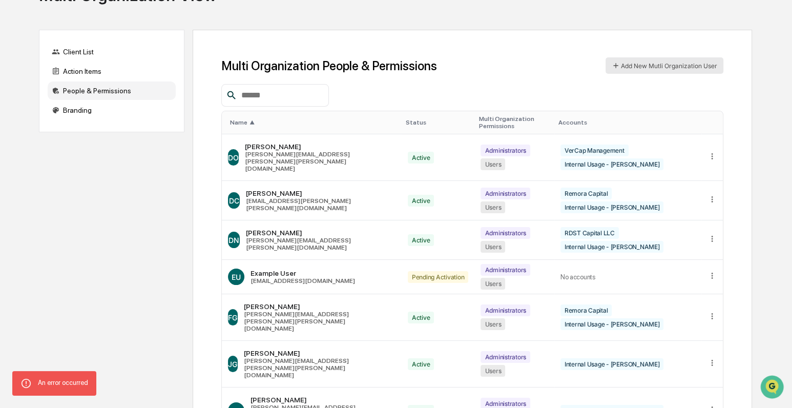
click at [681, 65] on button "Add New Mutli Organization User" at bounding box center [665, 65] width 118 height 16
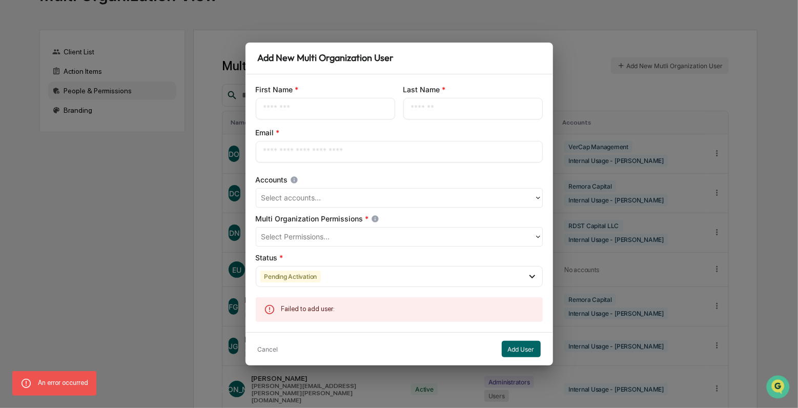
click at [309, 96] on div "First Name * ​" at bounding box center [325, 102] width 139 height 35
click at [308, 107] on input "text" at bounding box center [325, 109] width 124 height 10
paste input "*****"
type input "*****"
click at [422, 106] on input "text" at bounding box center [473, 109] width 124 height 10
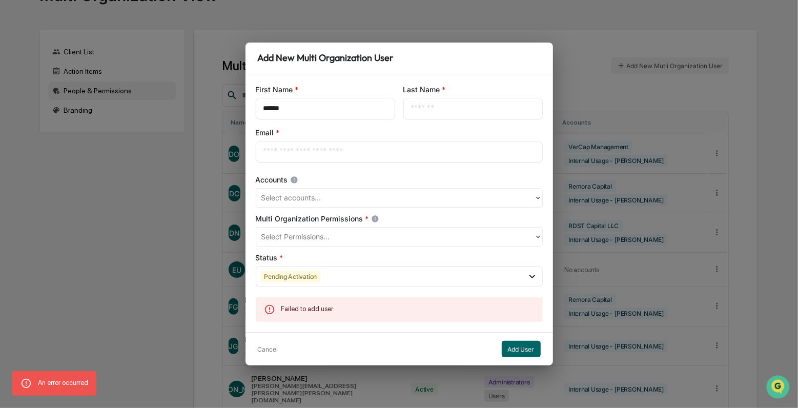
paste input "****"
type input "****"
click at [389, 150] on input "text" at bounding box center [399, 152] width 272 height 10
type input "**********"
click at [374, 197] on div at bounding box center [394, 198] width 267 height 12
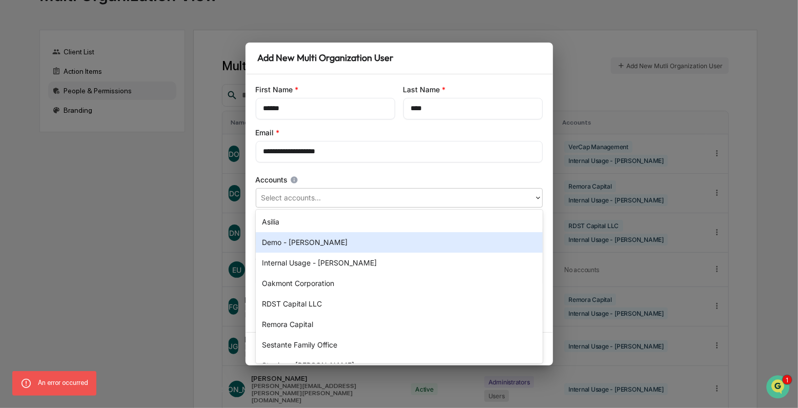
click at [354, 257] on div "Internal Usage - [PERSON_NAME]" at bounding box center [399, 263] width 287 height 20
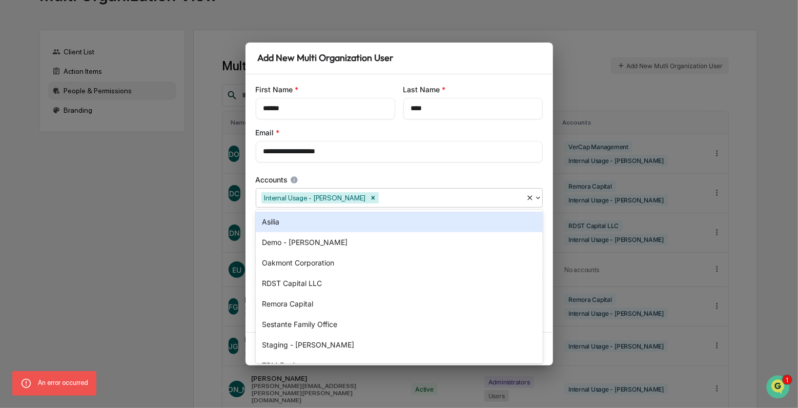
drag, startPoint x: 353, startPoint y: 175, endPoint x: 356, endPoint y: 206, distance: 31.0
click at [352, 175] on div "Accounts" at bounding box center [399, 180] width 287 height 10
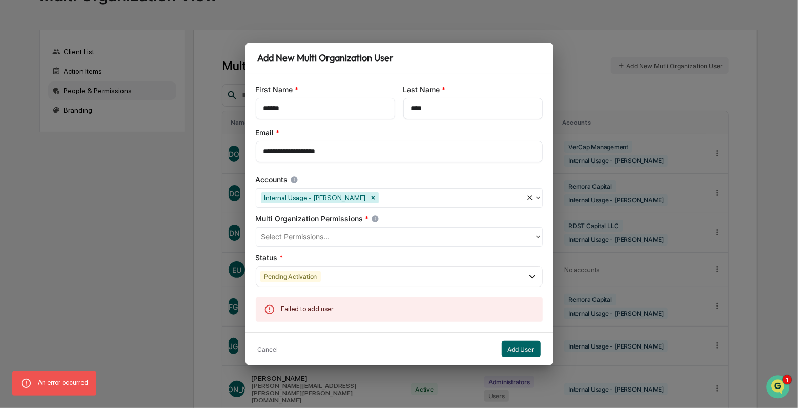
drag, startPoint x: 343, startPoint y: 238, endPoint x: 336, endPoint y: 247, distance: 11.7
click at [343, 238] on div at bounding box center [394, 237] width 267 height 12
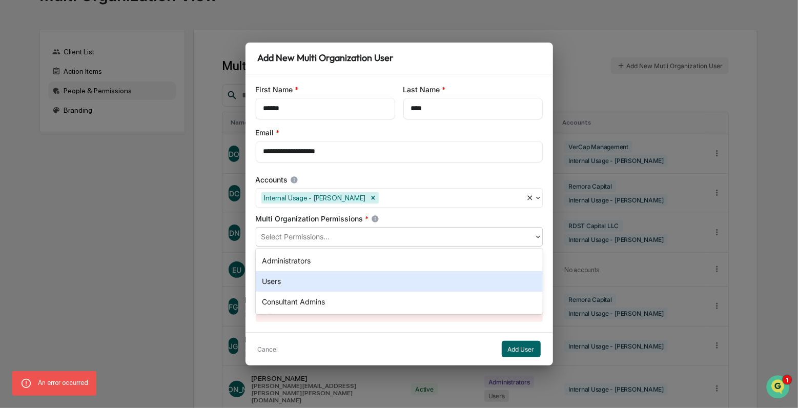
click at [324, 273] on div "Users" at bounding box center [399, 281] width 287 height 20
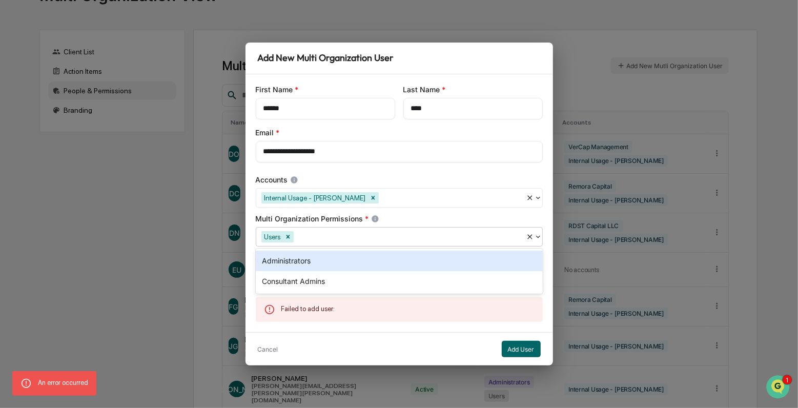
click at [344, 215] on div "Multi Organization Permissions *" at bounding box center [399, 219] width 287 height 10
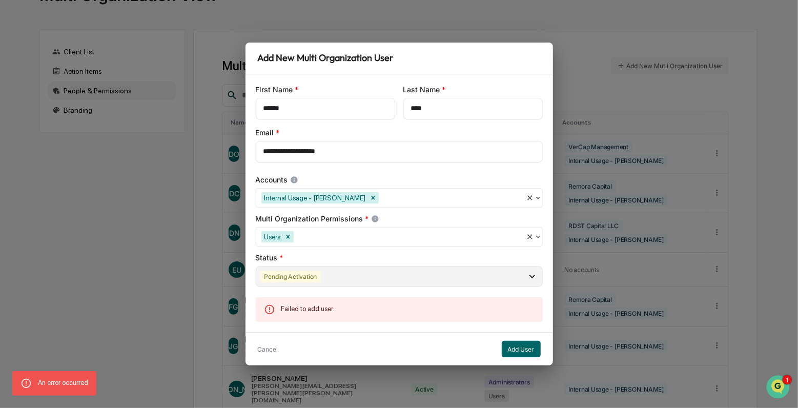
click at [321, 272] on div "Pending Activation" at bounding box center [399, 276] width 287 height 21
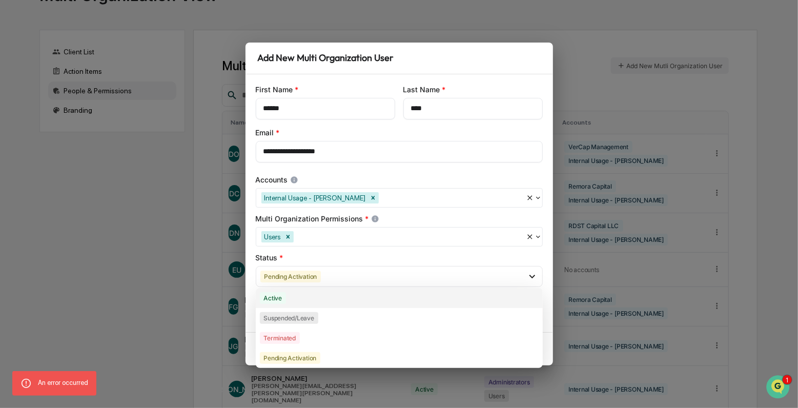
click at [308, 298] on div "Active" at bounding box center [399, 298] width 287 height 20
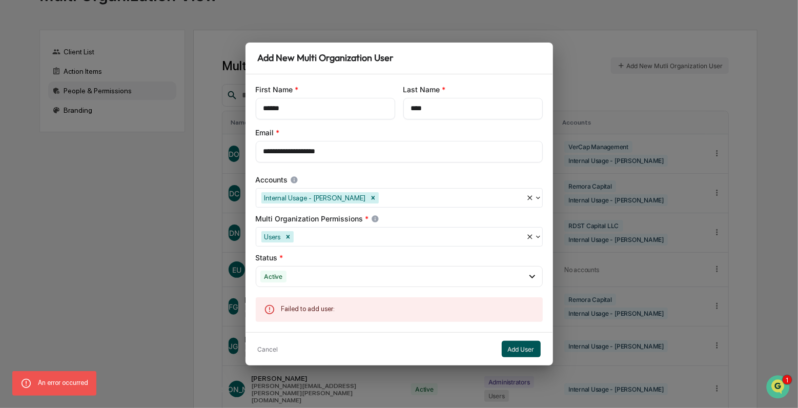
click at [524, 352] on button "Add User" at bounding box center [521, 349] width 39 height 16
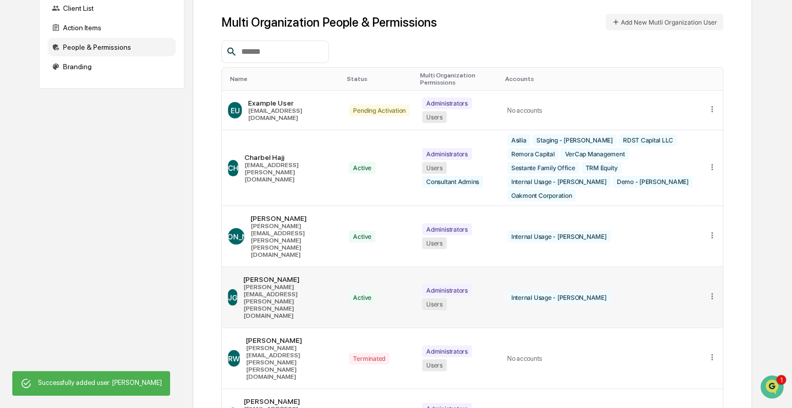
scroll to position [29, 0]
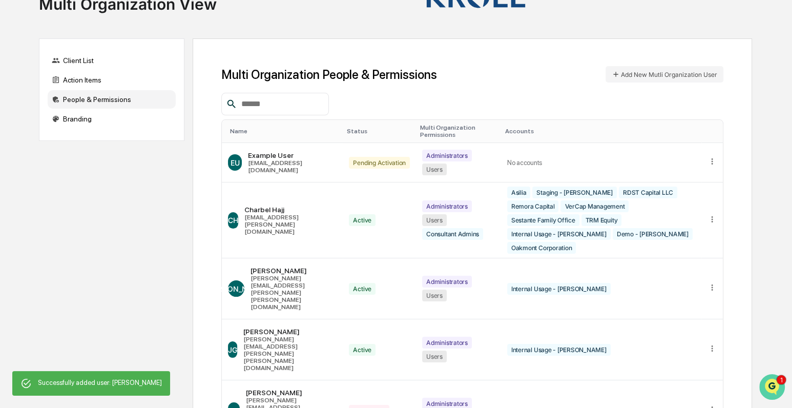
click at [778, 389] on icon "Open customer support" at bounding box center [772, 400] width 26 height 26
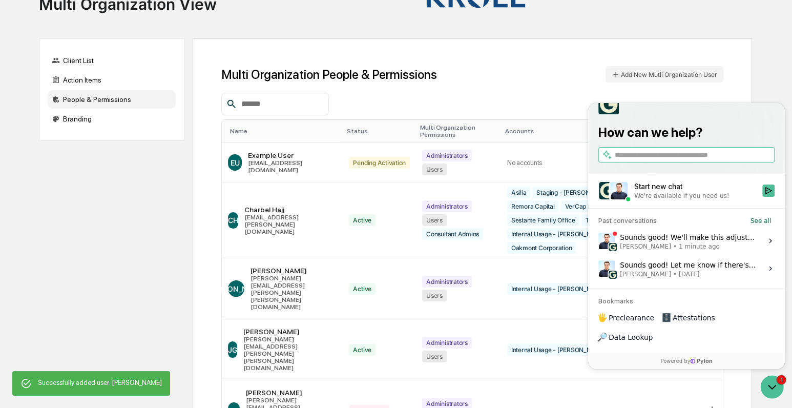
click at [692, 251] on div "Sounds good! We'll make this adjustment. Jack Rasmussen • 1 minute ago" at bounding box center [688, 240] width 136 height 19
click at [599, 241] on button "View issue" at bounding box center [598, 241] width 1 height 1
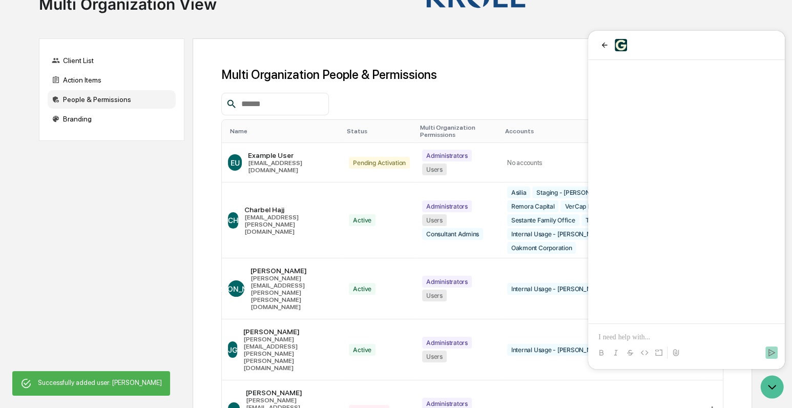
scroll to position [243, 0]
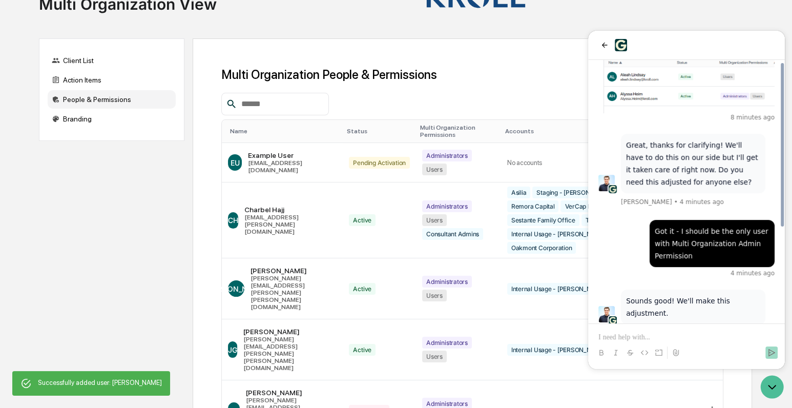
click at [708, 341] on p at bounding box center [687, 337] width 176 height 10
click at [770, 352] on icon "Send" at bounding box center [772, 352] width 8 height 8
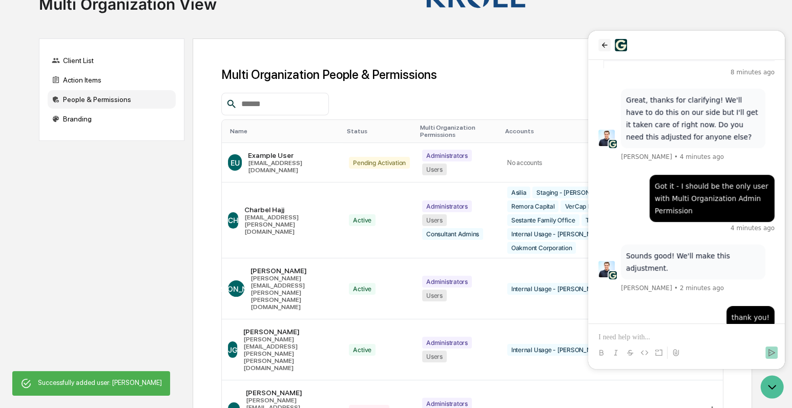
click at [605, 46] on icon "back" at bounding box center [605, 45] width 8 height 8
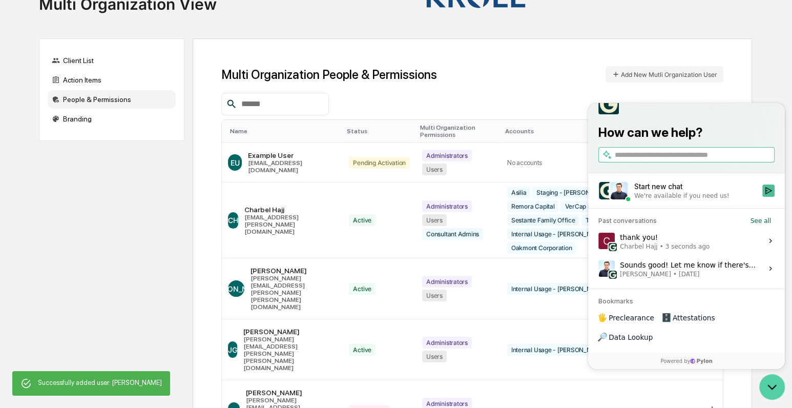
click at [772, 387] on icon "Open customer support" at bounding box center [772, 387] width 26 height 26
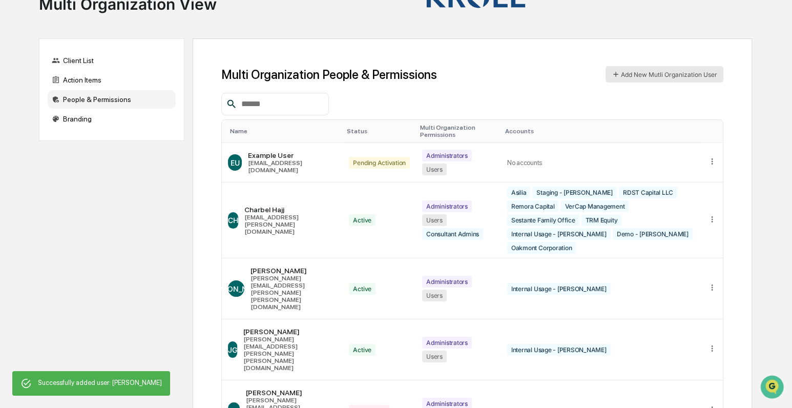
click at [652, 75] on button "Add New Mutli Organization User" at bounding box center [665, 74] width 118 height 16
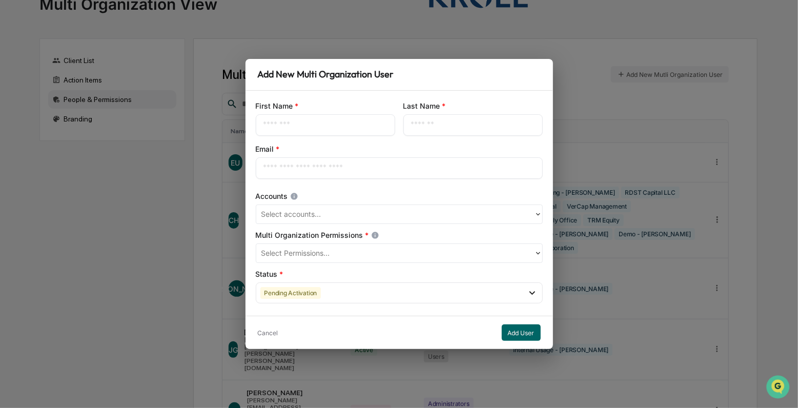
click at [354, 123] on input "text" at bounding box center [325, 125] width 124 height 10
type input "****"
type input "*****"
type input "**********"
click at [319, 224] on div "**********" at bounding box center [398, 203] width 307 height 225
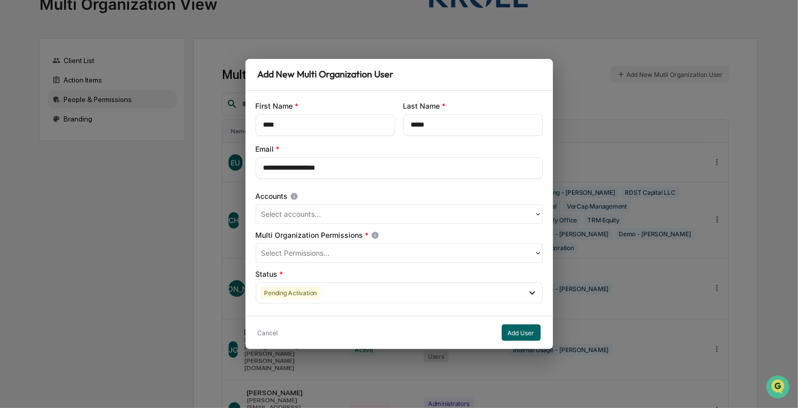
click at [317, 217] on div at bounding box center [394, 215] width 267 height 12
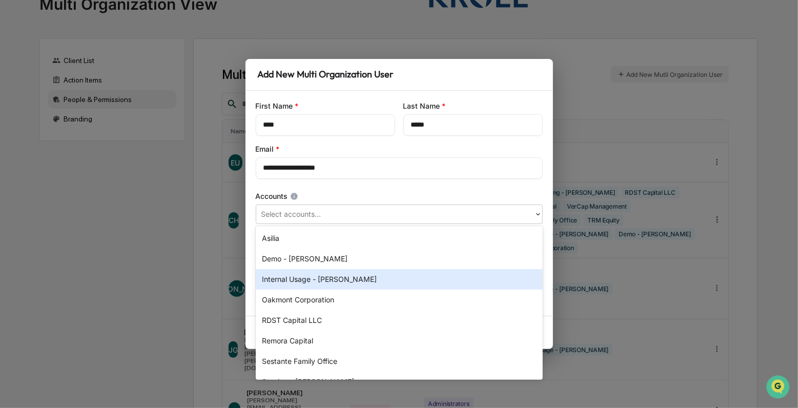
click at [322, 279] on div "Internal Usage - [PERSON_NAME]" at bounding box center [399, 279] width 287 height 20
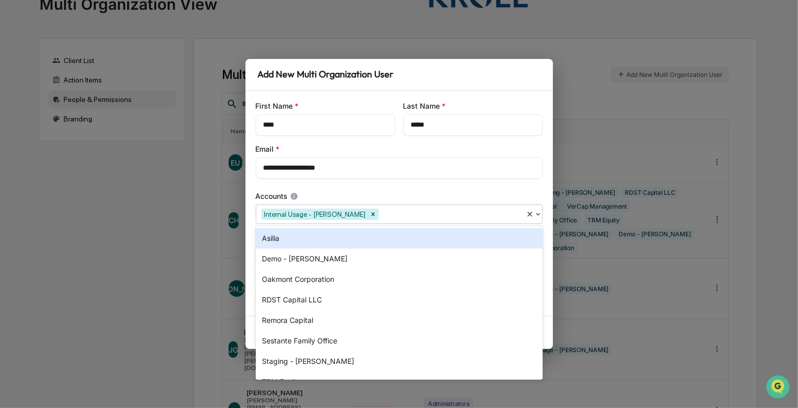
click at [338, 191] on div "Accounts" at bounding box center [399, 196] width 287 height 10
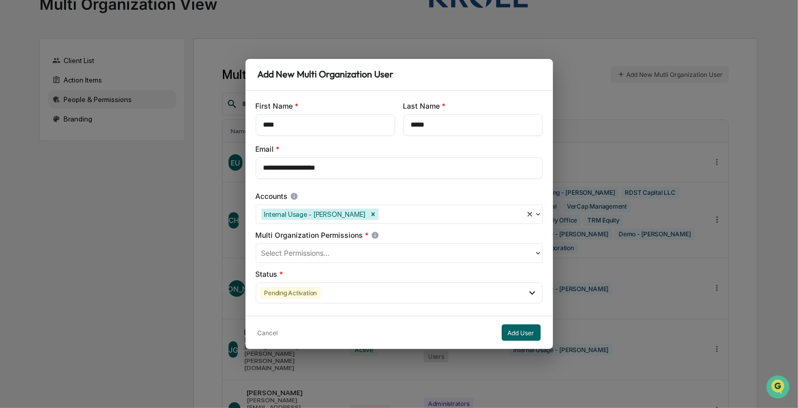
click at [346, 257] on div at bounding box center [394, 254] width 267 height 12
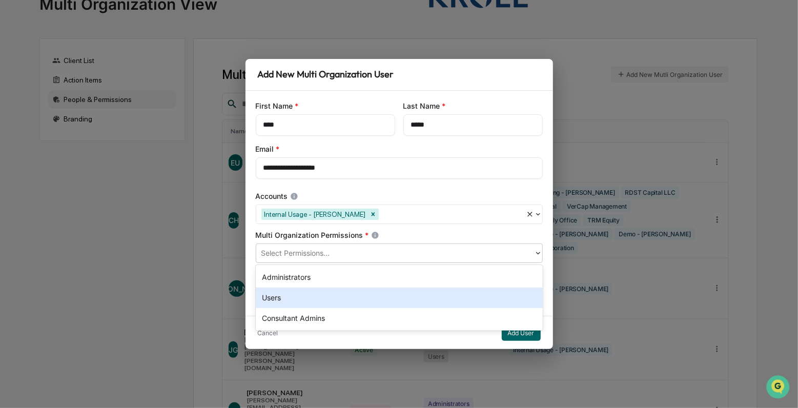
drag, startPoint x: 324, startPoint y: 295, endPoint x: 335, endPoint y: 280, distance: 19.1
click at [328, 290] on div "Users" at bounding box center [399, 297] width 287 height 20
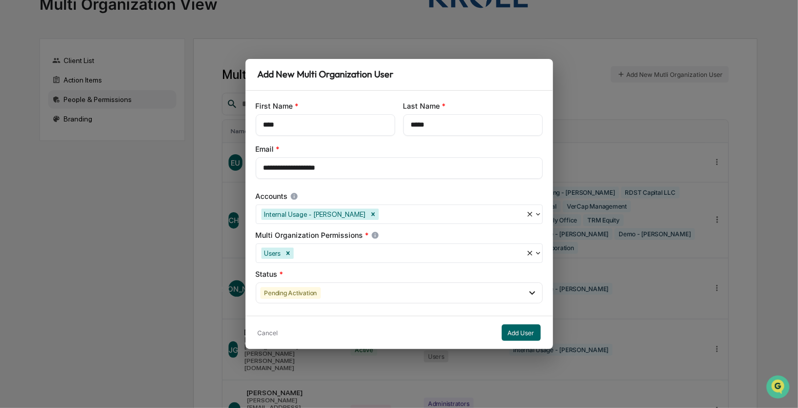
click at [348, 235] on div "Multi Organization Permissions *" at bounding box center [399, 235] width 287 height 10
drag, startPoint x: 331, startPoint y: 296, endPoint x: 320, endPoint y: 305, distance: 13.8
click at [329, 296] on div "Pending Activation" at bounding box center [399, 292] width 287 height 21
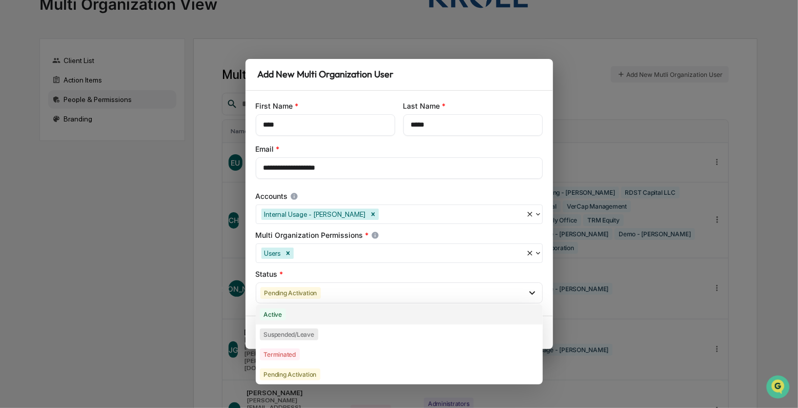
drag, startPoint x: 316, startPoint y: 316, endPoint x: 343, endPoint y: 281, distance: 43.9
click at [316, 317] on div "Active" at bounding box center [399, 314] width 287 height 20
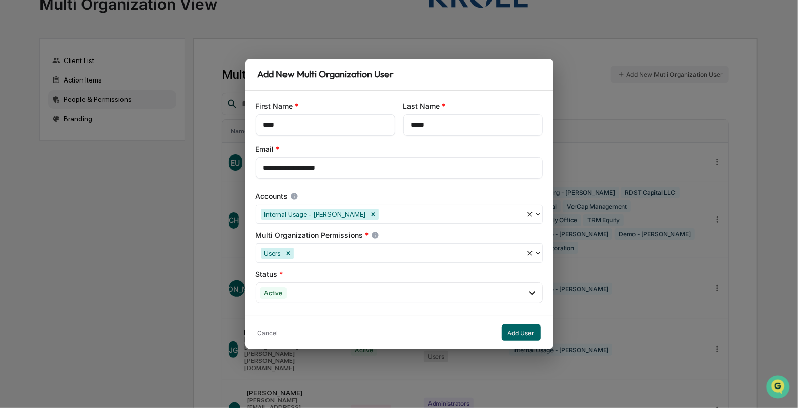
click at [339, 271] on div "Status *" at bounding box center [399, 274] width 287 height 10
click at [516, 332] on button "Add User" at bounding box center [521, 332] width 39 height 16
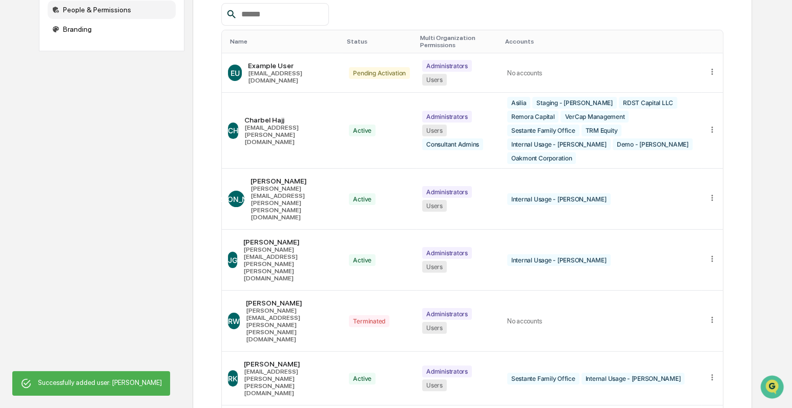
scroll to position [0, 0]
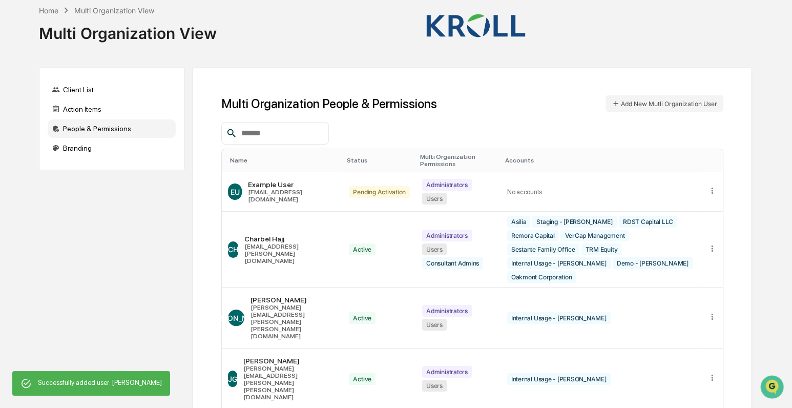
click at [247, 164] on th "Name" at bounding box center [282, 160] width 121 height 23
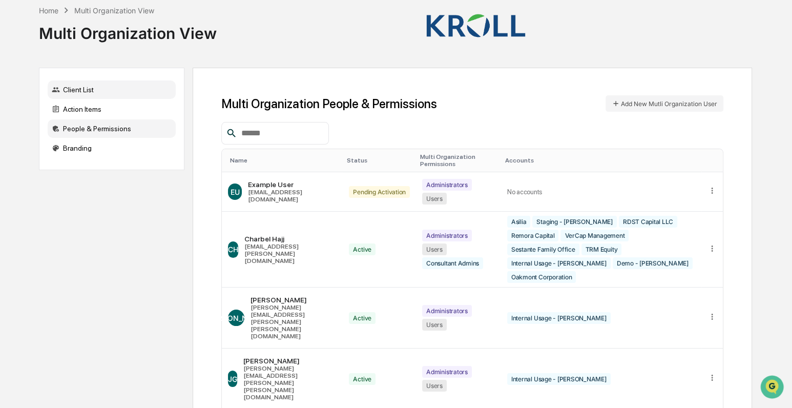
click at [92, 94] on div "Client List" at bounding box center [112, 89] width 128 height 18
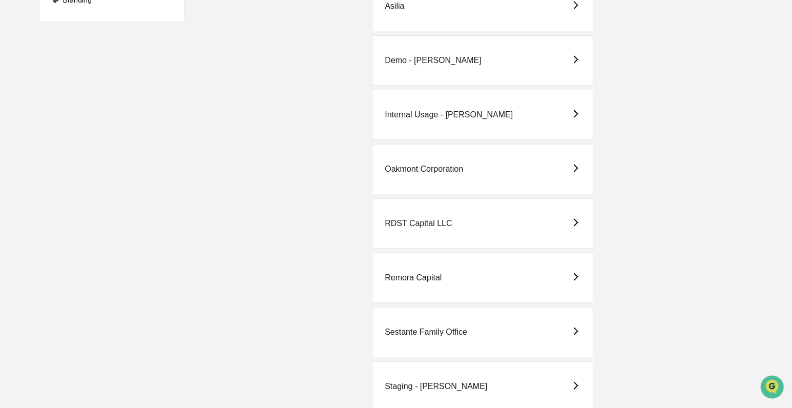
scroll to position [282, 0]
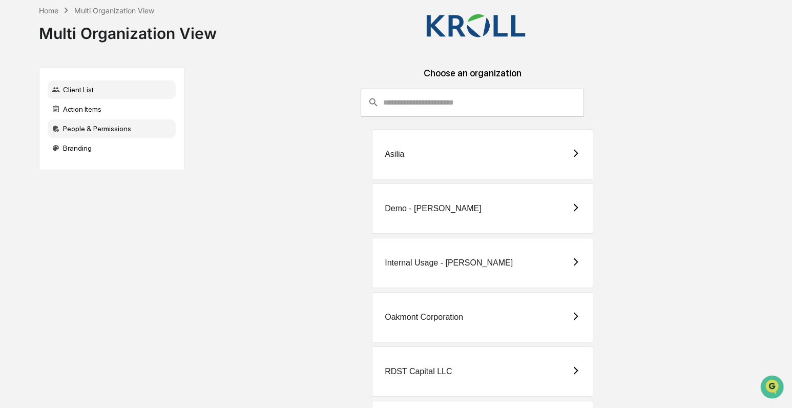
click at [95, 130] on div "People & Permissions" at bounding box center [112, 128] width 128 height 18
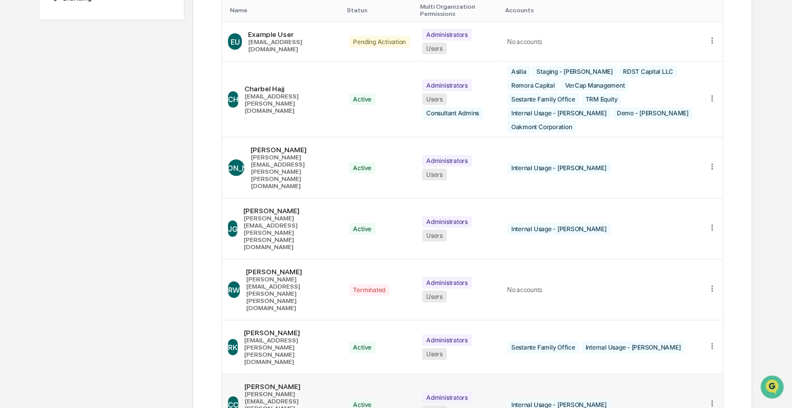
scroll to position [200, 0]
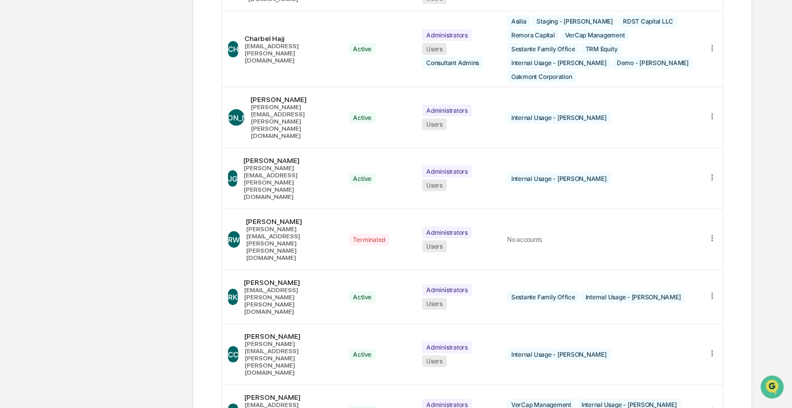
click at [265, 376] on body "Home Multi Organization View Multi Organization View Client List Action Items P…" at bounding box center [396, 208] width 792 height 816
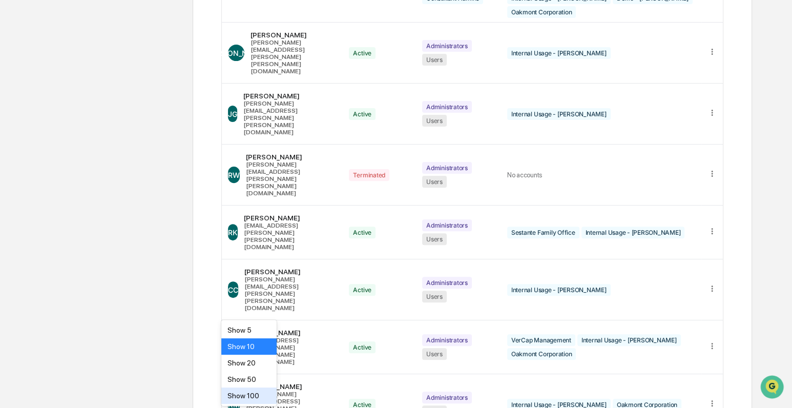
click at [257, 399] on div "Show 100" at bounding box center [248, 395] width 55 height 16
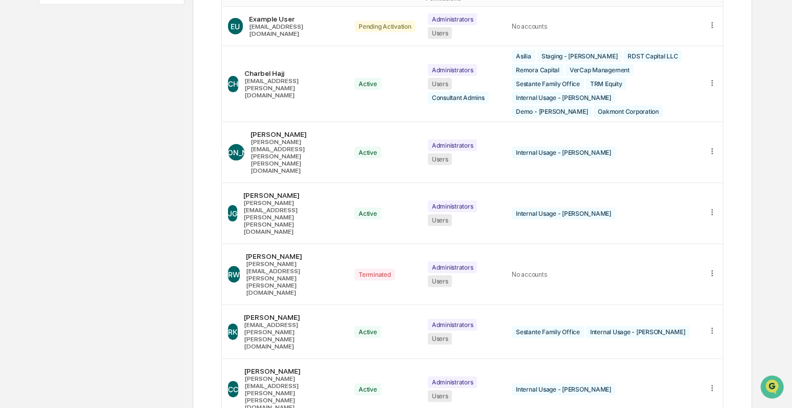
scroll to position [68, 0]
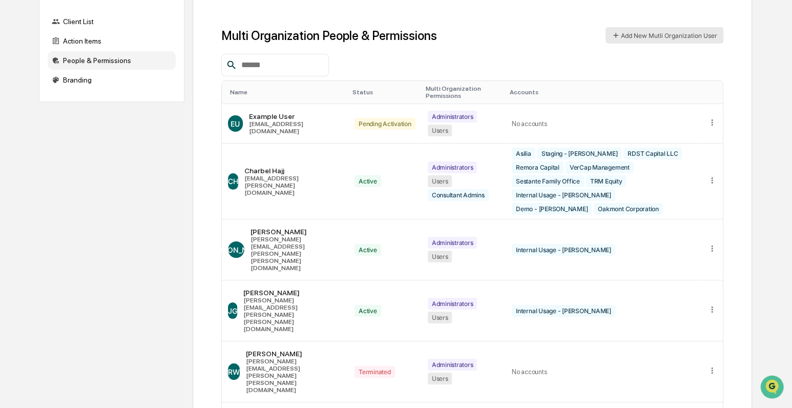
click at [656, 40] on button "Add New Mutli Organization User" at bounding box center [665, 35] width 118 height 16
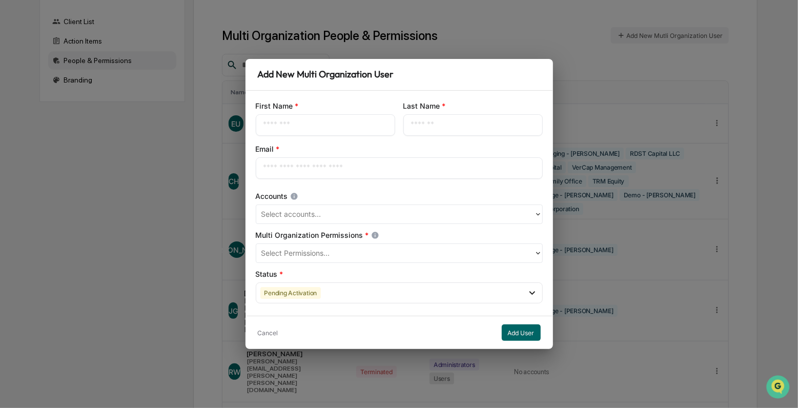
drag, startPoint x: 346, startPoint y: 121, endPoint x: 358, endPoint y: 125, distance: 12.3
click at [345, 121] on input "text" at bounding box center [325, 125] width 124 height 10
paste input "******"
type input "******"
click at [459, 123] on input "text" at bounding box center [473, 125] width 124 height 10
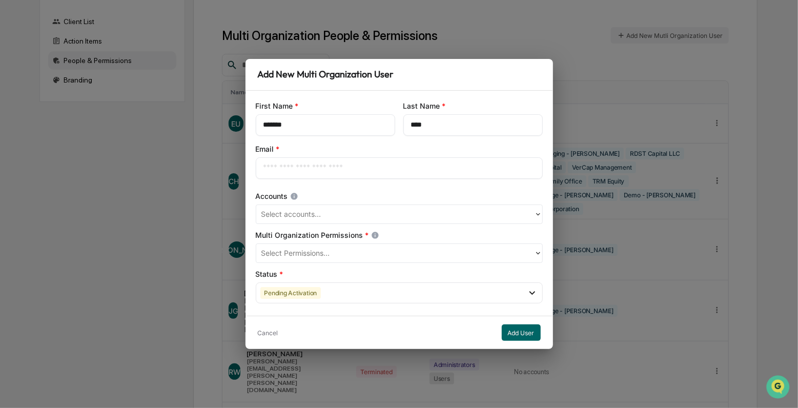
type input "****"
type input "**********"
click at [316, 224] on div "**********" at bounding box center [398, 203] width 307 height 225
click at [316, 216] on div at bounding box center [394, 215] width 267 height 12
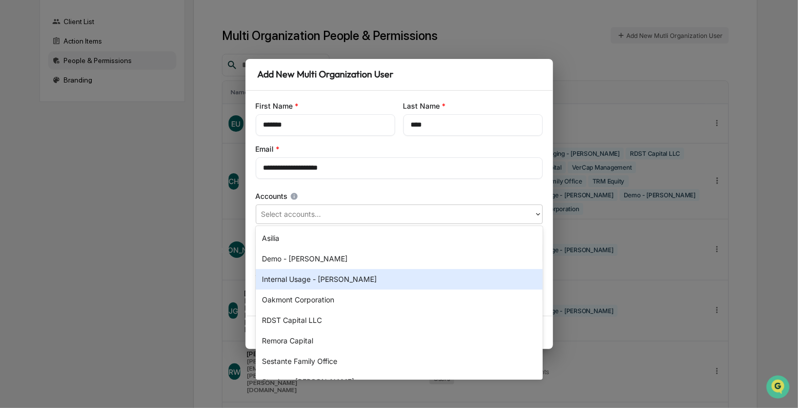
click at [313, 275] on div "Internal Usage - [PERSON_NAME]" at bounding box center [399, 279] width 287 height 20
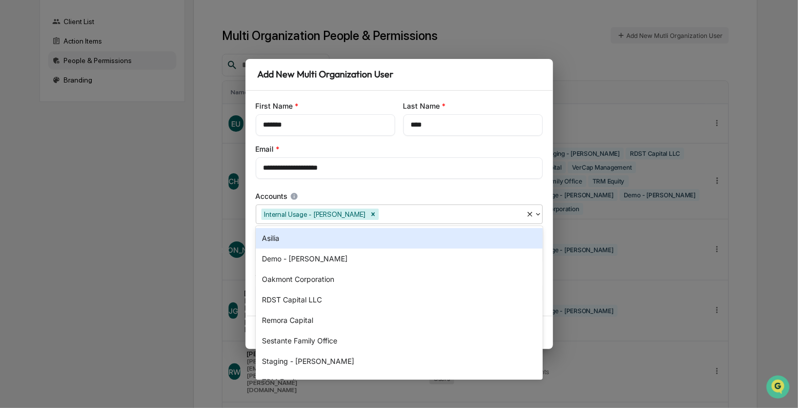
click at [316, 187] on div "**********" at bounding box center [398, 203] width 307 height 225
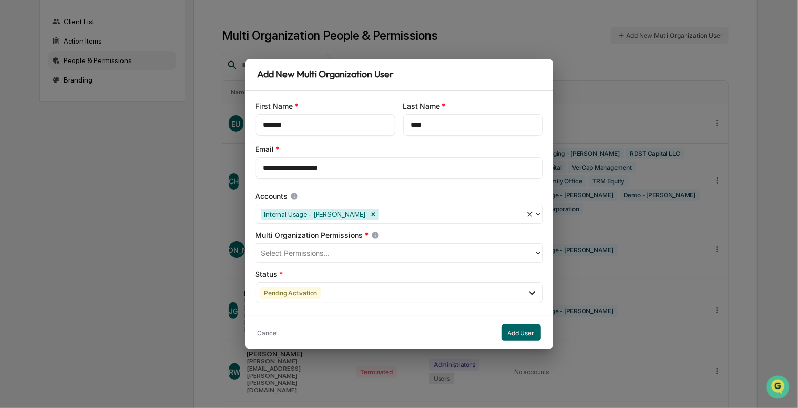
click at [310, 258] on div at bounding box center [394, 254] width 267 height 12
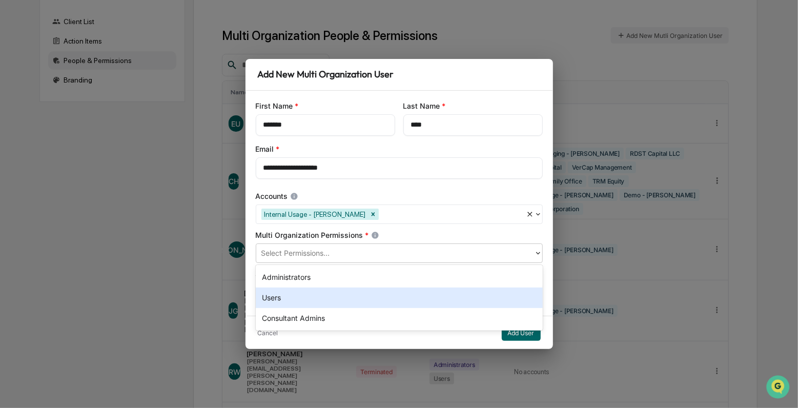
click at [299, 297] on div "Users" at bounding box center [399, 297] width 287 height 20
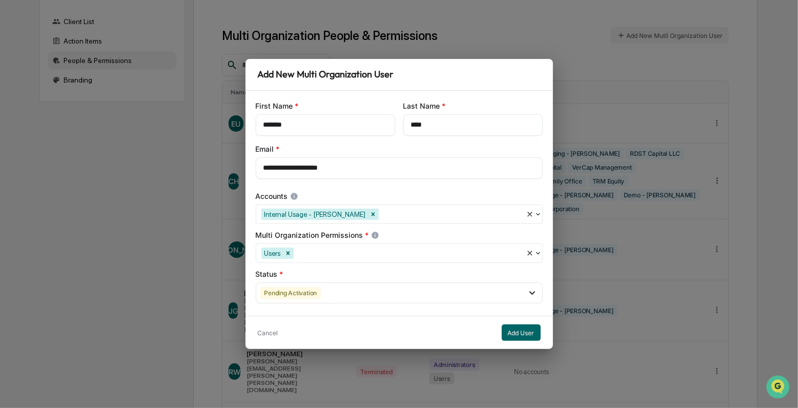
click at [321, 235] on div "Multi Organization Permissions *" at bounding box center [399, 235] width 287 height 10
click at [303, 299] on div "Pending Activation" at bounding box center [399, 292] width 287 height 21
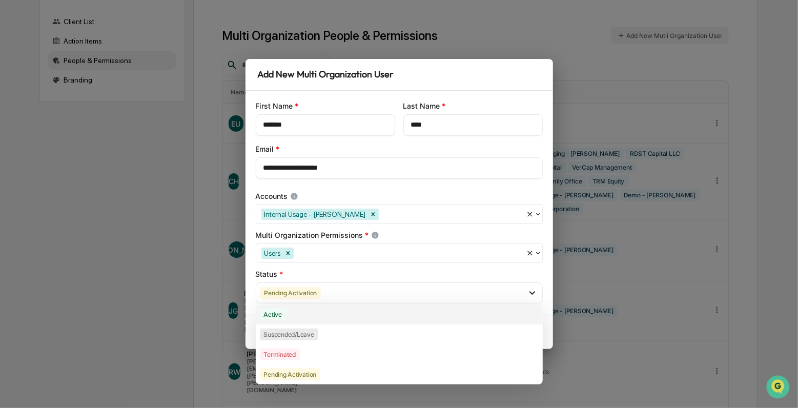
click at [303, 320] on div "Active" at bounding box center [399, 314] width 287 height 20
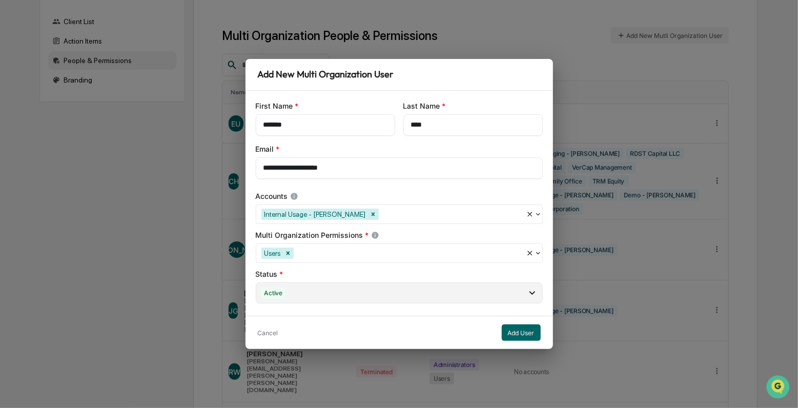
drag, startPoint x: 324, startPoint y: 272, endPoint x: 430, endPoint y: 293, distance: 108.0
click at [325, 273] on div "Status *" at bounding box center [399, 274] width 287 height 10
click at [517, 333] on button "Add User" at bounding box center [521, 332] width 39 height 16
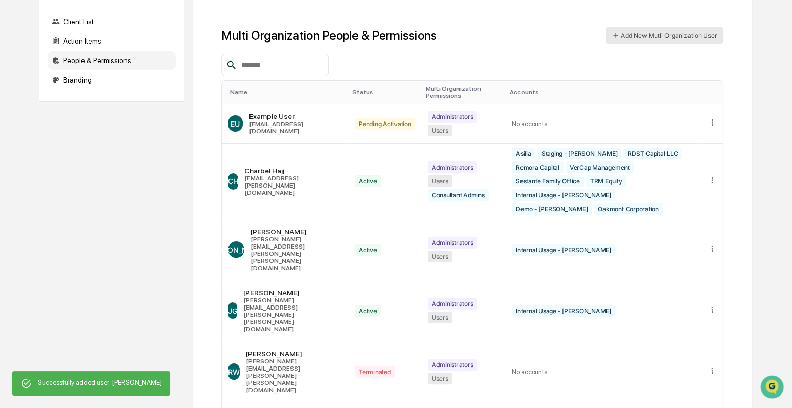
click at [667, 37] on button "Add New Mutli Organization User" at bounding box center [665, 35] width 118 height 16
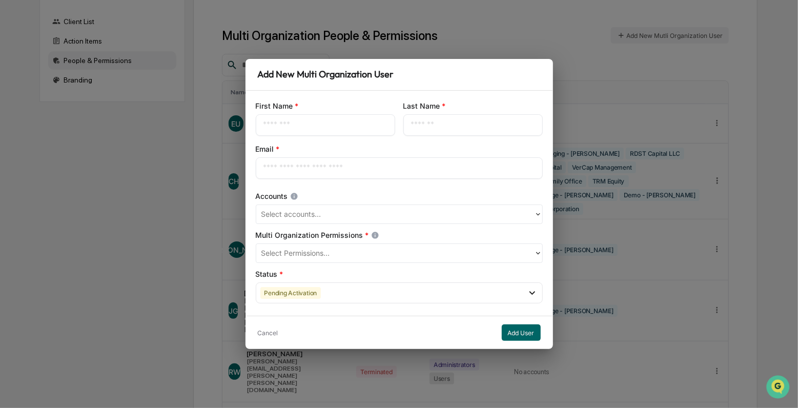
click at [290, 128] on input "text" at bounding box center [325, 125] width 124 height 10
type input "******"
type input "**********"
click at [320, 213] on div at bounding box center [394, 215] width 267 height 12
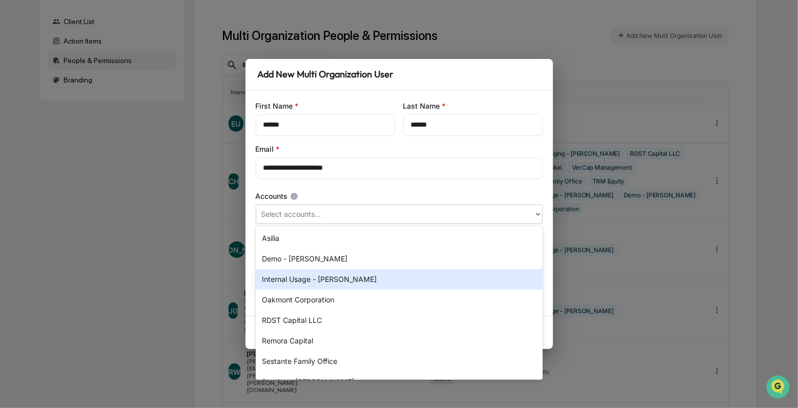
click at [316, 280] on div "Internal Usage - [PERSON_NAME]" at bounding box center [399, 279] width 287 height 20
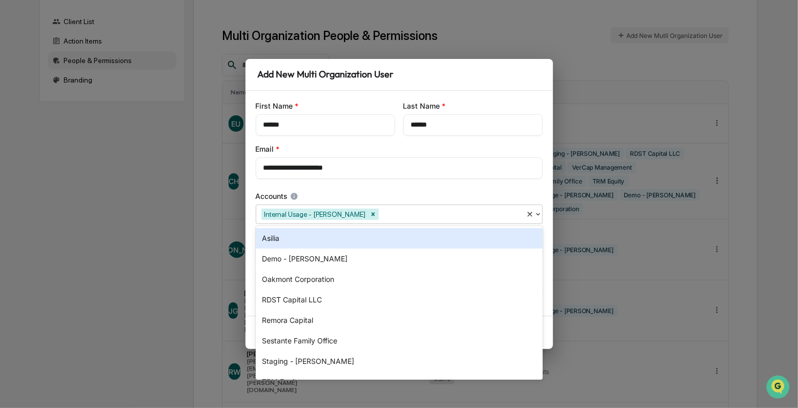
click at [401, 198] on div "Accounts" at bounding box center [399, 196] width 287 height 10
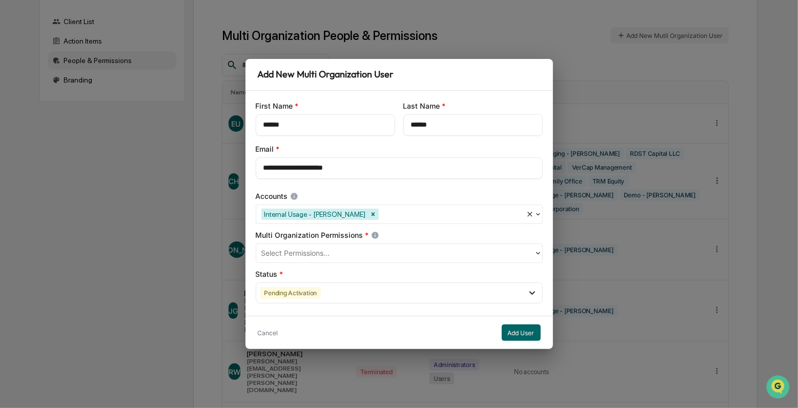
click at [369, 248] on div at bounding box center [394, 254] width 267 height 12
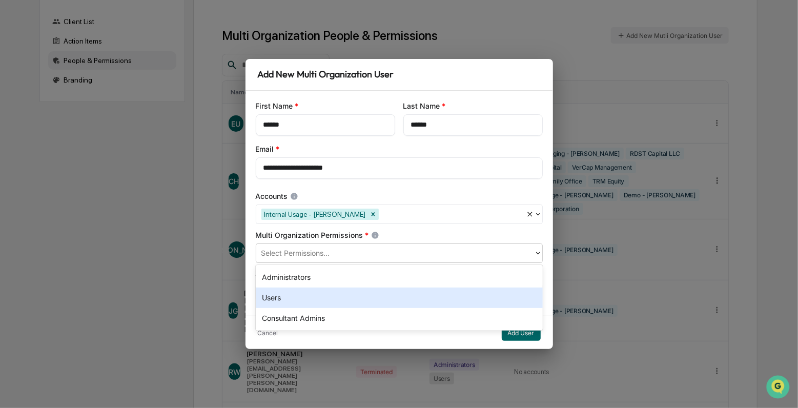
click at [343, 304] on div "Users" at bounding box center [399, 297] width 287 height 20
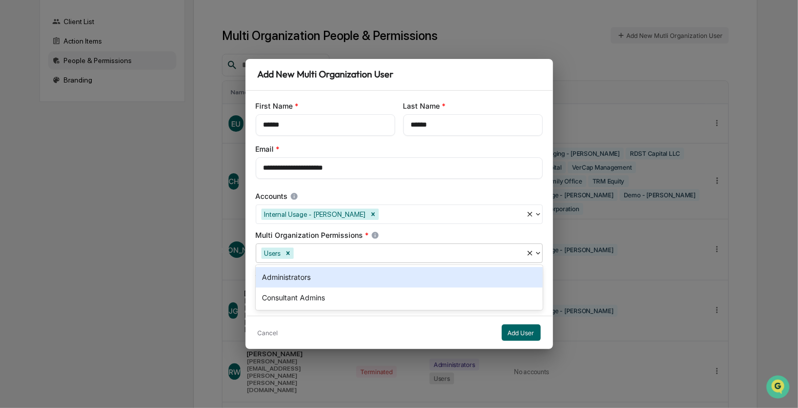
click at [344, 237] on div "Multi Organization Permissions *" at bounding box center [399, 235] width 287 height 10
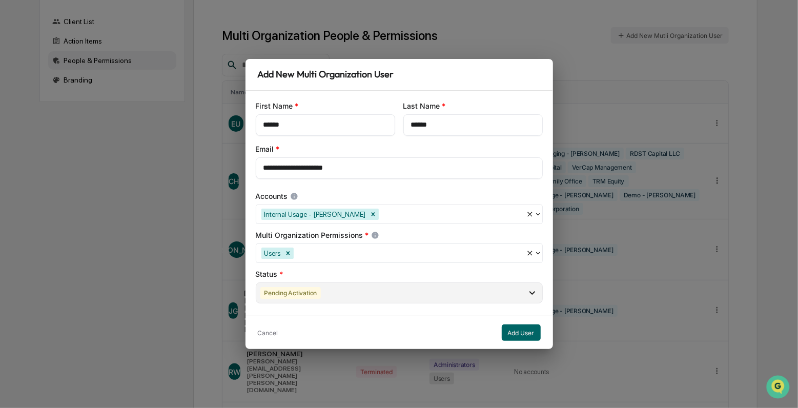
click at [345, 284] on div "Pending Activation" at bounding box center [399, 292] width 287 height 21
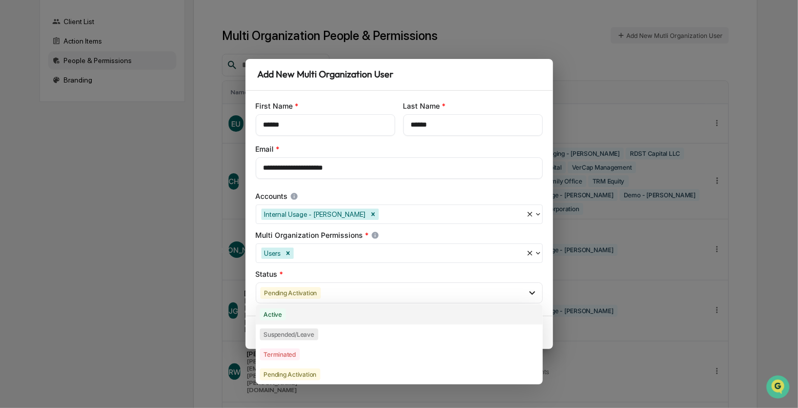
click at [316, 313] on div "Active" at bounding box center [399, 314] width 287 height 20
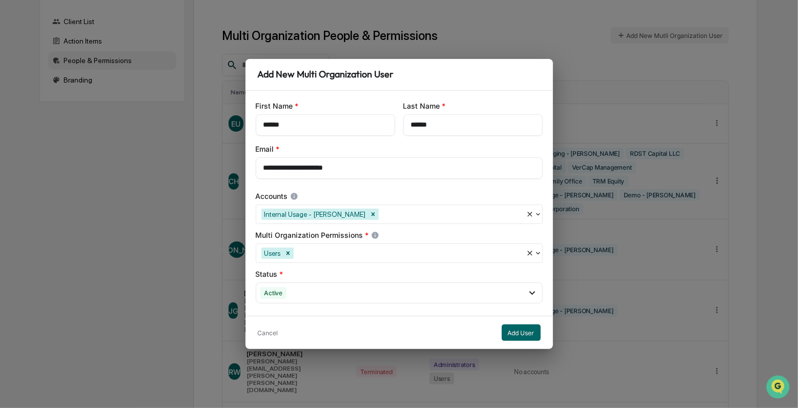
click at [331, 269] on div "Status *" at bounding box center [399, 274] width 287 height 10
click at [521, 333] on button "Add User" at bounding box center [521, 332] width 39 height 16
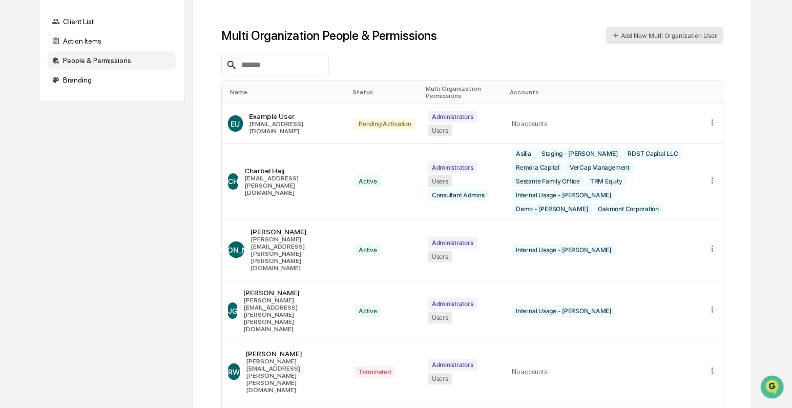
click at [671, 35] on button "Add New Mutli Organization User" at bounding box center [665, 35] width 118 height 16
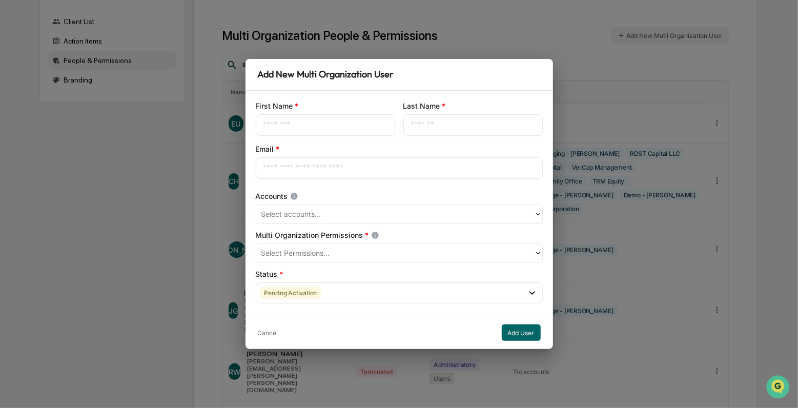
click at [322, 128] on input "text" at bounding box center [325, 125] width 124 height 10
paste input "******"
type input "******"
click at [440, 128] on input "text" at bounding box center [473, 125] width 124 height 10
type input "*****"
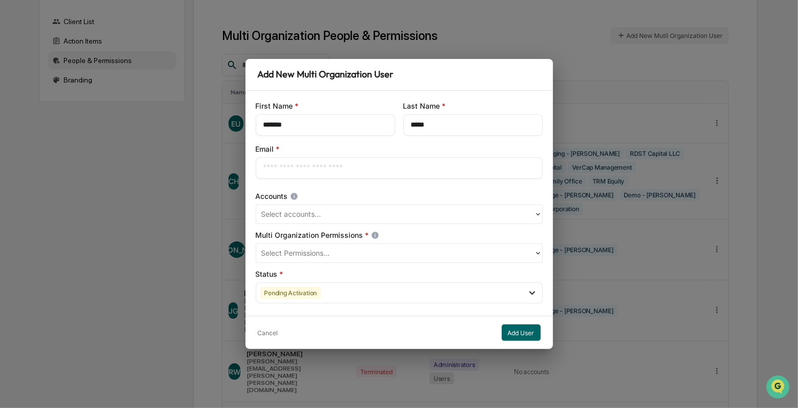
click at [297, 170] on input "text" at bounding box center [399, 168] width 272 height 10
type input "**********"
click at [315, 217] on div at bounding box center [394, 215] width 267 height 12
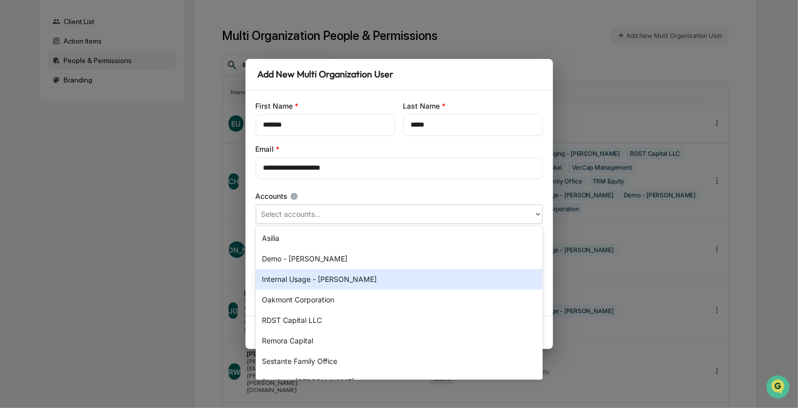
drag, startPoint x: 314, startPoint y: 276, endPoint x: 320, endPoint y: 233, distance: 43.4
click at [315, 276] on div "Internal Usage - [PERSON_NAME]" at bounding box center [399, 279] width 287 height 20
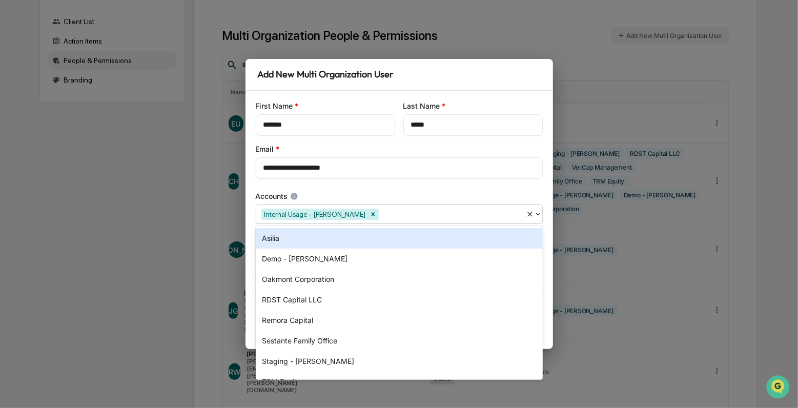
click at [323, 193] on div "Accounts" at bounding box center [399, 196] width 287 height 10
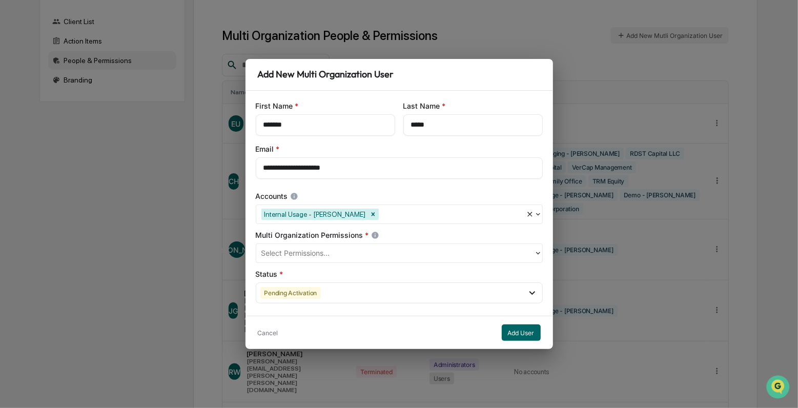
click at [323, 252] on div at bounding box center [394, 254] width 267 height 12
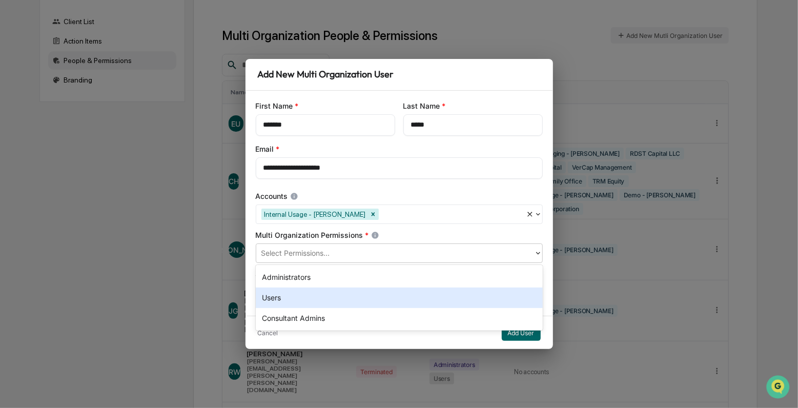
drag, startPoint x: 315, startPoint y: 295, endPoint x: 332, endPoint y: 238, distance: 59.7
click at [315, 291] on div "Users" at bounding box center [399, 297] width 287 height 20
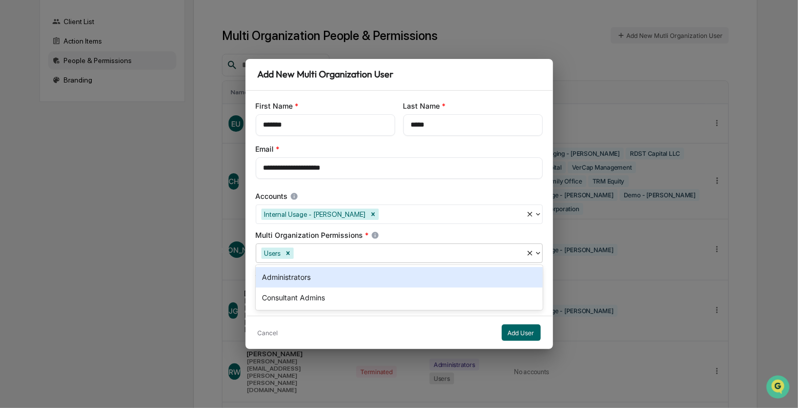
click at [332, 230] on div "**********" at bounding box center [398, 203] width 307 height 225
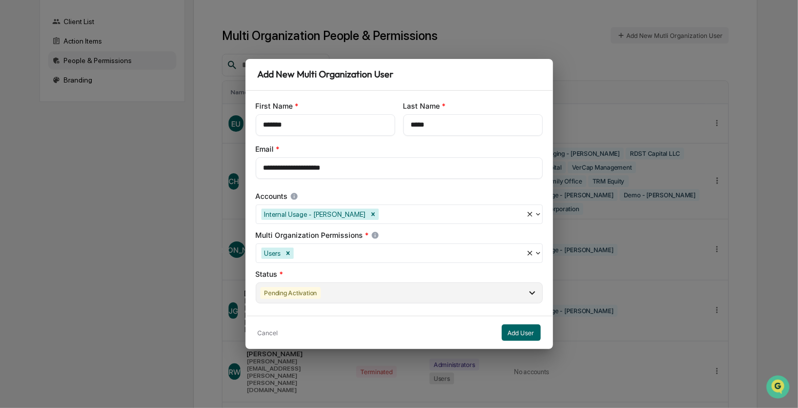
click at [313, 289] on div "Pending Activation" at bounding box center [290, 293] width 61 height 12
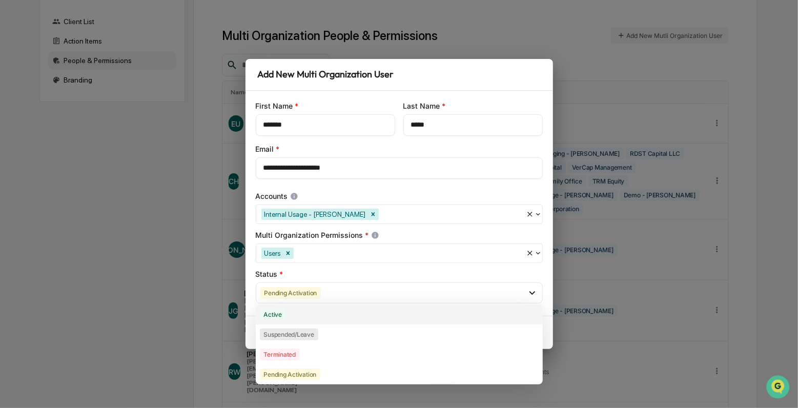
click at [307, 318] on div "Active" at bounding box center [399, 314] width 287 height 20
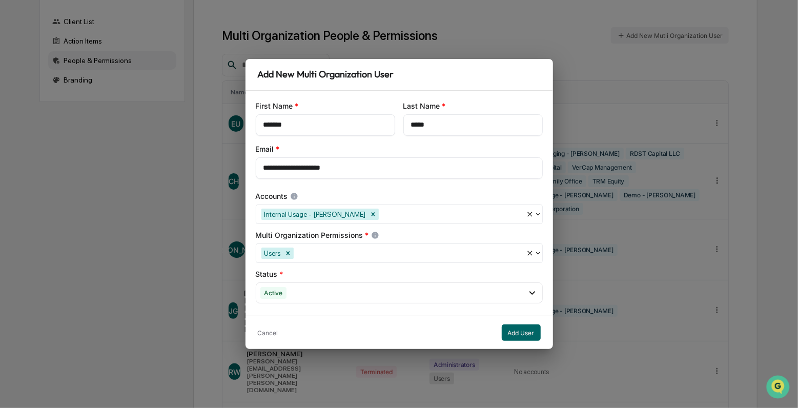
drag, startPoint x: 348, startPoint y: 271, endPoint x: 526, endPoint y: 319, distance: 184.7
click at [349, 274] on div "Status *" at bounding box center [399, 274] width 287 height 10
click at [521, 332] on button "Add User" at bounding box center [521, 332] width 39 height 16
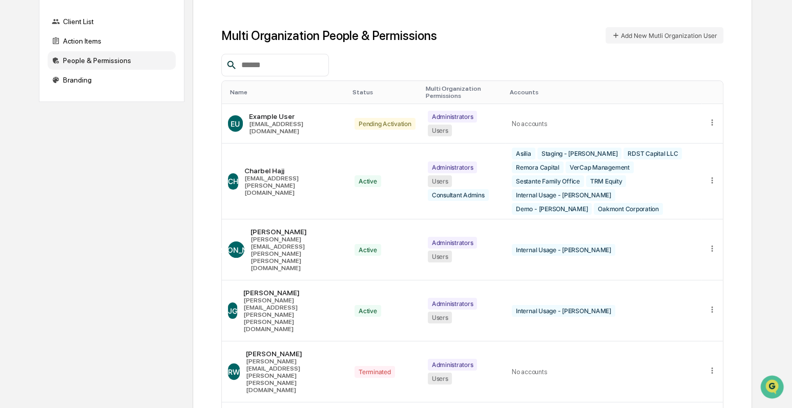
drag, startPoint x: 9, startPoint y: 70, endPoint x: 50, endPoint y: 2, distance: 78.8
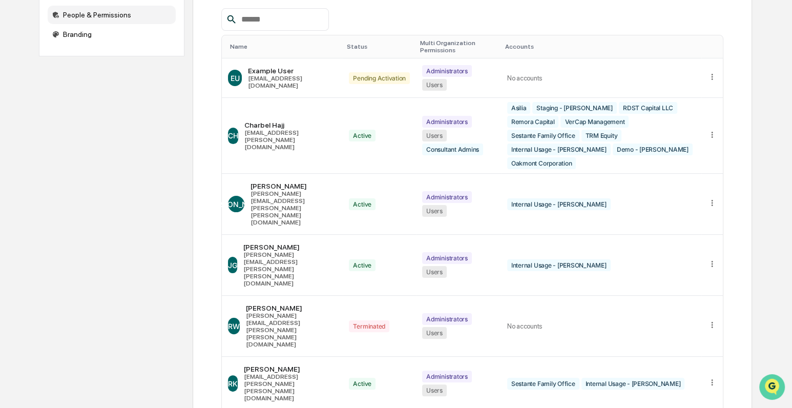
click at [776, 390] on icon "Open customer support" at bounding box center [772, 400] width 26 height 26
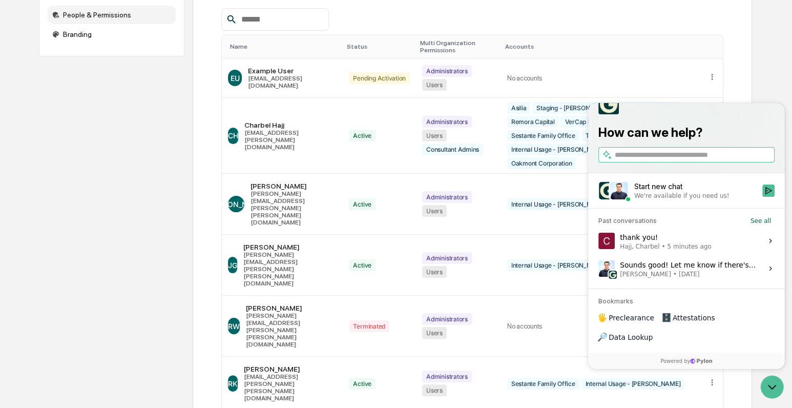
click at [730, 61] on div "Multi Organization People & Permissions Add New Mutli Organization User Name St…" at bounding box center [472, 328] width 559 height 748
click at [744, 87] on div "Multi Organization People & Permissions Add New Mutli Organization User Name St…" at bounding box center [472, 328] width 559 height 748
click at [770, 385] on icon "Open customer support" at bounding box center [772, 387] width 26 height 26
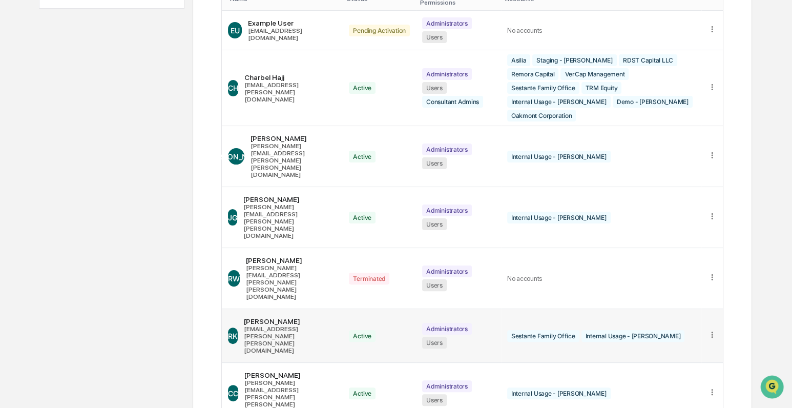
scroll to position [200, 0]
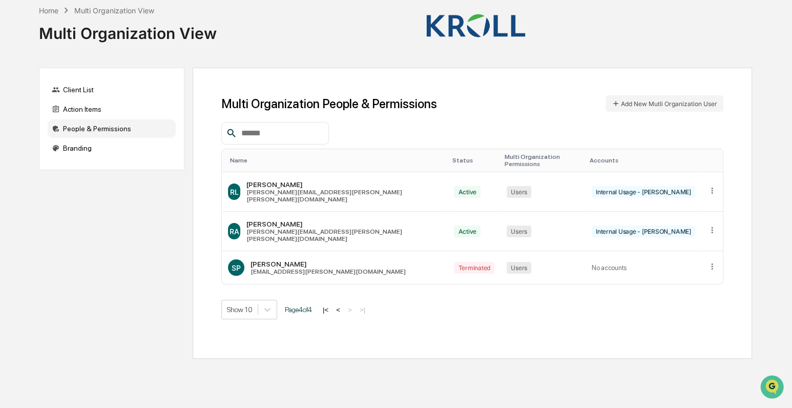
scroll to position [0, 0]
click at [332, 305] on button "|<" at bounding box center [326, 309] width 12 height 9
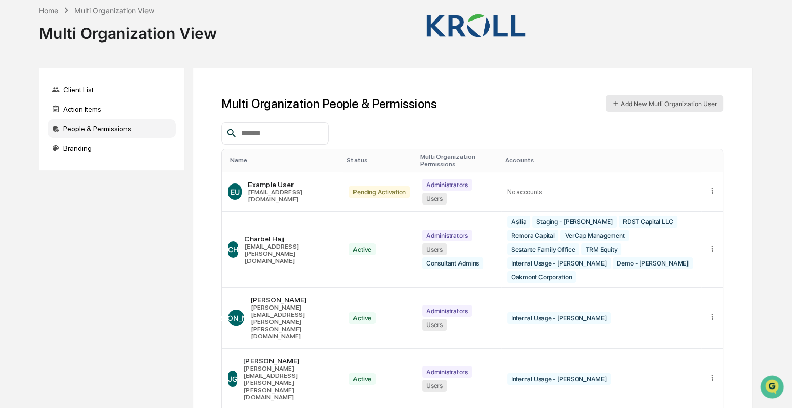
click at [662, 105] on button "Add New Mutli Organization User" at bounding box center [665, 103] width 118 height 16
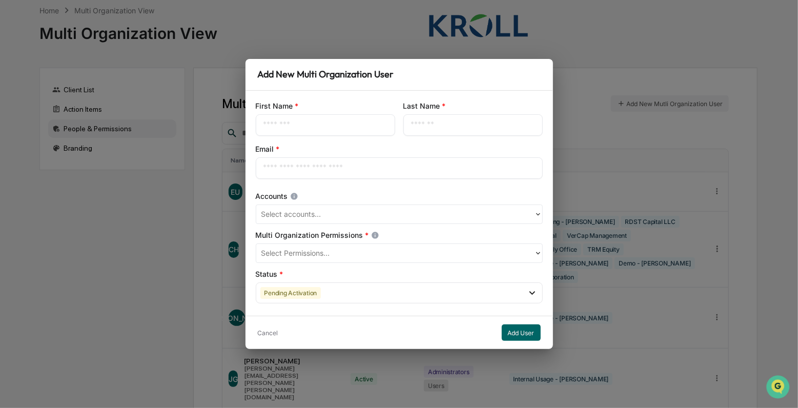
click at [285, 124] on input "text" at bounding box center [325, 125] width 124 height 10
click at [299, 123] on input "text" at bounding box center [325, 125] width 124 height 10
type input "*******"
type input "*****"
type input "**********"
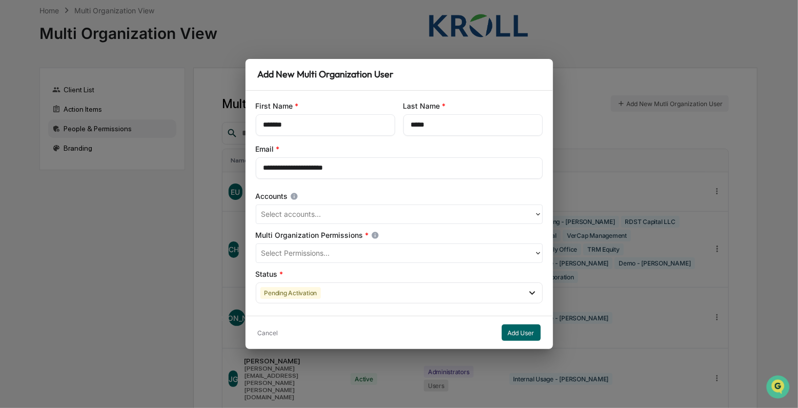
click at [292, 216] on div at bounding box center [394, 215] width 267 height 12
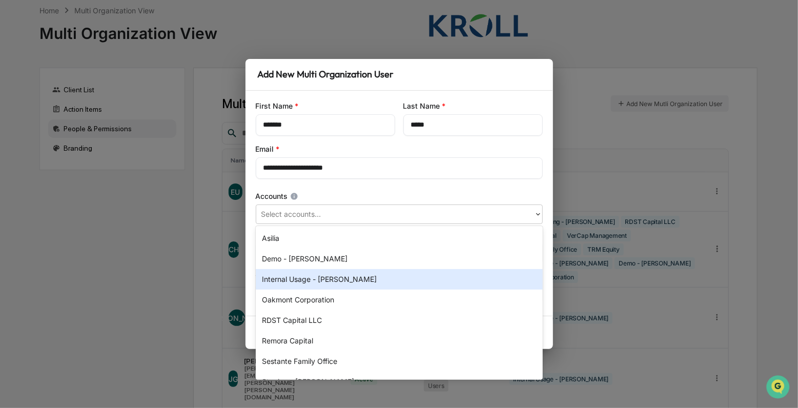
drag, startPoint x: 322, startPoint y: 282, endPoint x: 325, endPoint y: 266, distance: 15.6
click at [323, 280] on div "Internal Usage - [PERSON_NAME]" at bounding box center [399, 279] width 287 height 20
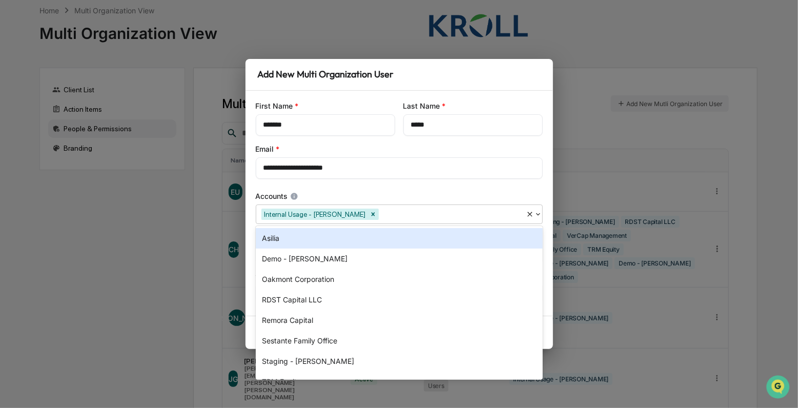
click at [328, 187] on div "**********" at bounding box center [398, 203] width 307 height 225
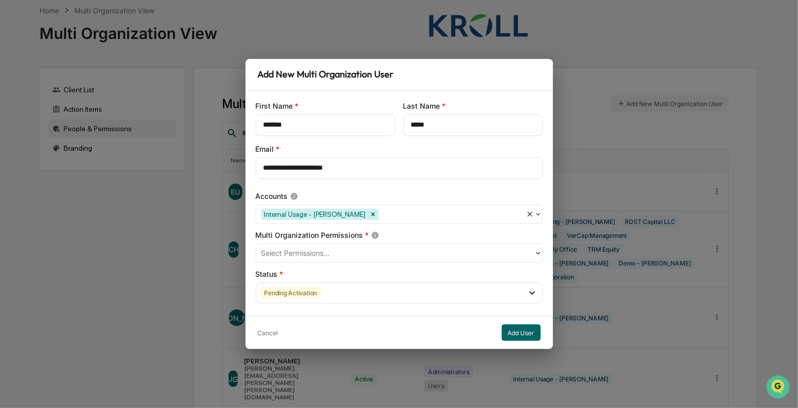
click at [334, 260] on div "Select Permissions..." at bounding box center [395, 253] width 278 height 16
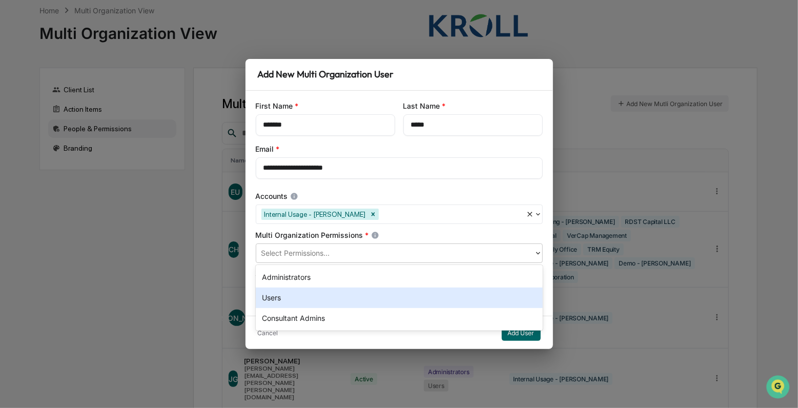
click at [328, 294] on div "Users" at bounding box center [399, 297] width 287 height 20
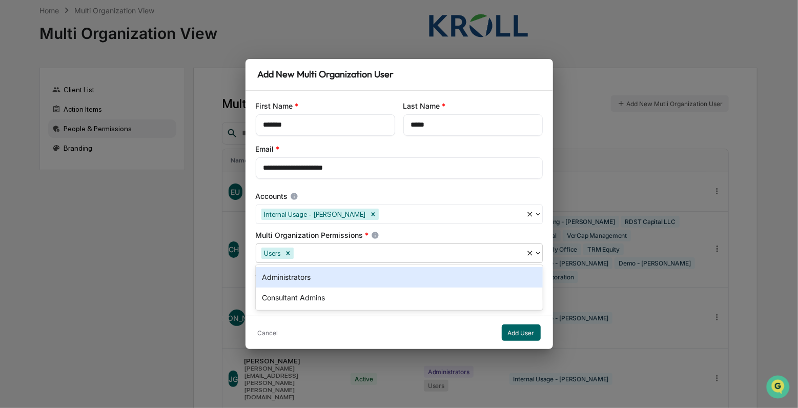
click at [334, 231] on div "Multi Organization Permissions *" at bounding box center [399, 235] width 287 height 10
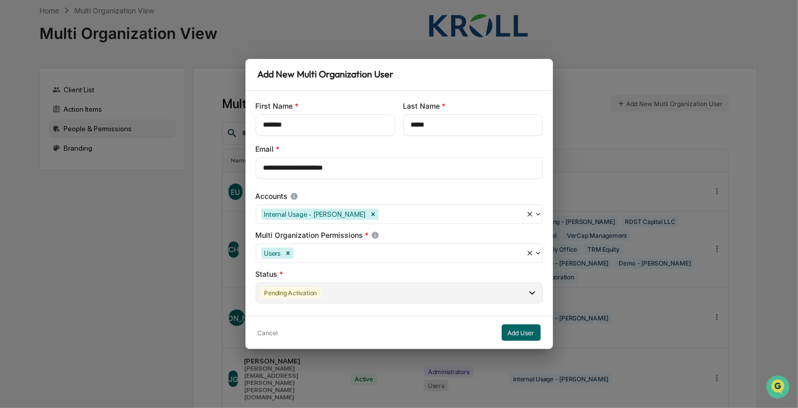
click at [329, 293] on div "Pending Activation" at bounding box center [399, 292] width 287 height 21
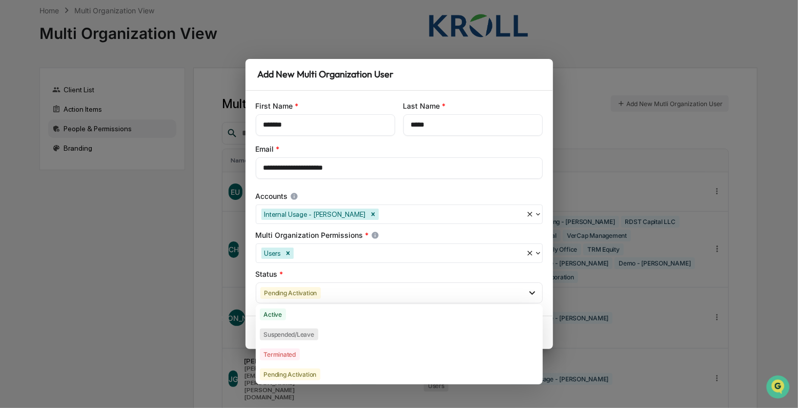
drag, startPoint x: 306, startPoint y: 312, endPoint x: 314, endPoint y: 279, distance: 33.8
click at [305, 312] on div "Active" at bounding box center [399, 314] width 287 height 20
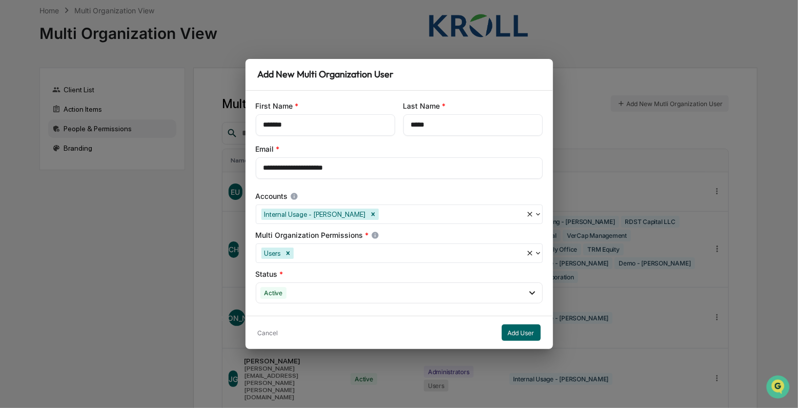
click at [309, 275] on div "Status *" at bounding box center [399, 274] width 287 height 10
click at [517, 328] on button "Add User" at bounding box center [521, 332] width 39 height 16
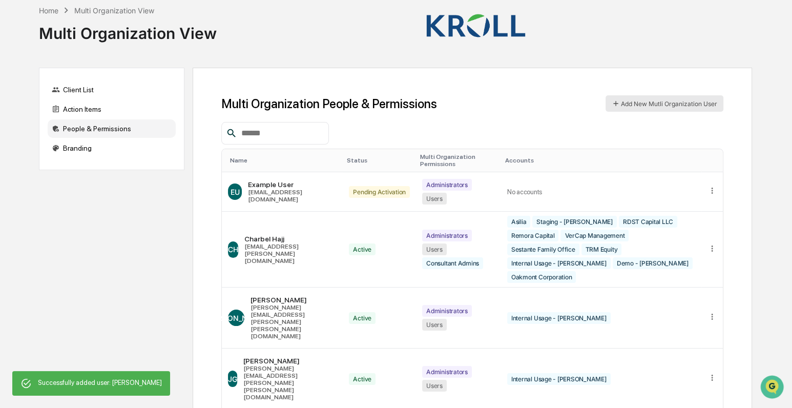
click at [689, 107] on button "Add New Mutli Organization User" at bounding box center [665, 103] width 118 height 16
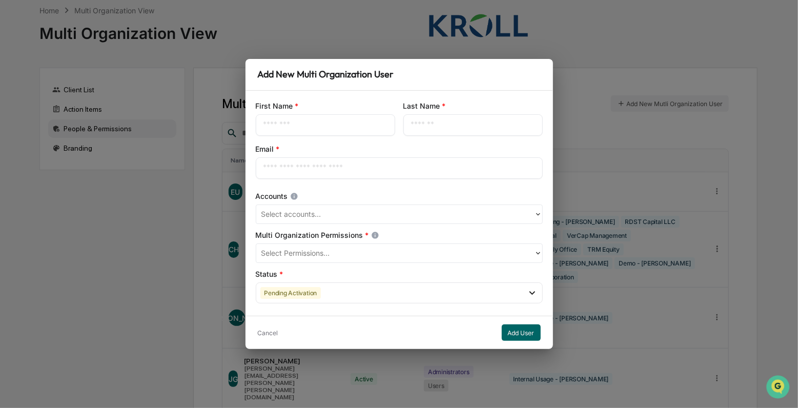
click at [309, 127] on input "text" at bounding box center [325, 125] width 124 height 10
paste input "*****"
type input "*****"
click at [420, 120] on input "text" at bounding box center [473, 125] width 124 height 10
paste input "********"
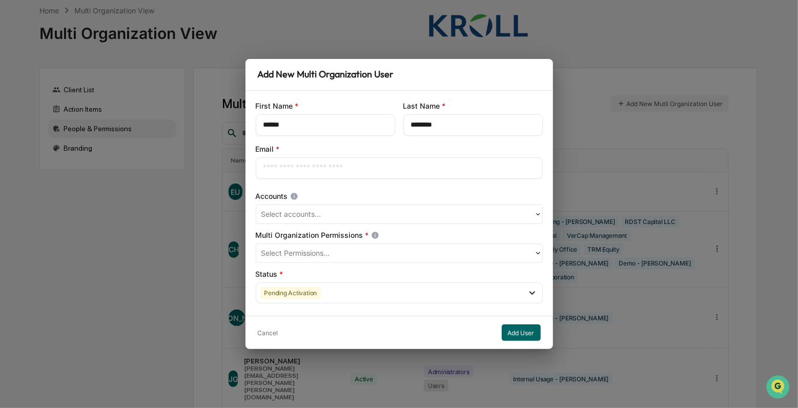
type input "********"
click at [346, 164] on input "text" at bounding box center [399, 168] width 272 height 10
type input "**********"
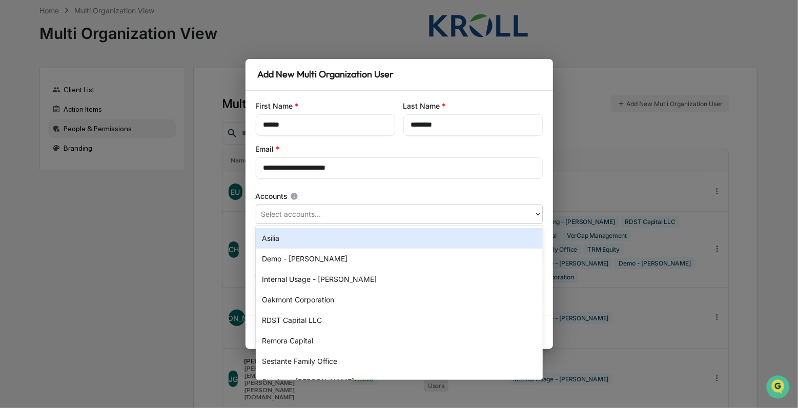
click at [292, 216] on div at bounding box center [394, 215] width 267 height 12
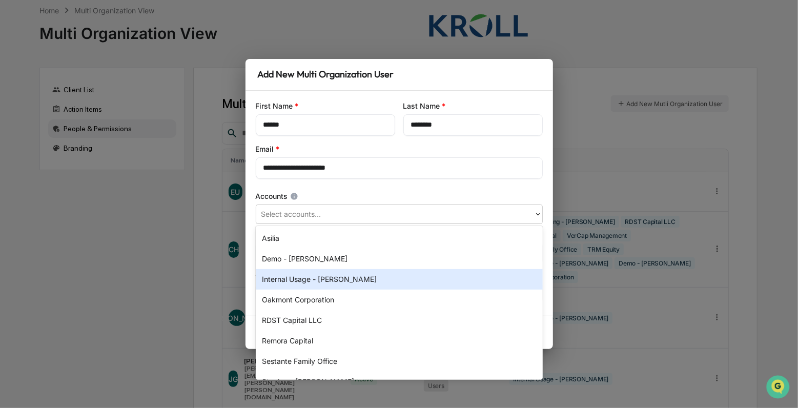
click at [300, 277] on div "Internal Usage - [PERSON_NAME]" at bounding box center [399, 279] width 287 height 20
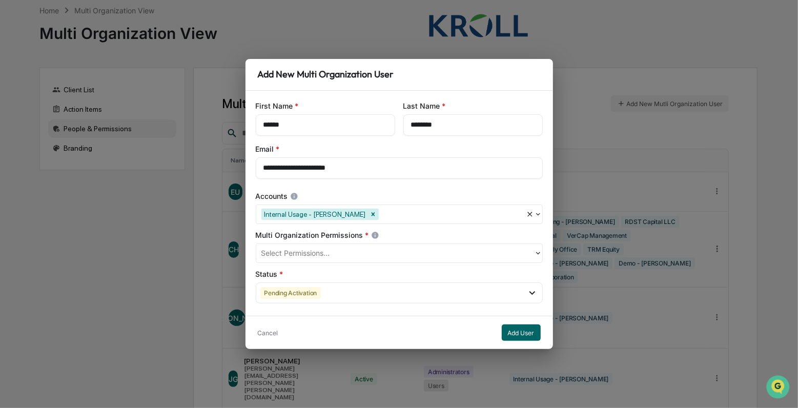
click at [323, 192] on div "Accounts" at bounding box center [399, 196] width 287 height 10
click at [336, 252] on div at bounding box center [394, 254] width 267 height 12
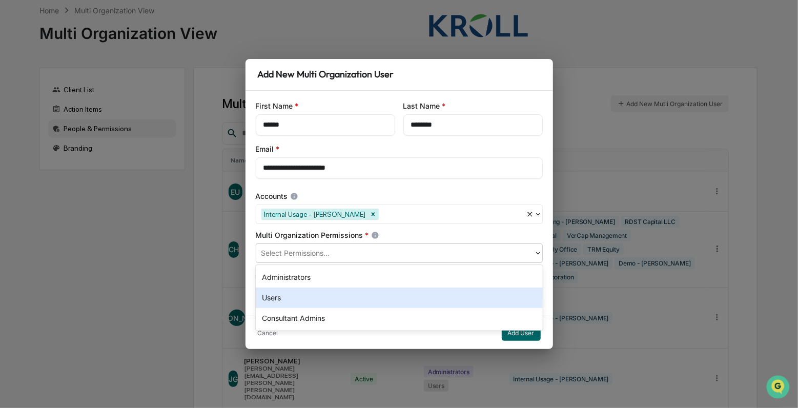
click at [334, 304] on div "Users" at bounding box center [399, 297] width 287 height 20
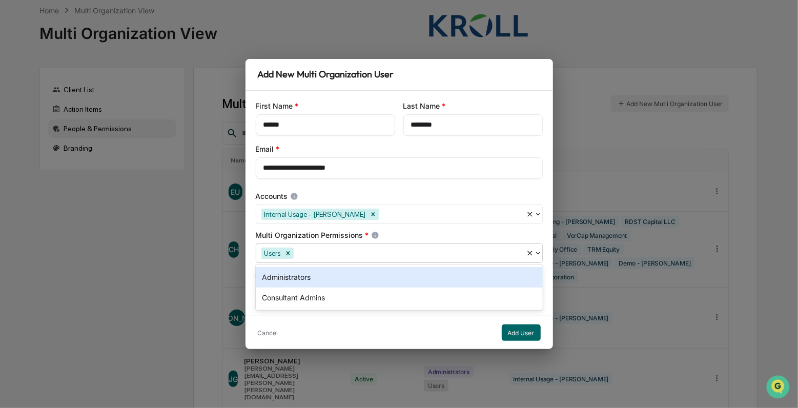
drag, startPoint x: 347, startPoint y: 237, endPoint x: 349, endPoint y: 259, distance: 22.2
click at [347, 238] on div "Multi Organization Permissions *" at bounding box center [399, 235] width 287 height 10
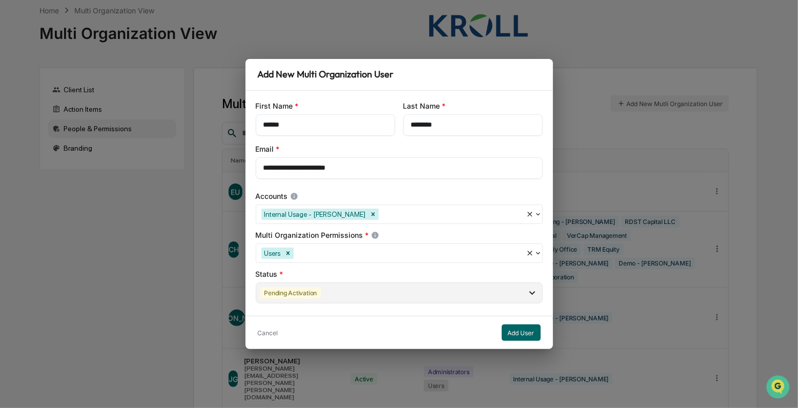
click at [329, 292] on div "Pending Activation" at bounding box center [399, 292] width 287 height 21
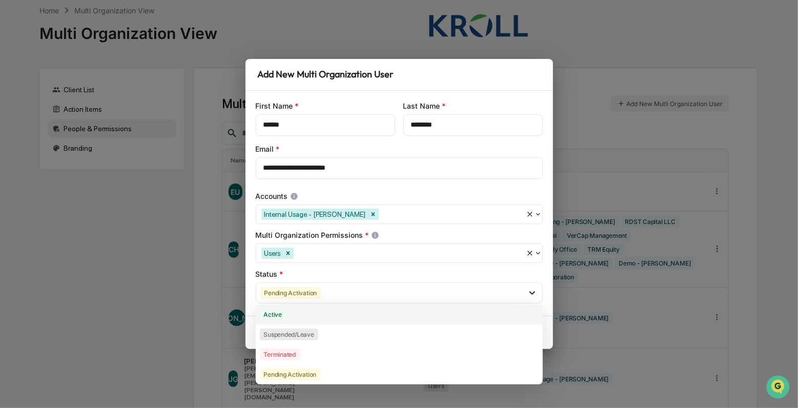
drag, startPoint x: 304, startPoint y: 317, endPoint x: 308, endPoint y: 291, distance: 25.9
click at [304, 316] on div "Active" at bounding box center [399, 314] width 287 height 20
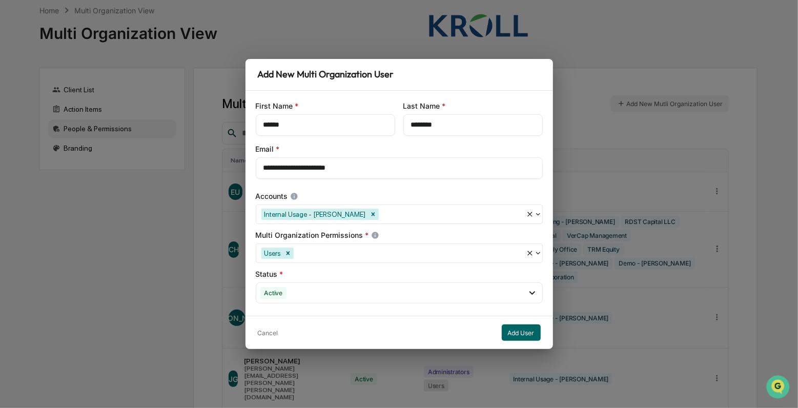
click at [308, 276] on div "Status *" at bounding box center [399, 274] width 287 height 10
click at [513, 334] on button "Add User" at bounding box center [521, 332] width 39 height 16
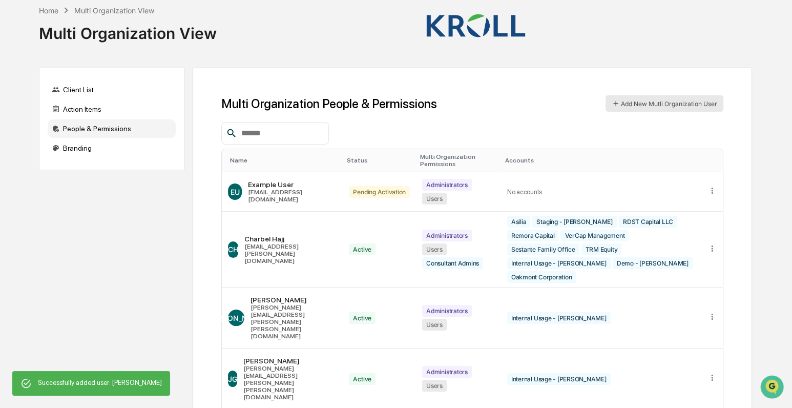
click at [635, 98] on button "Add New Mutli Organization User" at bounding box center [665, 103] width 118 height 16
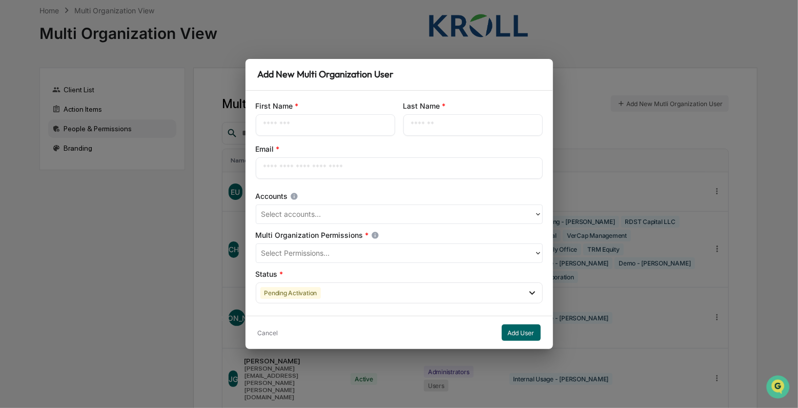
click at [312, 125] on input "text" at bounding box center [325, 125] width 124 height 10
type input "*******"
type input "*****"
type input "**********"
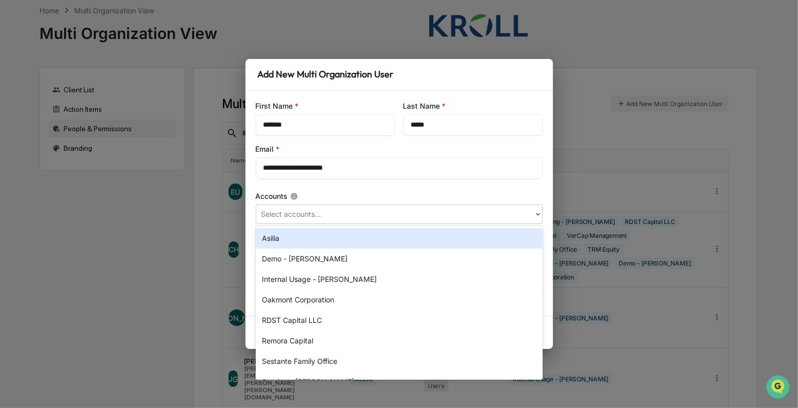
click at [291, 211] on div at bounding box center [394, 215] width 267 height 12
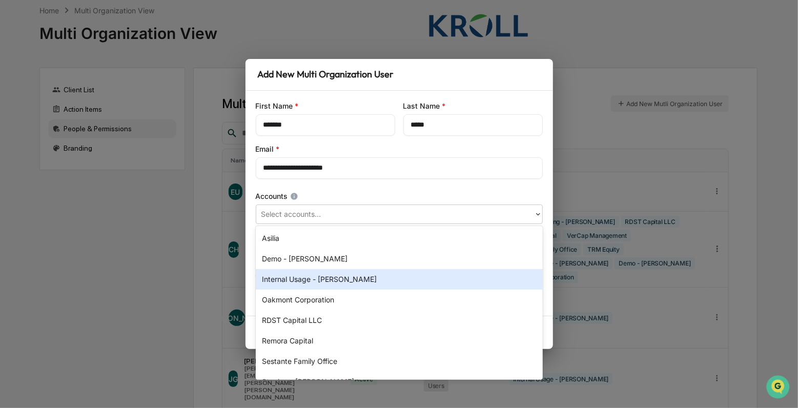
click at [311, 279] on div "Internal Usage - [PERSON_NAME]" at bounding box center [399, 279] width 287 height 20
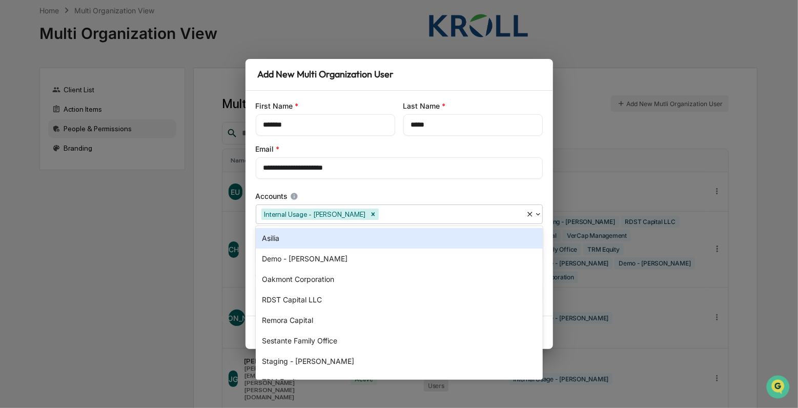
click at [313, 189] on div "**********" at bounding box center [398, 203] width 307 height 225
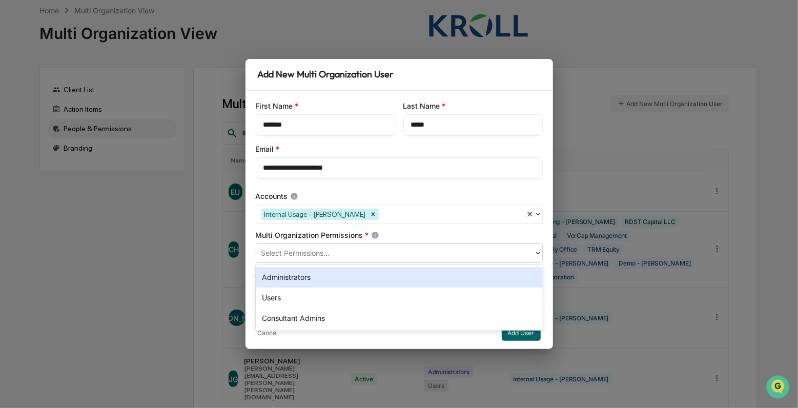
click at [331, 250] on div at bounding box center [394, 254] width 267 height 12
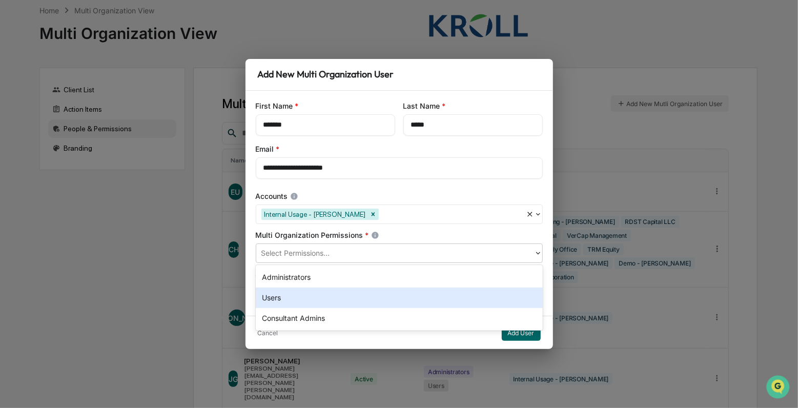
drag, startPoint x: 319, startPoint y: 294, endPoint x: 323, endPoint y: 280, distance: 14.4
click at [319, 294] on div "Users" at bounding box center [399, 297] width 287 height 20
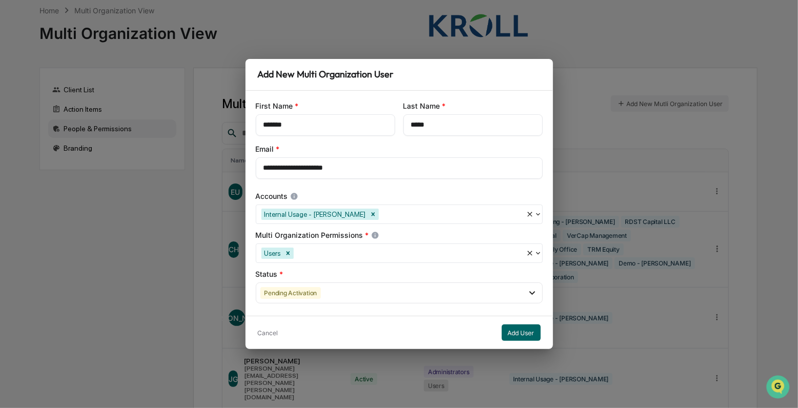
click at [333, 235] on div "Multi Organization Permissions *" at bounding box center [399, 235] width 287 height 10
drag, startPoint x: 318, startPoint y: 294, endPoint x: 318, endPoint y: 299, distance: 5.7
click at [317, 294] on div "Pending Activation" at bounding box center [290, 293] width 61 height 12
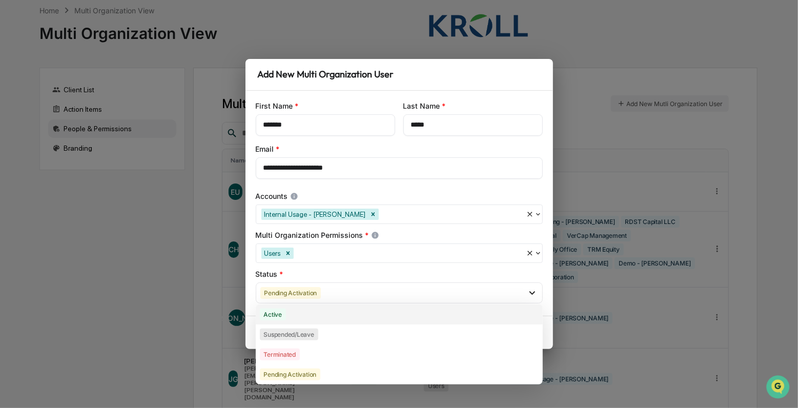
click at [311, 317] on div "Active" at bounding box center [399, 314] width 287 height 20
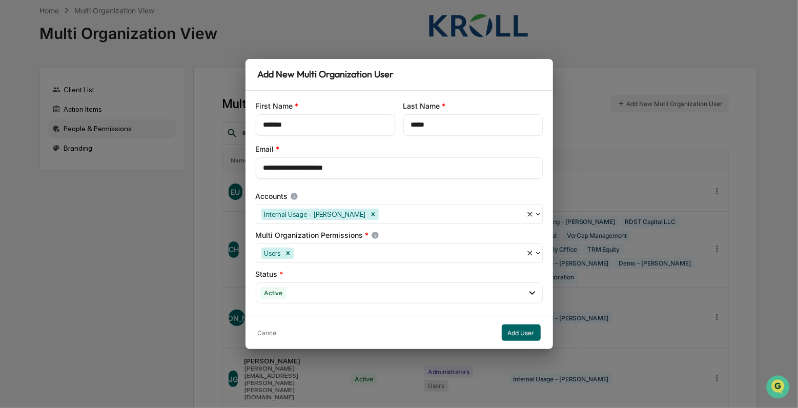
click at [321, 275] on div "Status *" at bounding box center [399, 274] width 287 height 10
click at [514, 335] on button "Add User" at bounding box center [521, 332] width 39 height 16
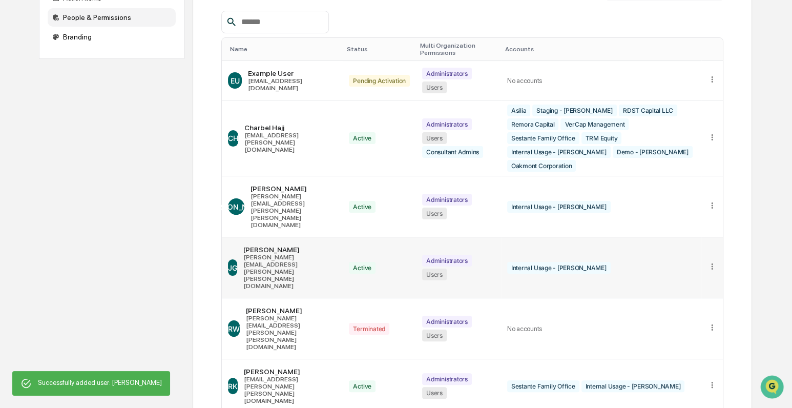
scroll to position [200, 0]
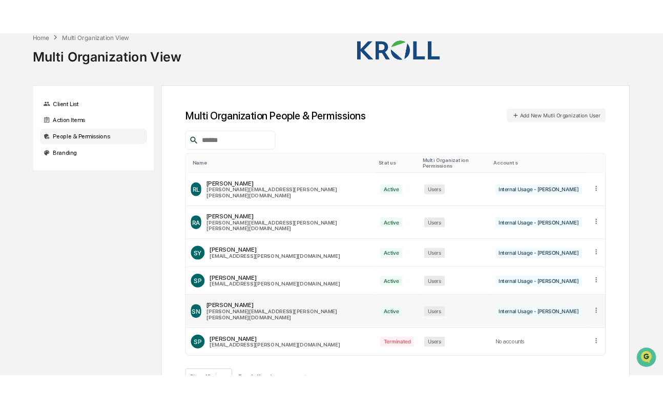
scroll to position [0, 0]
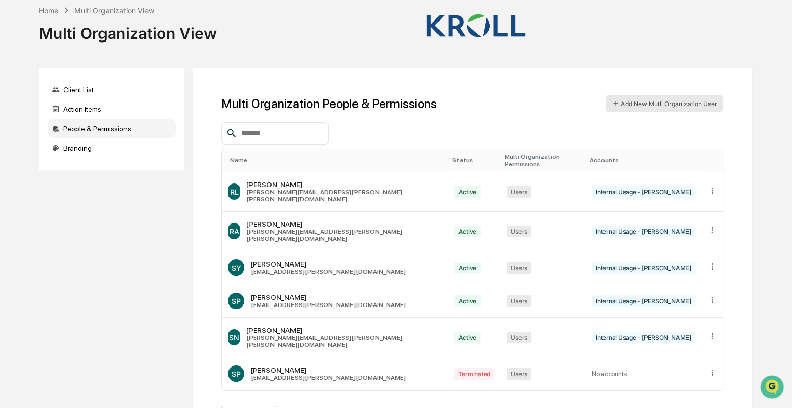
click at [687, 101] on button "Add New Mutli Organization User" at bounding box center [665, 103] width 118 height 16
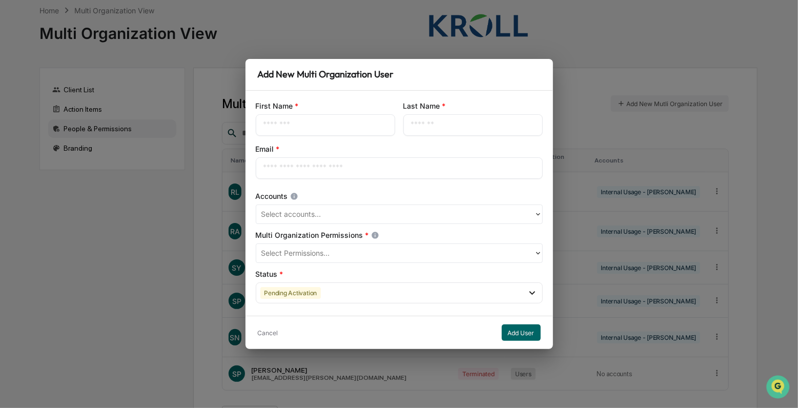
click at [331, 126] on input "text" at bounding box center [325, 125] width 124 height 10
paste input "*******"
type input "*******"
click at [466, 130] on input "text" at bounding box center [473, 125] width 124 height 10
paste input "******"
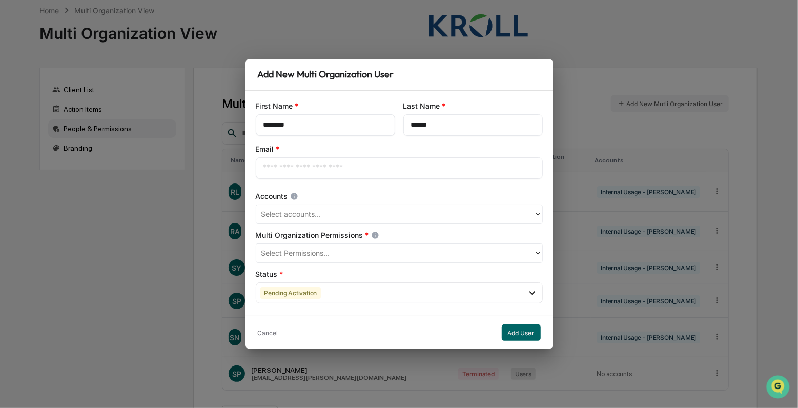
type input "******"
click at [381, 172] on input "text" at bounding box center [399, 168] width 272 height 10
type input "**********"
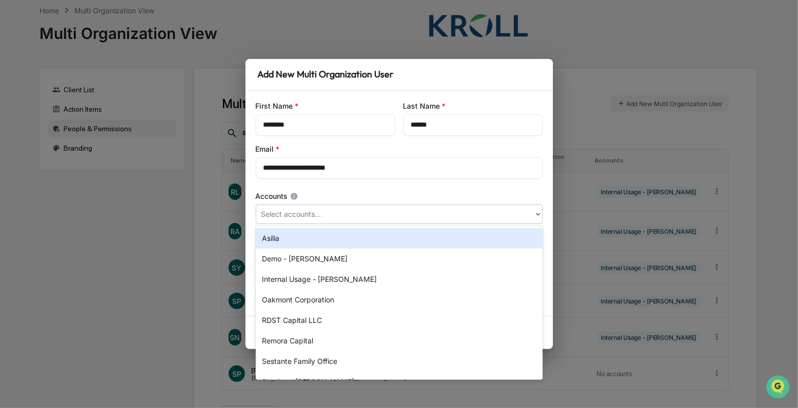
click at [327, 219] on div at bounding box center [394, 215] width 267 height 12
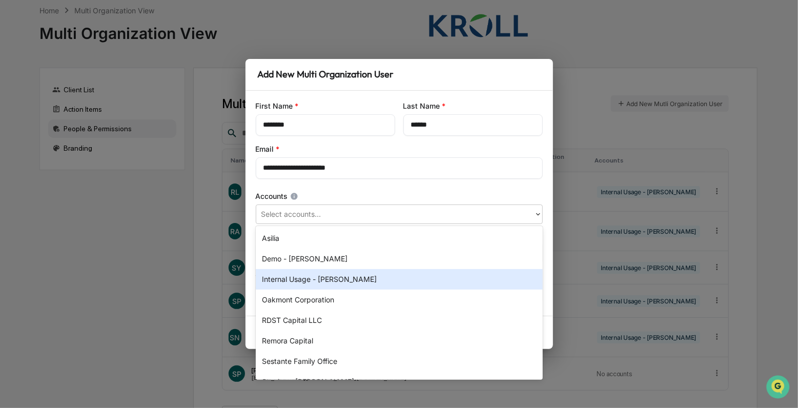
drag, startPoint x: 320, startPoint y: 281, endPoint x: 310, endPoint y: 234, distance: 48.7
click at [319, 279] on div "Internal Usage - [PERSON_NAME]" at bounding box center [399, 279] width 287 height 20
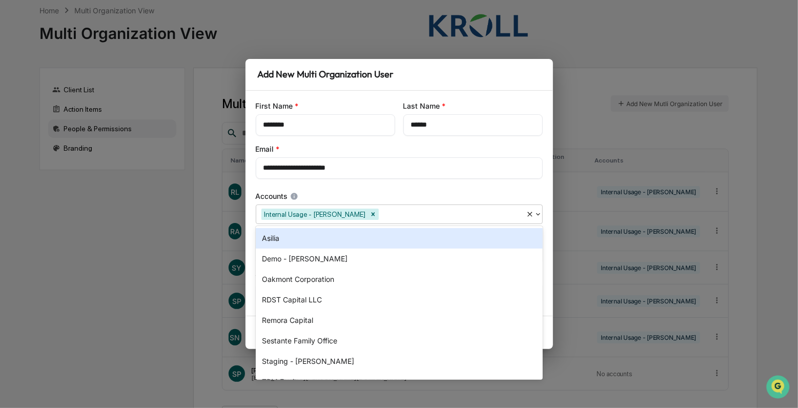
click at [311, 194] on div "Accounts" at bounding box center [399, 196] width 287 height 10
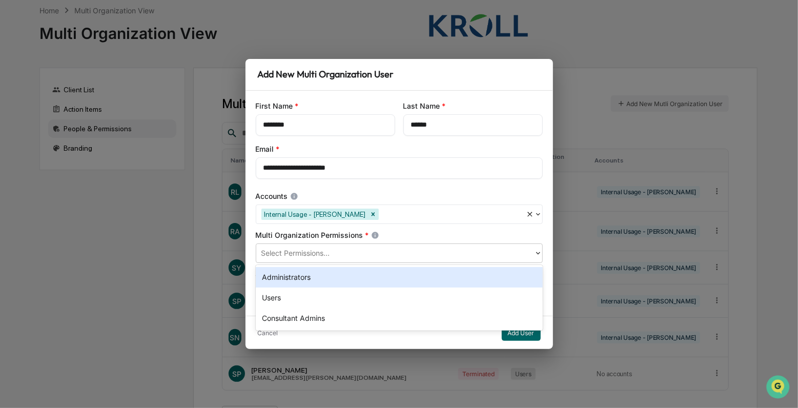
click at [316, 249] on div at bounding box center [394, 254] width 267 height 12
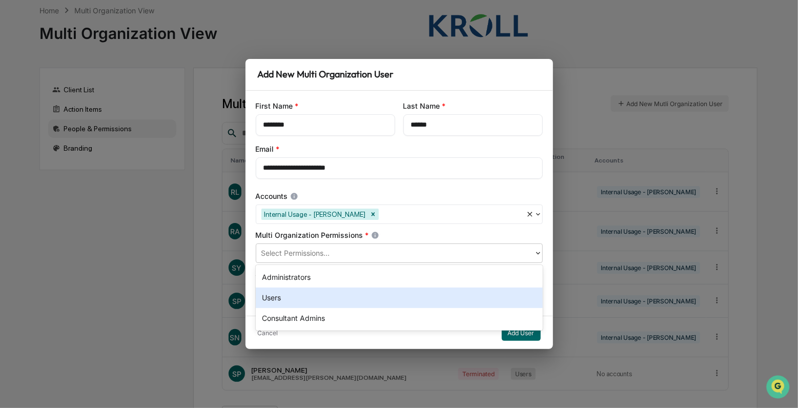
drag, startPoint x: 312, startPoint y: 294, endPoint x: 315, endPoint y: 258, distance: 35.5
click at [312, 293] on div "Users" at bounding box center [399, 297] width 287 height 20
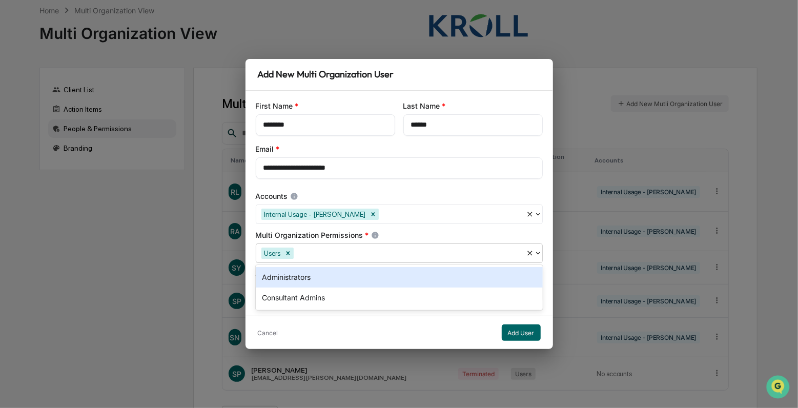
click at [318, 234] on div "Multi Organization Permissions *" at bounding box center [399, 235] width 287 height 10
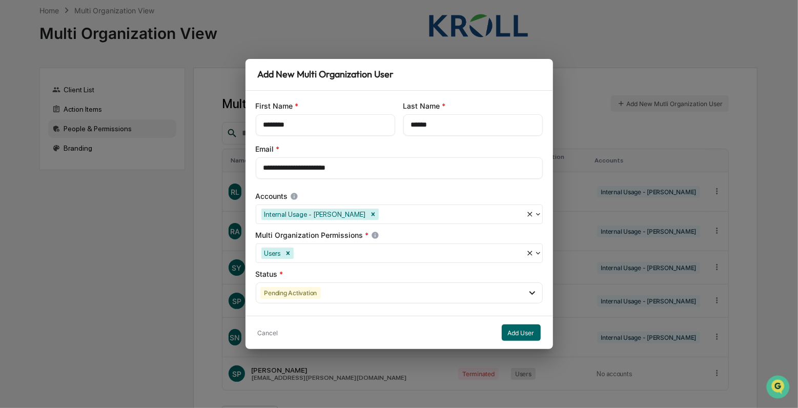
drag, startPoint x: 307, startPoint y: 295, endPoint x: 306, endPoint y: 310, distance: 14.9
click at [306, 295] on div "Pending Activation" at bounding box center [290, 293] width 61 height 12
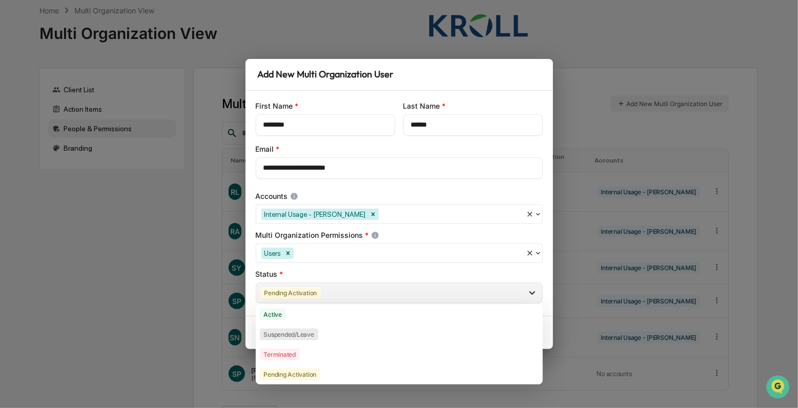
drag, startPoint x: 303, startPoint y: 318, endPoint x: 307, endPoint y: 293, distance: 25.4
click at [303, 318] on div "Active" at bounding box center [399, 314] width 287 height 20
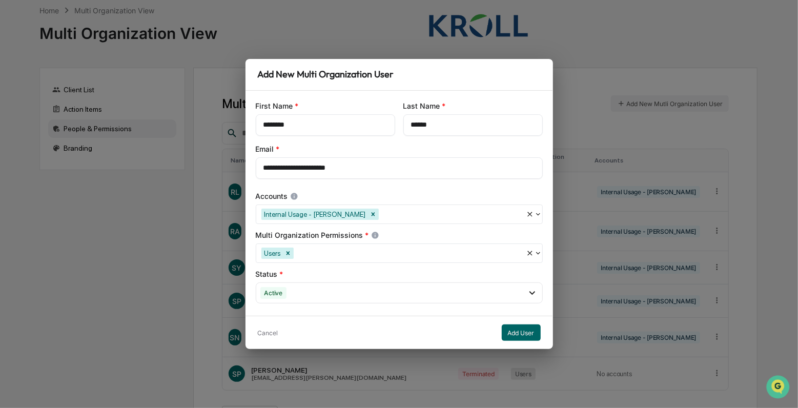
click at [305, 277] on div "Status *" at bounding box center [399, 274] width 287 height 10
click at [517, 329] on button "Add User" at bounding box center [521, 332] width 39 height 16
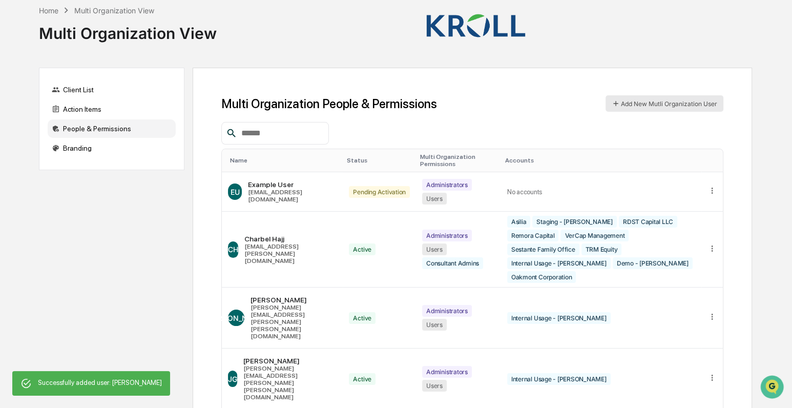
click at [693, 107] on button "Add New Mutli Organization User" at bounding box center [665, 103] width 118 height 16
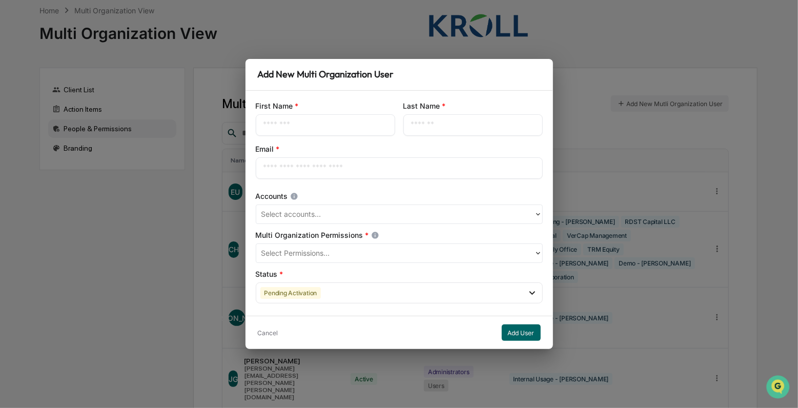
click at [339, 122] on input "text" at bounding box center [325, 125] width 124 height 10
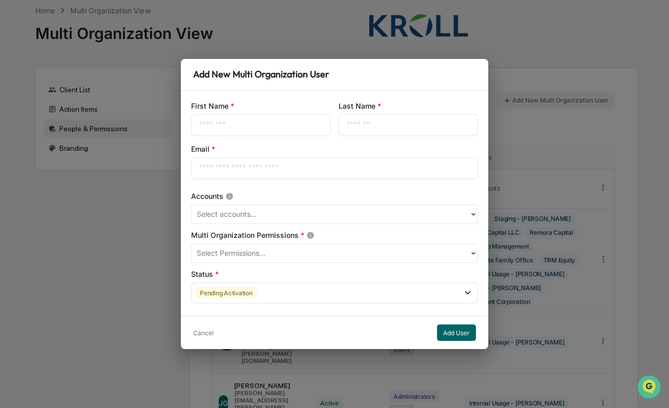
click at [244, 168] on input "text" at bounding box center [335, 168] width 272 height 10
paste input "**********"
type input "**********"
click at [227, 126] on input "text" at bounding box center [261, 125] width 124 height 10
paste input "******"
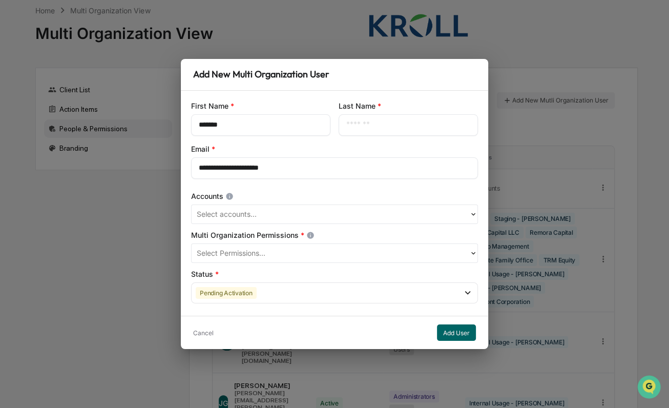
type input "******"
click at [395, 127] on input "text" at bounding box center [408, 125] width 124 height 10
type input "****"
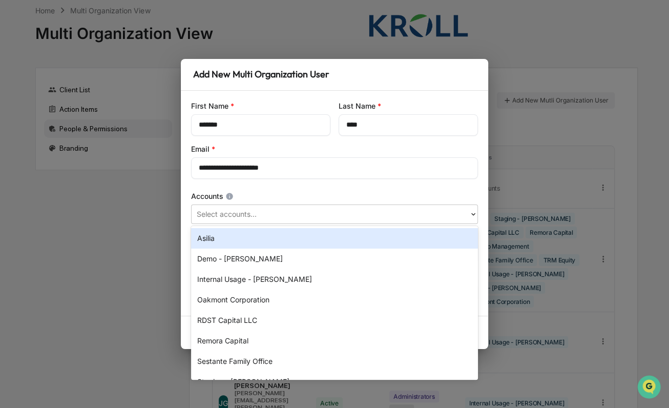
click at [272, 215] on div at bounding box center [330, 215] width 267 height 12
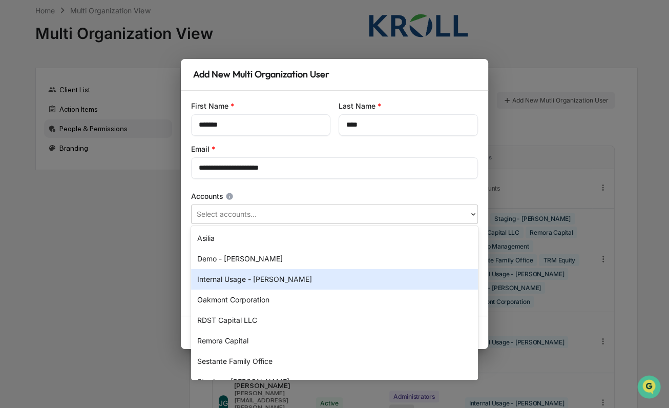
click at [270, 275] on div "Internal Usage - [PERSON_NAME]" at bounding box center [334, 279] width 287 height 20
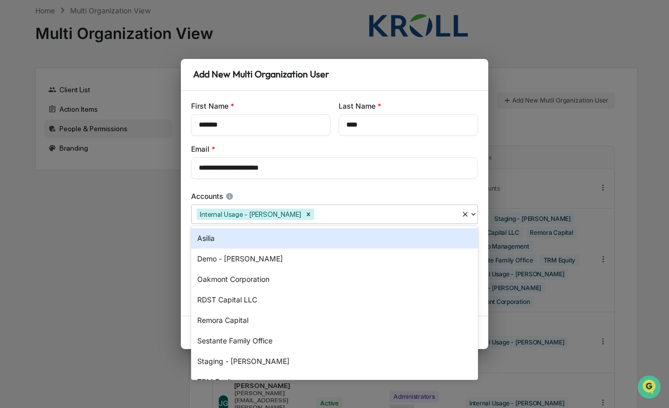
click at [272, 190] on div "**********" at bounding box center [334, 203] width 307 height 225
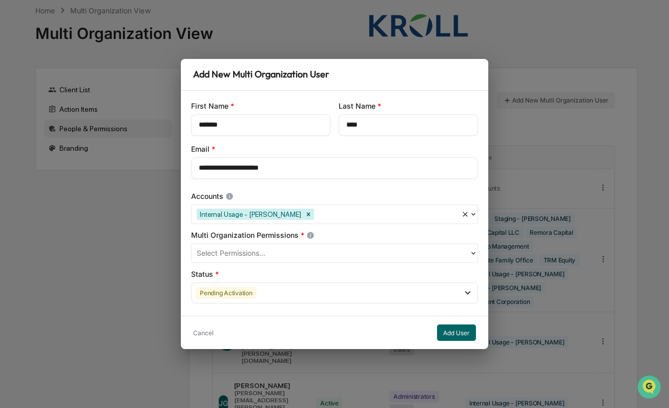
click at [255, 252] on div at bounding box center [330, 254] width 267 height 12
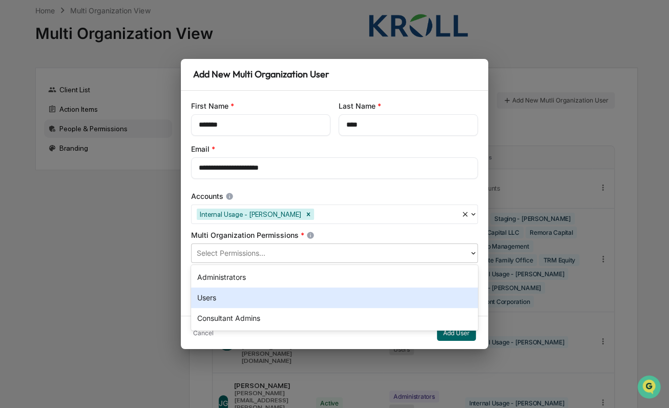
click at [243, 293] on div "Users" at bounding box center [334, 297] width 287 height 20
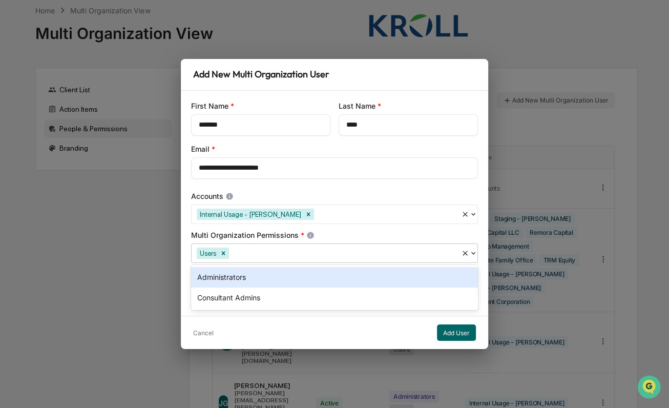
click at [248, 236] on div "Multi Organization Permissions *" at bounding box center [334, 235] width 287 height 10
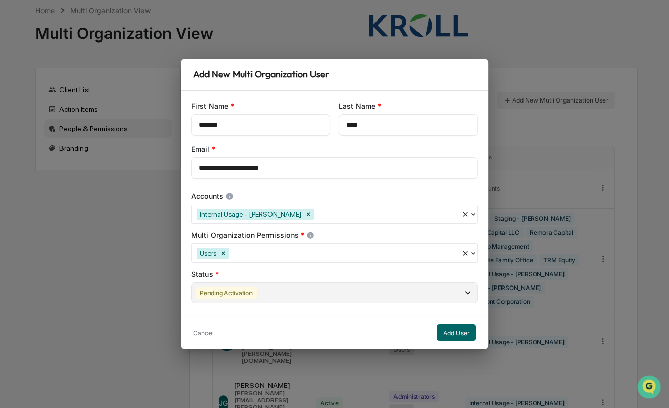
click at [303, 289] on div "Pending Activation" at bounding box center [334, 292] width 287 height 21
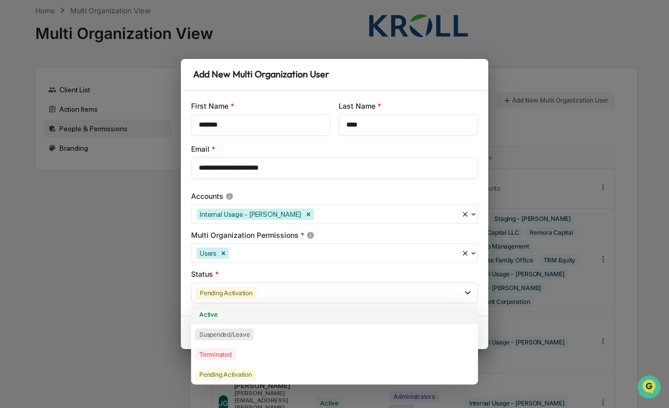
click at [242, 314] on div "Active" at bounding box center [334, 314] width 287 height 20
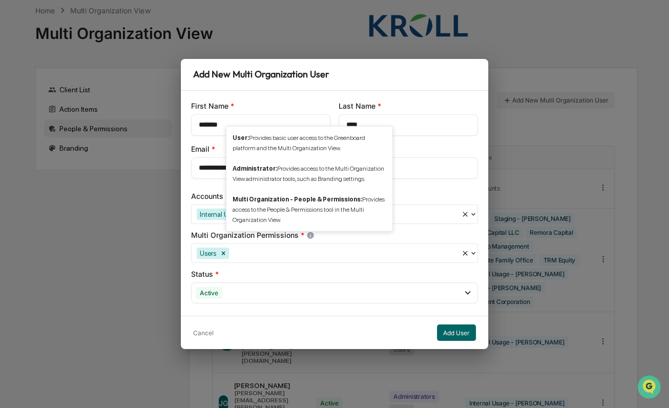
click at [311, 236] on icon at bounding box center [310, 235] width 7 height 7
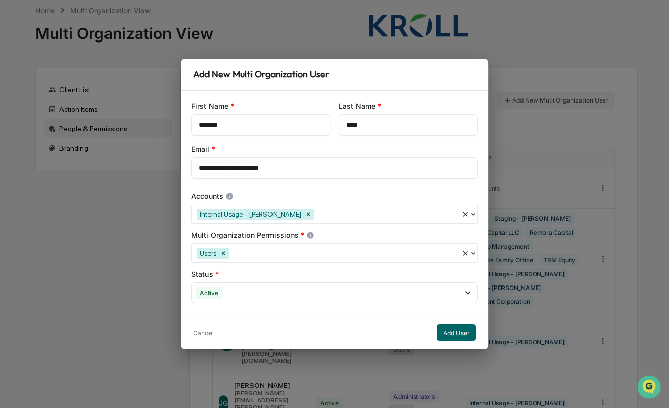
click at [311, 236] on icon at bounding box center [310, 235] width 7 height 7
click at [307, 234] on icon at bounding box center [310, 235] width 7 height 7
click at [323, 253] on div at bounding box center [343, 254] width 225 height 12
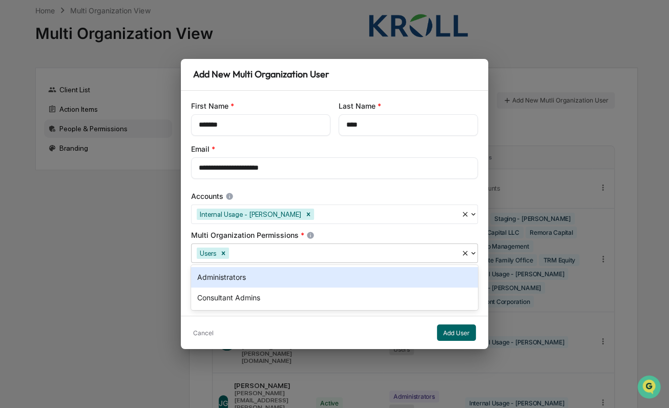
click at [328, 238] on div "Multi Organization Permissions *" at bounding box center [334, 235] width 287 height 10
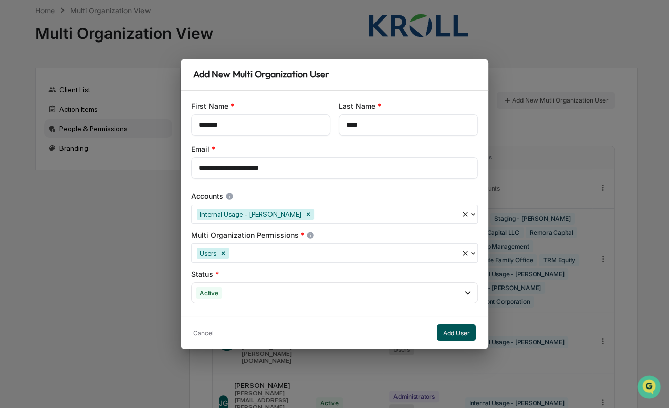
click at [465, 332] on button "Add User" at bounding box center [456, 332] width 39 height 16
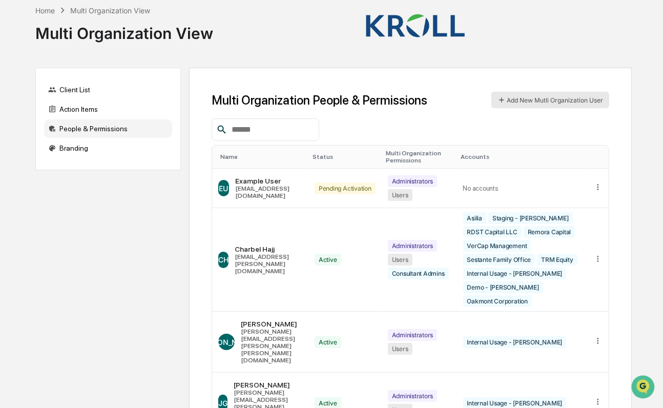
click at [575, 94] on button "Add New Mutli Organization User" at bounding box center [550, 100] width 118 height 16
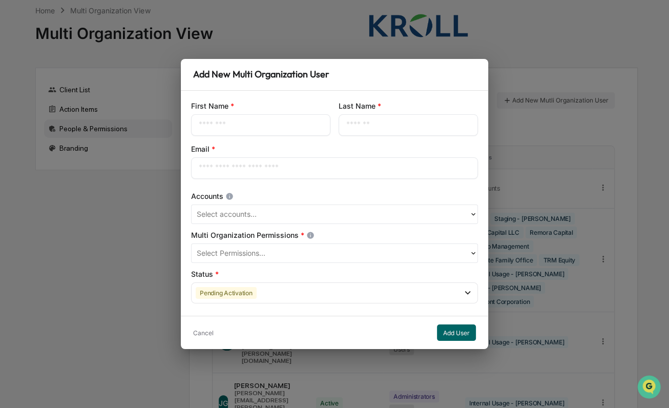
click at [291, 120] on input "text" at bounding box center [261, 125] width 124 height 10
type input "****"
type input "******"
type input "**********"
click at [220, 214] on div at bounding box center [330, 215] width 267 height 12
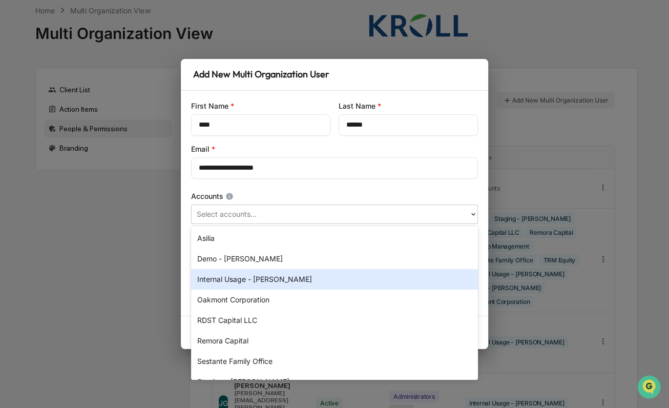
drag, startPoint x: 250, startPoint y: 280, endPoint x: 250, endPoint y: 233, distance: 47.1
click at [250, 278] on div "Internal Usage - [PERSON_NAME]" at bounding box center [334, 279] width 287 height 20
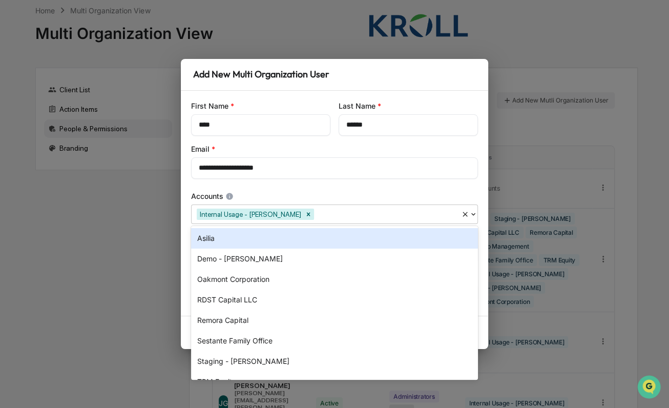
click at [238, 192] on div "Accounts" at bounding box center [334, 196] width 287 height 10
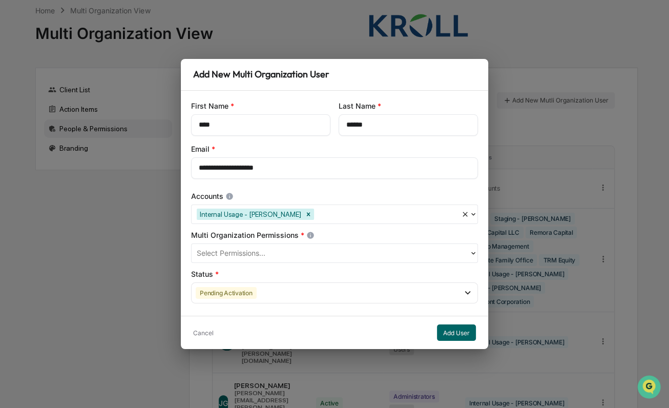
drag, startPoint x: 255, startPoint y: 250, endPoint x: 252, endPoint y: 261, distance: 11.7
click at [255, 251] on div at bounding box center [330, 254] width 267 height 12
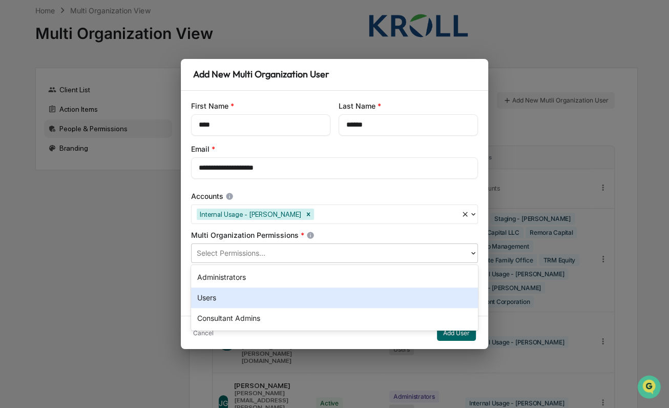
click at [232, 294] on div "Users" at bounding box center [334, 297] width 287 height 20
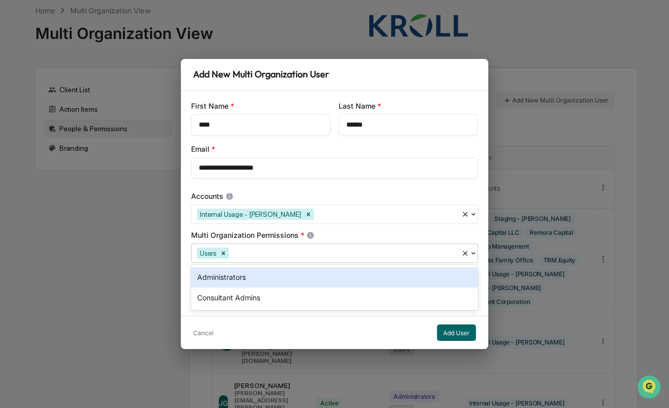
drag, startPoint x: 239, startPoint y: 238, endPoint x: 243, endPoint y: 271, distance: 32.5
click at [239, 240] on div "Multi Organization Permissions *" at bounding box center [334, 235] width 287 height 10
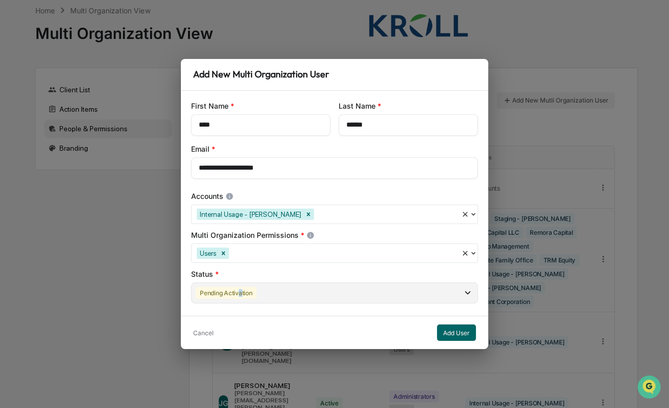
click at [241, 295] on div "Pending Activation" at bounding box center [226, 293] width 61 height 12
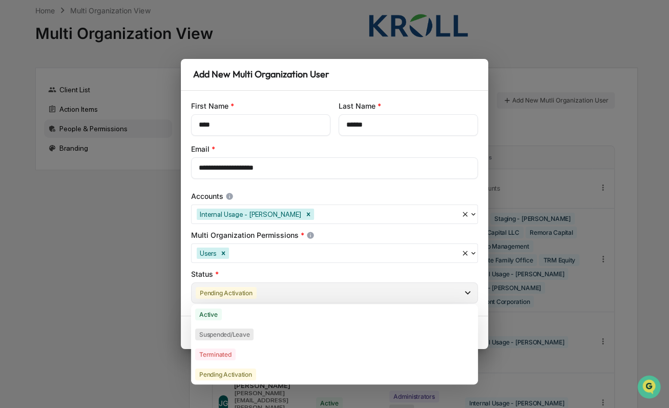
drag, startPoint x: 241, startPoint y: 295, endPoint x: 237, endPoint y: 291, distance: 5.4
click at [236, 316] on div "Active" at bounding box center [334, 314] width 287 height 20
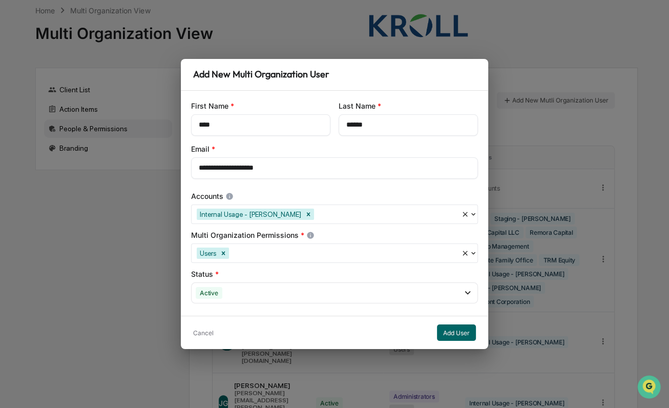
drag, startPoint x: 229, startPoint y: 275, endPoint x: 239, endPoint y: 276, distance: 10.9
click at [229, 275] on div "Status *" at bounding box center [334, 274] width 287 height 10
click at [459, 333] on button "Add User" at bounding box center [456, 332] width 39 height 16
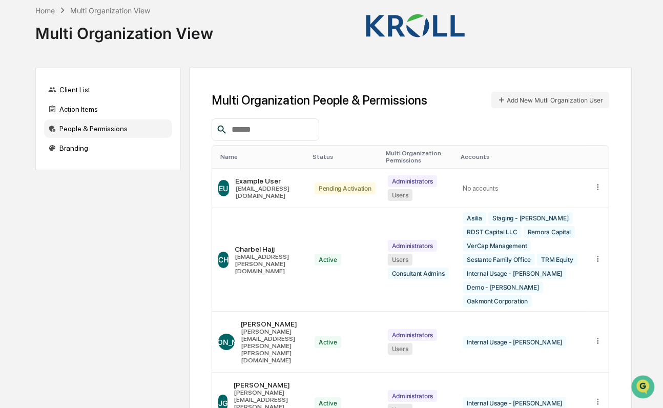
click at [254, 131] on input "text" at bounding box center [271, 129] width 87 height 13
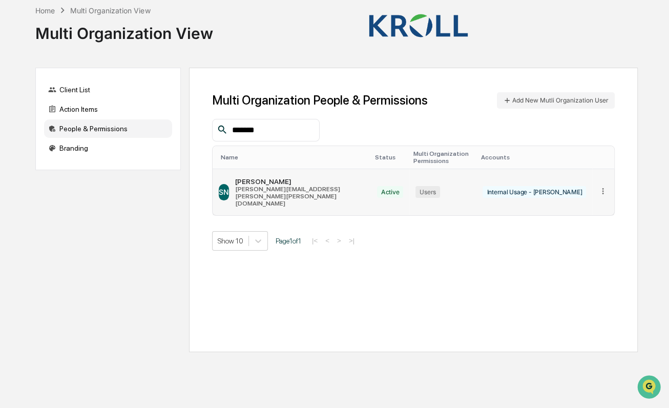
type input "*******"
click at [599, 187] on icon at bounding box center [604, 192] width 10 height 10
click at [569, 201] on div "Edit Accounts" at bounding box center [564, 206] width 72 height 10
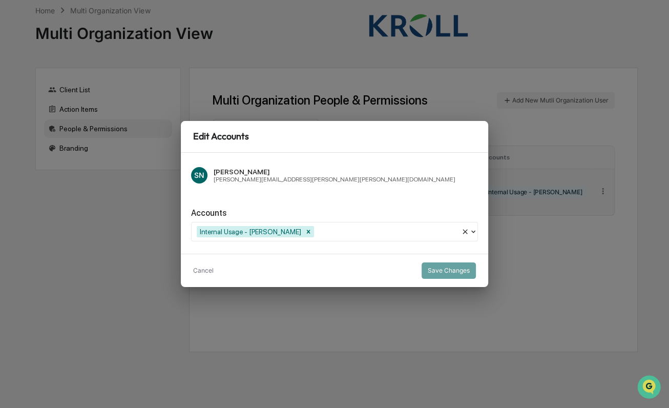
click at [323, 234] on div at bounding box center [386, 231] width 140 height 12
type input "**"
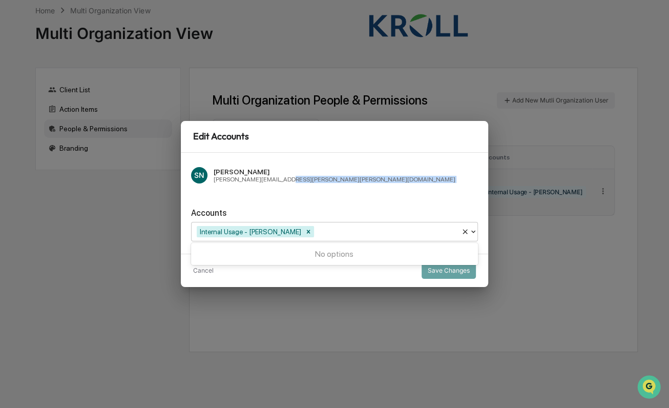
click at [311, 189] on div "SN Shannon Nolan shannon.nolan@kroll.com Accounts 0 results available for searc…" at bounding box center [334, 203] width 307 height 101
click at [207, 273] on button "Cancel" at bounding box center [203, 270] width 20 height 16
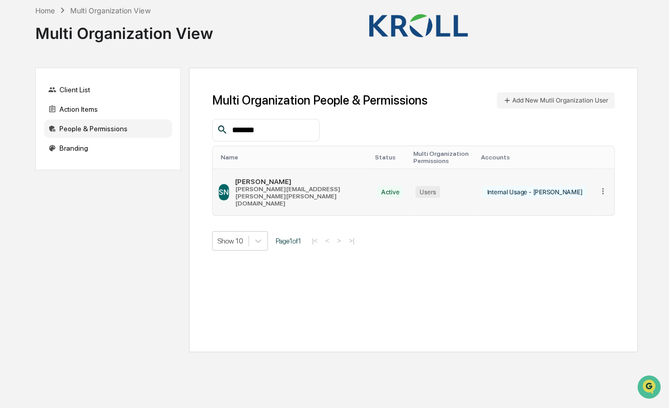
click at [545, 234] on div "Multi Organization People & Permissions Add New Mutli Organization User *******…" at bounding box center [413, 210] width 448 height 284
click at [48, 9] on div "Home" at bounding box center [44, 10] width 19 height 9
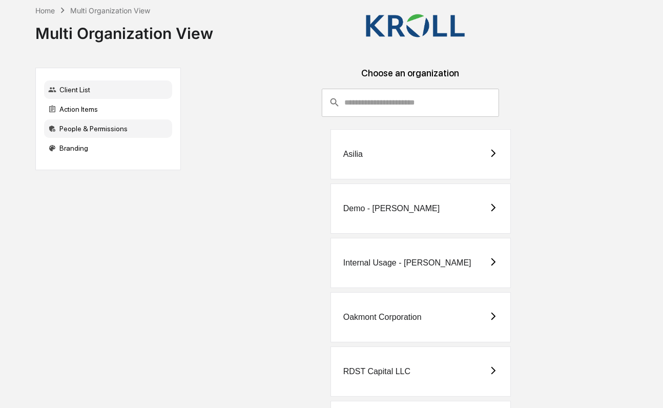
click at [104, 128] on div "People & Permissions" at bounding box center [108, 128] width 128 height 18
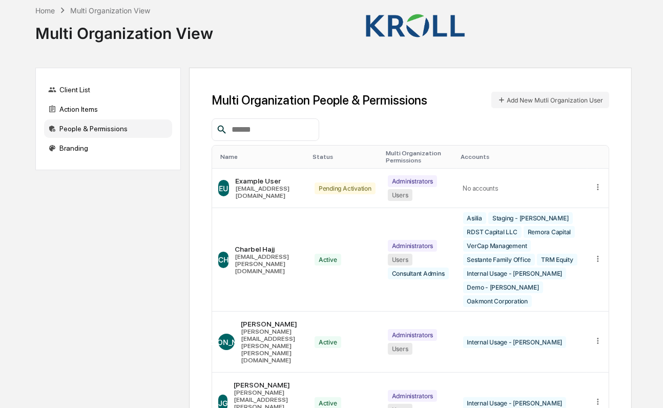
click at [252, 130] on input "text" at bounding box center [271, 129] width 87 height 13
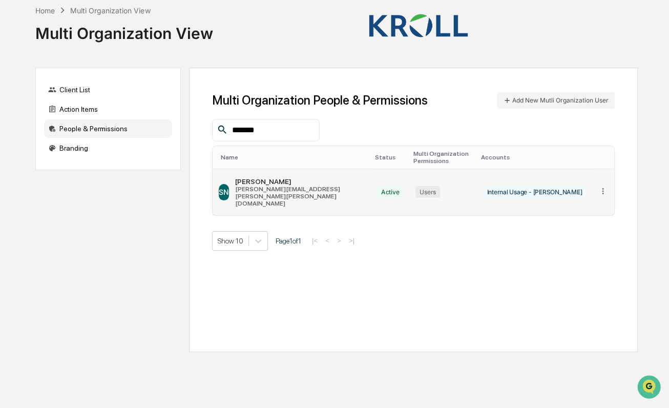
type input "*******"
click at [602, 187] on icon at bounding box center [604, 192] width 10 height 10
click at [78, 90] on div "Client List" at bounding box center [108, 89] width 128 height 18
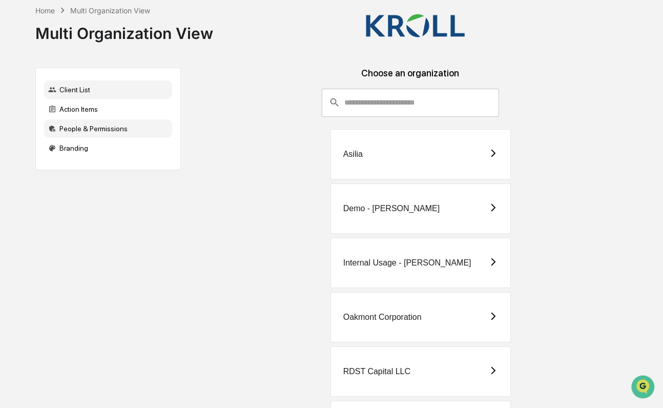
click at [118, 126] on div "People & Permissions" at bounding box center [108, 128] width 128 height 18
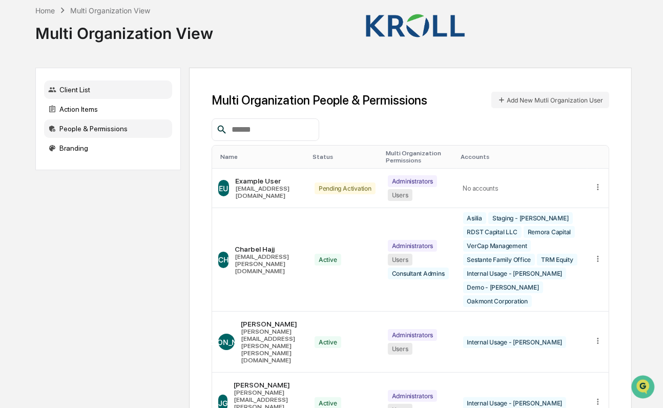
click at [83, 89] on div "Client List" at bounding box center [108, 89] width 128 height 18
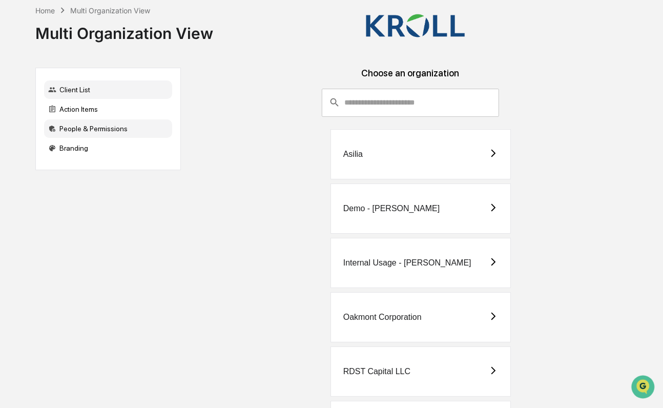
click at [116, 131] on div "People & Permissions" at bounding box center [108, 128] width 128 height 18
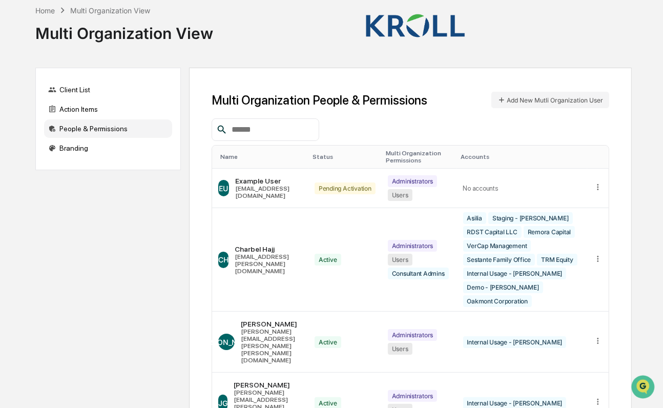
click at [286, 125] on input "text" at bounding box center [271, 129] width 87 height 13
type input "****"
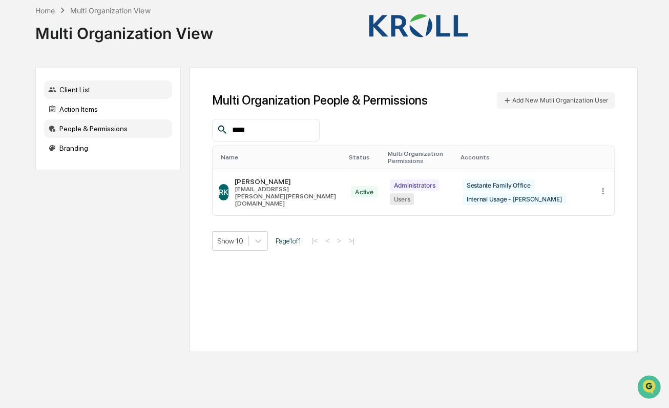
click at [73, 93] on div "Client List" at bounding box center [108, 89] width 128 height 18
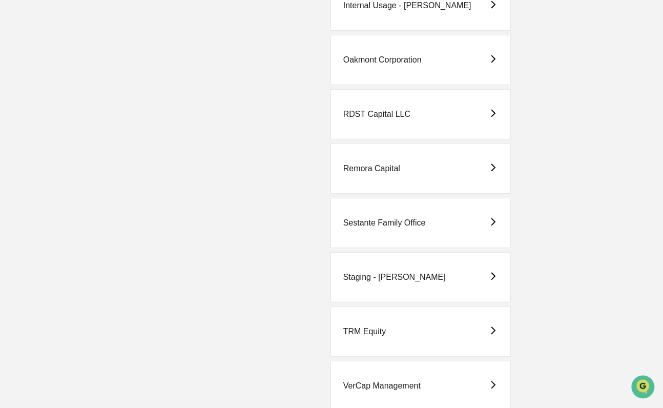
scroll to position [282, 0]
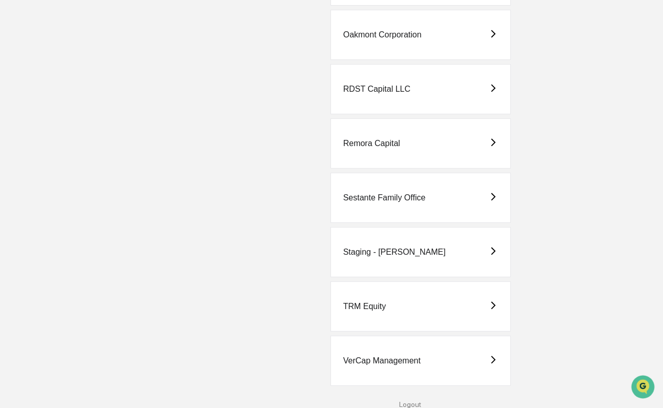
click at [398, 259] on div "Staging - [PERSON_NAME]" at bounding box center [421, 252] width 181 height 50
